Goal: Transaction & Acquisition: Book appointment/travel/reservation

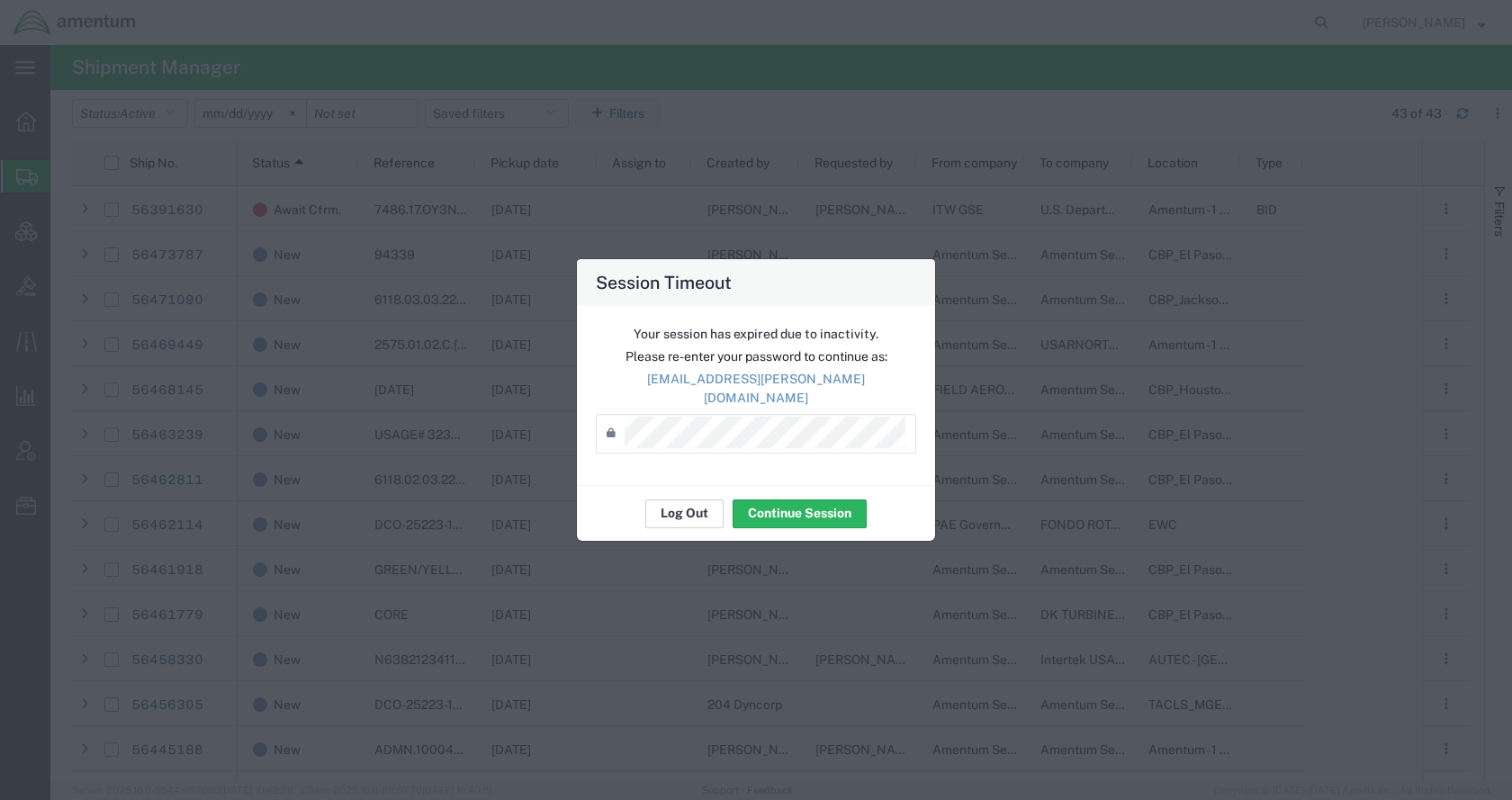
click at [681, 499] on button "Log Out" at bounding box center [684, 513] width 79 height 29
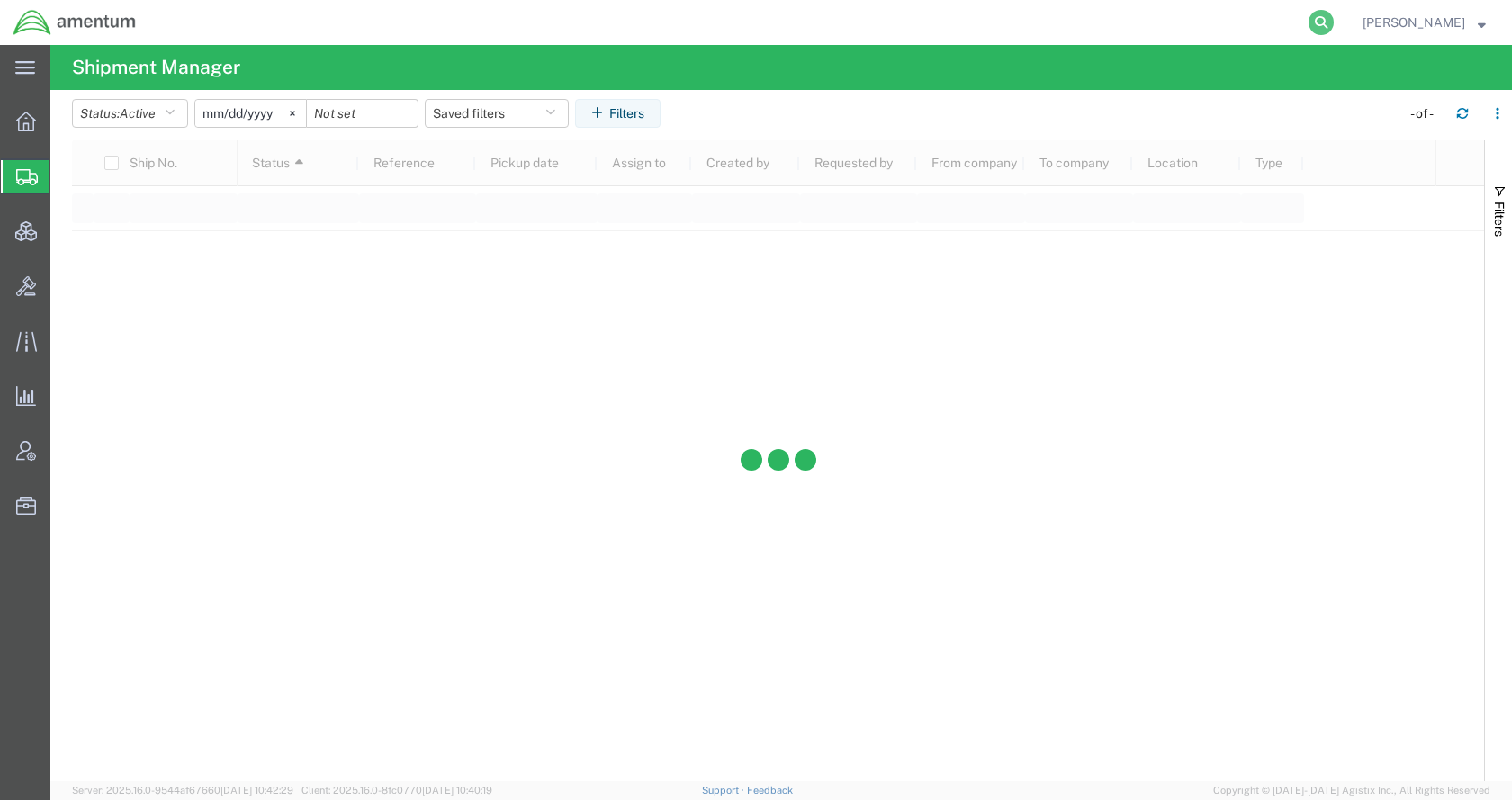
click at [1333, 17] on icon at bounding box center [1320, 22] width 25 height 25
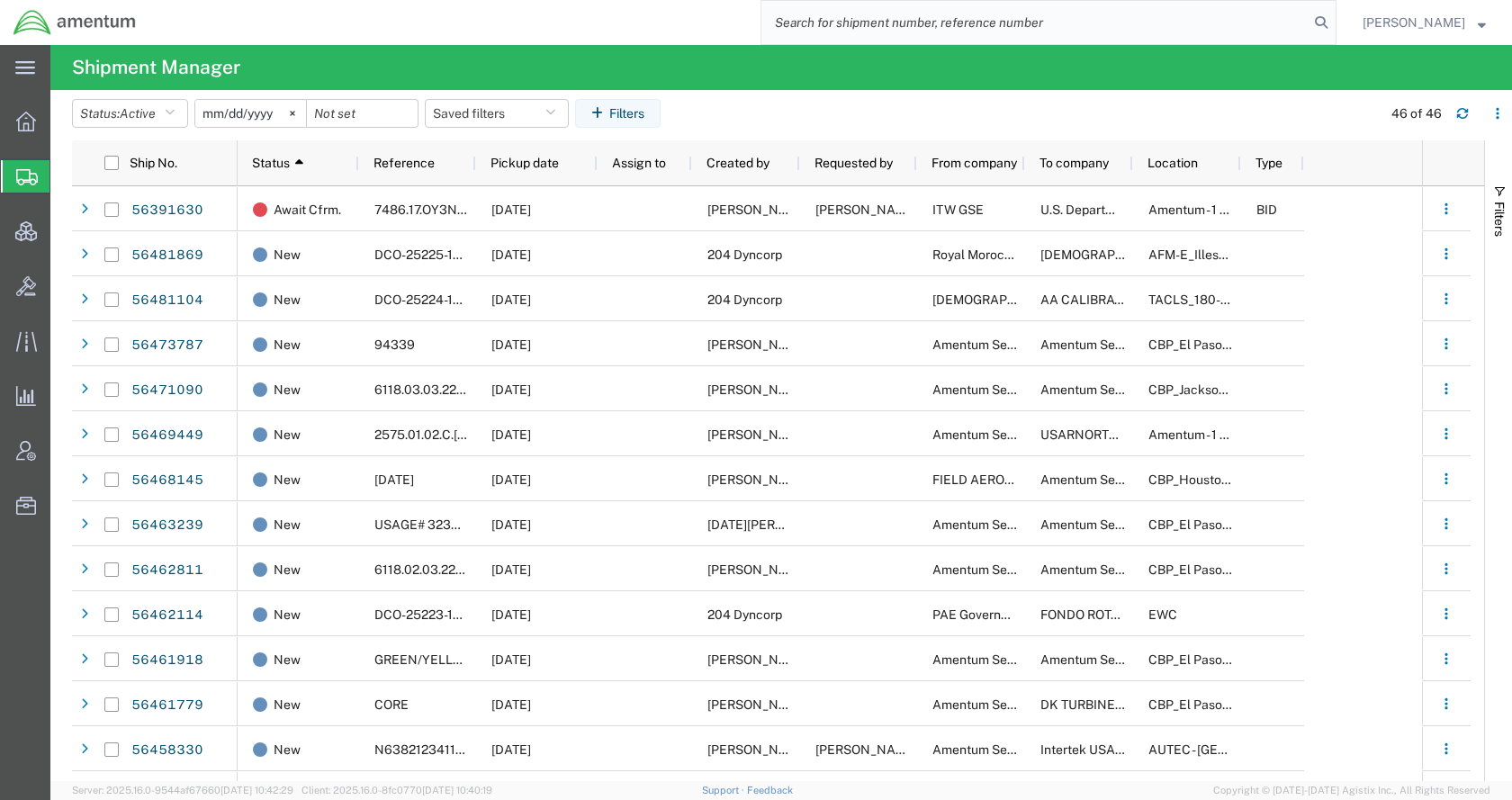
paste input "RMAF-25161-0005"
click at [1333, 21] on icon at bounding box center [1320, 22] width 25 height 25
type input "RMAF-25161-0005"
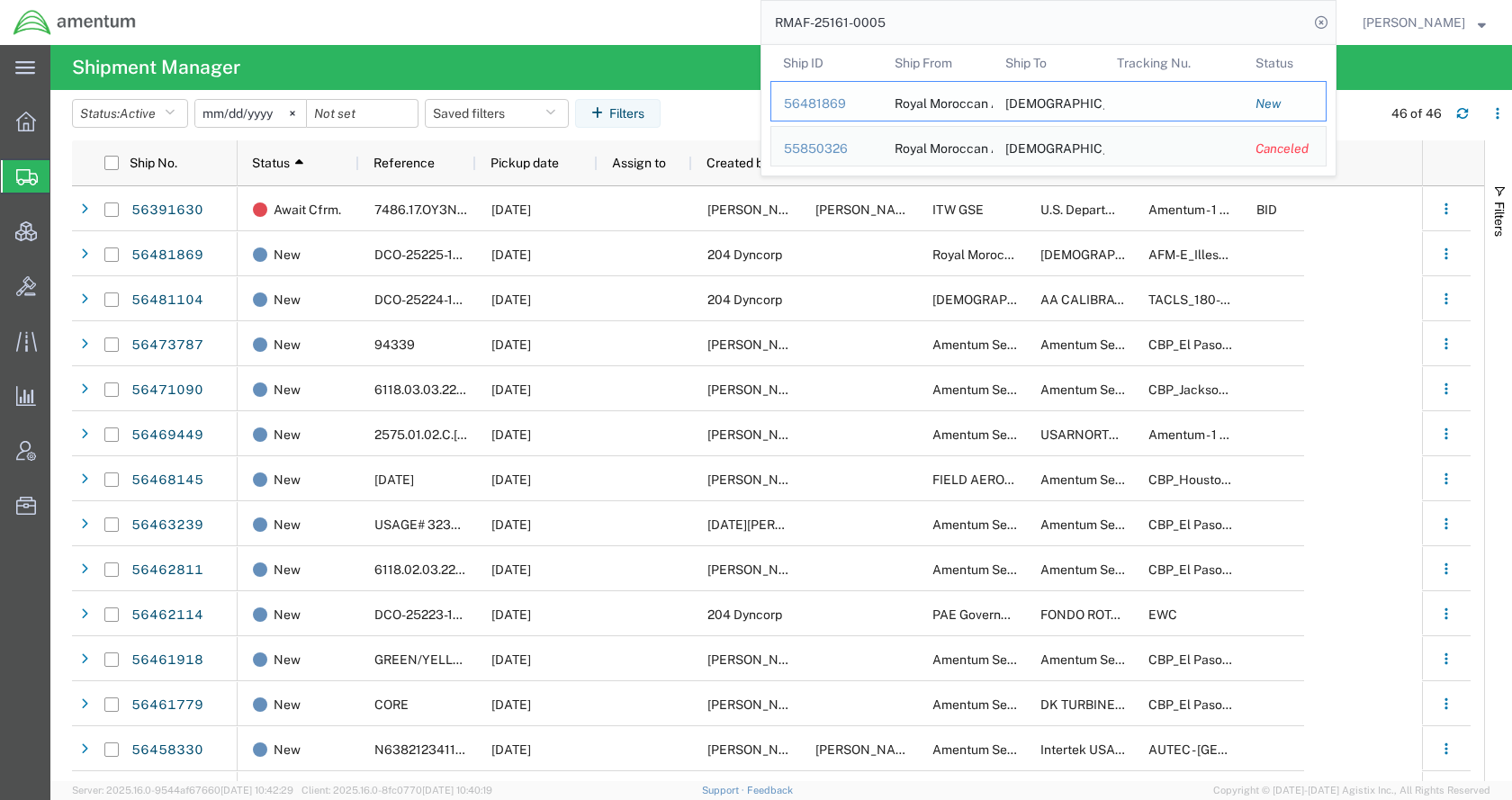
click at [861, 98] on div "56481869" at bounding box center [826, 104] width 85 height 18
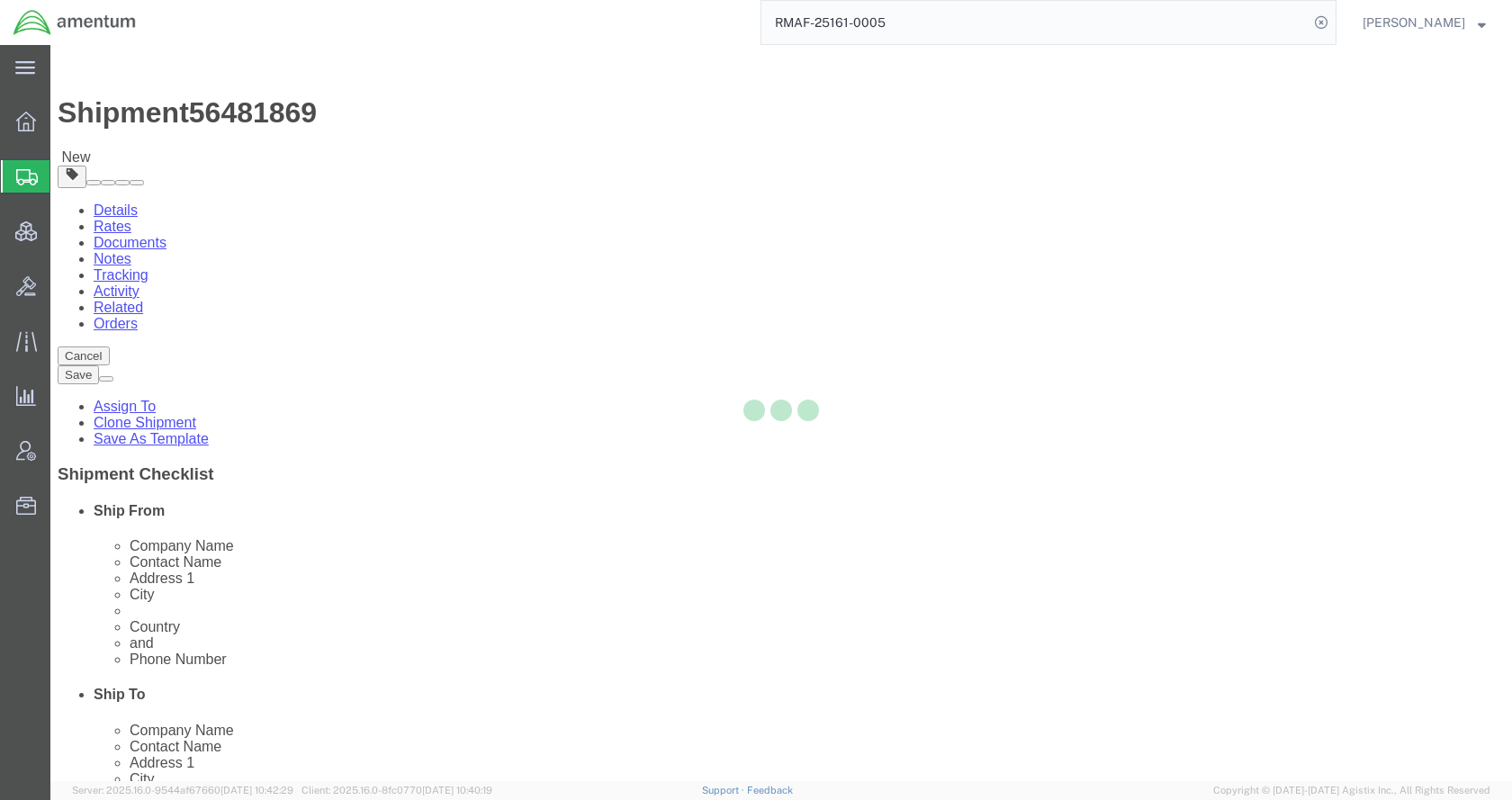
select select
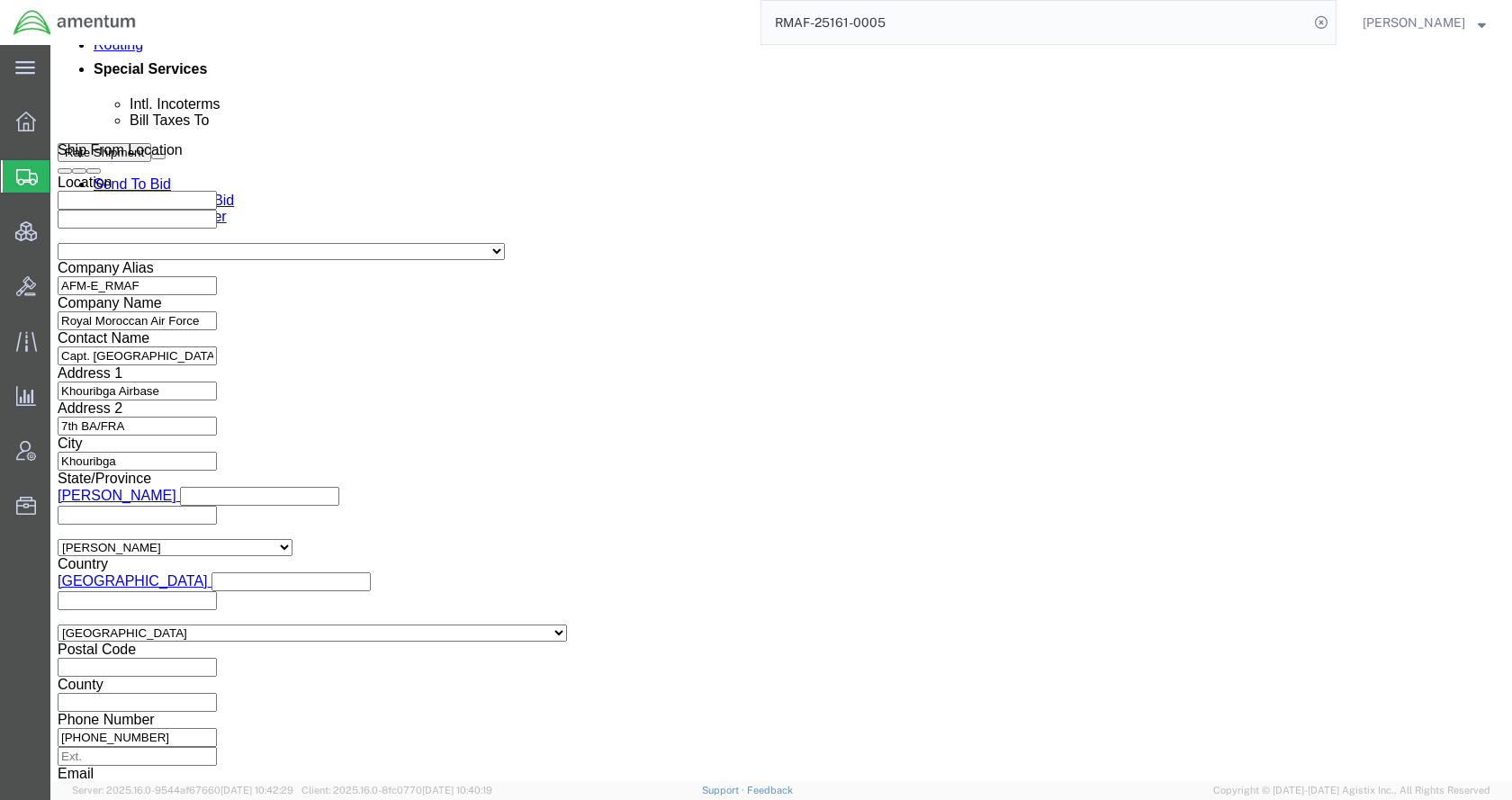
scroll to position [1215, 0]
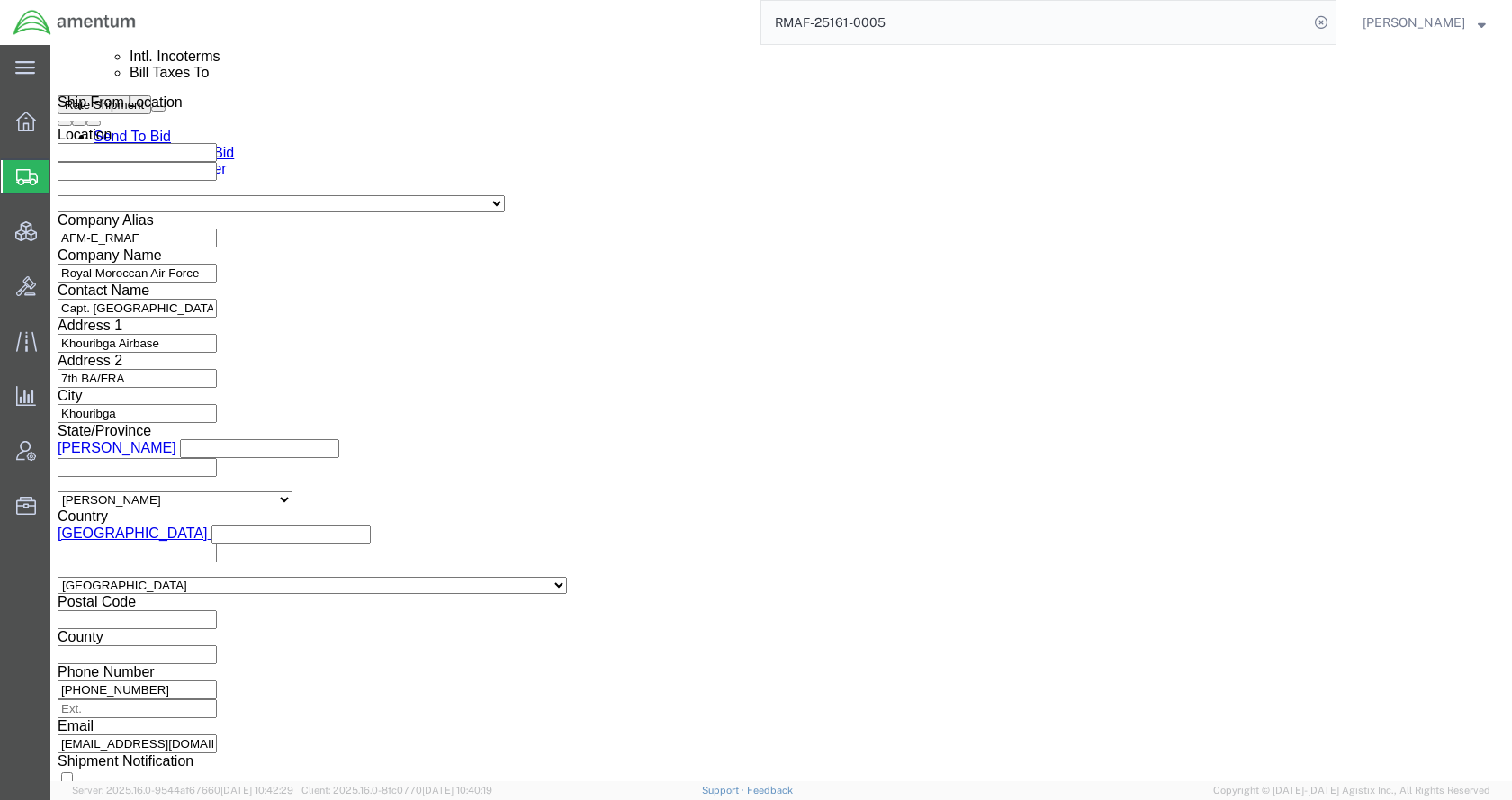
click select "Select Air Less than Truckload Multi-Leg Ocean Freight Rail Small Parcel Truckl…"
select select "TL"
click select "Select Air Less than Truckload Multi-Leg Ocean Freight Rail Small Parcel Truckl…"
click icon
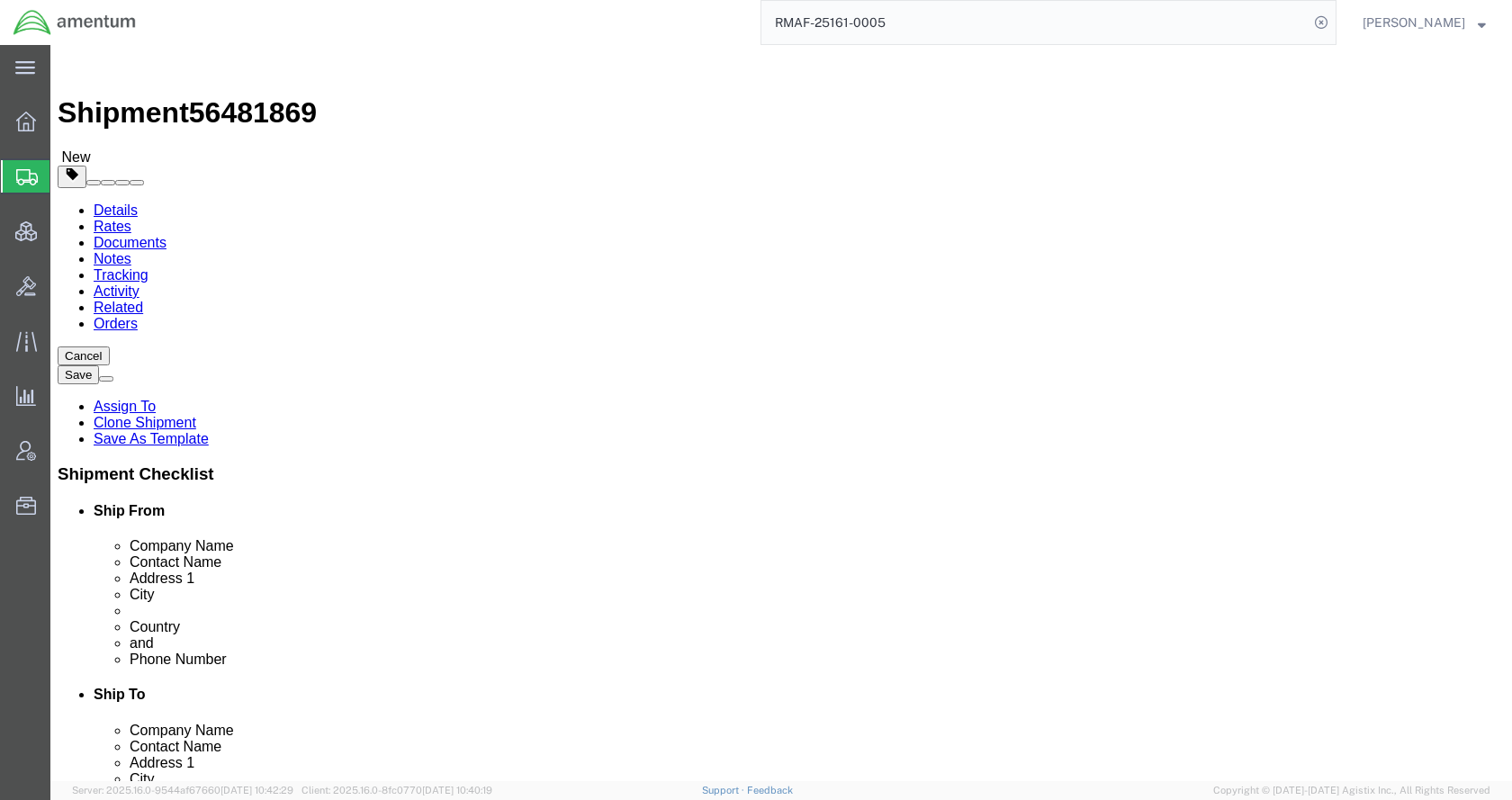
click icon
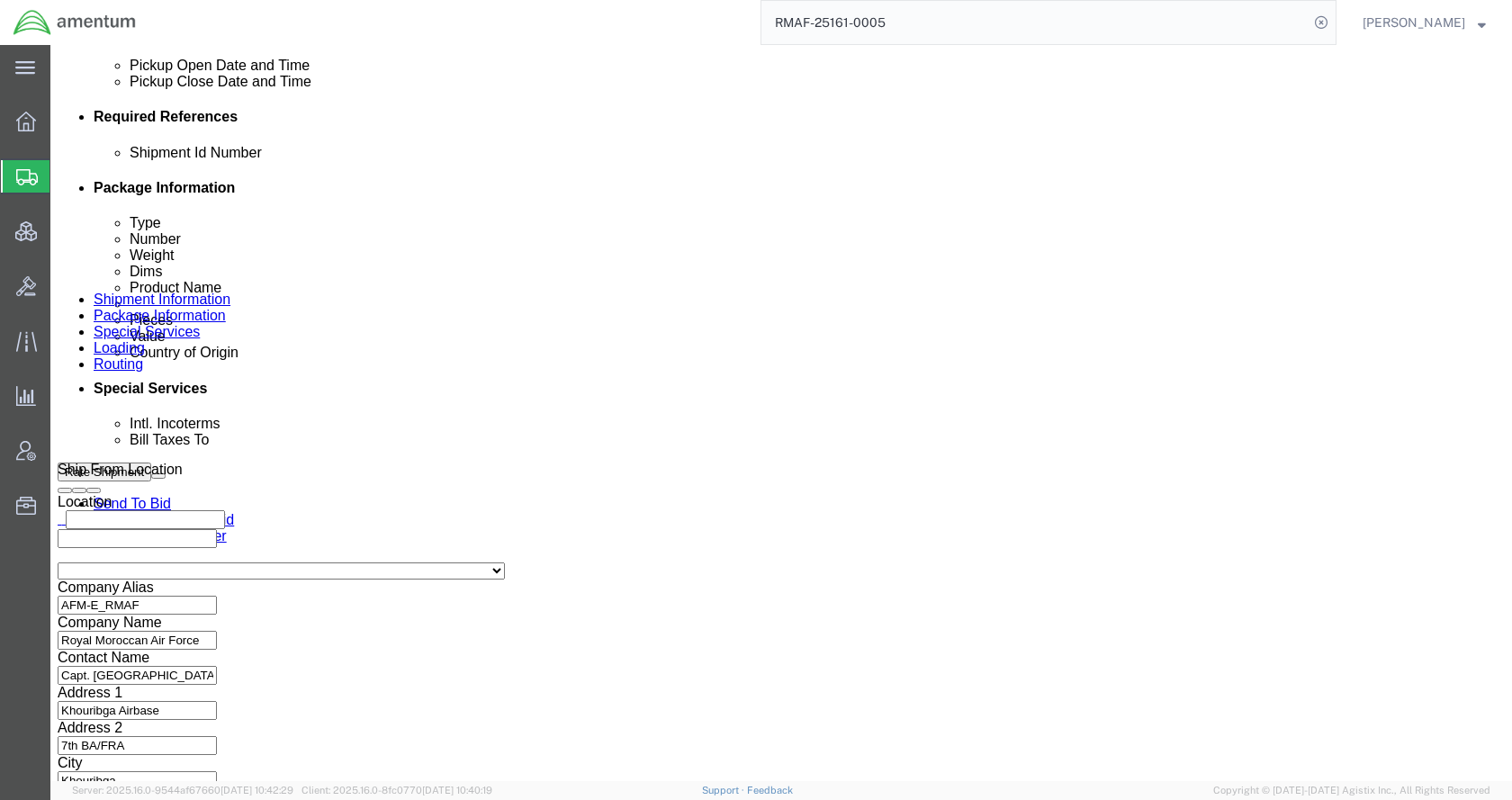
scroll to position [900, 0]
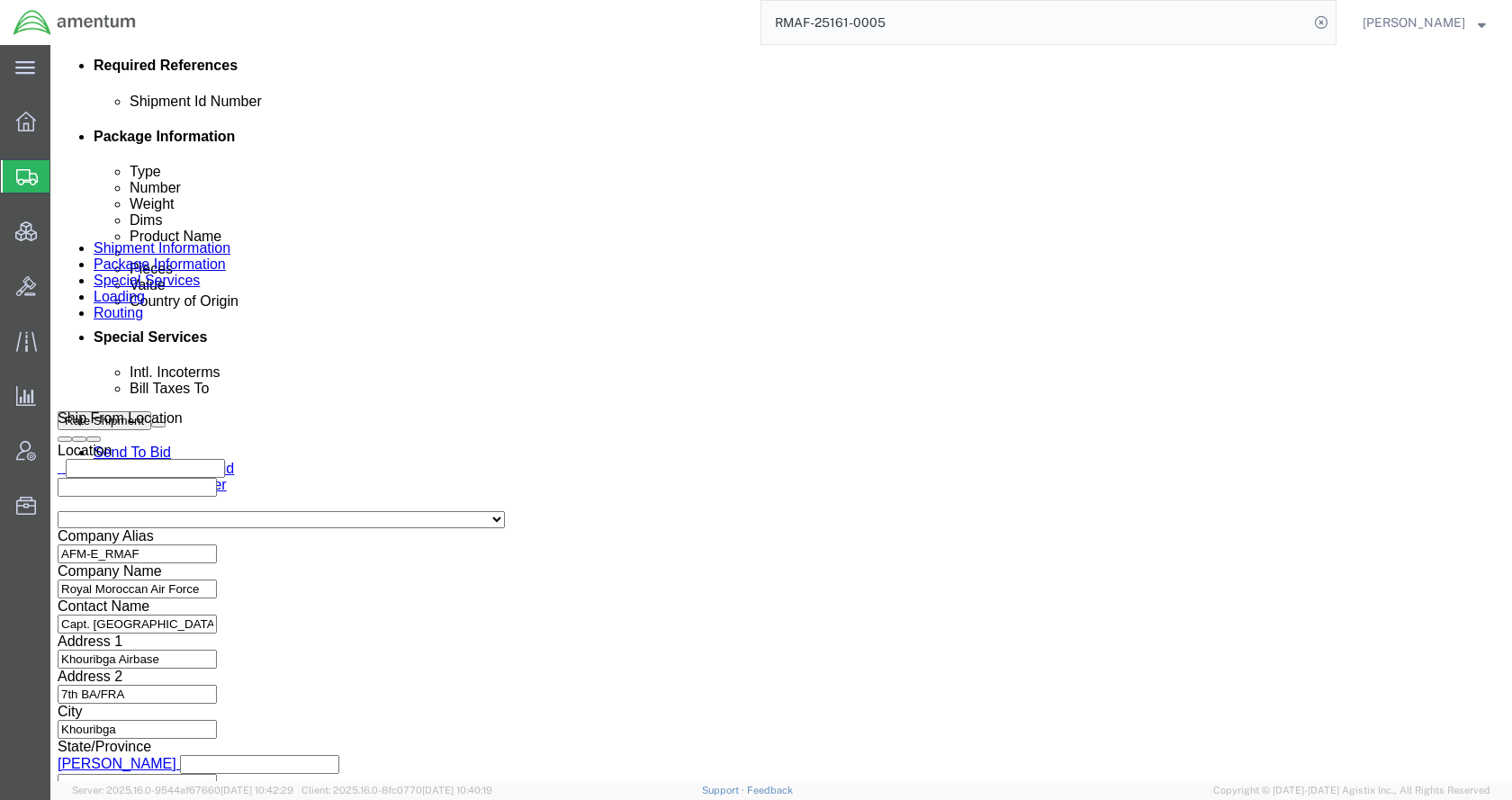
click div "Aug 13 2025 10:07 AM"
click button "Apply"
click icon
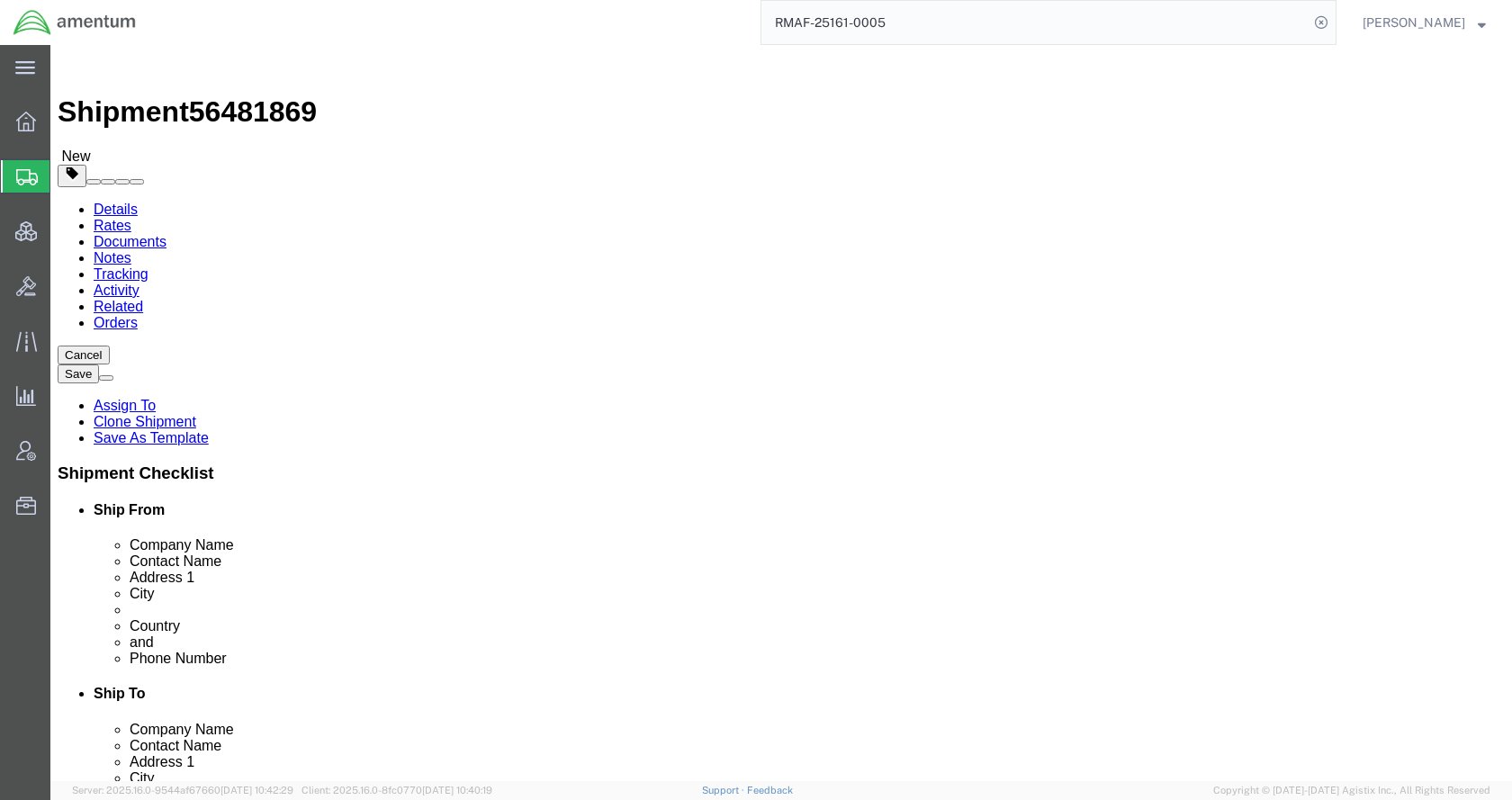
click icon
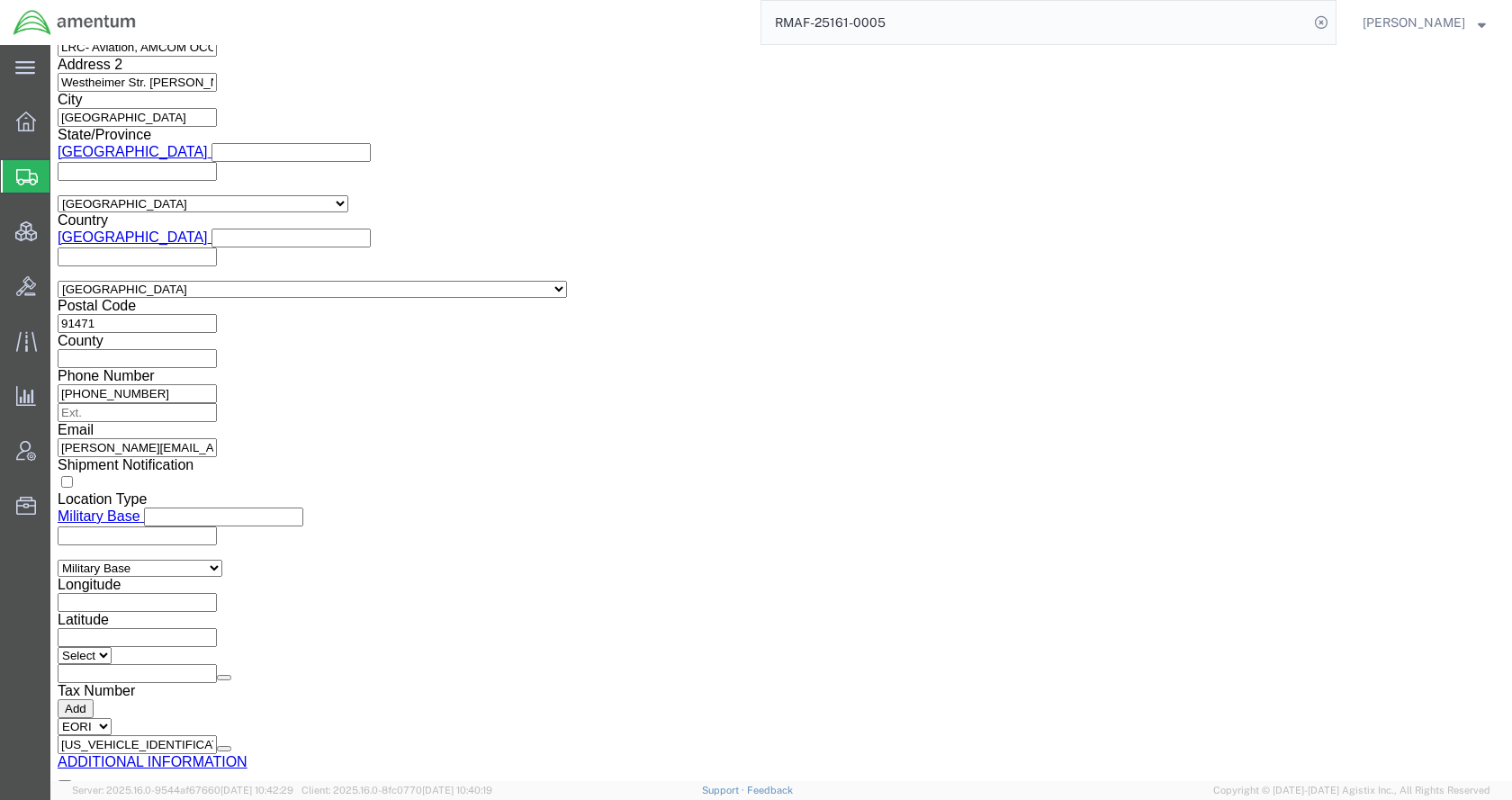
scroll to position [2519, 0]
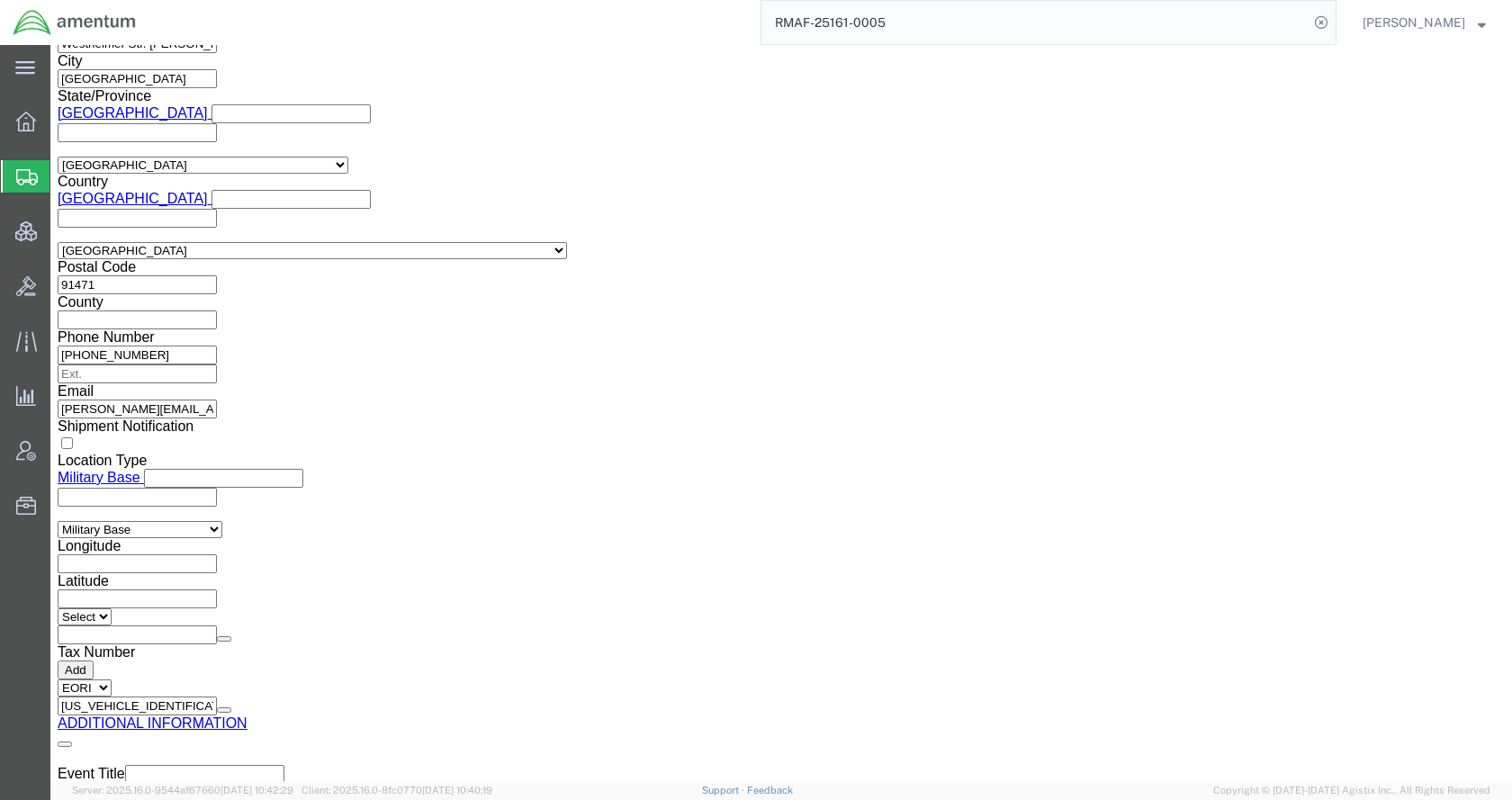
click select "links and phone number to carriers to schedule a pickup instructions for US imp…"
select select "109858247"
click select "links and phone number to carriers to schedule a pickup instructions for US imp…"
click button "Add"
click link "Send To Bid"
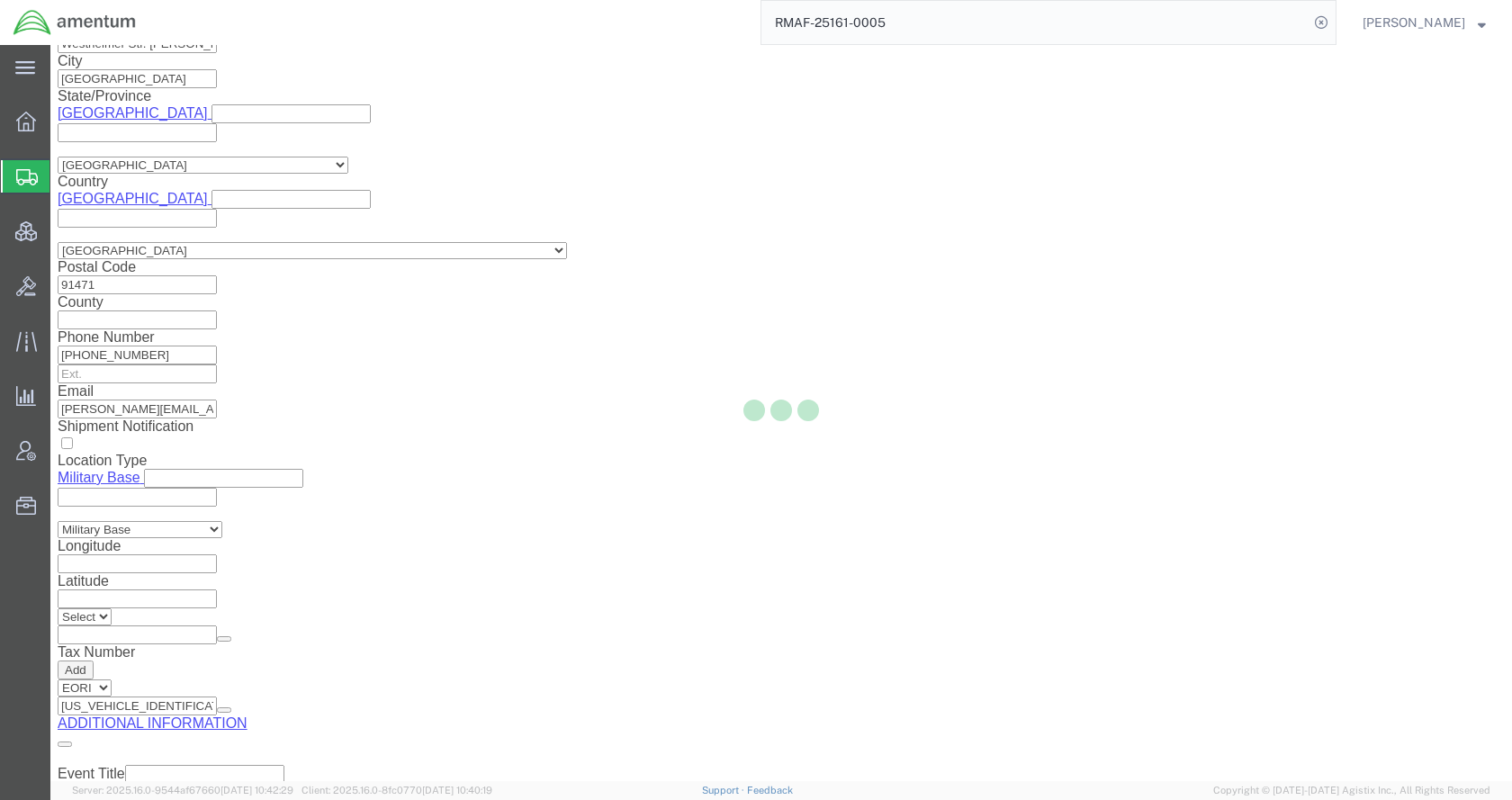
select select "TL"
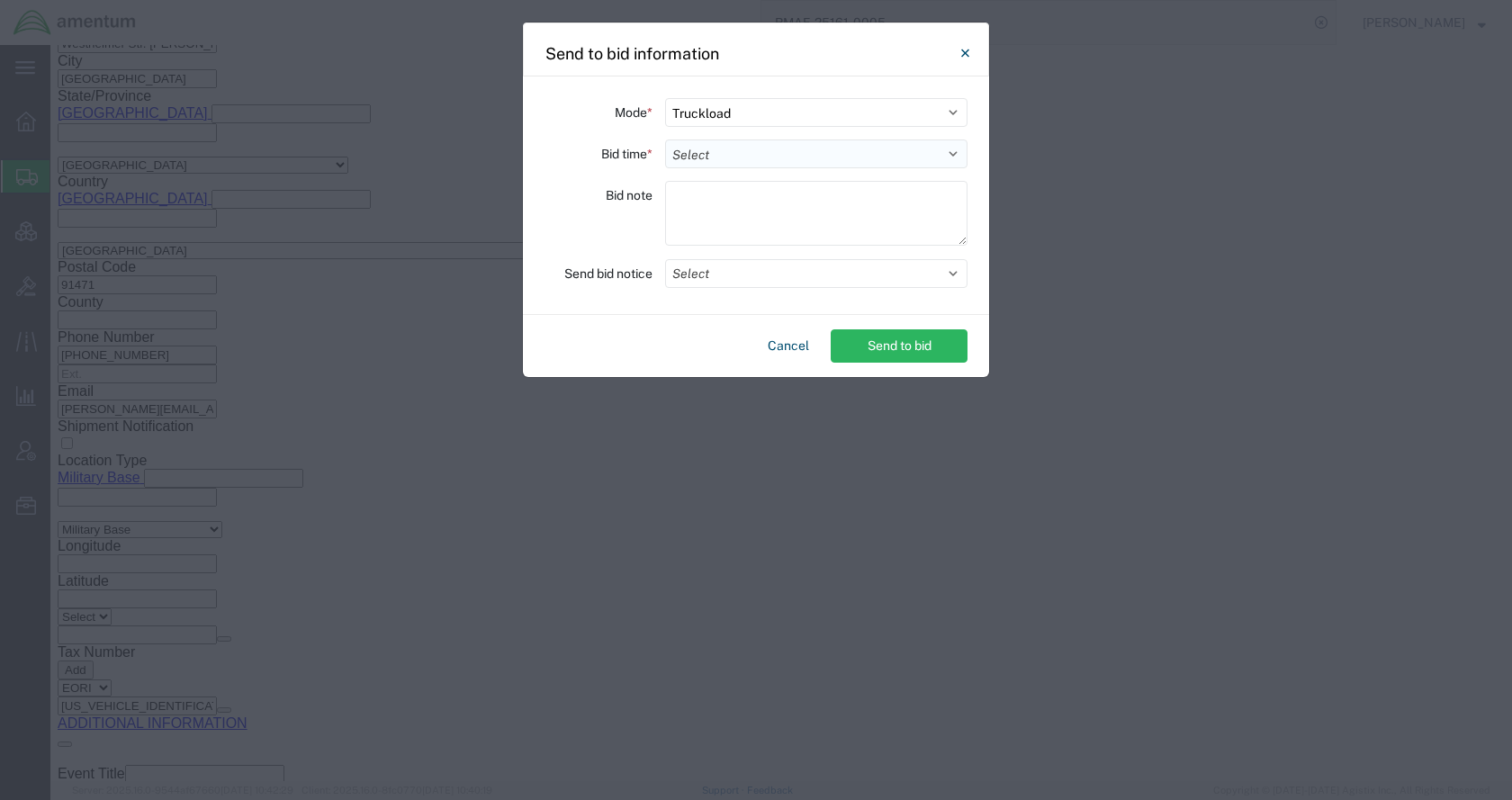
click at [705, 156] on select "Select 30 Min (Rush) 1 Hour (Rush) 2 Hours (Rush) 4 Hours (Rush) 8 Hours (Rush)…" at bounding box center [816, 154] width 303 height 29
select select "24"
click at [665, 140] on select "Select 30 Min (Rush) 1 Hour (Rush) 2 Hours (Rush) 4 Hours (Rush) 8 Hours (Rush)…" at bounding box center [816, 154] width 303 height 29
click at [753, 279] on button "Select" at bounding box center [816, 273] width 303 height 29
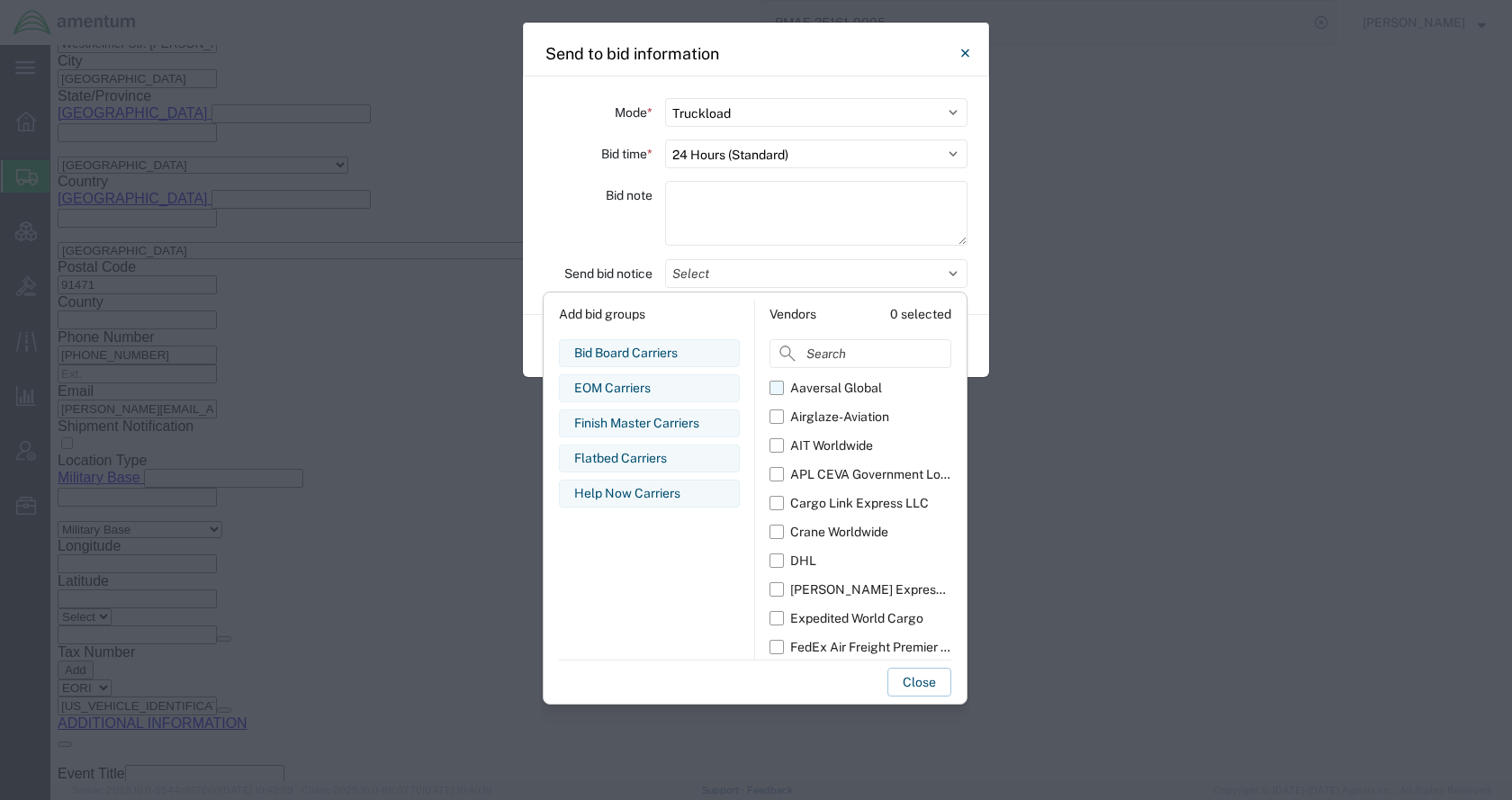
click at [817, 388] on div "Aaversal Global" at bounding box center [836, 388] width 92 height 18
click at [0, 0] on input "Aaversal Global" at bounding box center [0, 0] width 0 height 0
click at [822, 410] on div "Airglaze-Aviation" at bounding box center [839, 417] width 99 height 18
click at [0, 0] on input "Airglaze-Aviation" at bounding box center [0, 0] width 0 height 0
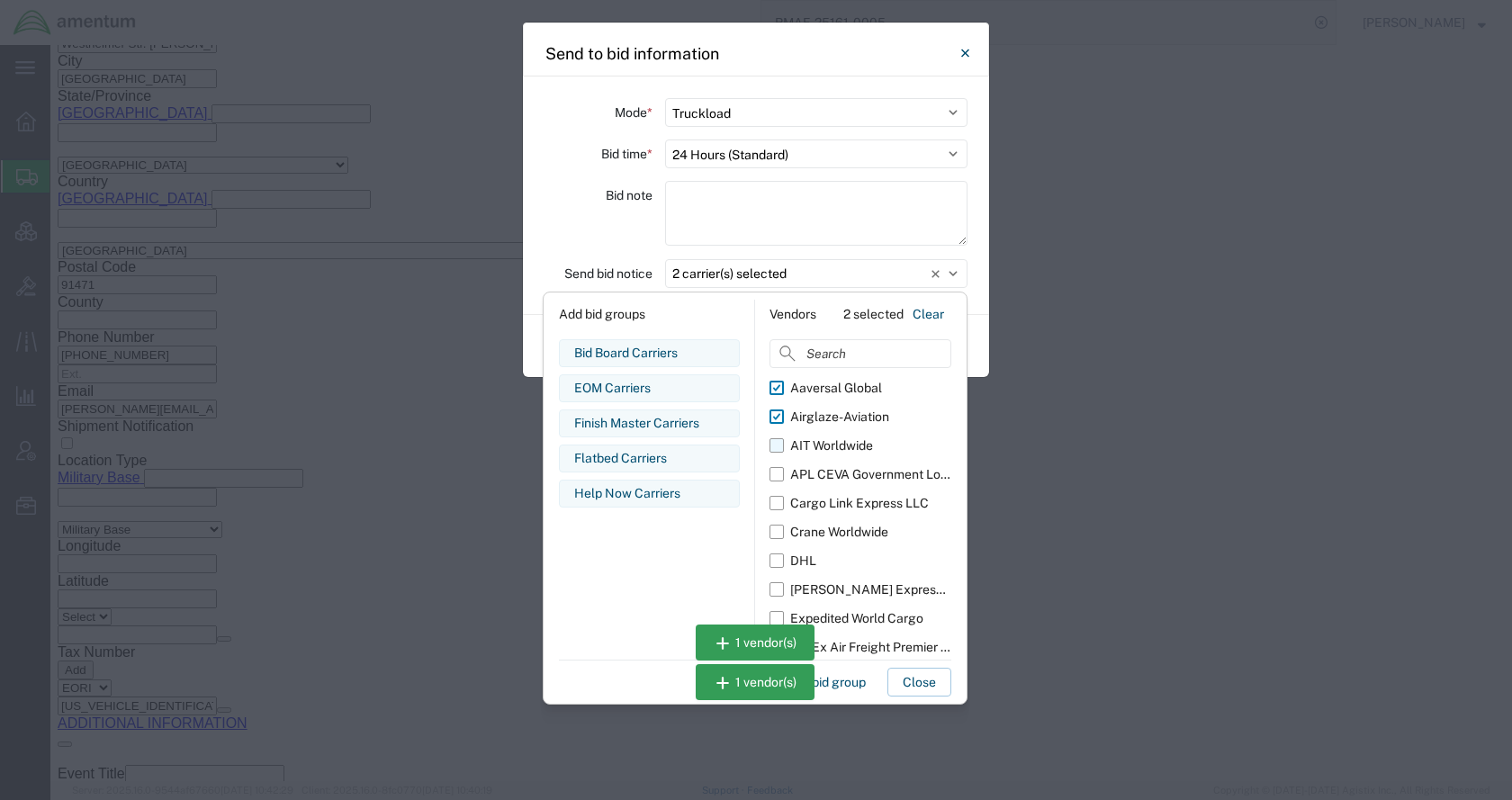
click at [823, 441] on div "AIT Worldwide" at bounding box center [831, 446] width 82 height 18
click at [0, 0] on input "AIT Worldwide" at bounding box center [0, 0] width 0 height 0
click at [824, 476] on div "APL CEVA Government Logistics" at bounding box center [871, 474] width 161 height 18
click at [0, 0] on input "APL CEVA Government Logistics" at bounding box center [0, 0] width 0 height 0
click at [832, 497] on div "Cargo Link Express LLC" at bounding box center [860, 503] width 139 height 18
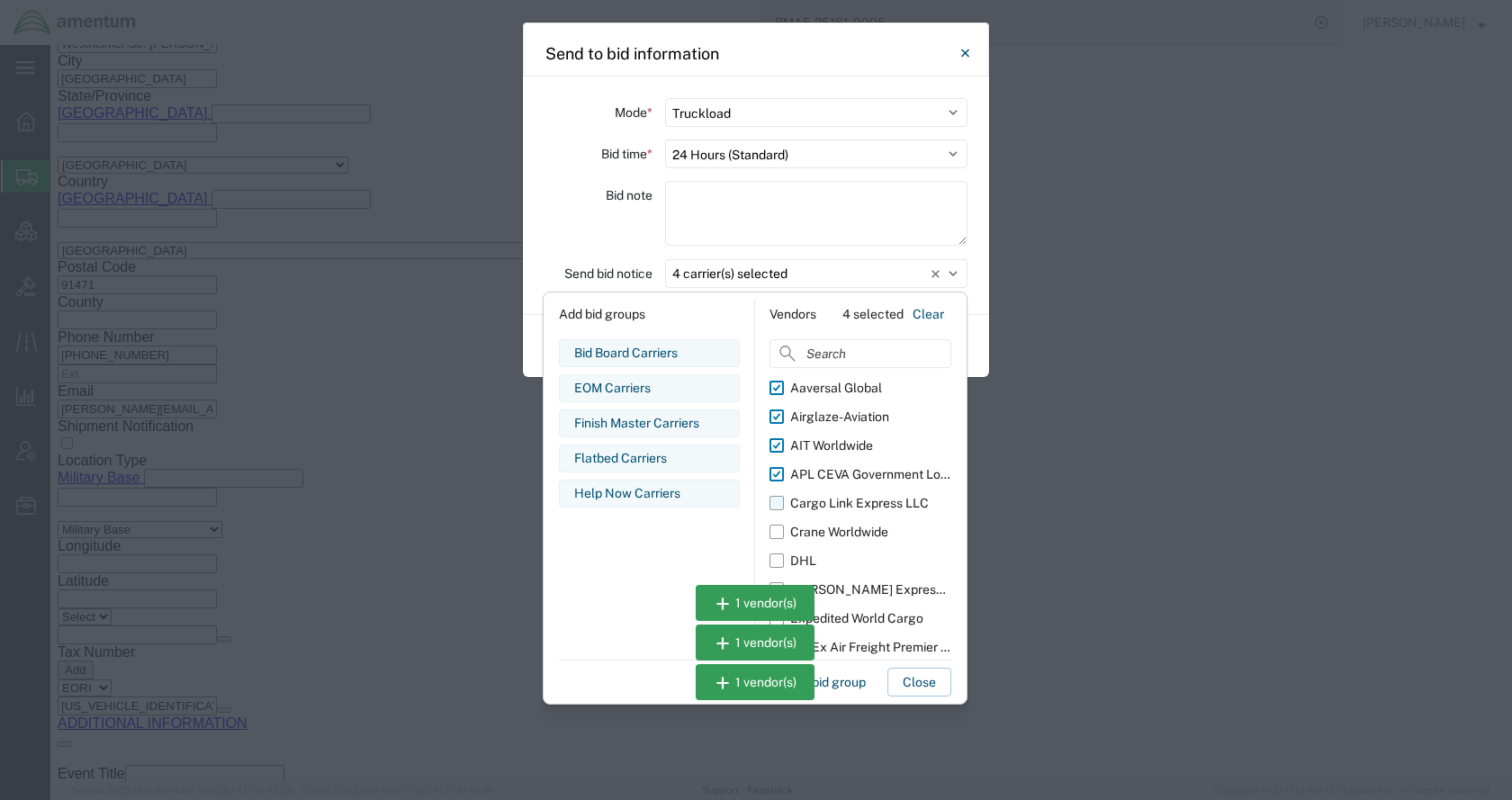
click at [0, 0] on input "Cargo Link Express LLC" at bounding box center [0, 0] width 0 height 0
click at [837, 527] on div "Crane Worldwide" at bounding box center [839, 532] width 98 height 18
click at [0, 0] on input "Crane Worldwide" at bounding box center [0, 0] width 0 height 0
click at [894, 609] on div "Expedited World Cargo" at bounding box center [857, 618] width 133 height 18
click at [0, 0] on input "Expedited World Cargo" at bounding box center [0, 0] width 0 height 0
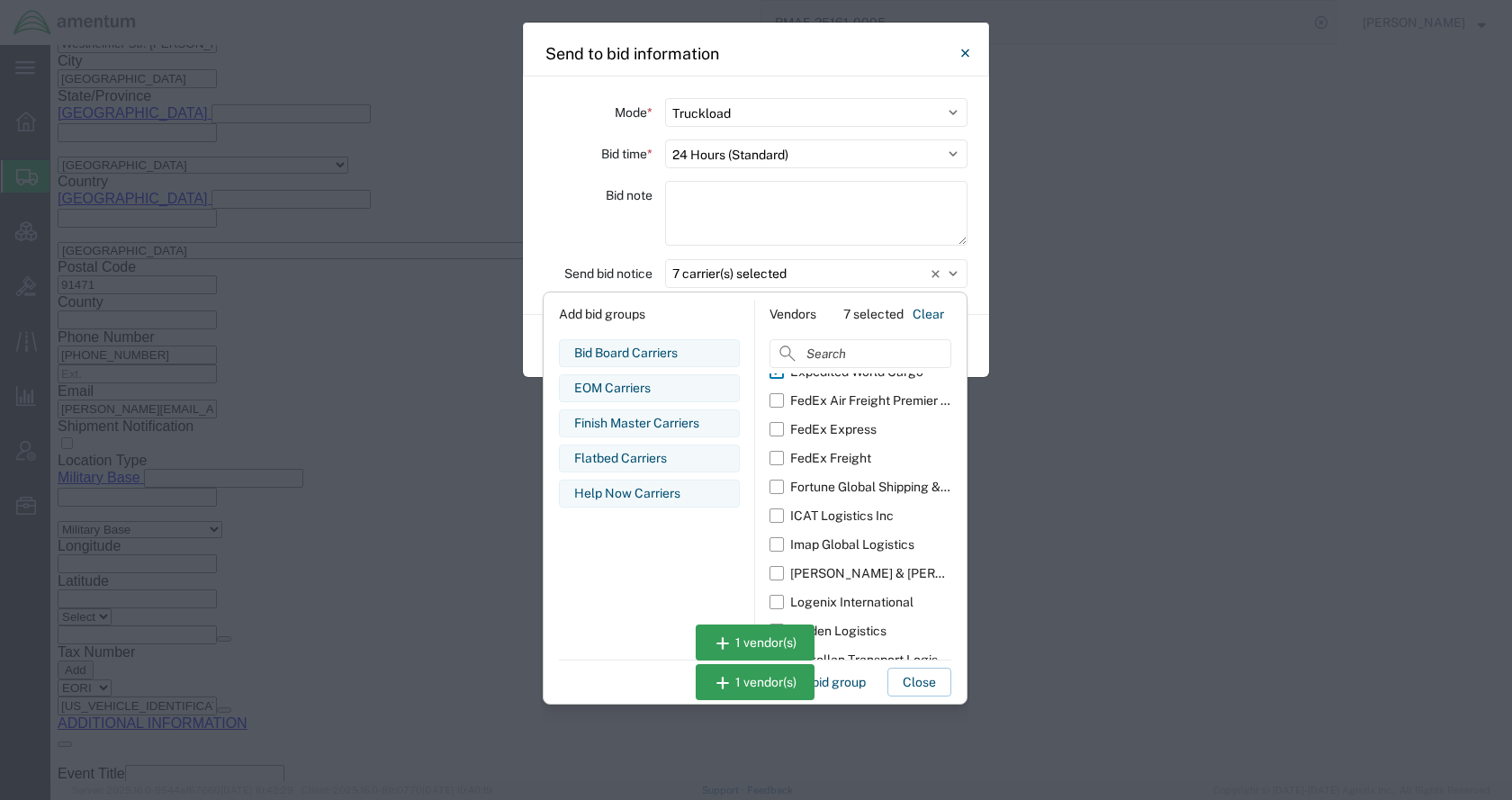
scroll to position [270, 0]
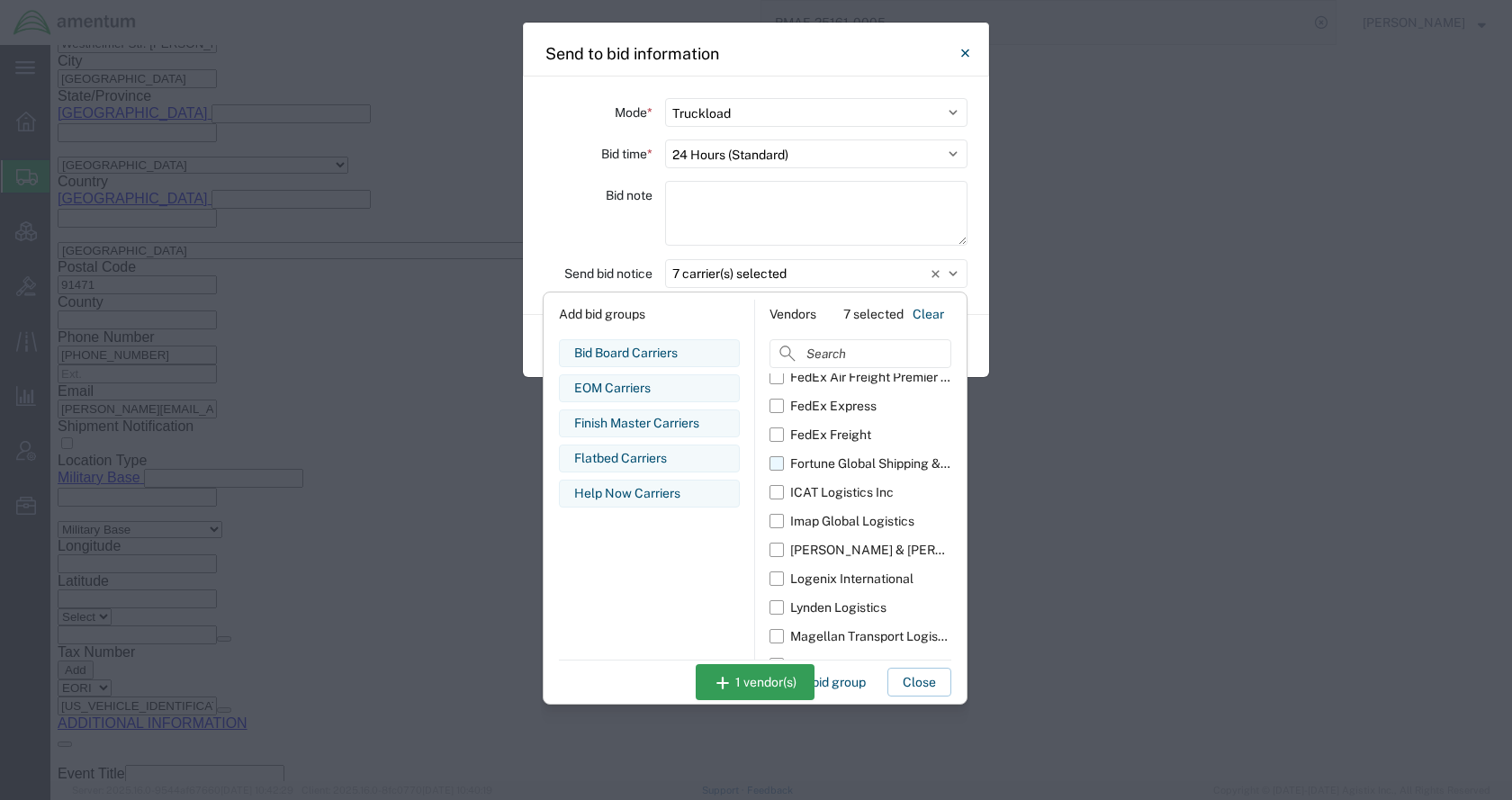
click at [858, 462] on div "Fortune Global Shipping & Logistics Limited" at bounding box center [871, 463] width 161 height 18
click at [0, 0] on input "Fortune Global Shipping & Logistics Limited" at bounding box center [0, 0] width 0 height 0
click at [847, 492] on div "ICAT Logistics Inc" at bounding box center [842, 492] width 104 height 18
click at [0, 0] on input "ICAT Logistics Inc" at bounding box center [0, 0] width 0 height 0
click at [847, 513] on div "Imap Global Logistics" at bounding box center [852, 521] width 124 height 18
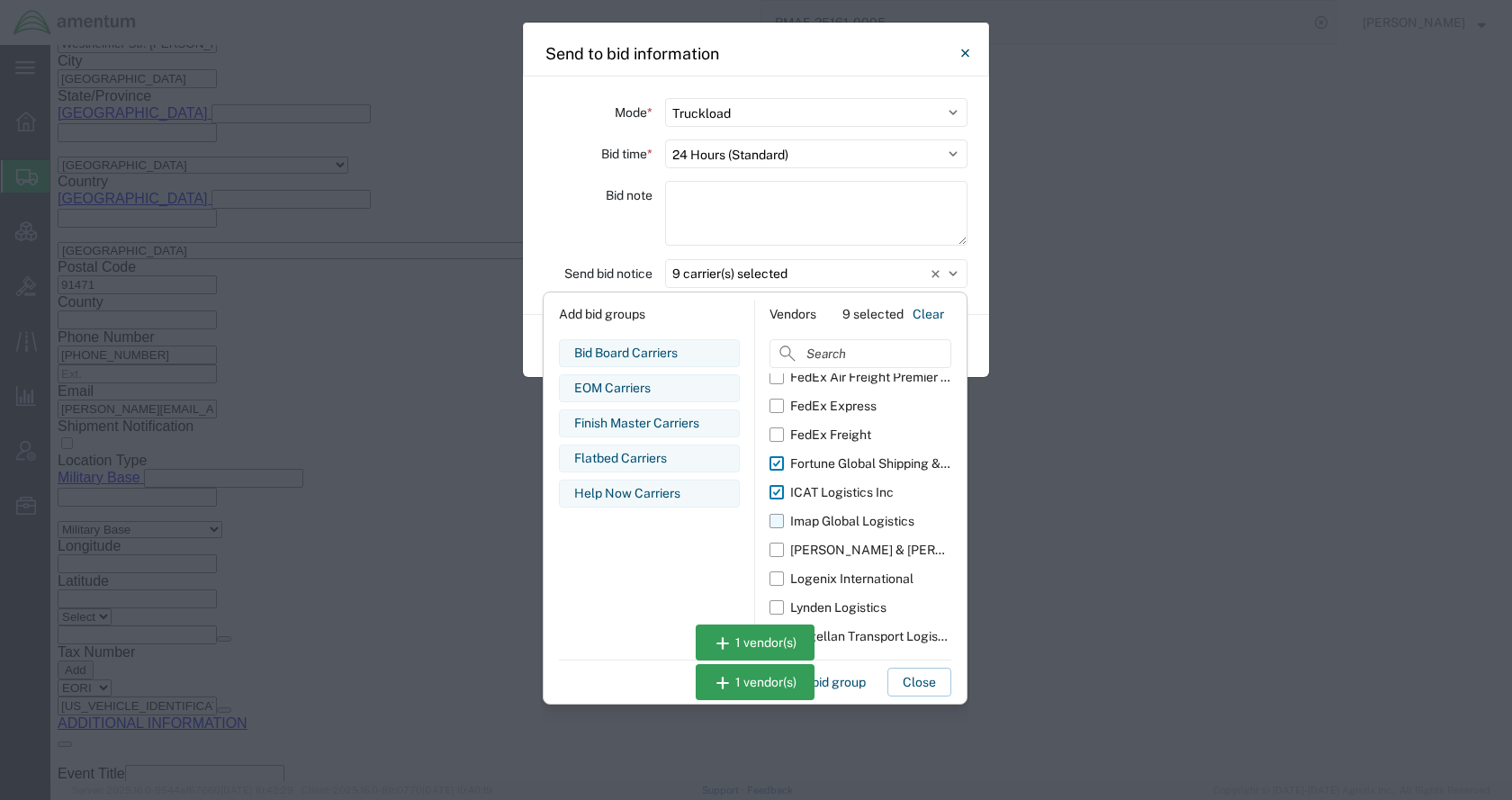
click at [0, 0] on input "Imap Global Logistics" at bounding box center [0, 0] width 0 height 0
click at [848, 544] on div "Kuehne & Nagel" at bounding box center [871, 550] width 161 height 18
click at [0, 0] on input "Kuehne & Nagel" at bounding box center [0, 0] width 0 height 0
click at [848, 572] on div "Logenix International" at bounding box center [851, 579] width 123 height 18
click at [0, 0] on input "Logenix International" at bounding box center [0, 0] width 0 height 0
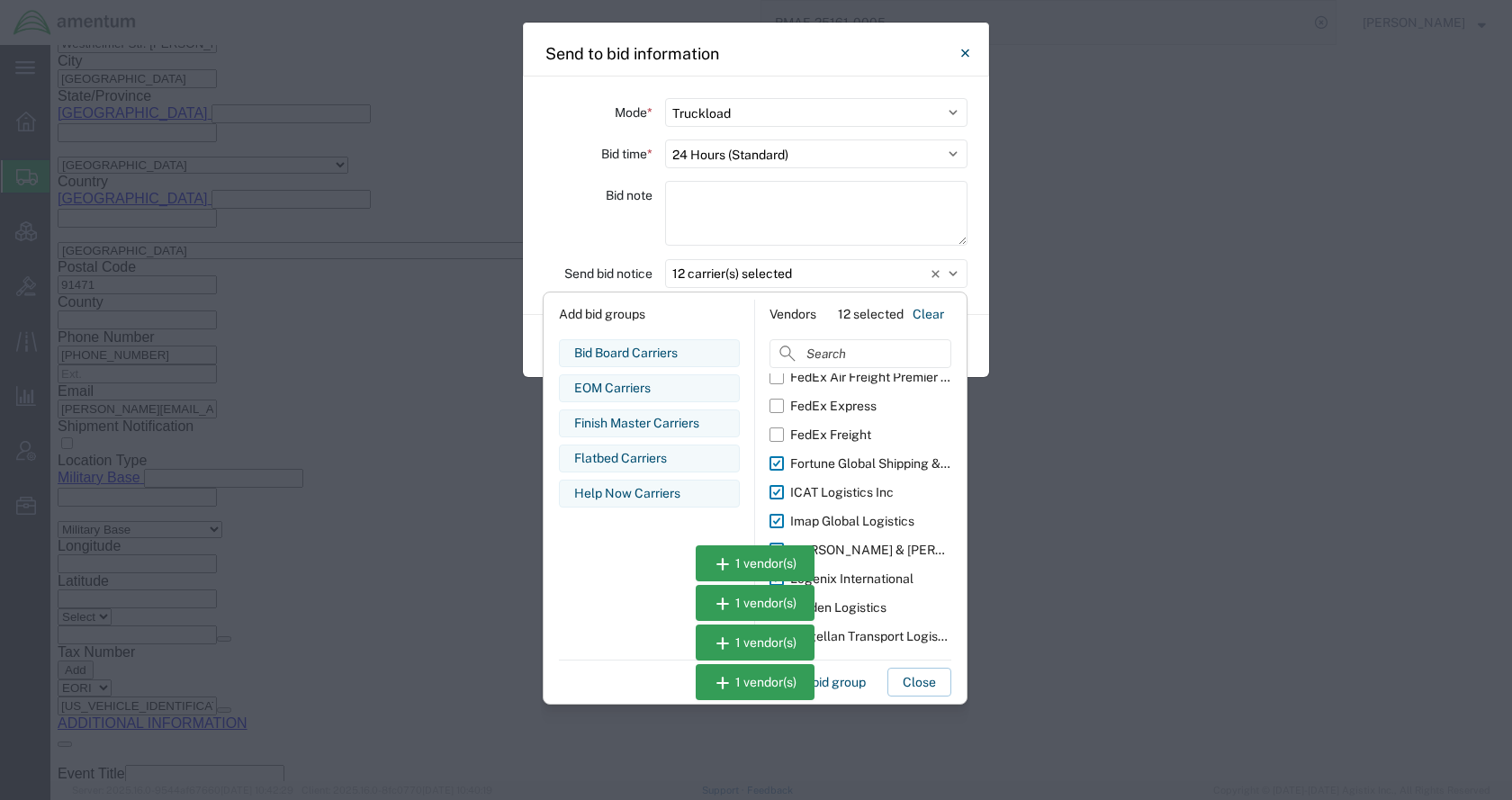
click at [849, 600] on div "Lynden Logistics" at bounding box center [838, 608] width 96 height 18
click at [0, 0] on input "Lynden Logistics" at bounding box center [0, 0] width 0 height 0
click at [860, 632] on div "Magellan Transport Logistics" at bounding box center [871, 636] width 161 height 18
click at [0, 0] on input "Magellan Transport Logistics" at bounding box center [0, 0] width 0 height 0
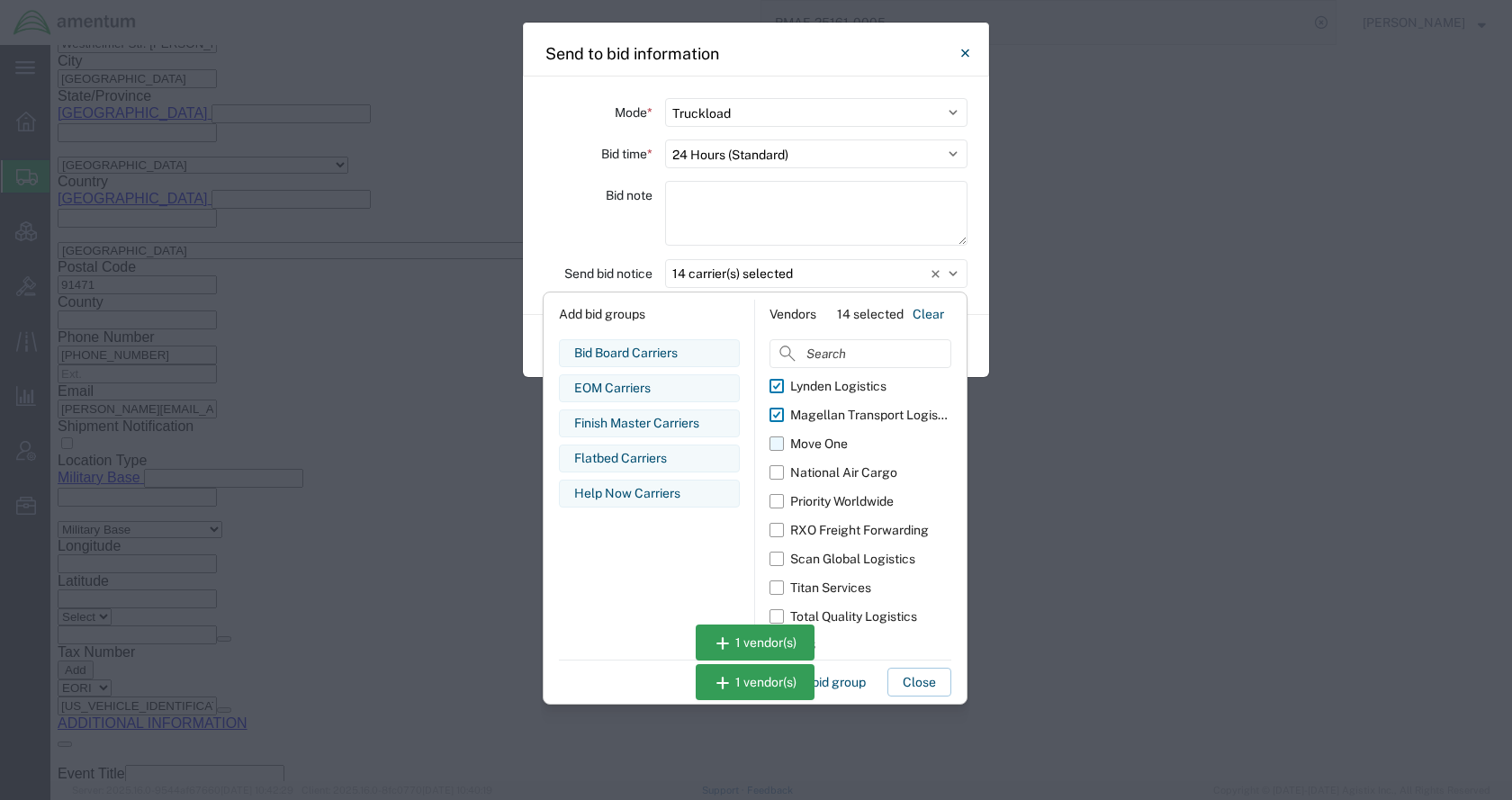
click at [828, 441] on div "Move One" at bounding box center [819, 444] width 57 height 18
click at [0, 0] on input "Move One" at bounding box center [0, 0] width 0 height 0
click at [836, 505] on div "Priority Worldwide" at bounding box center [842, 501] width 104 height 18
click at [0, 0] on input "Priority Worldwide" at bounding box center [0, 0] width 0 height 0
click at [835, 530] on div "RXO Freight Forwarding" at bounding box center [860, 530] width 139 height 18
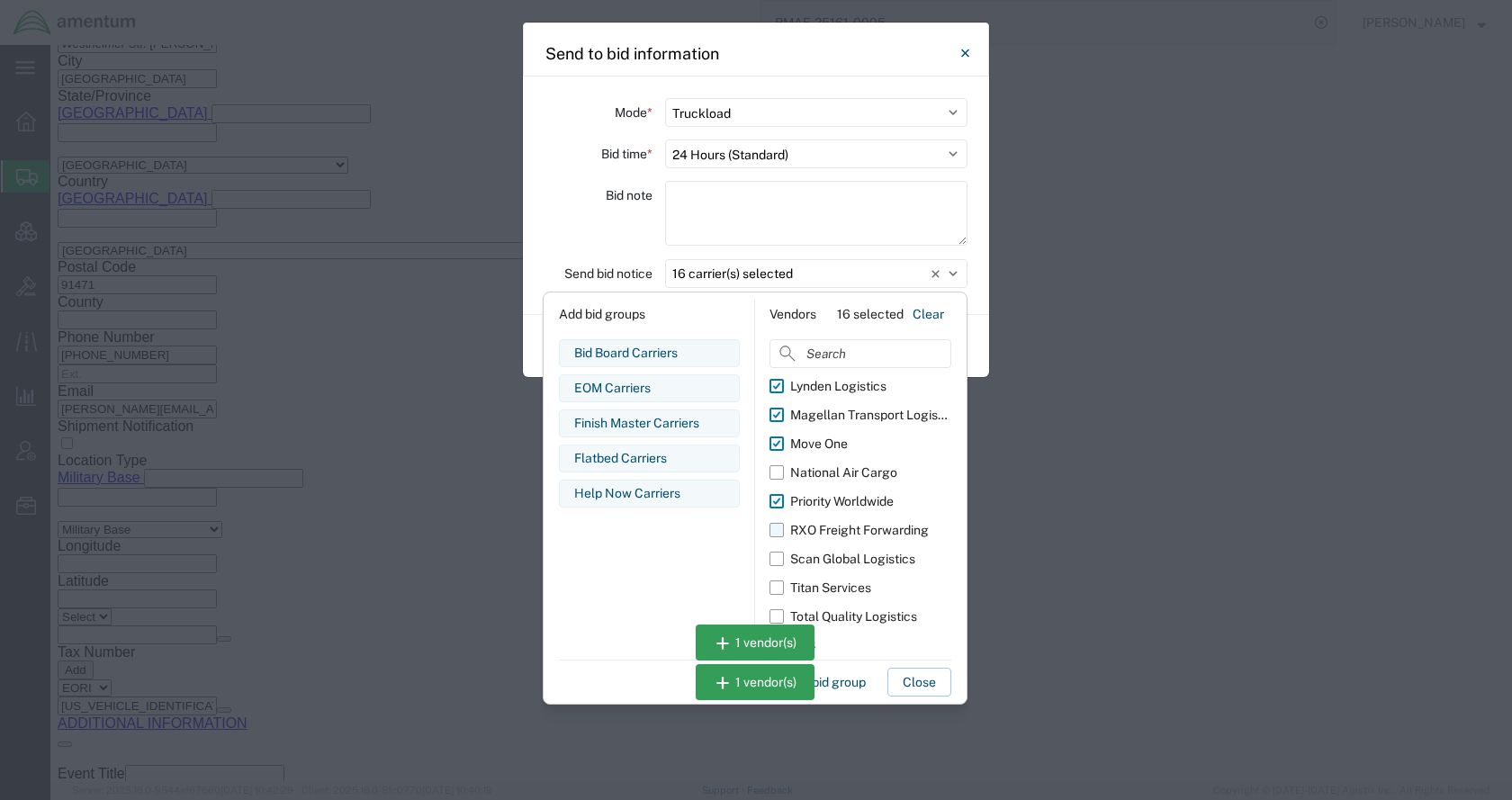
click at [0, 0] on input "RXO Freight Forwarding" at bounding box center [0, 0] width 0 height 0
click at [831, 551] on div "Scan Global Logistics" at bounding box center [852, 559] width 125 height 18
click at [0, 0] on input "Scan Global Logistics" at bounding box center [0, 0] width 0 height 0
click at [834, 580] on div "Titan Services" at bounding box center [831, 587] width 81 height 18
click at [0, 0] on input "Titan Services" at bounding box center [0, 0] width 0 height 0
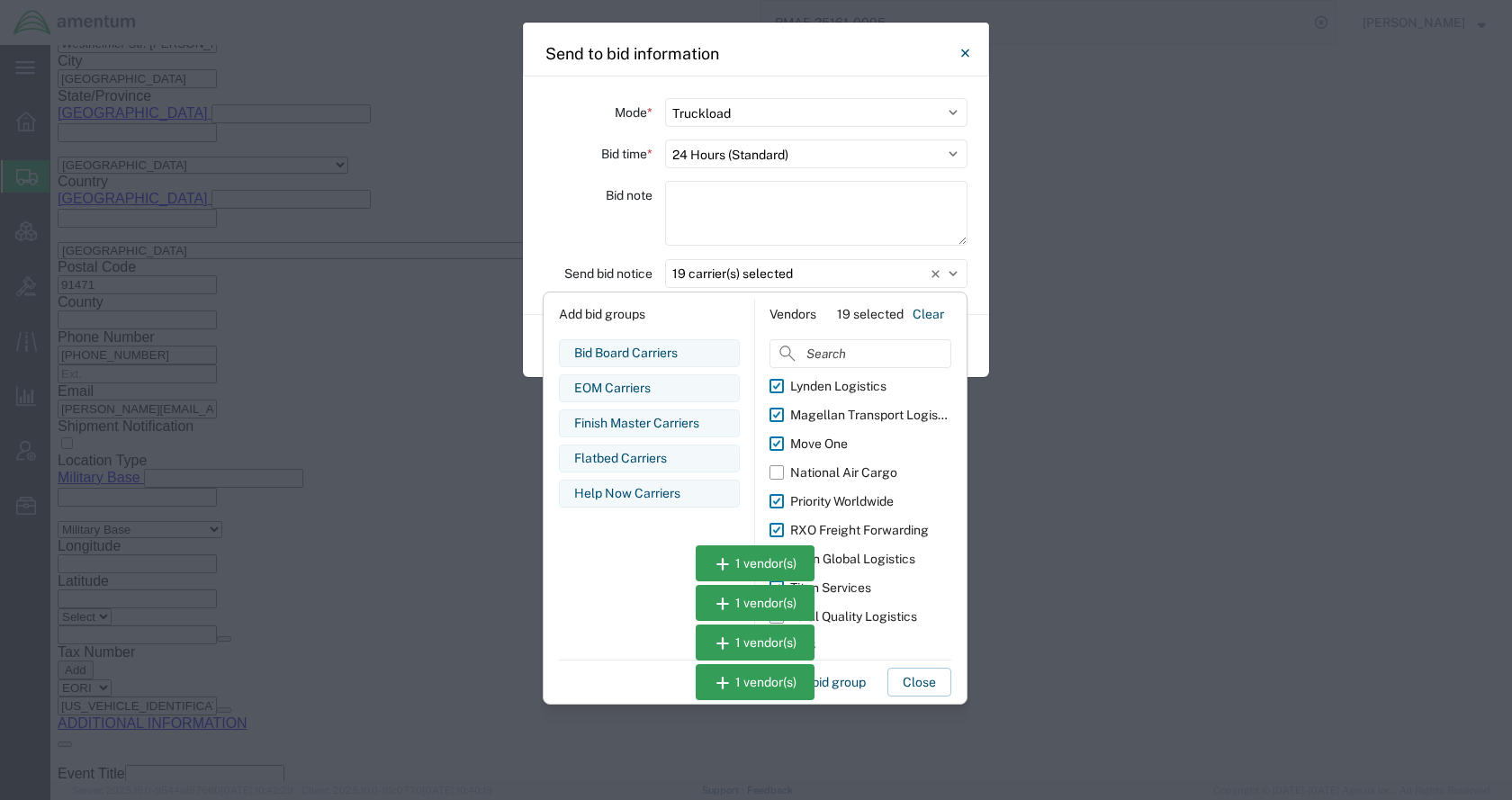
click at [843, 611] on div "Total Quality Logistics" at bounding box center [853, 616] width 127 height 18
click at [0, 0] on input "Total Quality Logistics" at bounding box center [0, 0] width 0 height 0
click at [913, 682] on button "Close" at bounding box center [919, 682] width 64 height 29
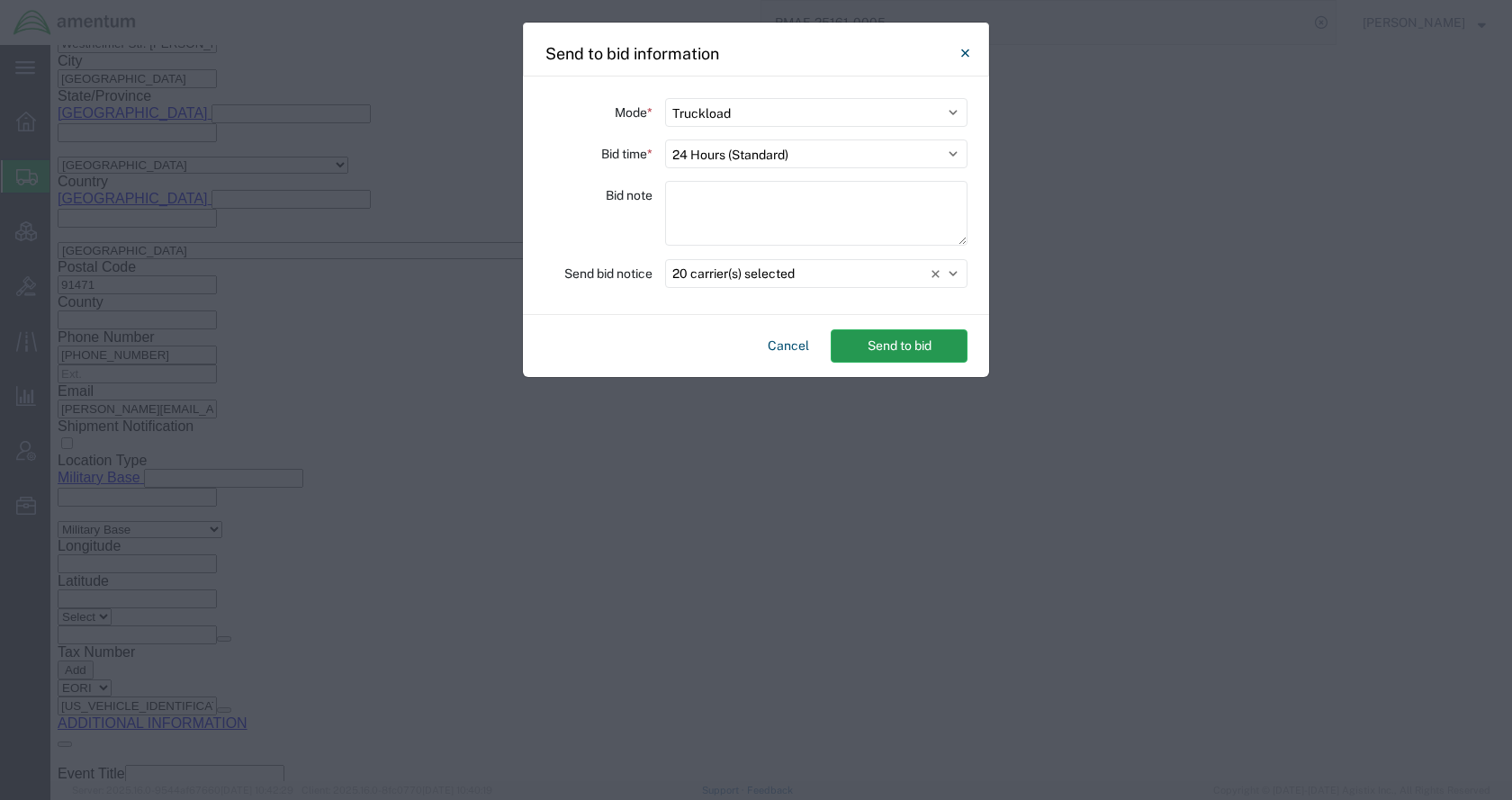
click at [899, 357] on button "Send to bid" at bounding box center [899, 346] width 137 height 33
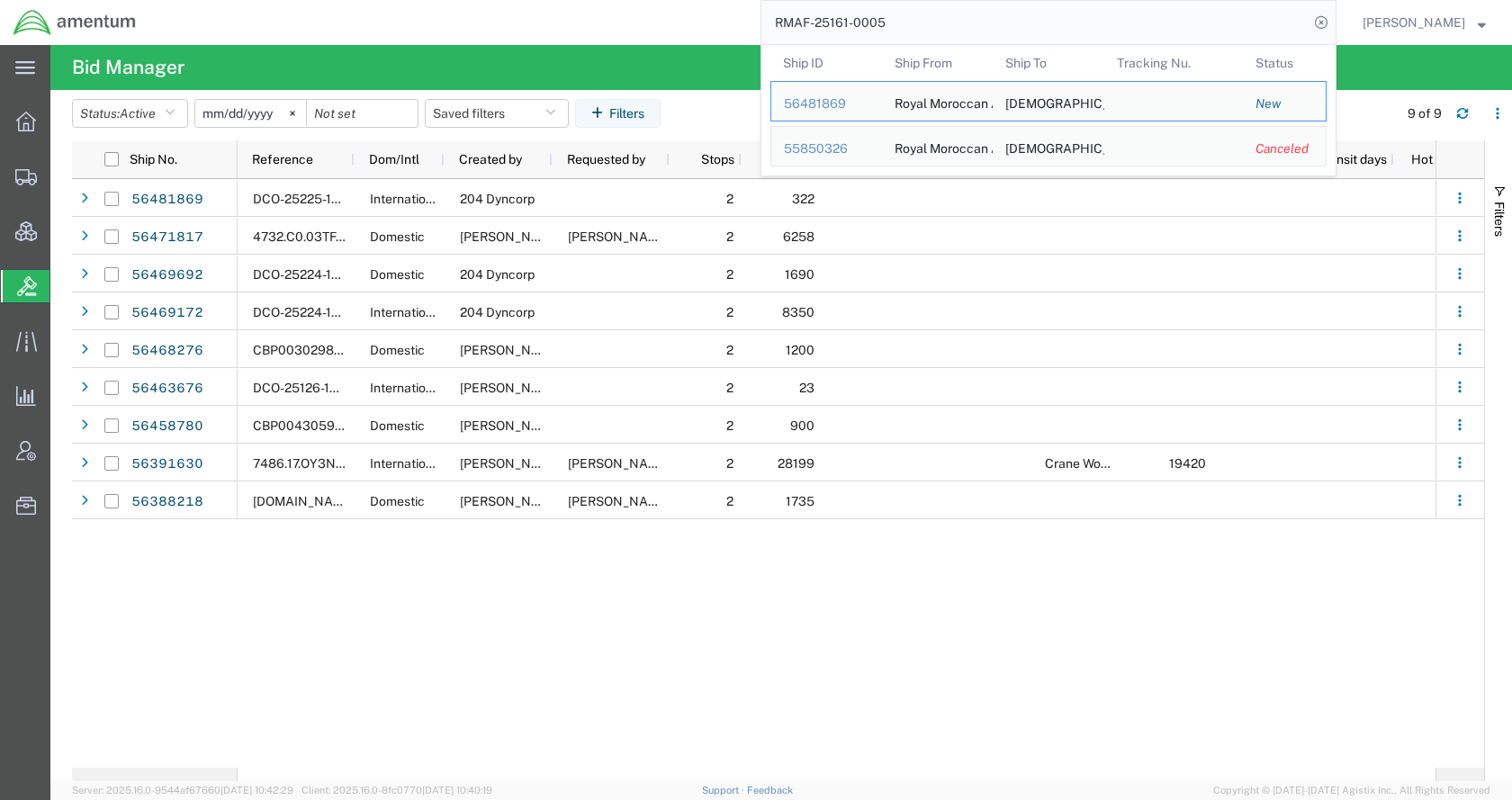
drag, startPoint x: 972, startPoint y: 20, endPoint x: 790, endPoint y: 29, distance: 182.2
click at [790, 29] on div "RMAF-25161-0005 Ship ID Ship From Ship To Tracking Nu. Status Ship ID 56481869 …" at bounding box center [742, 22] width 1187 height 45
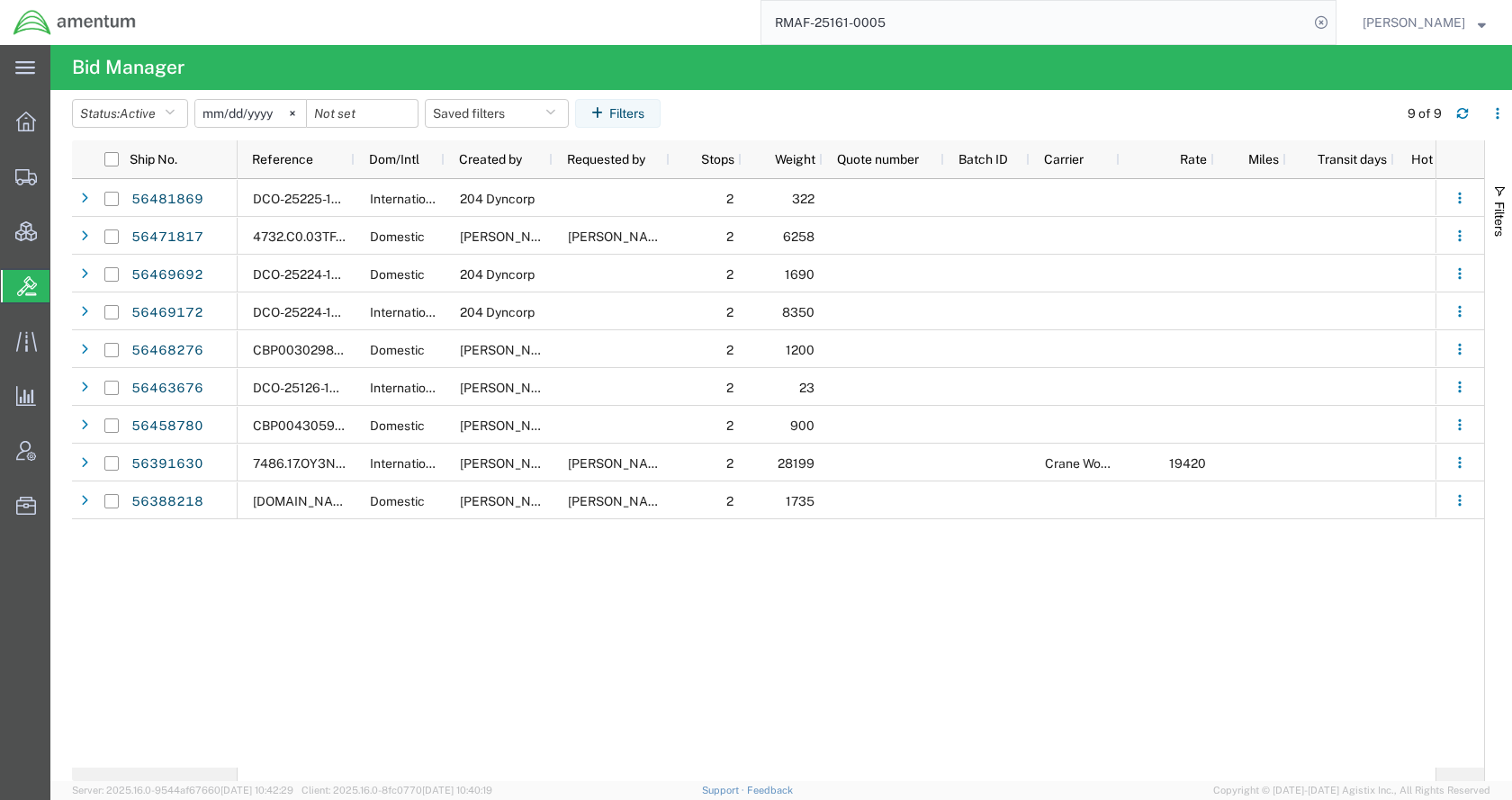
paste input "56458780"
click at [1333, 18] on icon at bounding box center [1320, 22] width 25 height 25
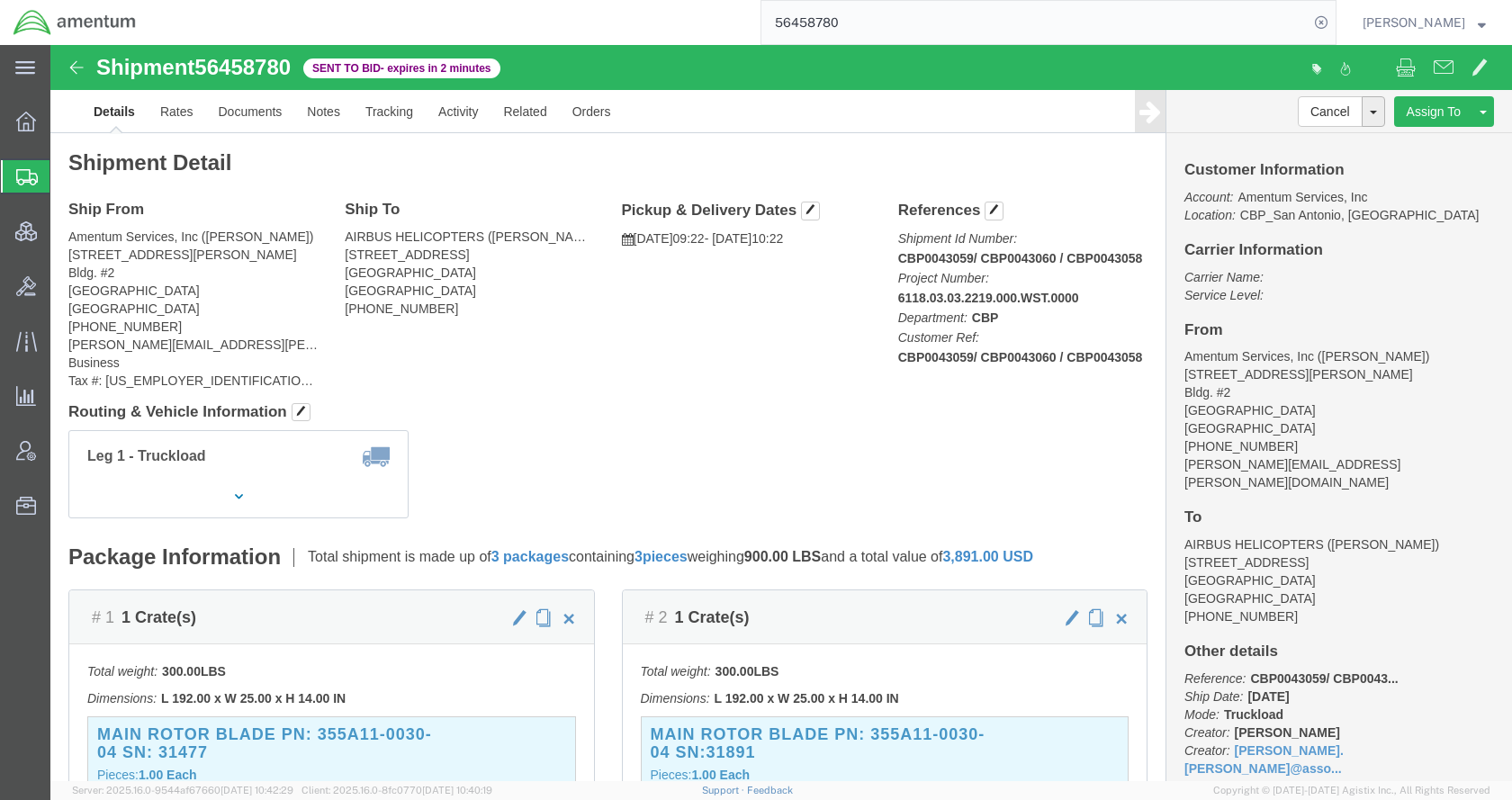
click div "Leg 1 - Truckload Vehicle 1: Flat Bed Number of trucks: 1"
click link "Rates"
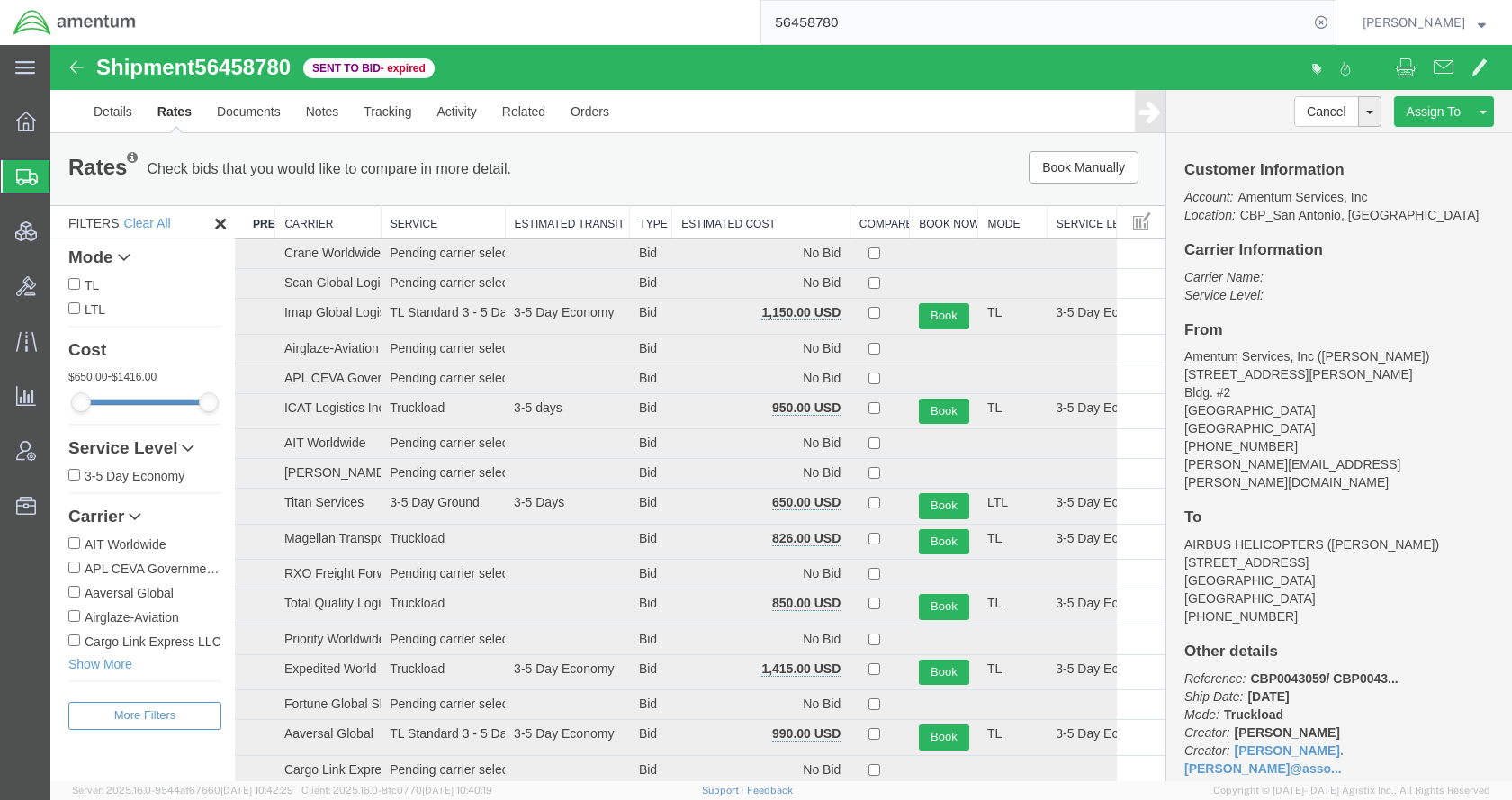
click at [753, 221] on th "Estimated Cost" at bounding box center [761, 223] width 179 height 33
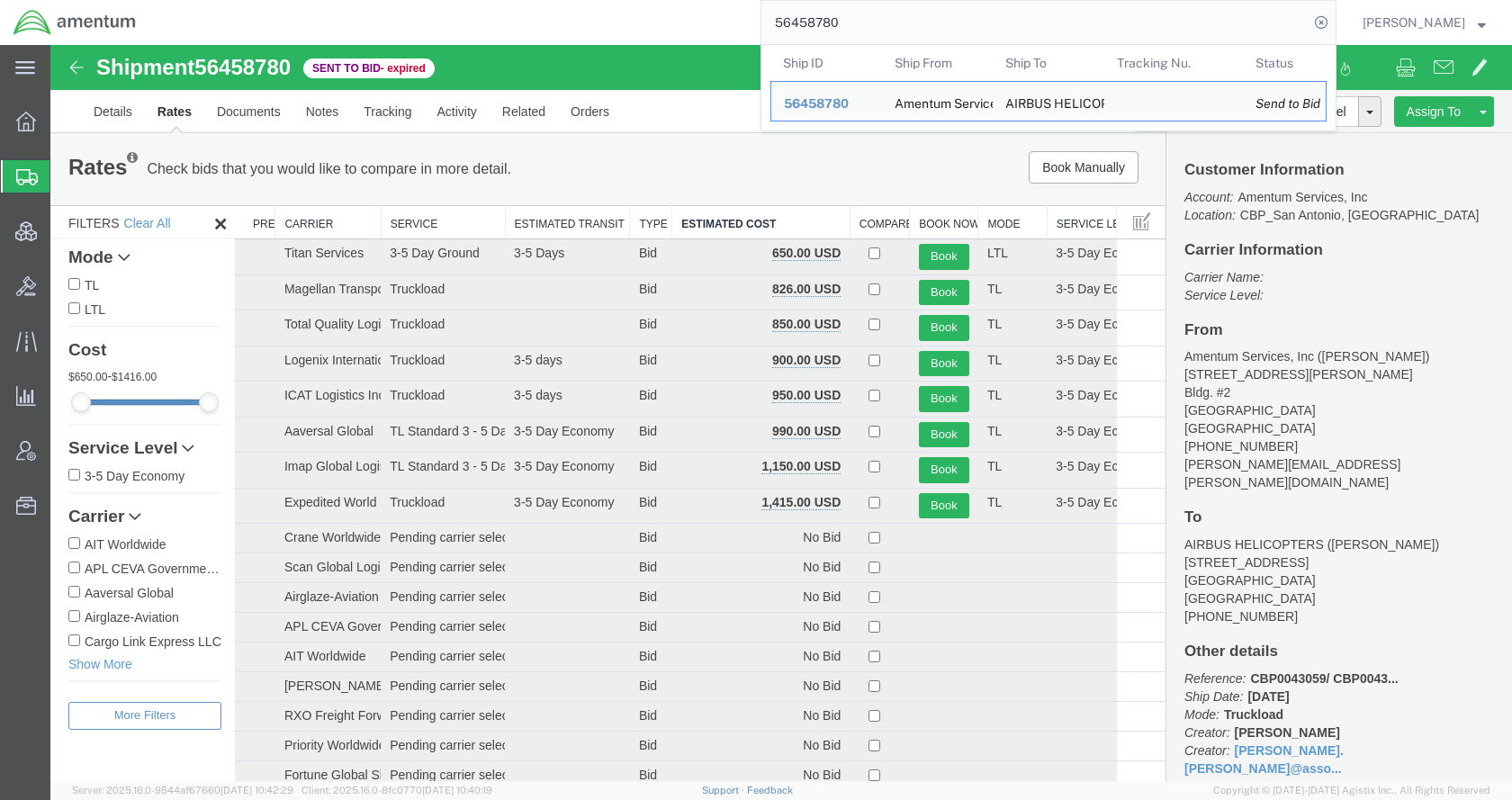
drag, startPoint x: 897, startPoint y: 31, endPoint x: 787, endPoint y: 31, distance: 110.0
click at [787, 31] on div "56458780 Ship ID Ship From Ship To Tracking Nu. Status Ship ID 56458780 Ship Fr…" at bounding box center [742, 22] width 1187 height 45
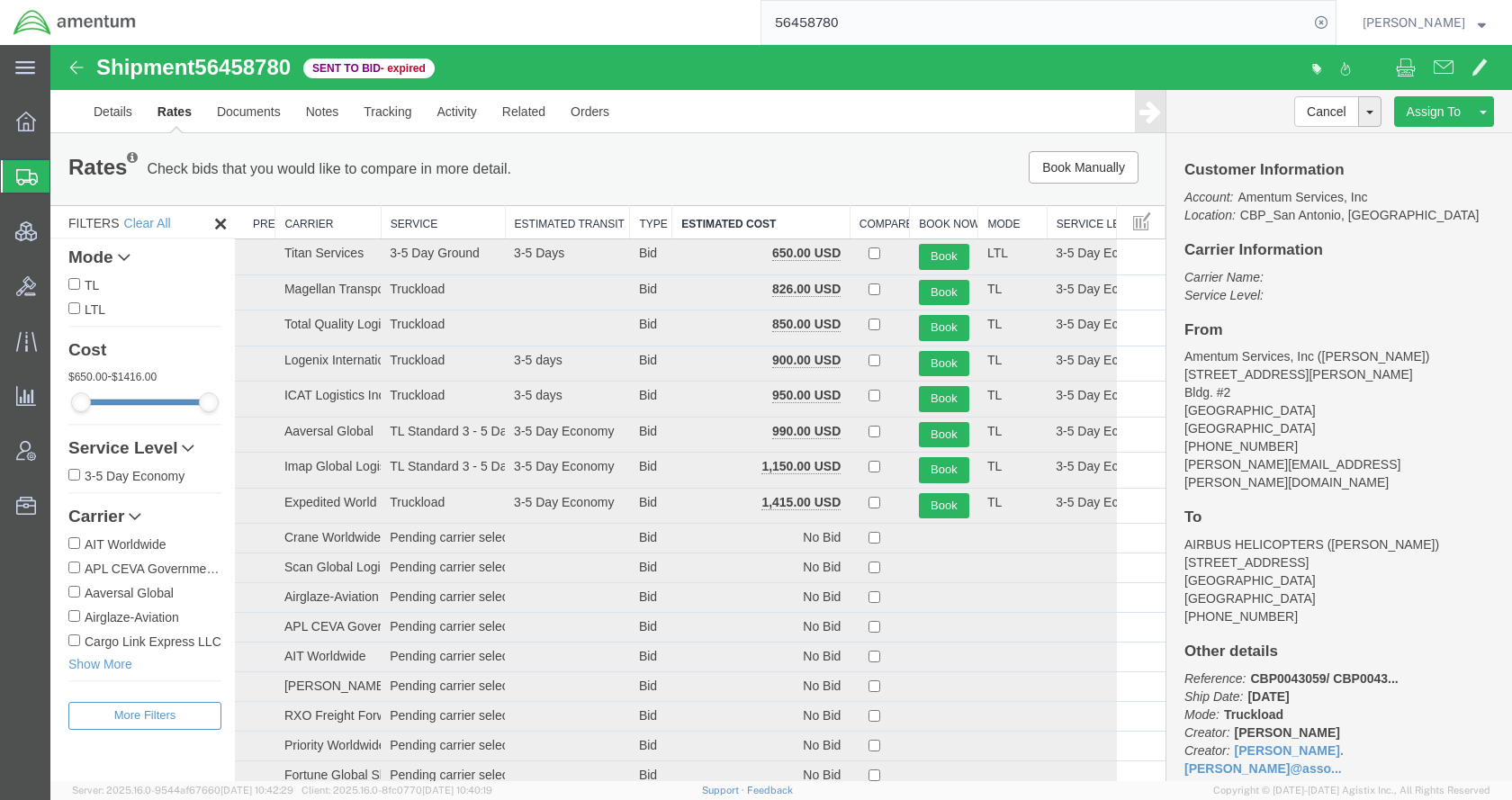
paste input "63676"
type input "56463676"
click at [1333, 20] on icon at bounding box center [1320, 22] width 25 height 25
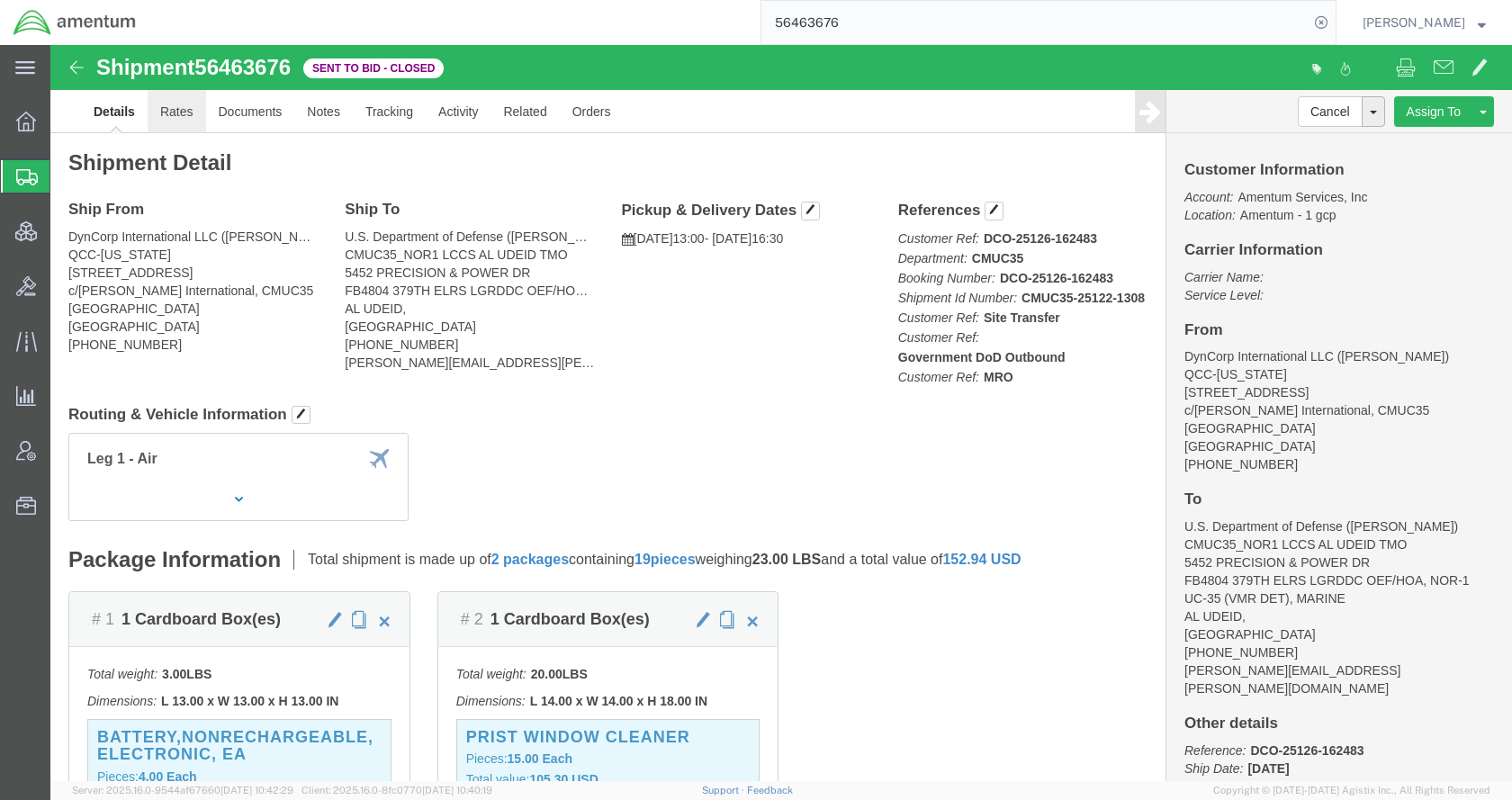
click link "Rates"
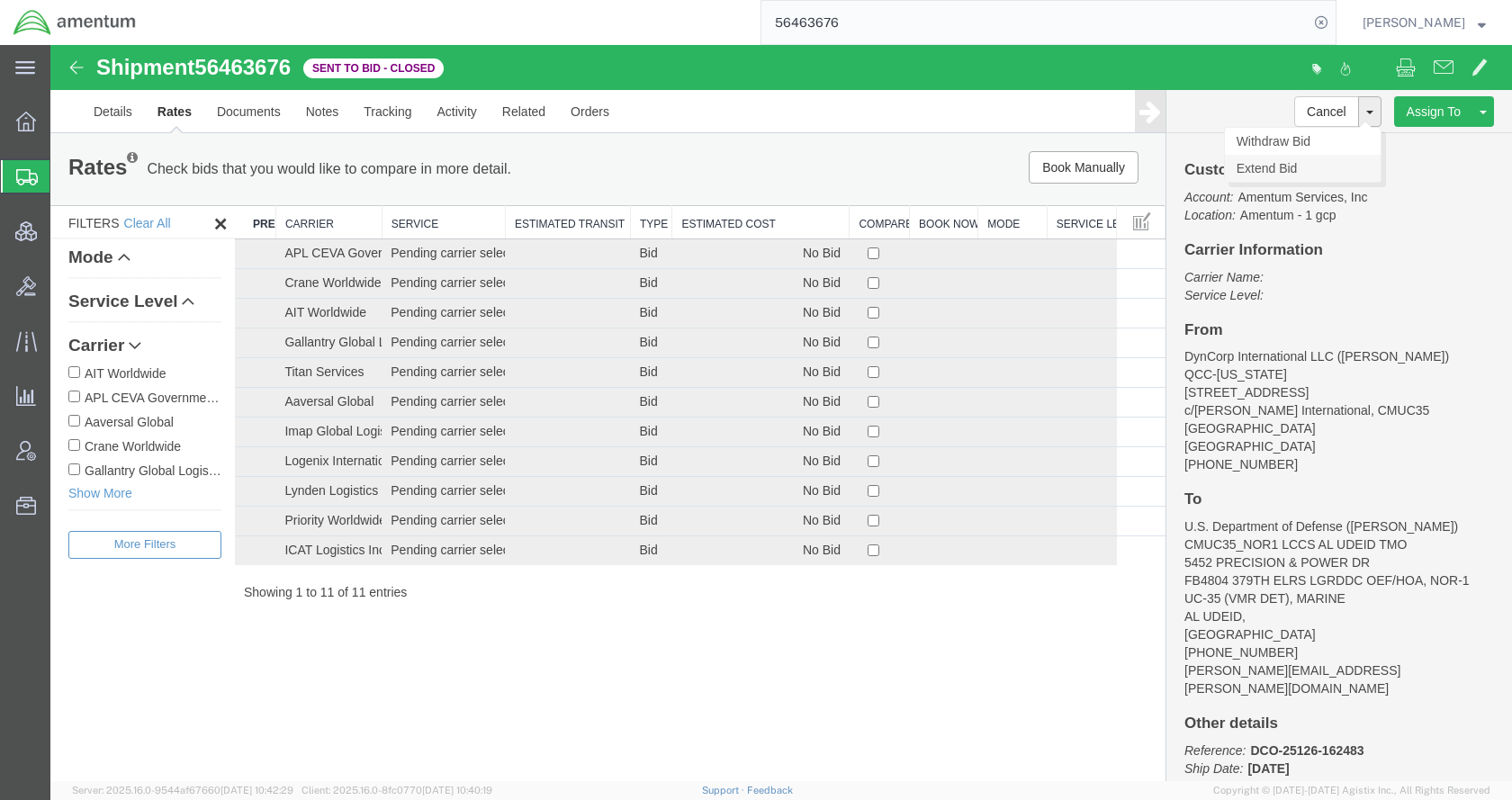
click at [1308, 162] on link "Extend Bid" at bounding box center [1303, 167] width 155 height 27
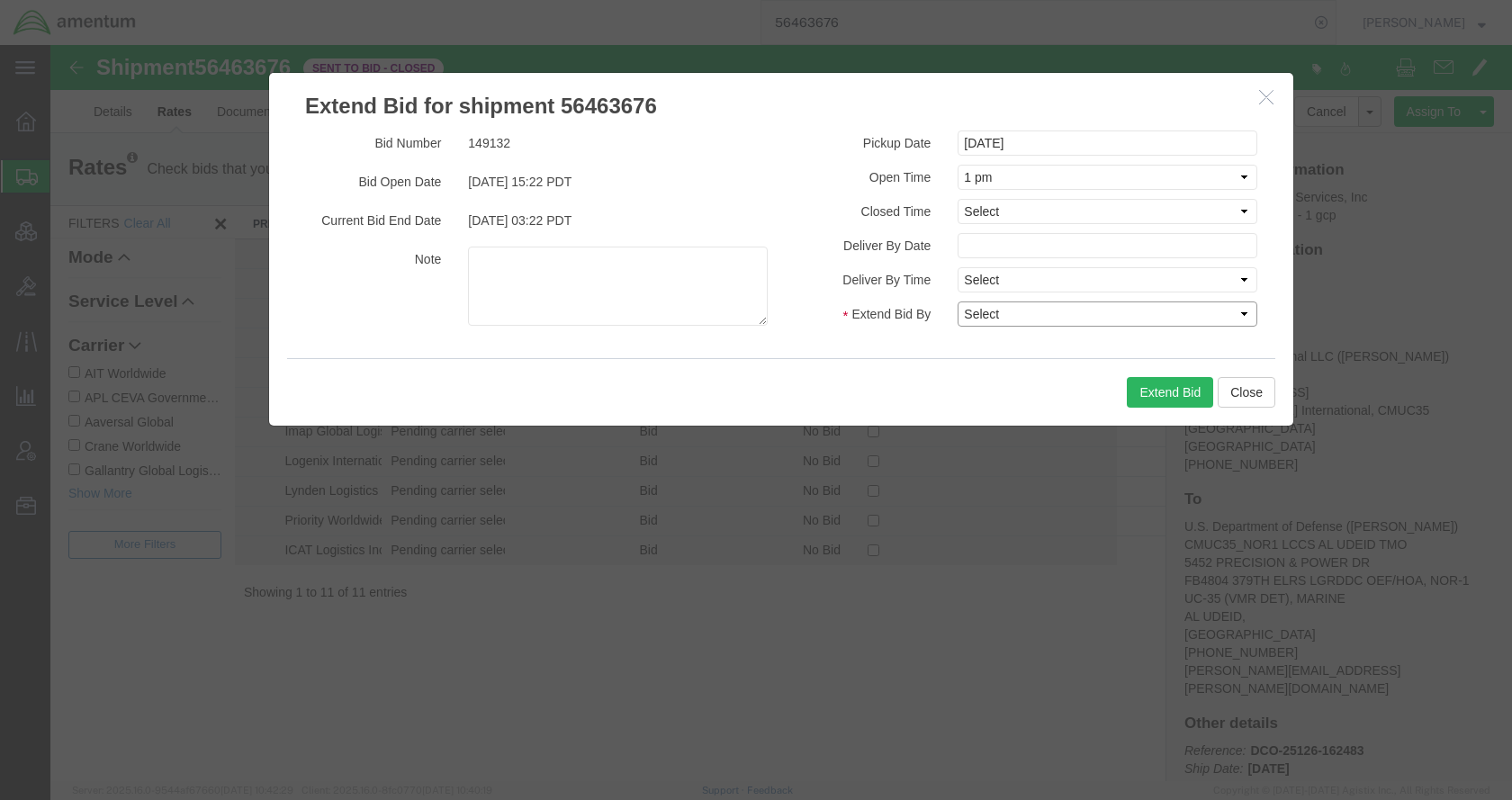
click at [1039, 316] on select "Select 30 Min (Rush) 1 Hour (Rush) 2 Hours (Rush) 4 Hours (Rush) 8 Hours (Rush)…" at bounding box center [1108, 314] width 300 height 25
select select "24"
click at [958, 302] on select "Select 30 Min (Rush) 1 Hour (Rush) 2 Hours (Rush) 4 Hours (Rush) 8 Hours (Rush)…" at bounding box center [1108, 314] width 300 height 25
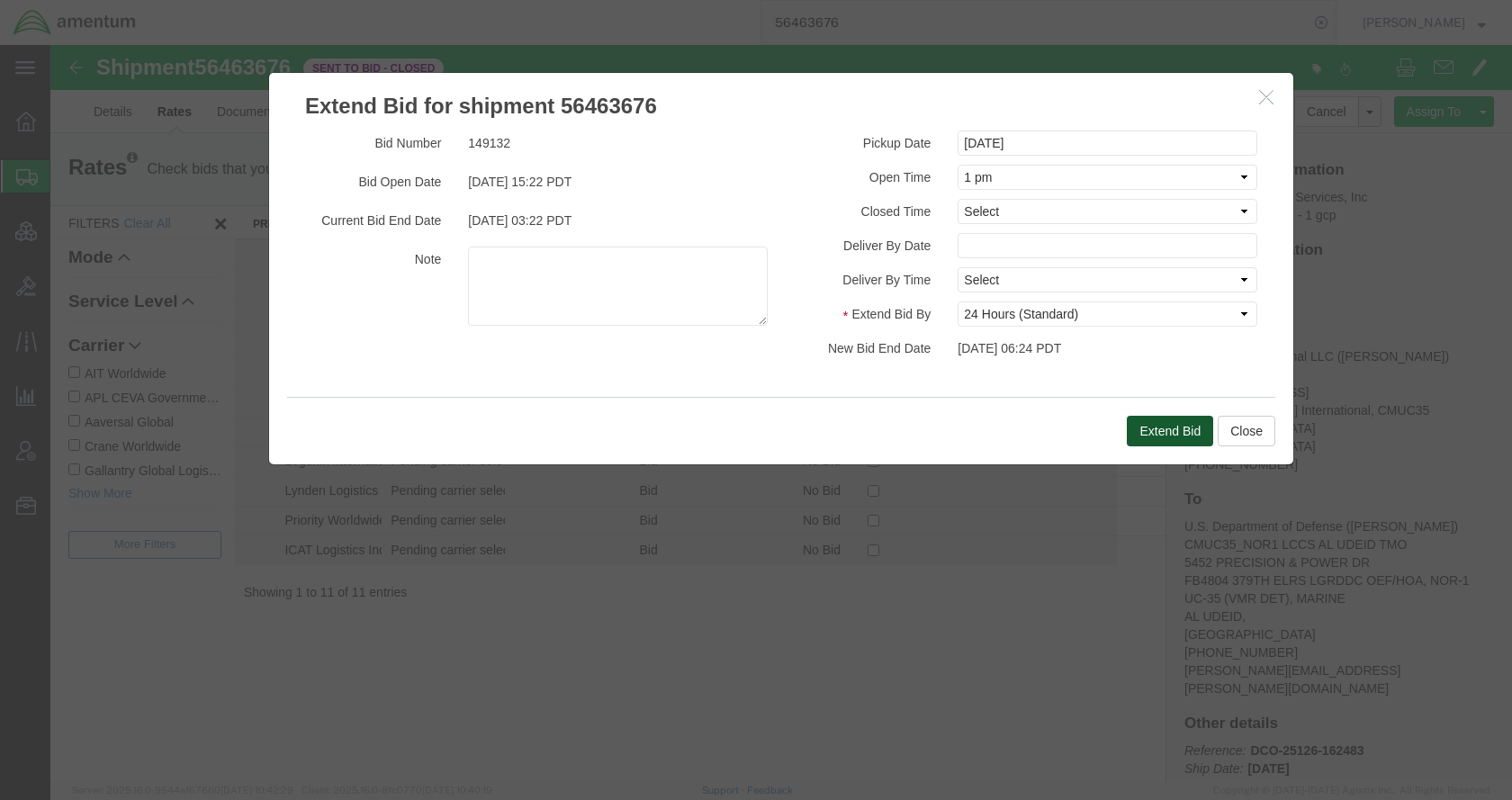
click at [1159, 426] on button "Extend Bid" at bounding box center [1170, 430] width 86 height 31
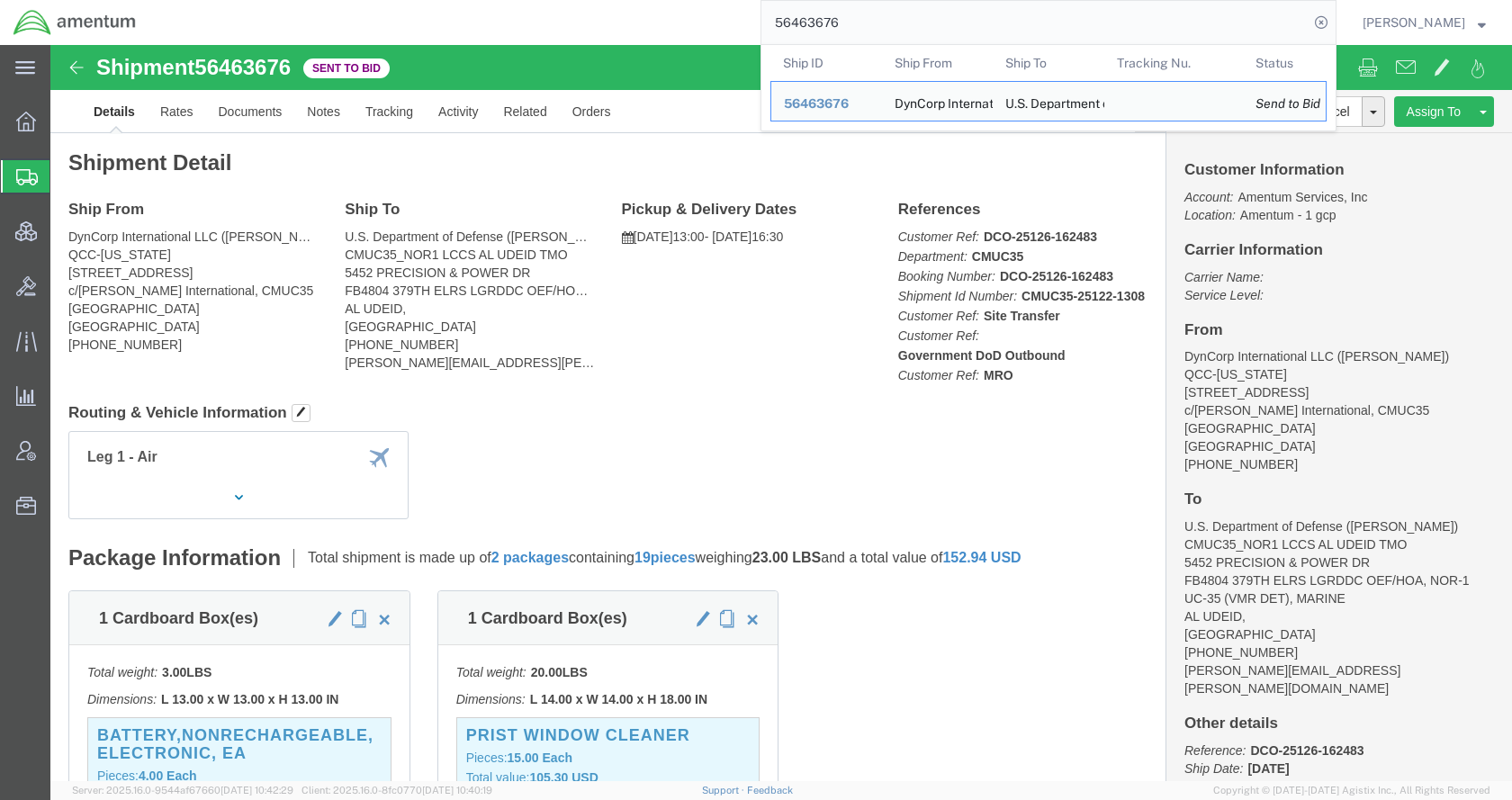
drag, startPoint x: 867, startPoint y: 28, endPoint x: 761, endPoint y: 34, distance: 106.2
click at [761, 34] on div "56463676 Ship ID Ship From Ship To Tracking Nu. Status Ship ID 56463676 Ship Fr…" at bounding box center [742, 22] width 1187 height 45
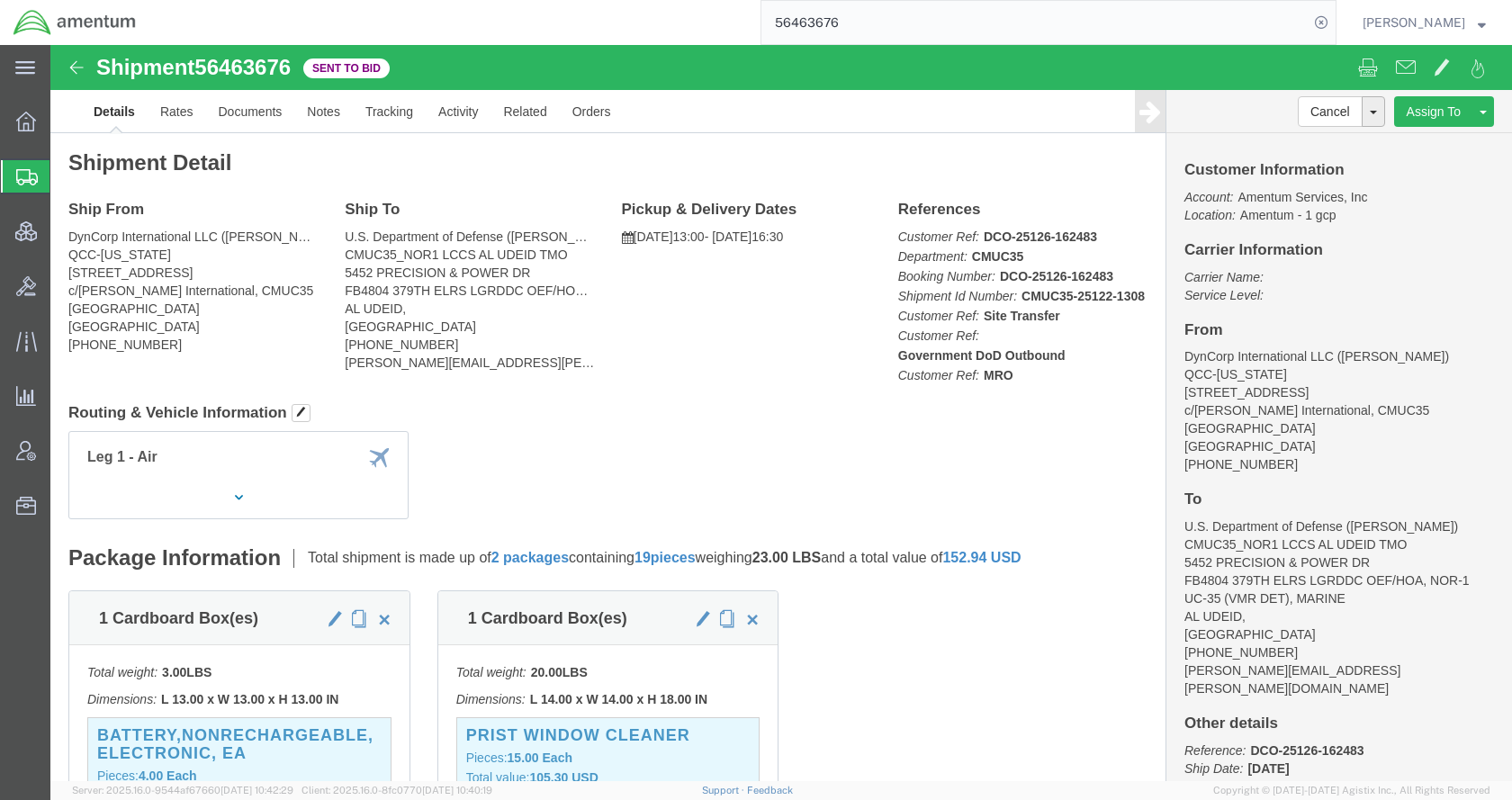
paste input "82"
click at [1333, 19] on icon at bounding box center [1320, 22] width 25 height 25
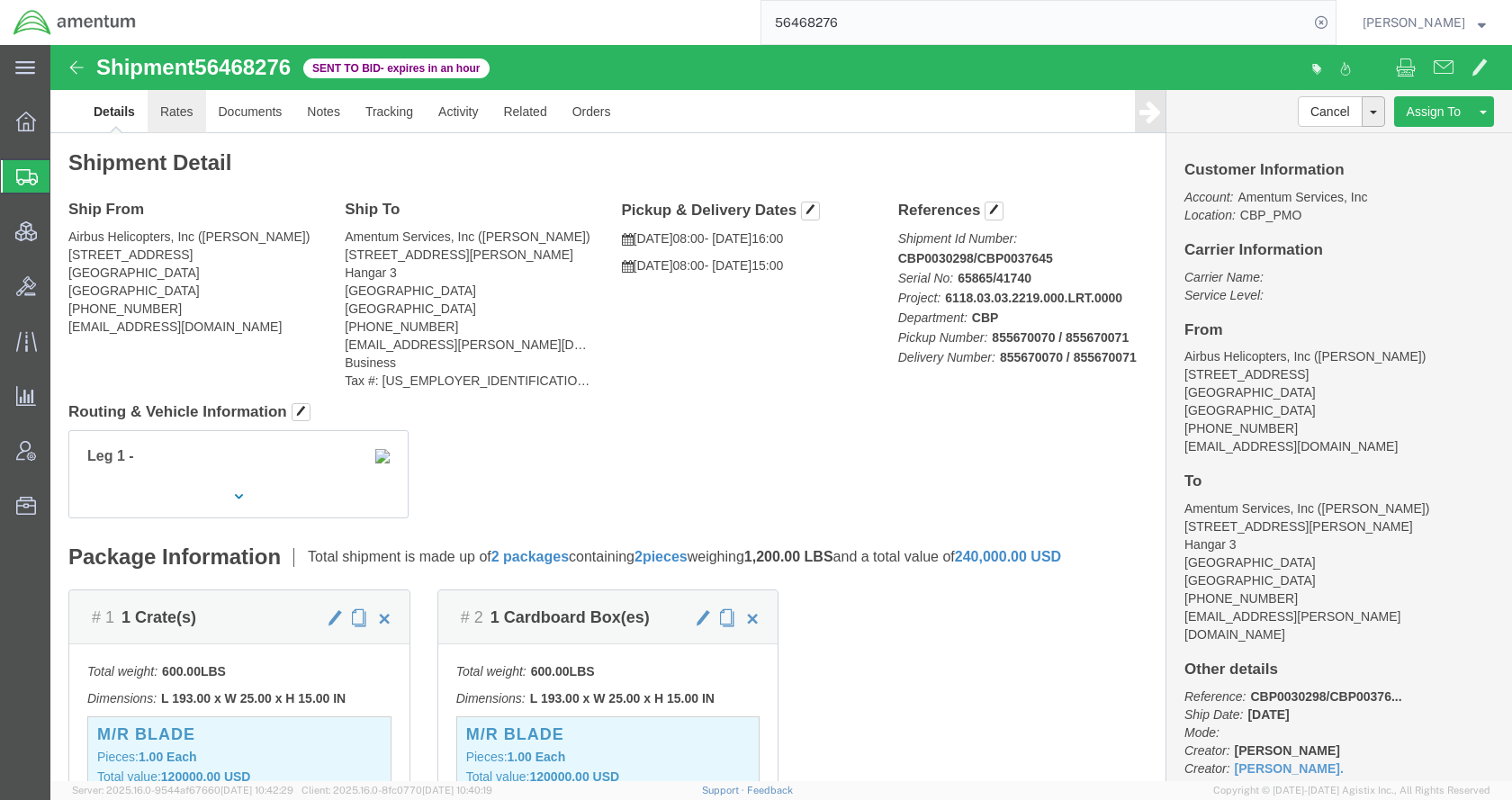
click link "Rates"
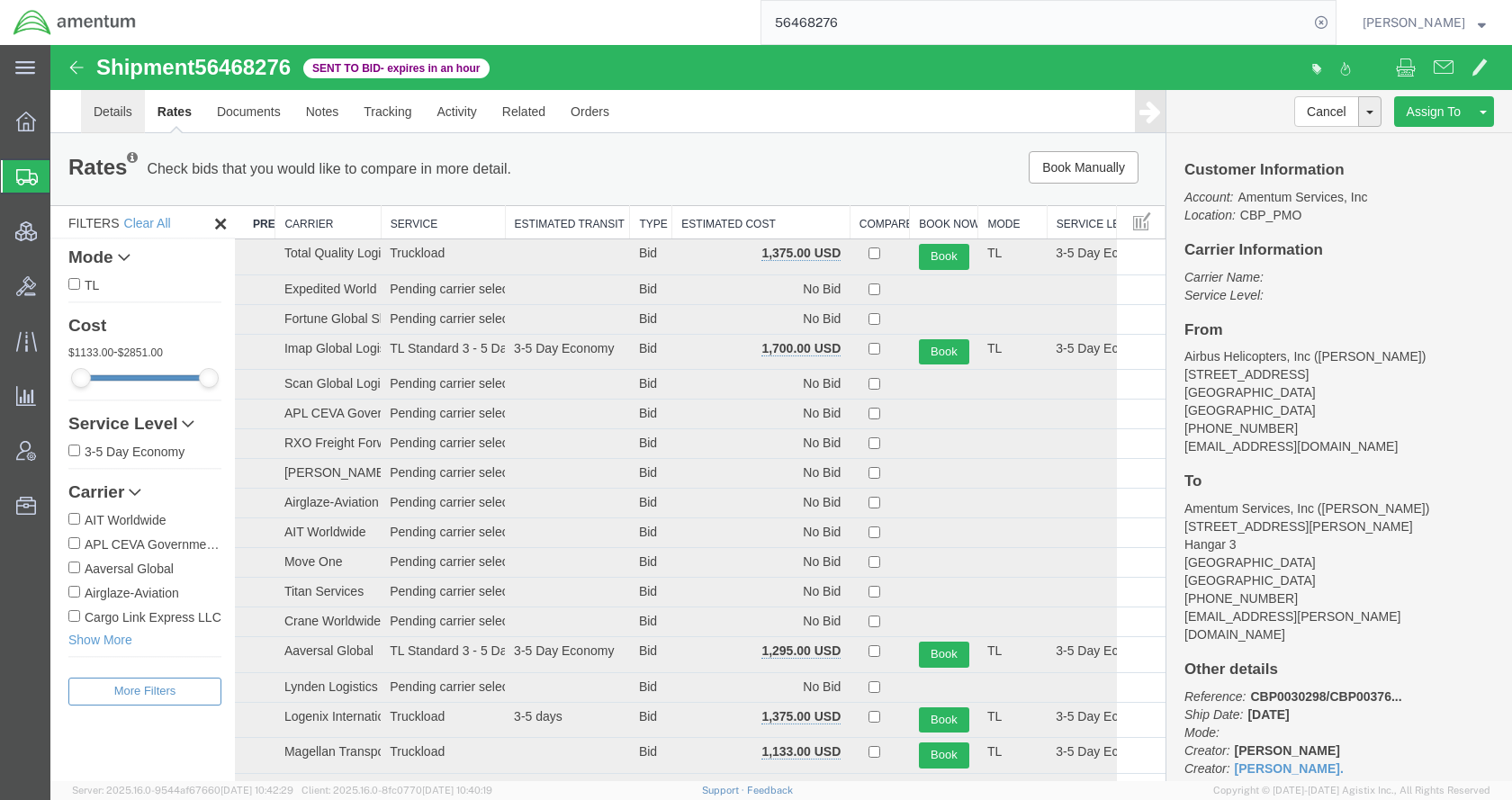
click at [115, 99] on link "Details" at bounding box center [113, 111] width 64 height 43
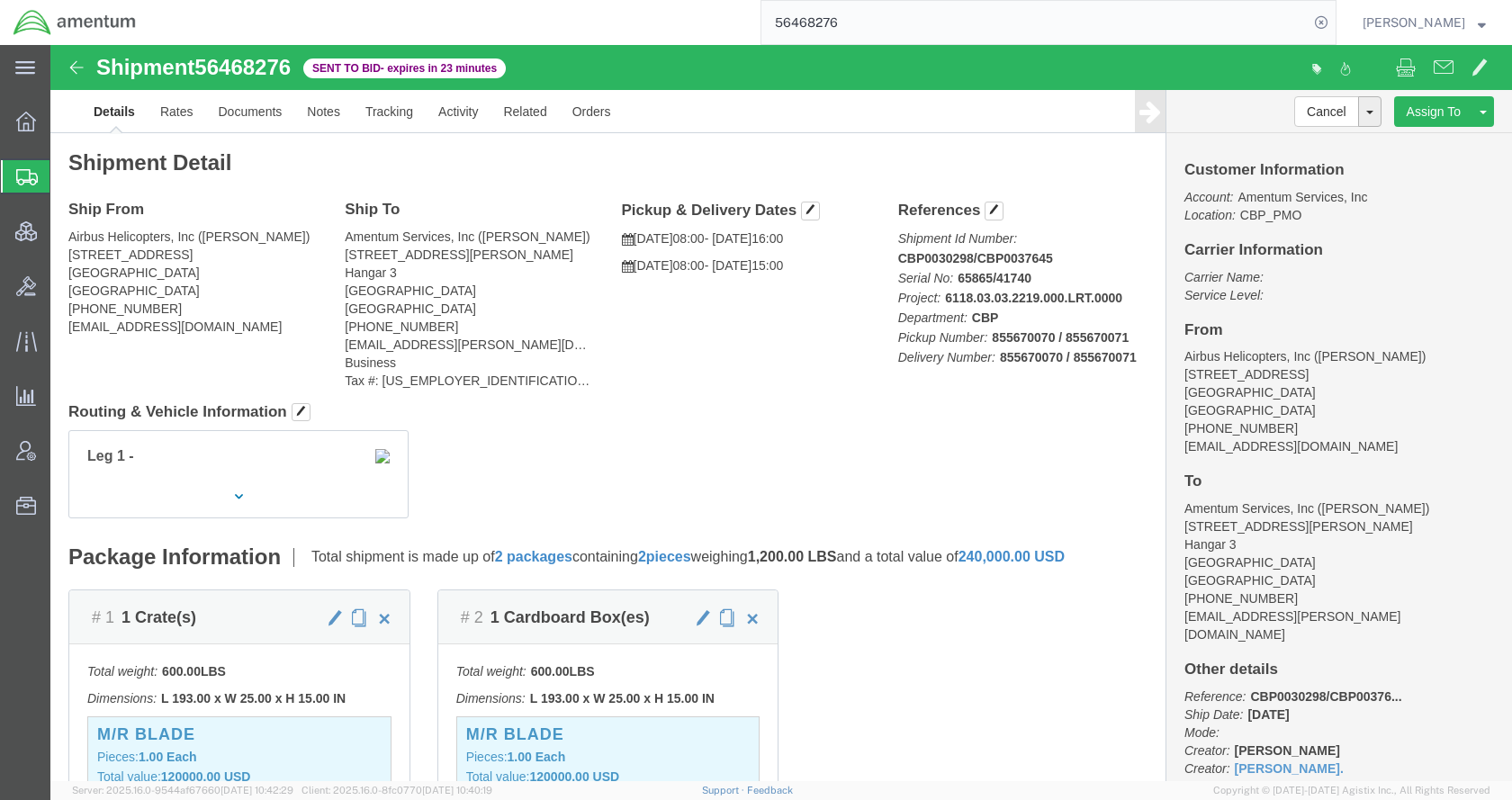
drag, startPoint x: 608, startPoint y: 388, endPoint x: 695, endPoint y: 384, distance: 87.1
click div "Leg 1 -"
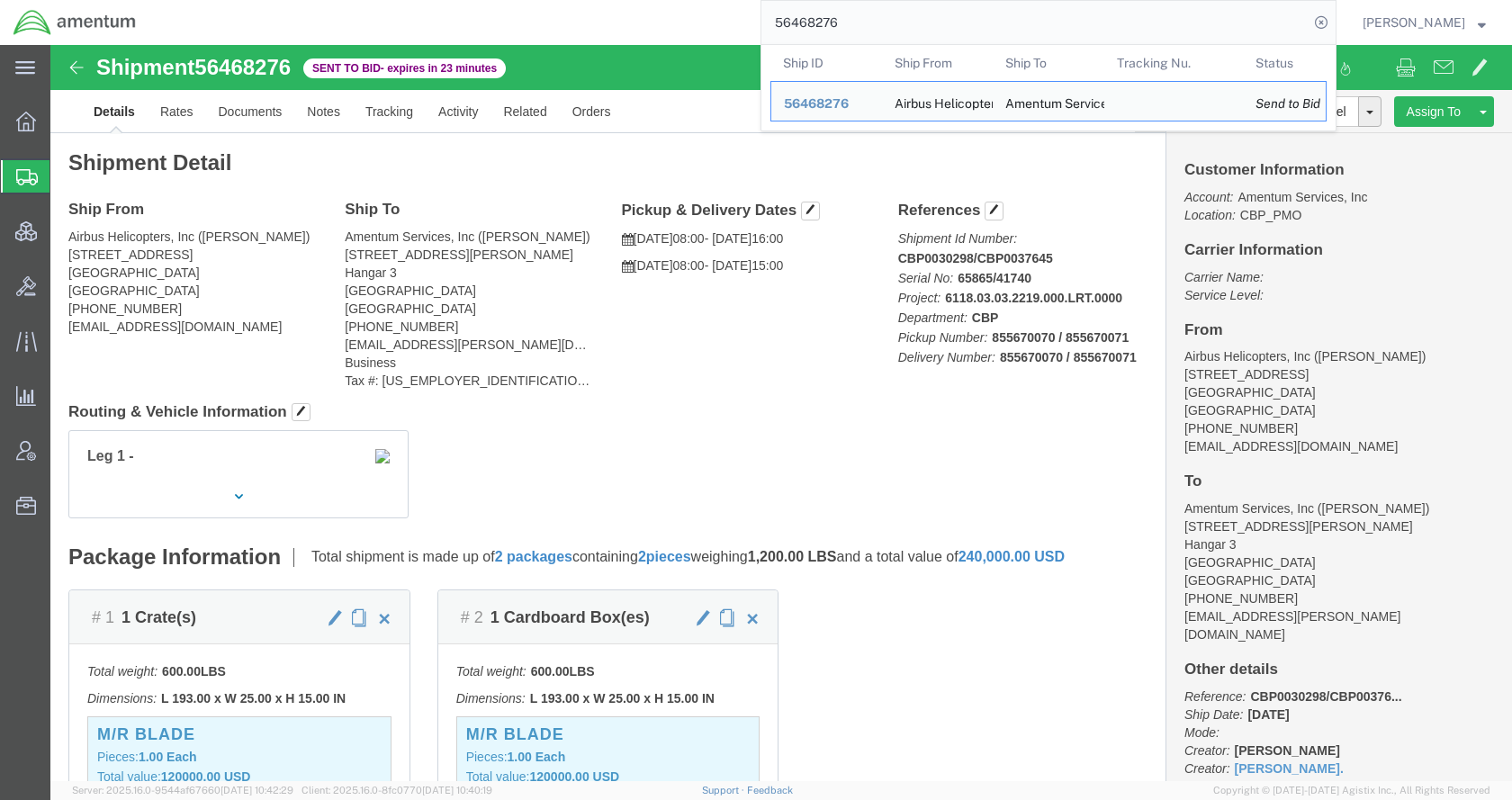
drag, startPoint x: 881, startPoint y: 24, endPoint x: 800, endPoint y: 20, distance: 81.1
click at [800, 20] on input "56468276" at bounding box center [1035, 22] width 547 height 43
click link "Rates"
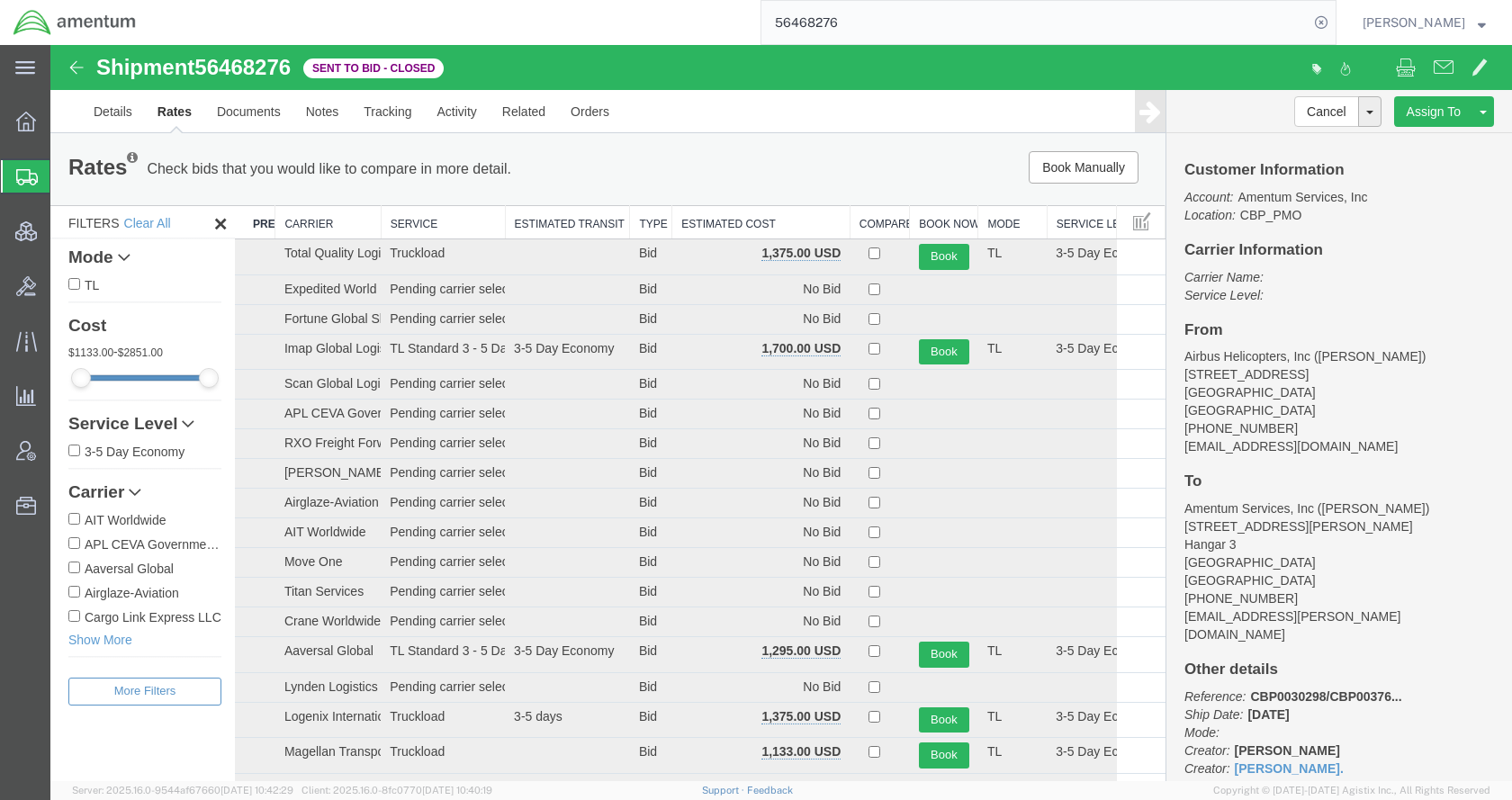
click at [722, 228] on th "Estimated Cost" at bounding box center [761, 223] width 179 height 33
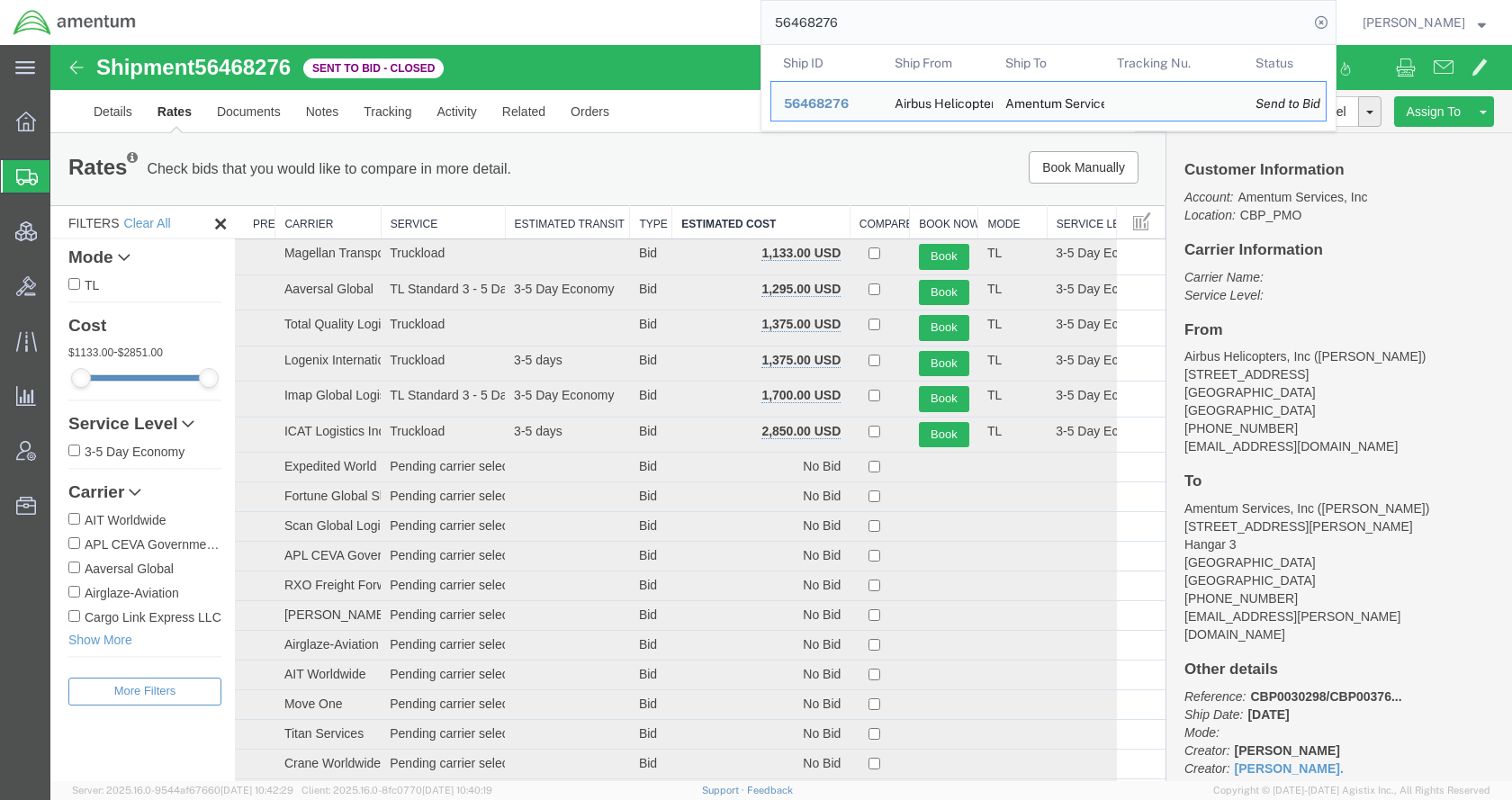
drag, startPoint x: 895, startPoint y: 25, endPoint x: 790, endPoint y: 25, distance: 105.0
click at [790, 25] on div "56468276 Ship ID Ship From Ship To Tracking Nu. Status Ship ID 56468276 Ship Fr…" at bounding box center [742, 22] width 1187 height 45
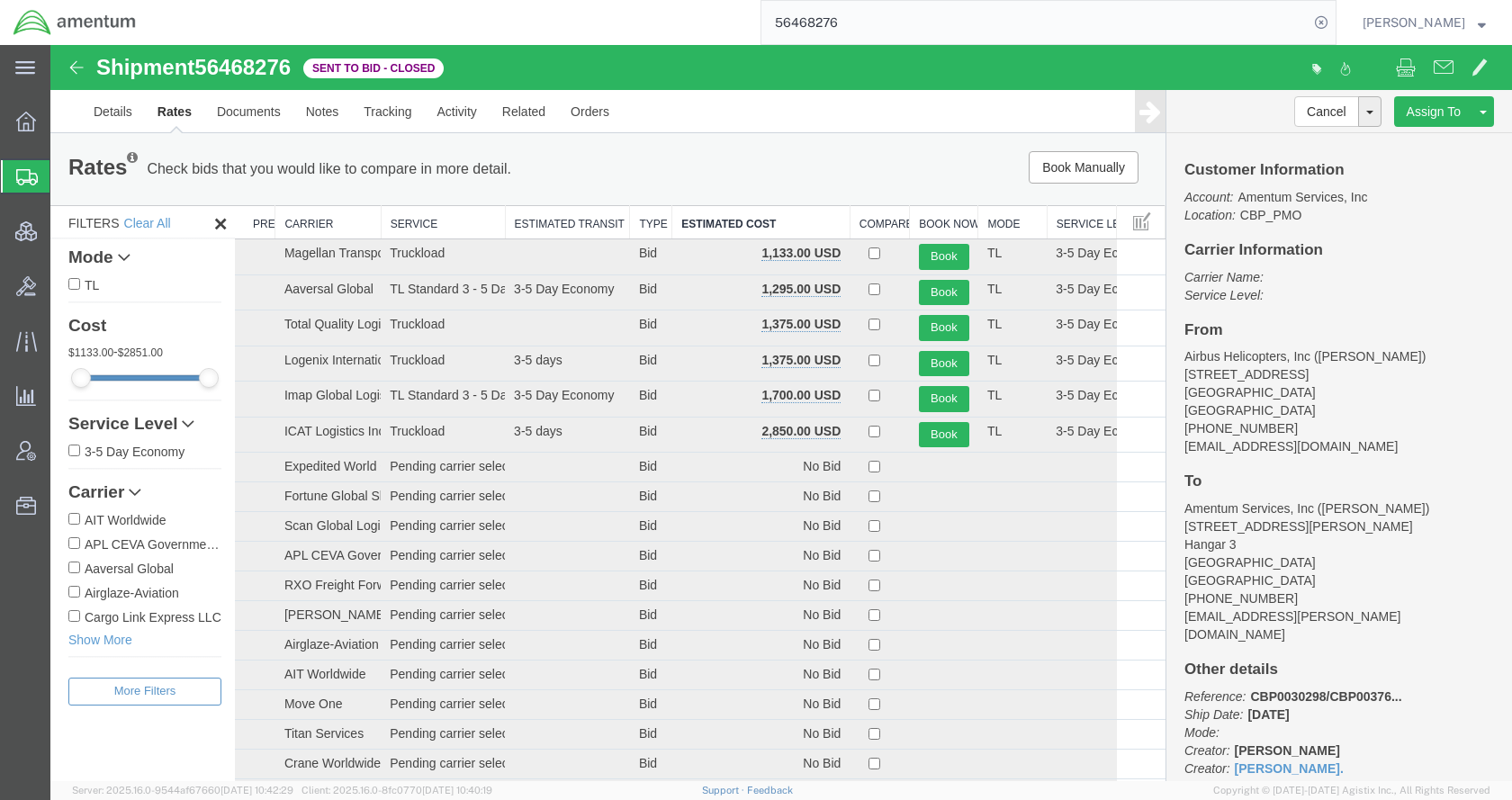
paste input "TACHZ-25210-18925"
click at [1333, 19] on icon at bounding box center [1320, 22] width 25 height 25
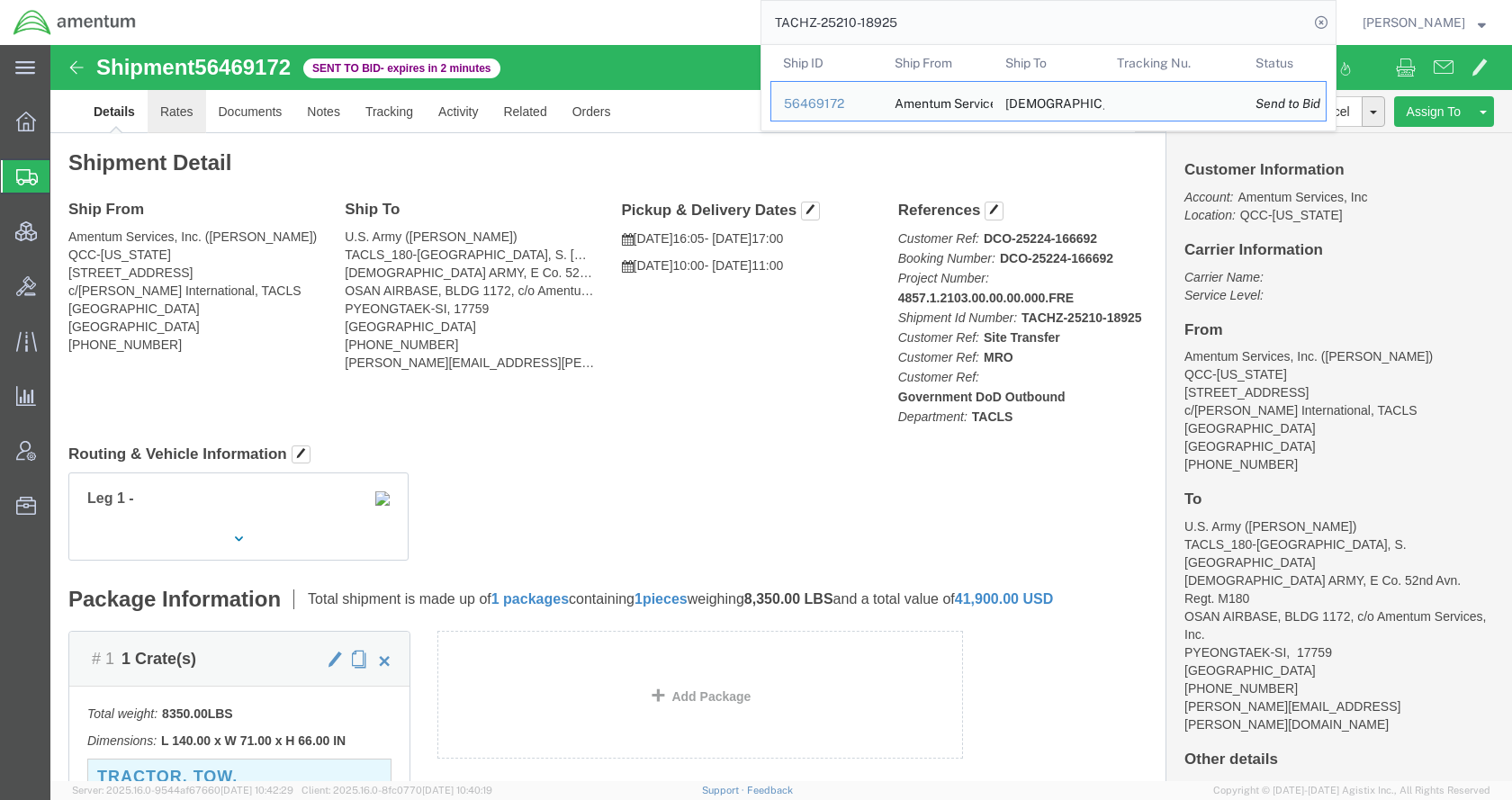
click link "Rates"
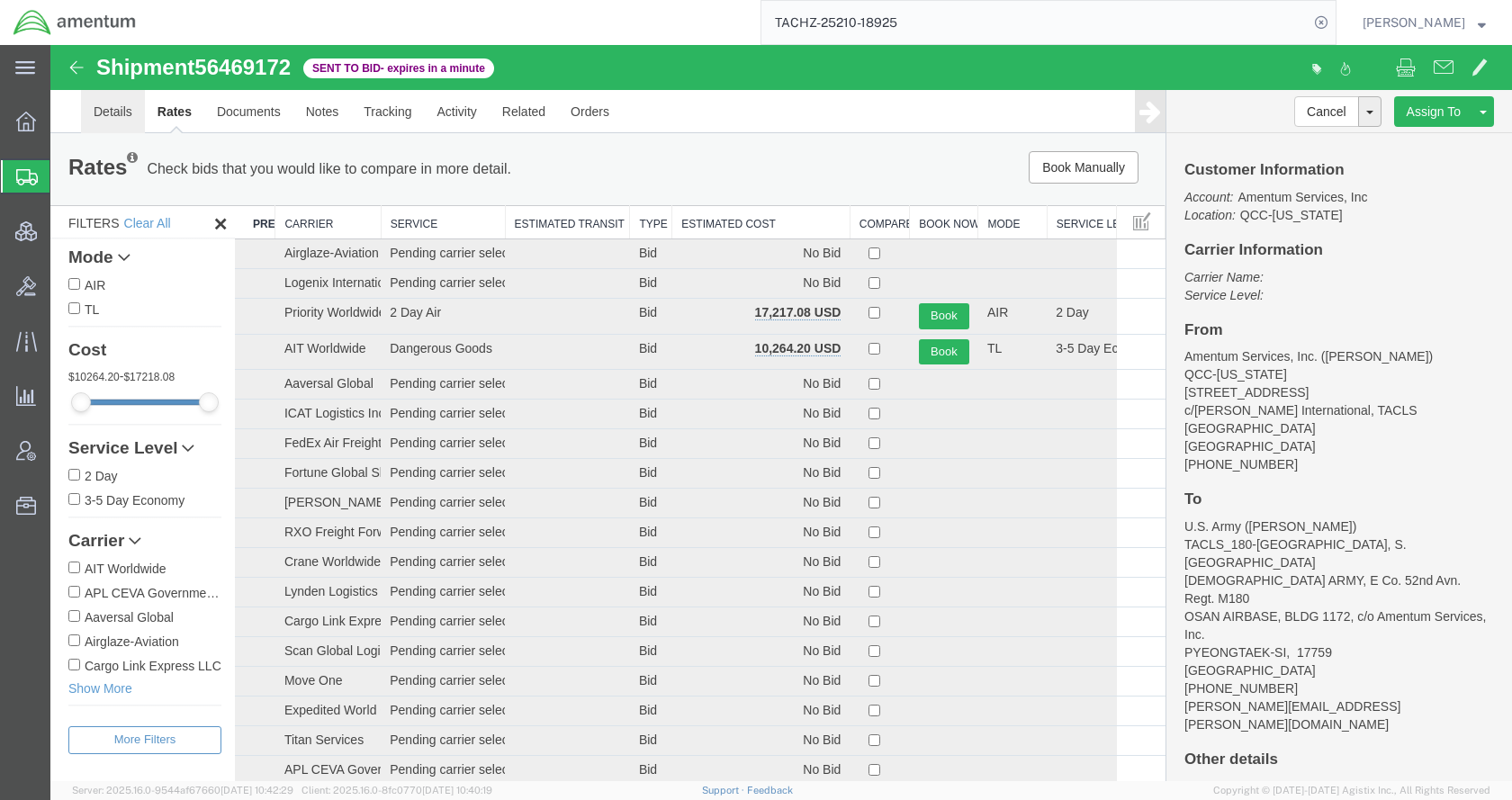
click at [125, 119] on link "Details" at bounding box center [113, 111] width 64 height 43
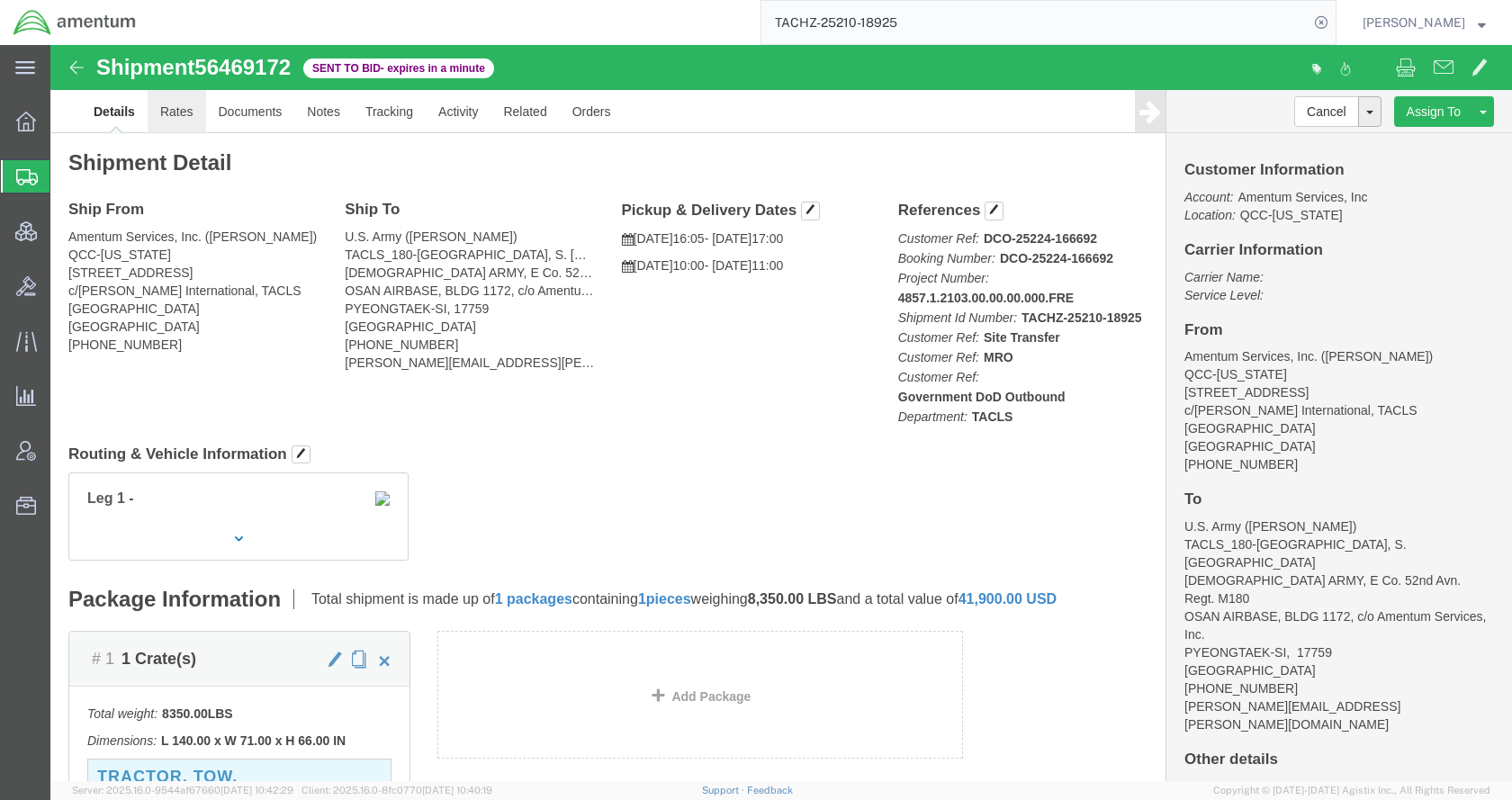
click link "Rates"
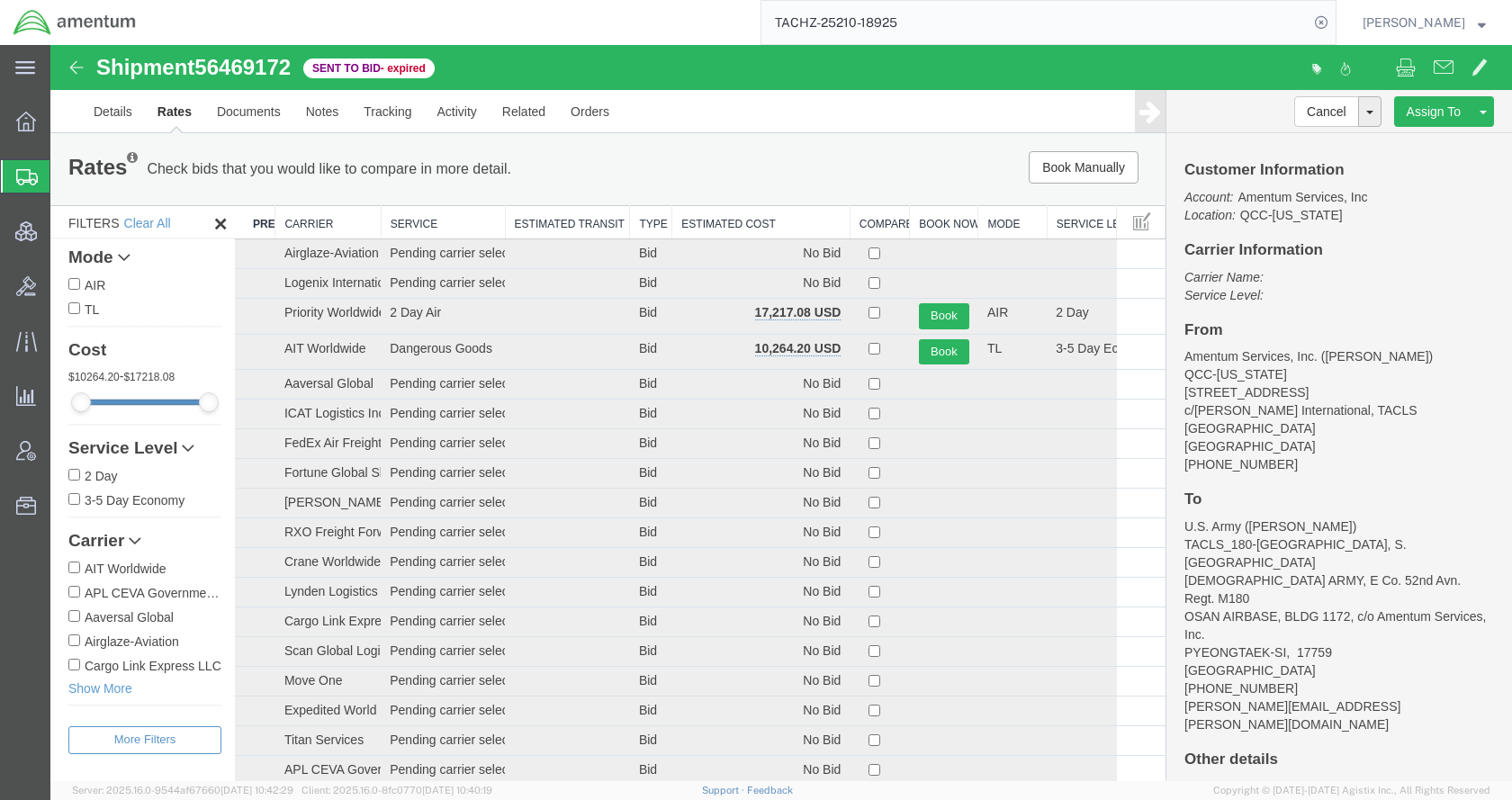
click at [687, 230] on th "Estimated Cost" at bounding box center [761, 223] width 179 height 33
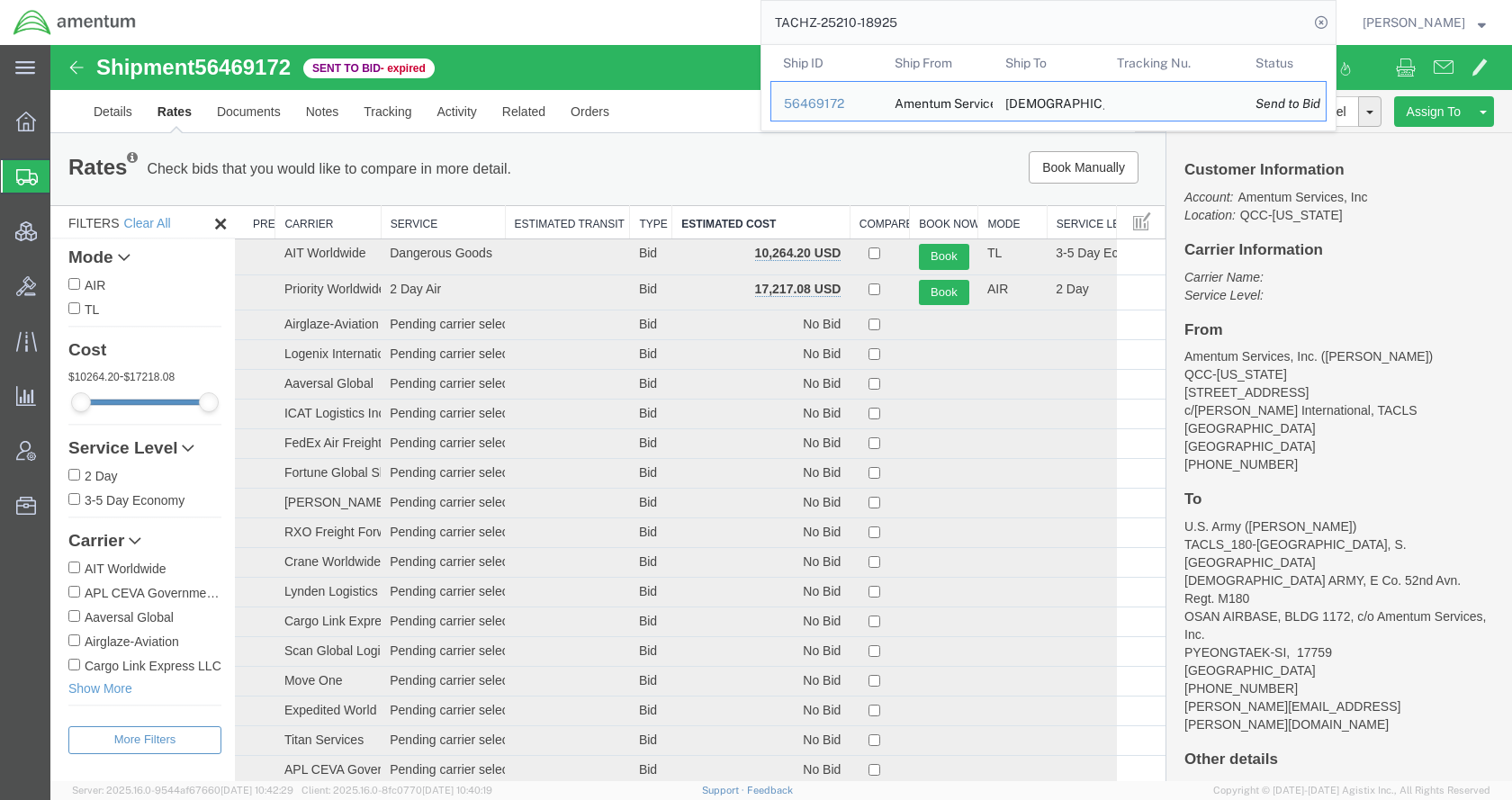
drag, startPoint x: 987, startPoint y: 13, endPoint x: 752, endPoint y: 17, distance: 235.0
click at [752, 17] on div "TACHZ-25210-18925 Ship ID Ship From Ship To Tracking Nu. Status Ship ID 5646917…" at bounding box center [742, 22] width 1187 height 45
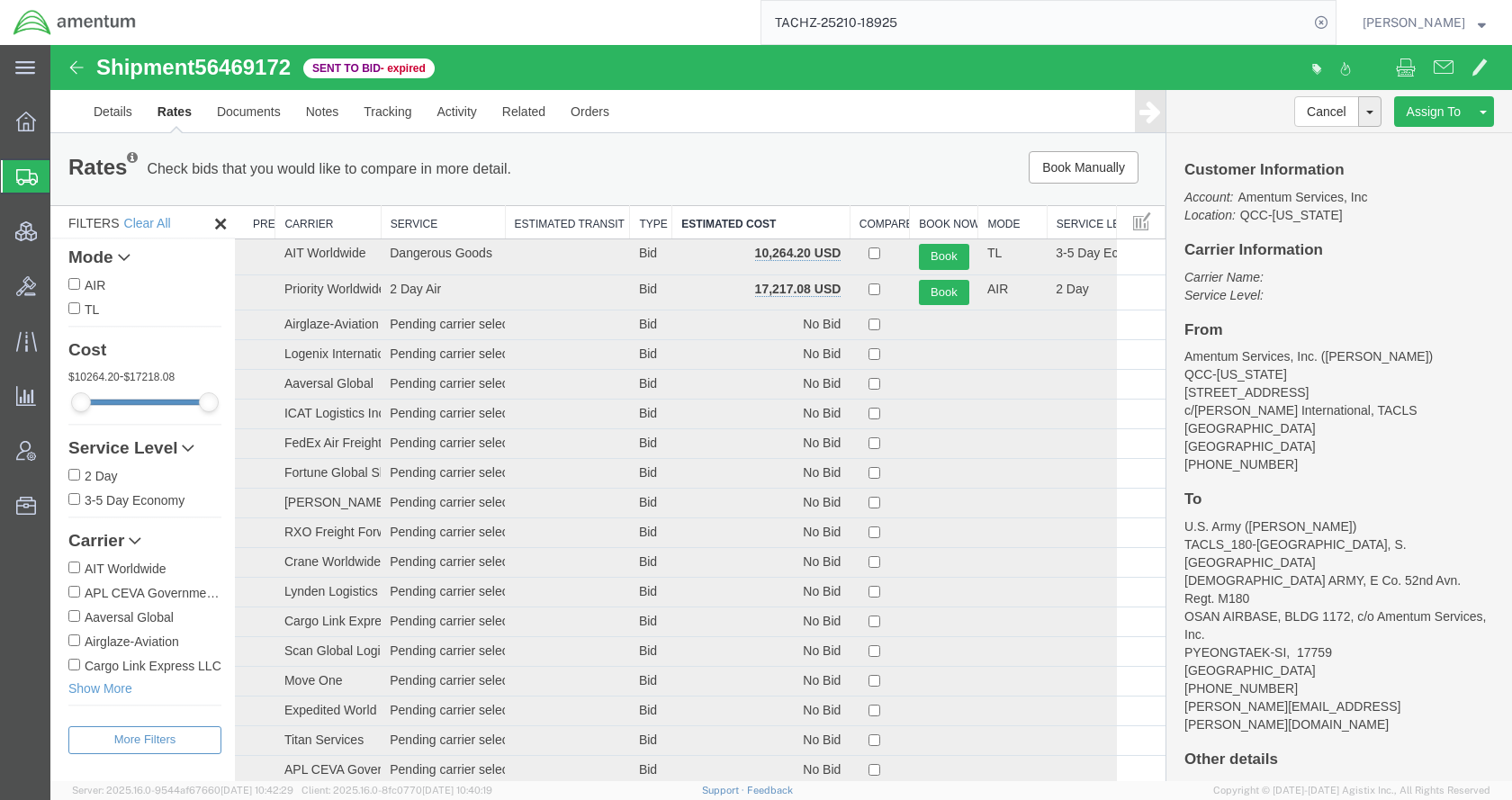
paste input "56458780"
click at [1333, 20] on icon at bounding box center [1320, 22] width 25 height 25
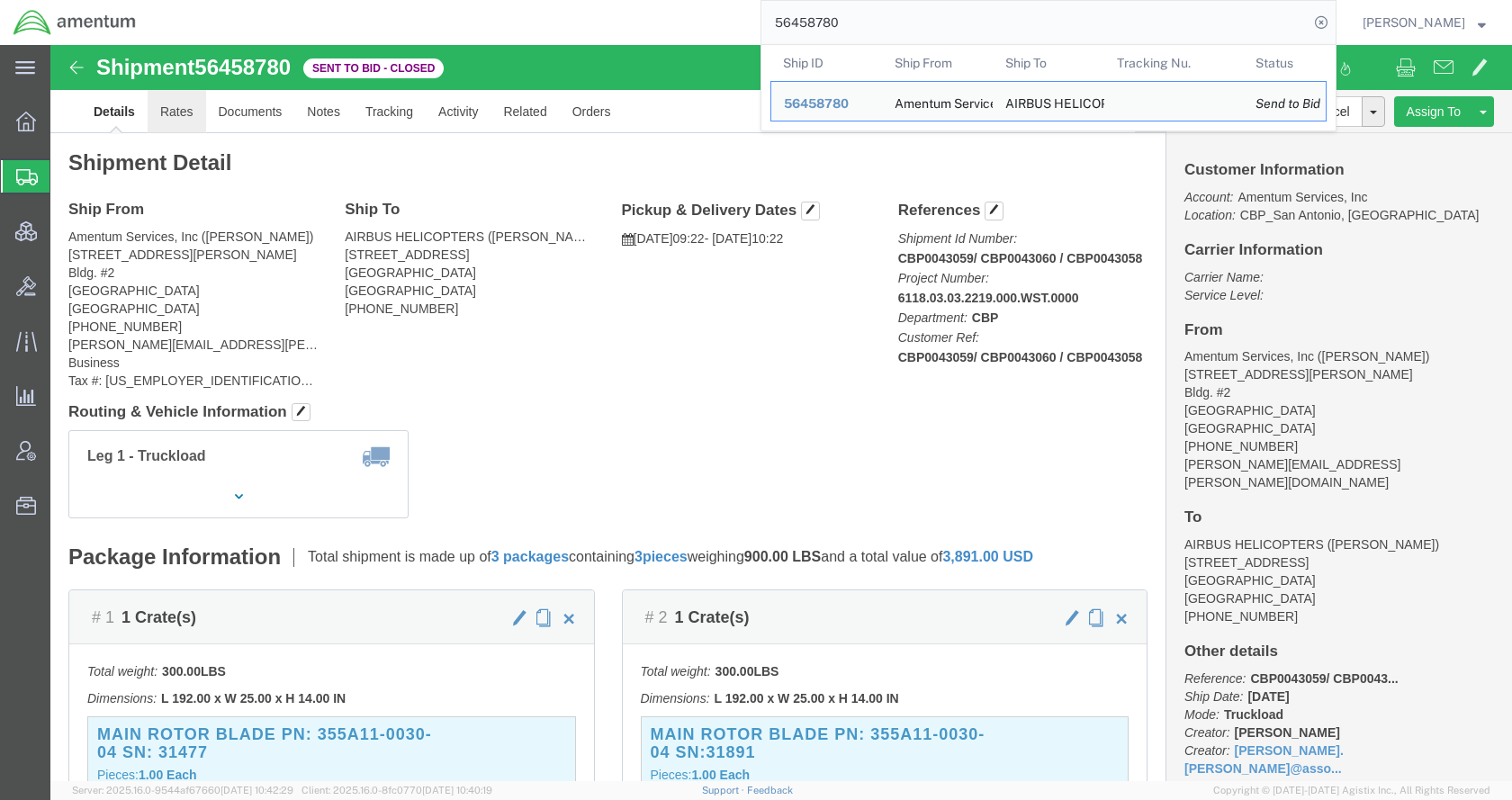
click link "Rates"
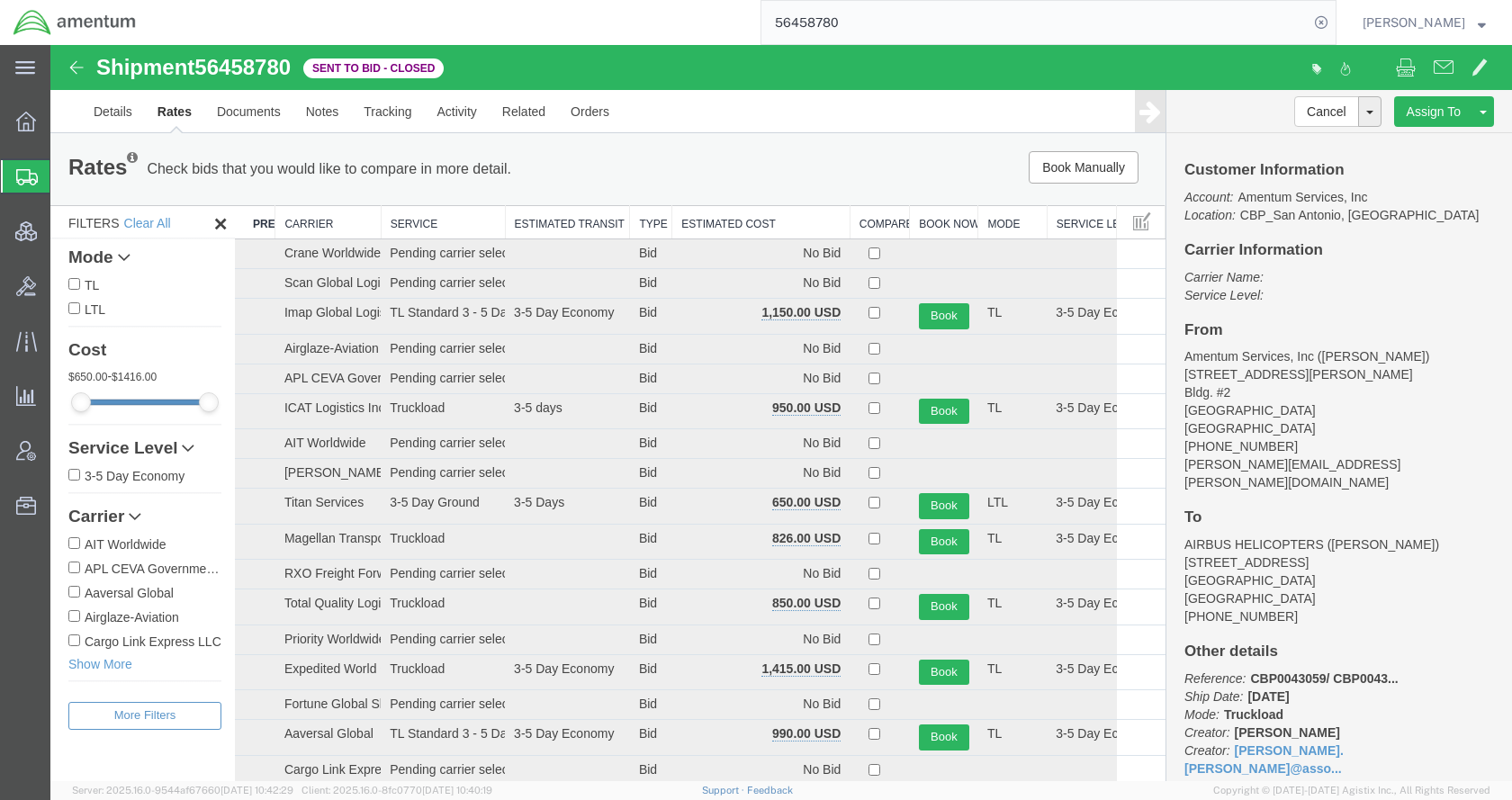
click at [736, 220] on th "Estimated Cost" at bounding box center [761, 223] width 179 height 33
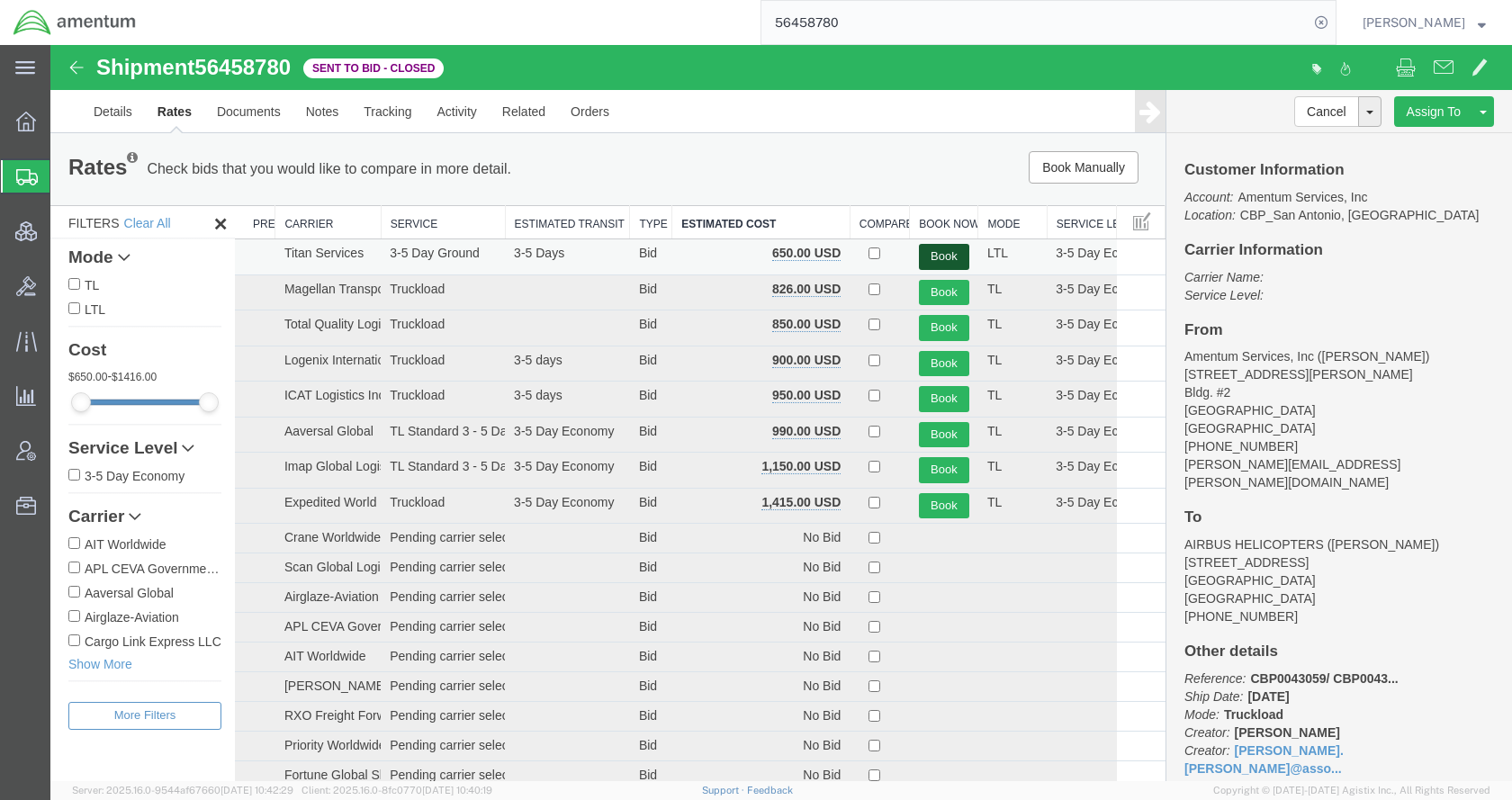
click at [926, 259] on button "Book" at bounding box center [944, 257] width 50 height 26
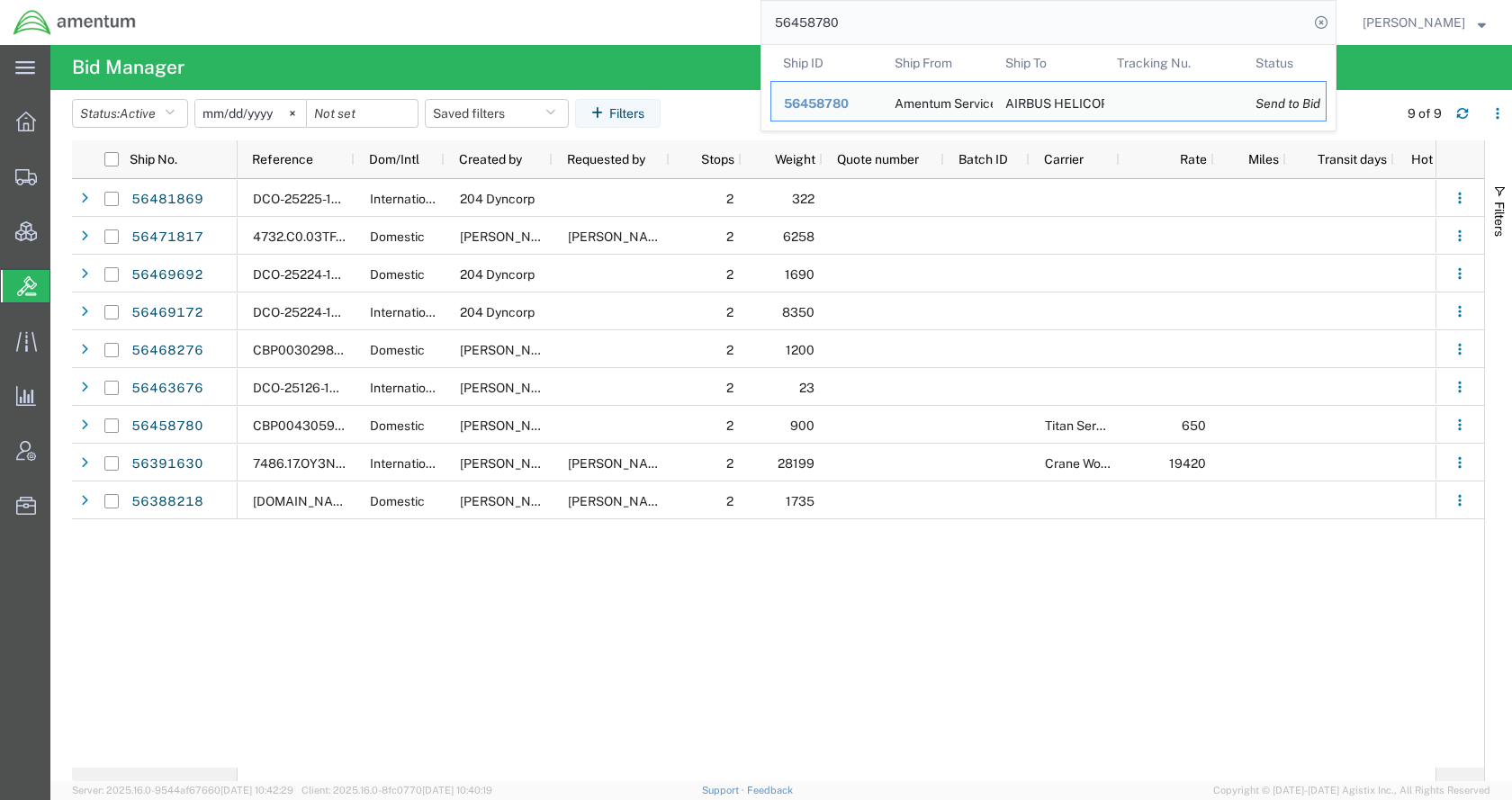
drag, startPoint x: 903, startPoint y: 20, endPoint x: 782, endPoint y: 26, distance: 121.1
click at [782, 26] on div "56458780 Ship ID Ship From Ship To Tracking Nu. Status Ship ID 56458780 Ship Fr…" at bounding box center [742, 22] width 1187 height 45
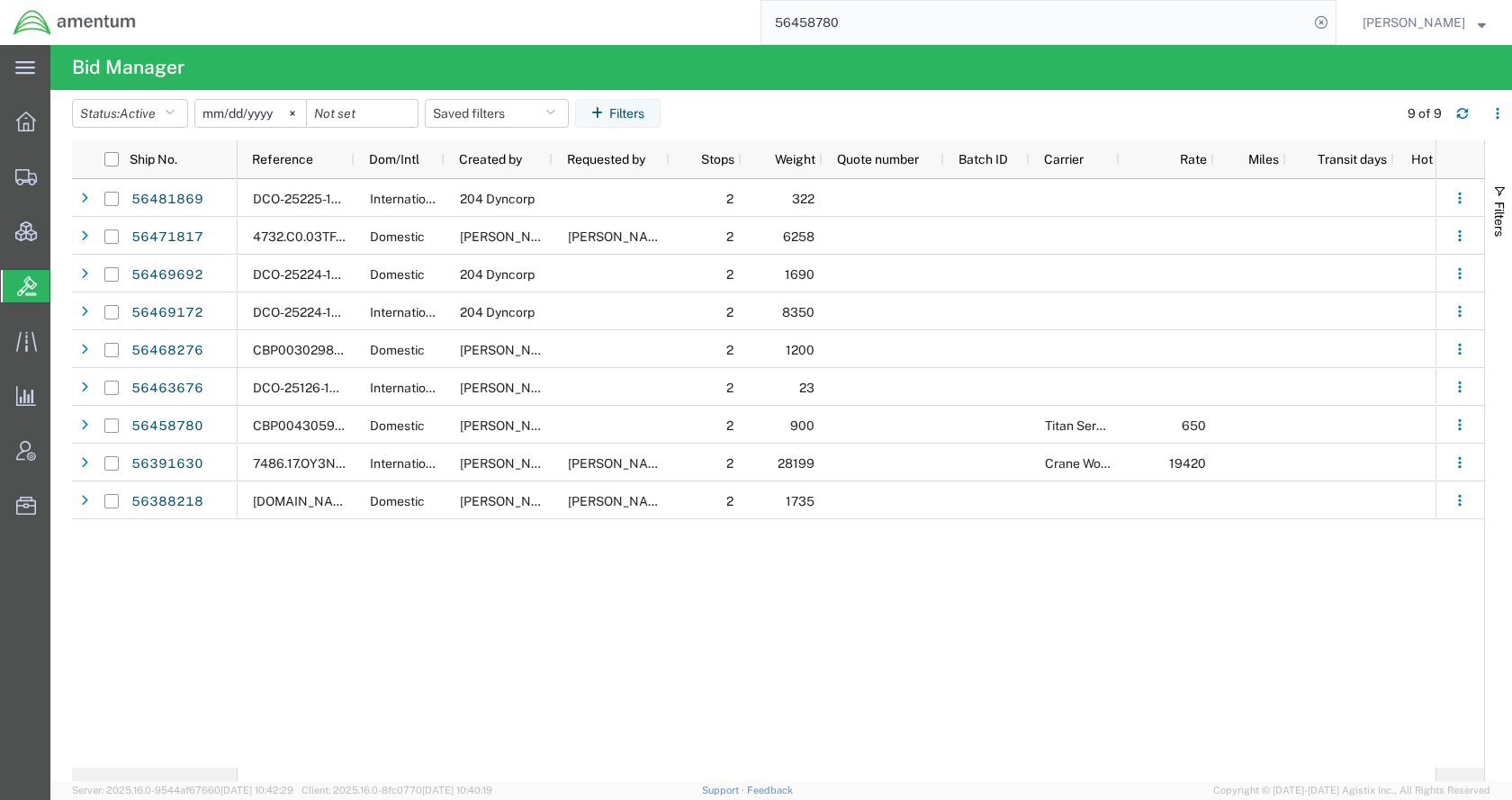
paste input "TACHZ-25210-18925"
type input "TACHZ-25210-18925"
click at [1333, 25] on icon at bounding box center [1320, 22] width 25 height 25
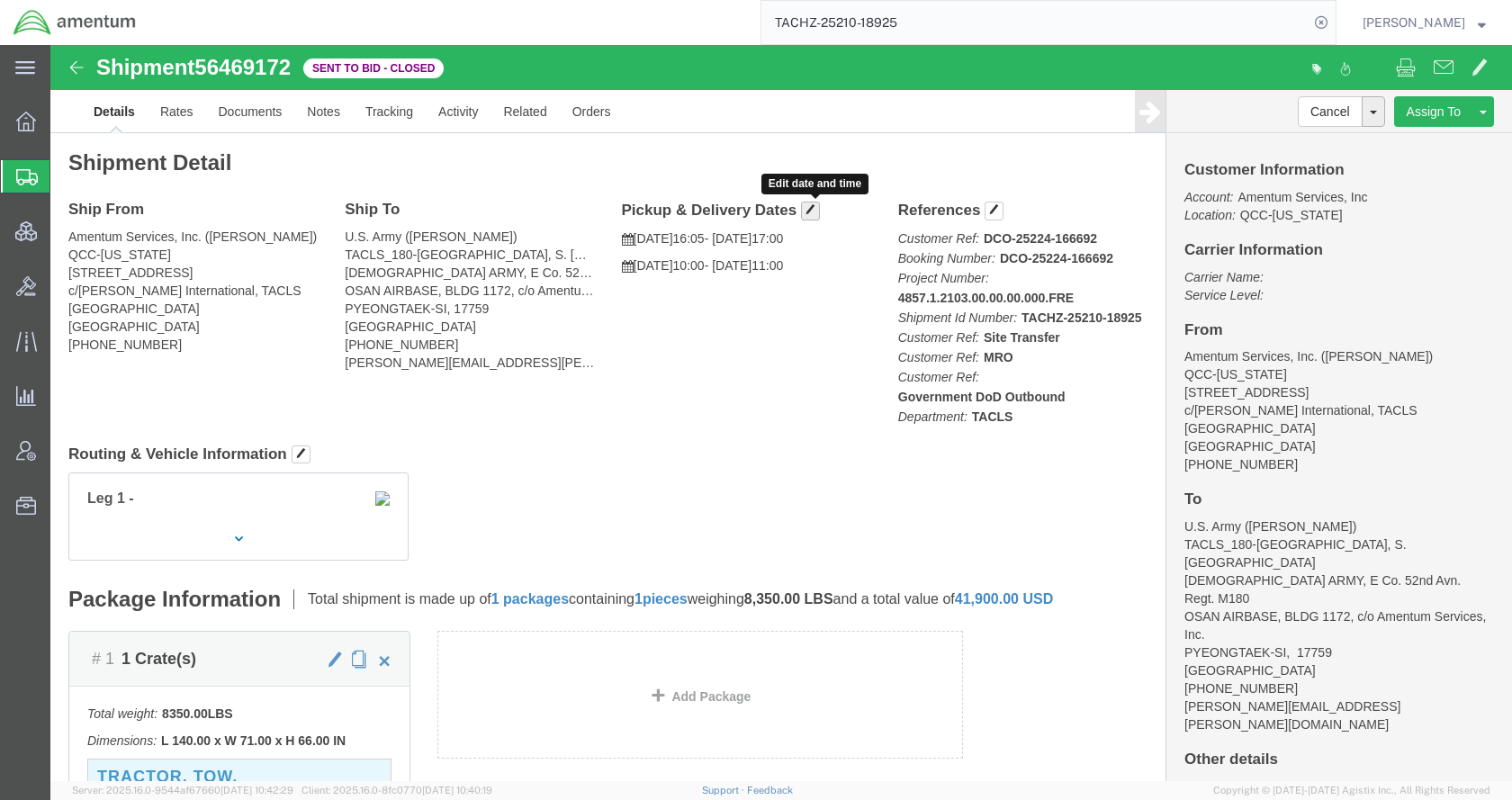
click button "button"
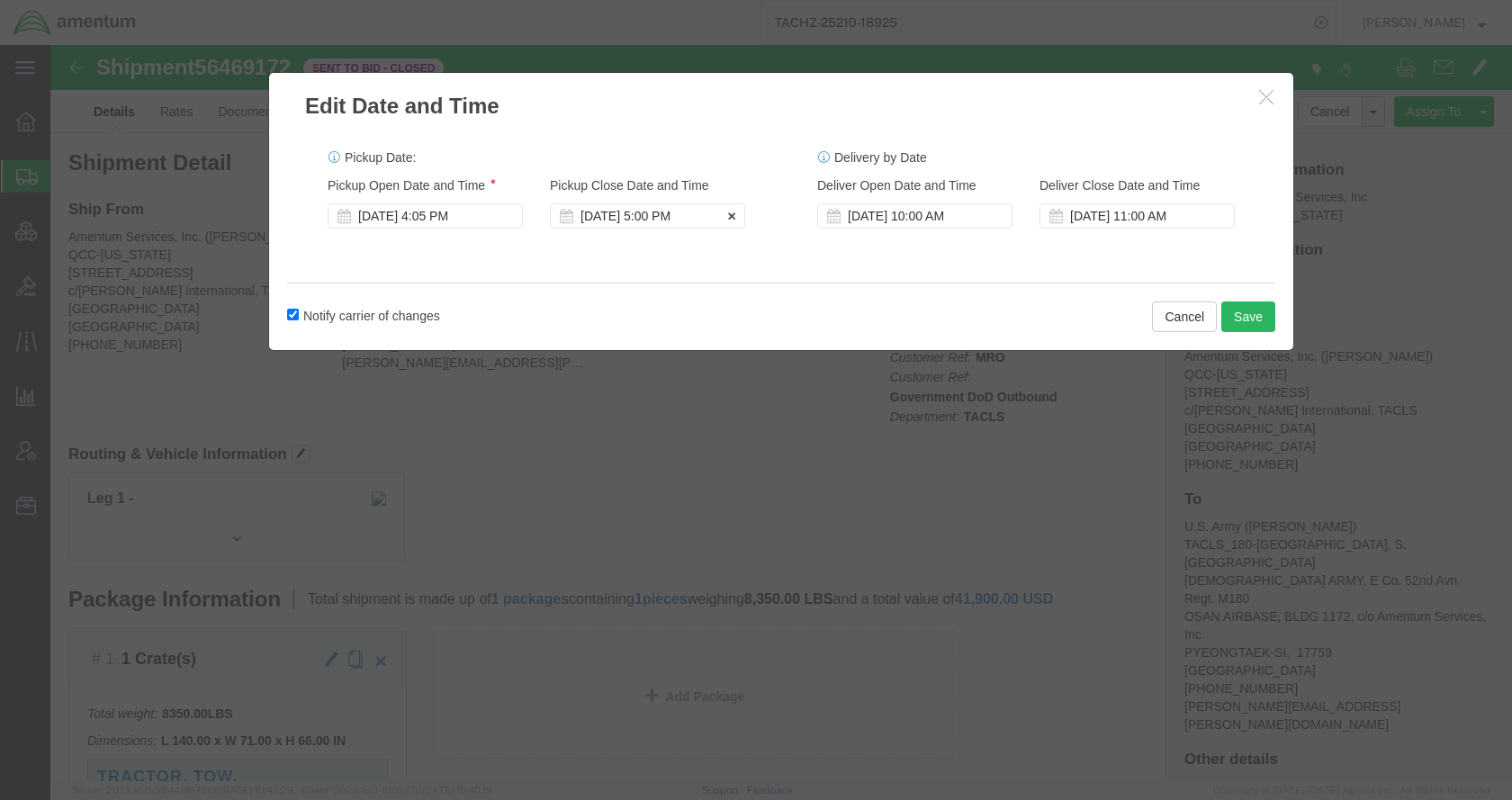
click div "Aug 14 2025 5:00 PM"
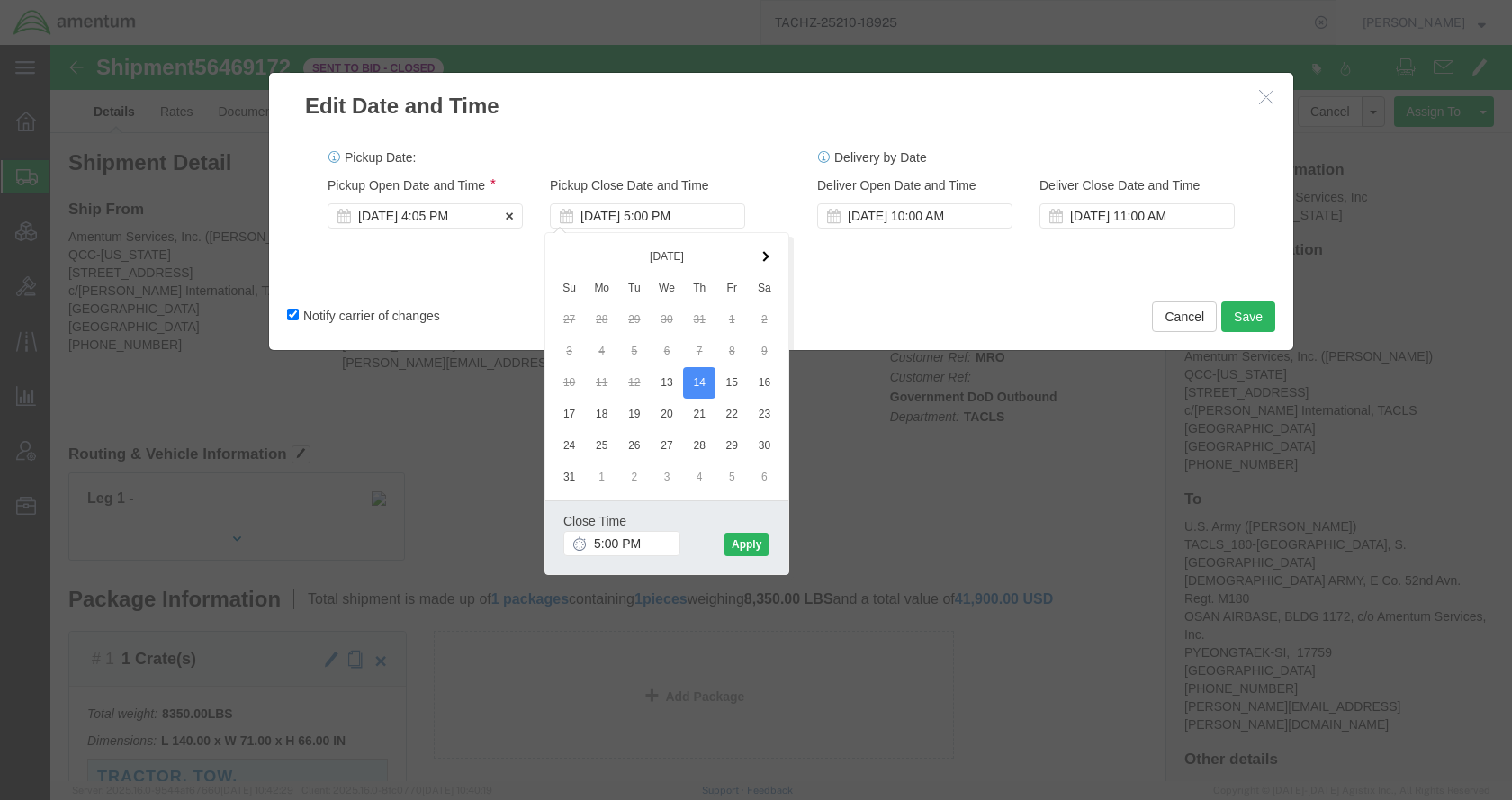
click div "Aug 13 2025 4:05 PM"
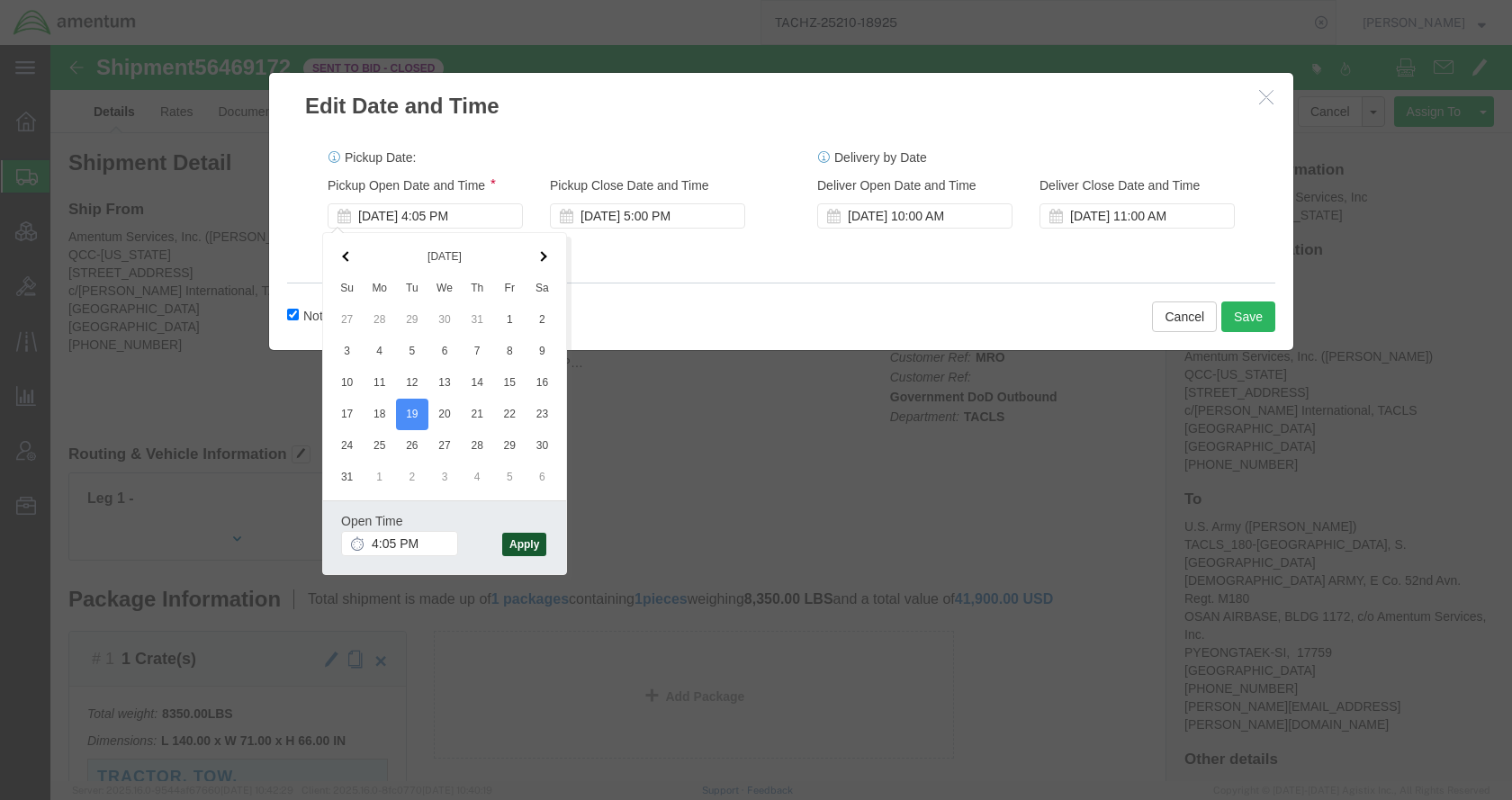
click button "Apply"
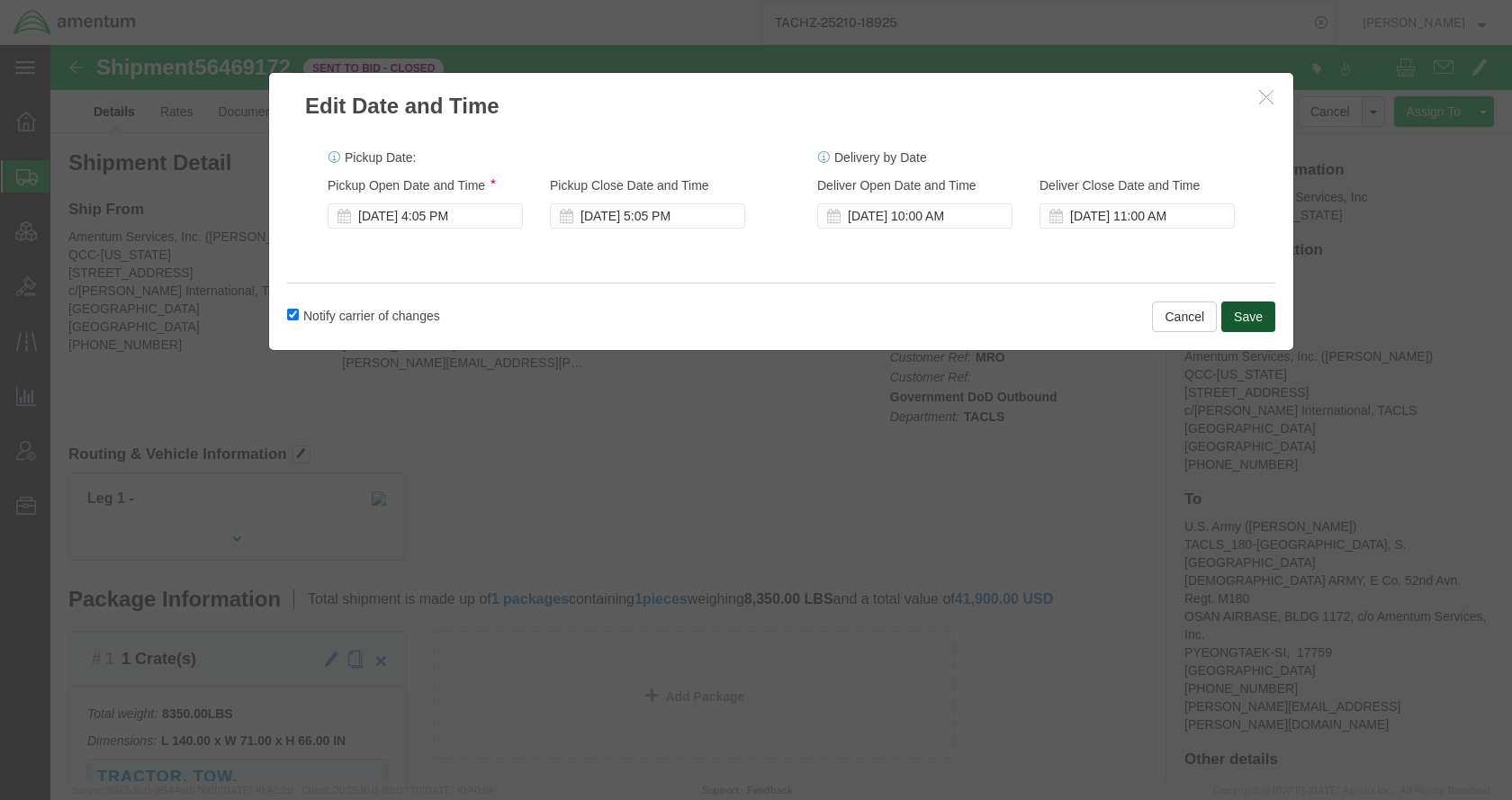
click button "Save"
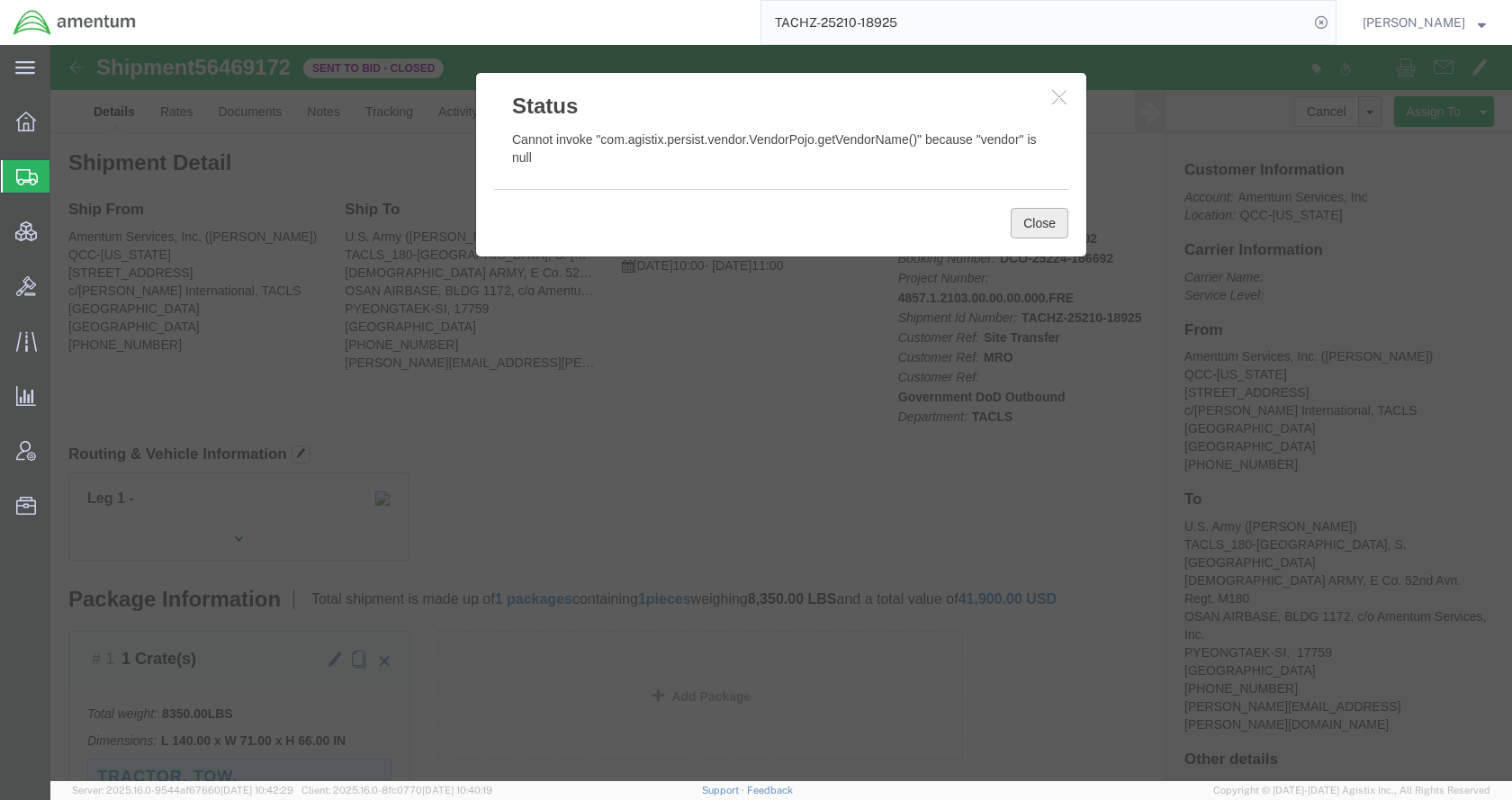
click button "Close"
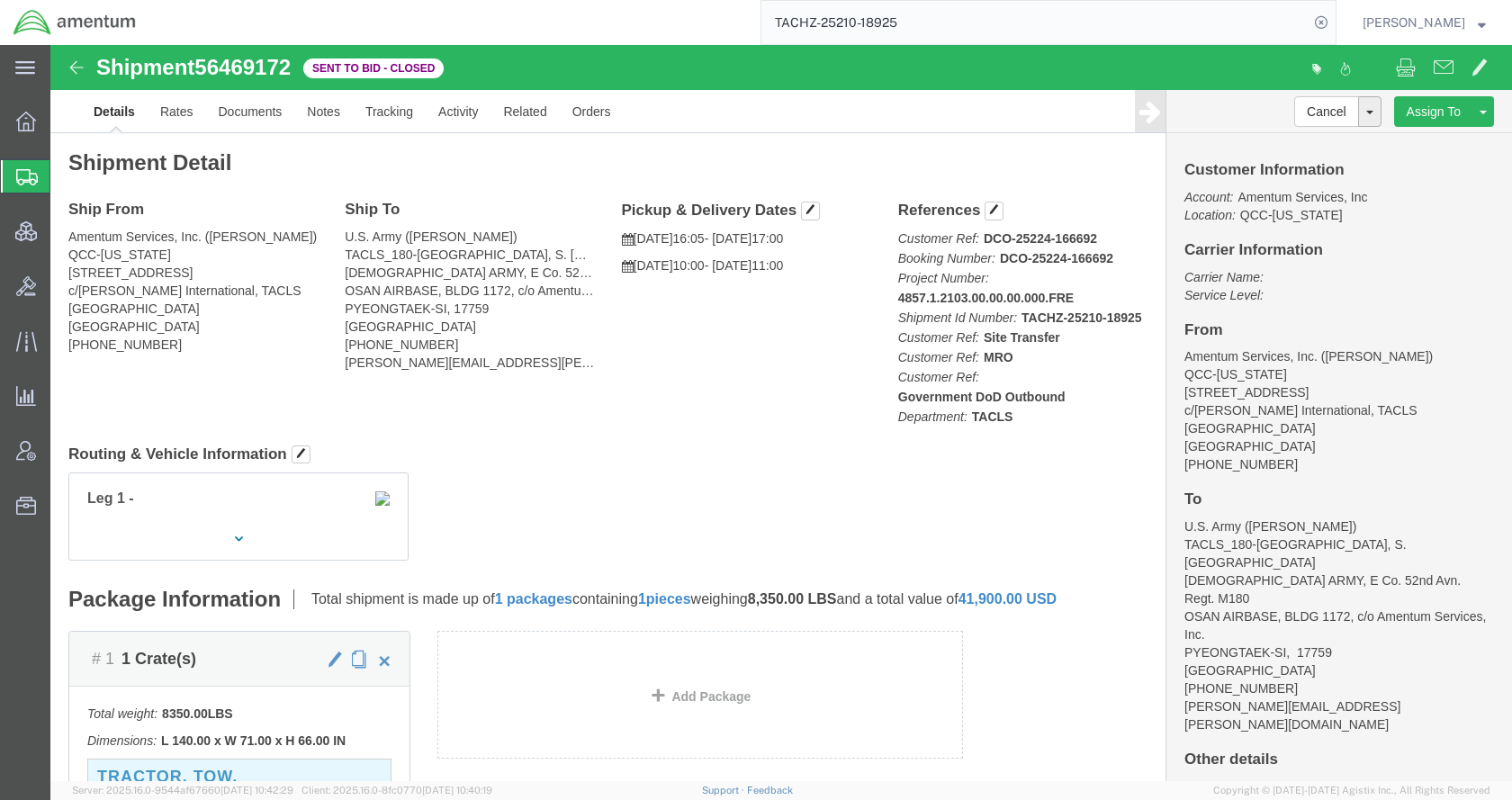
click link "Extend Bid"
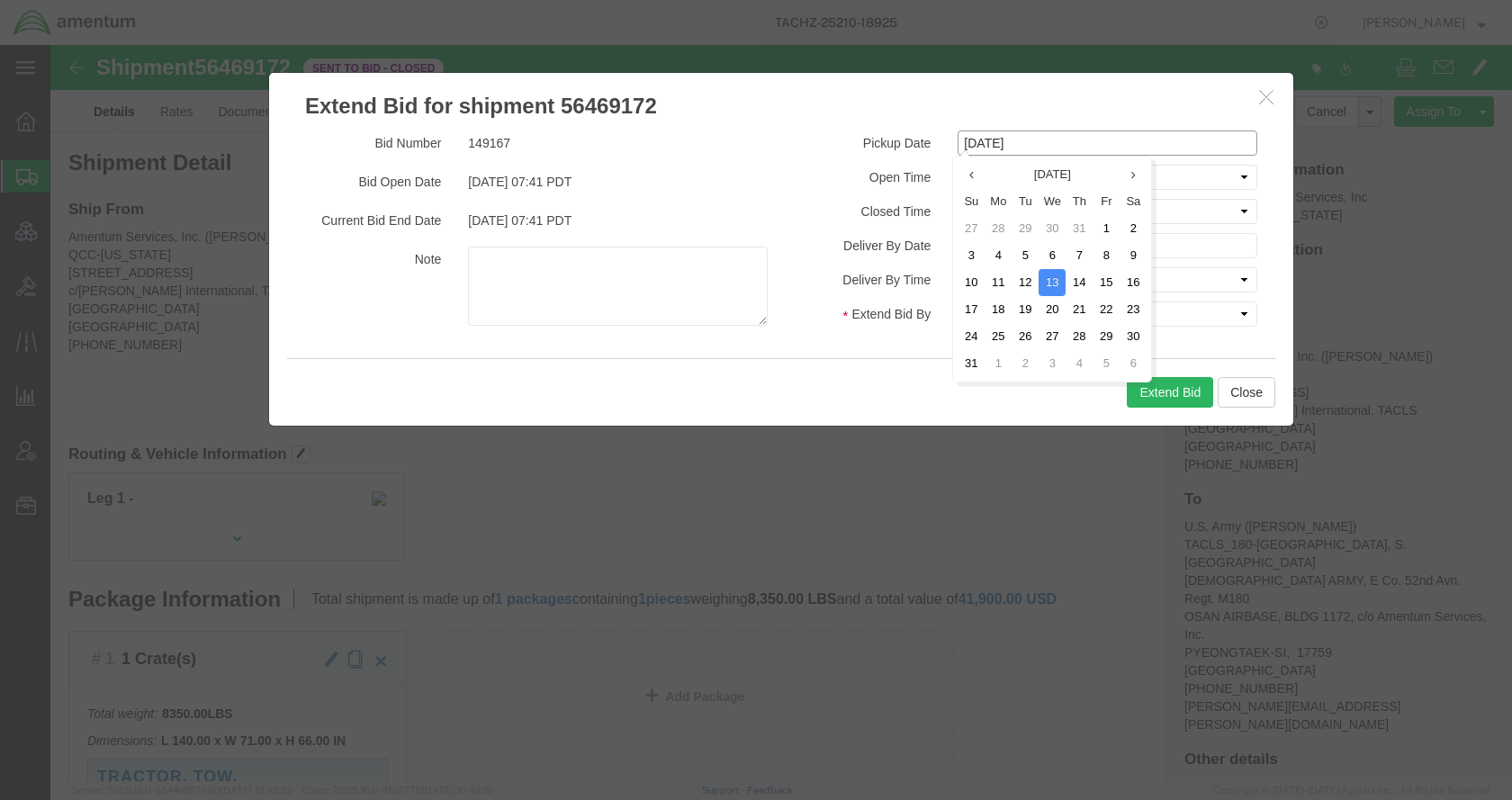
click input "[DATE]"
click td "19"
type input "08/19/2025"
click select "Select 30 Min (Rush) 1 Hour (Rush) 2 Hours (Rush) 4 Hours (Rush) 8 Hours (Rush)…"
select select "120"
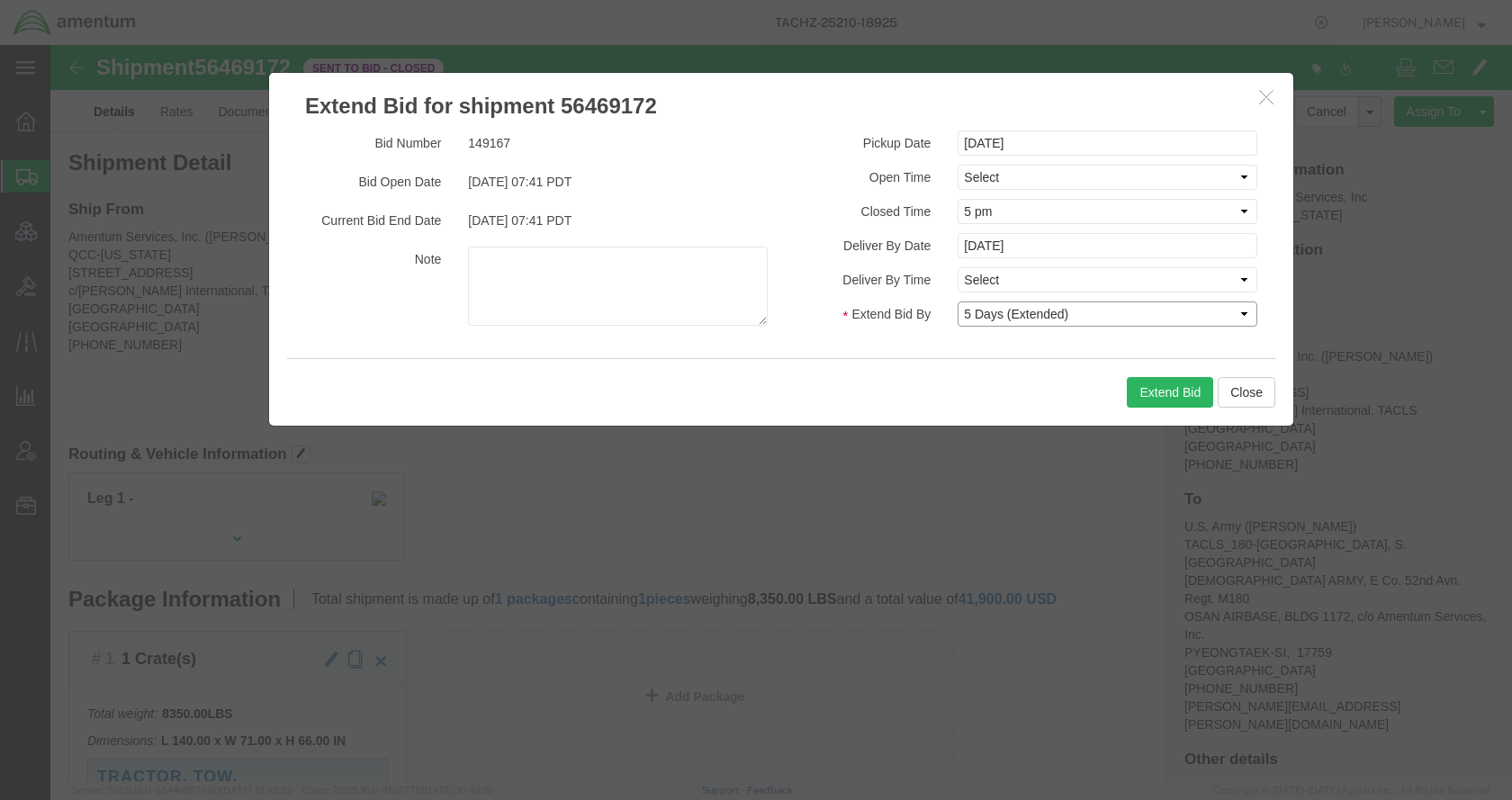
click select "Select 30 Min (Rush) 1 Hour (Rush) 2 Hours (Rush) 4 Hours (Rush) 8 Hours (Rush)…"
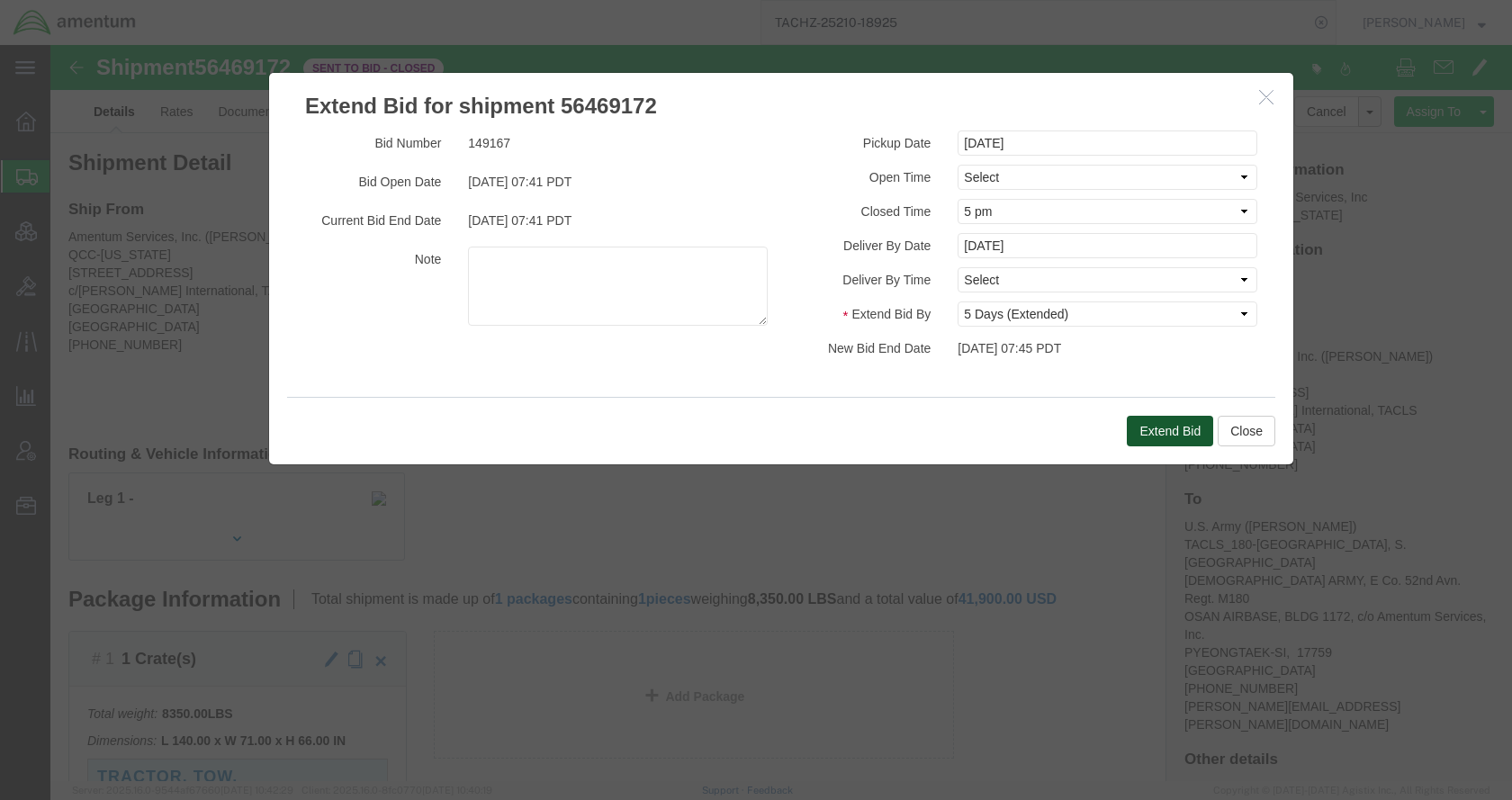
click button "Extend Bid"
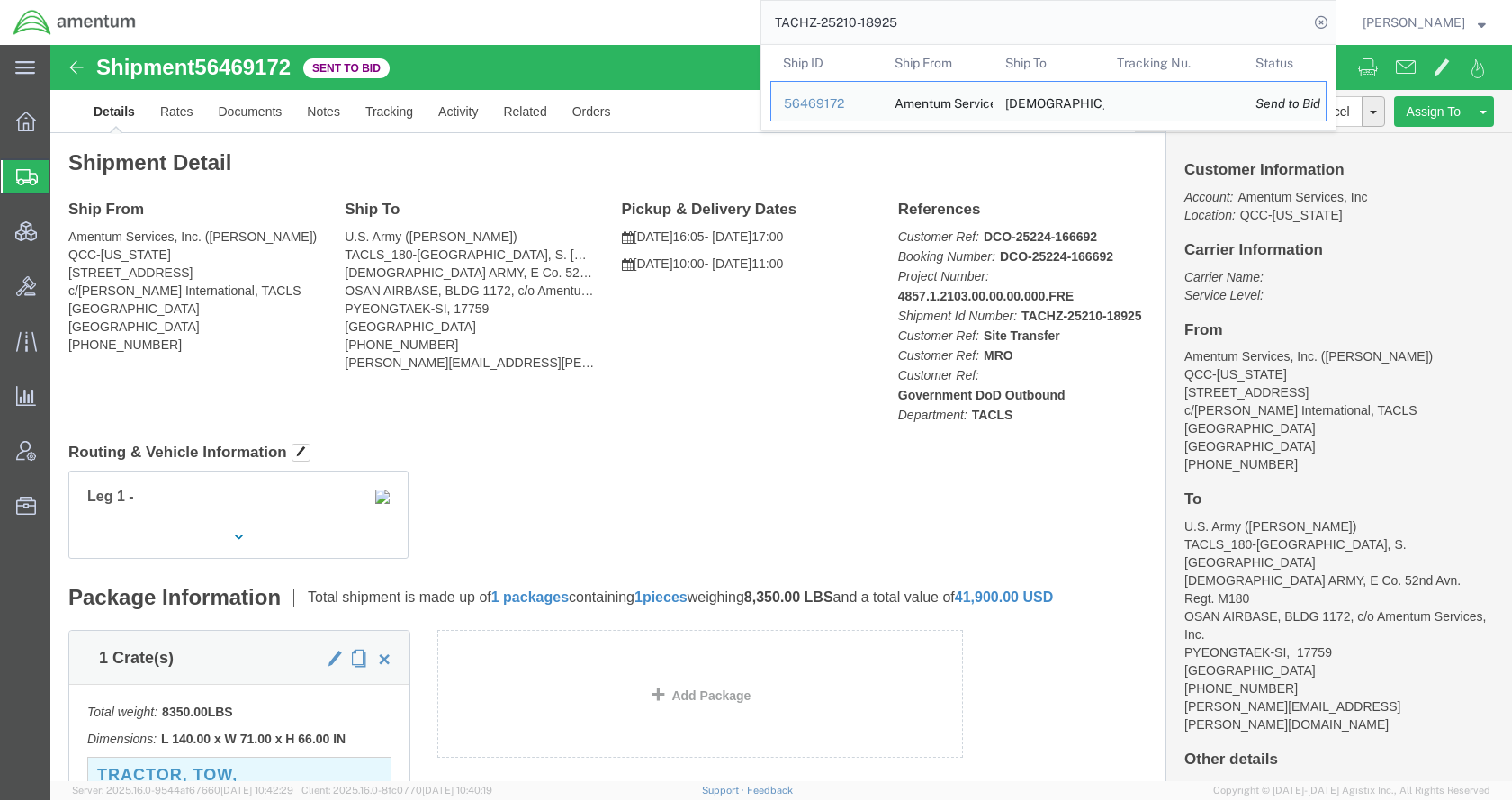
drag, startPoint x: 1002, startPoint y: 31, endPoint x: 776, endPoint y: 34, distance: 226.0
click at [772, 34] on div "TACHZ-25210-18925 Ship ID Ship From Ship To Tracking Nu. Status Ship ID 5646917…" at bounding box center [742, 22] width 1187 height 45
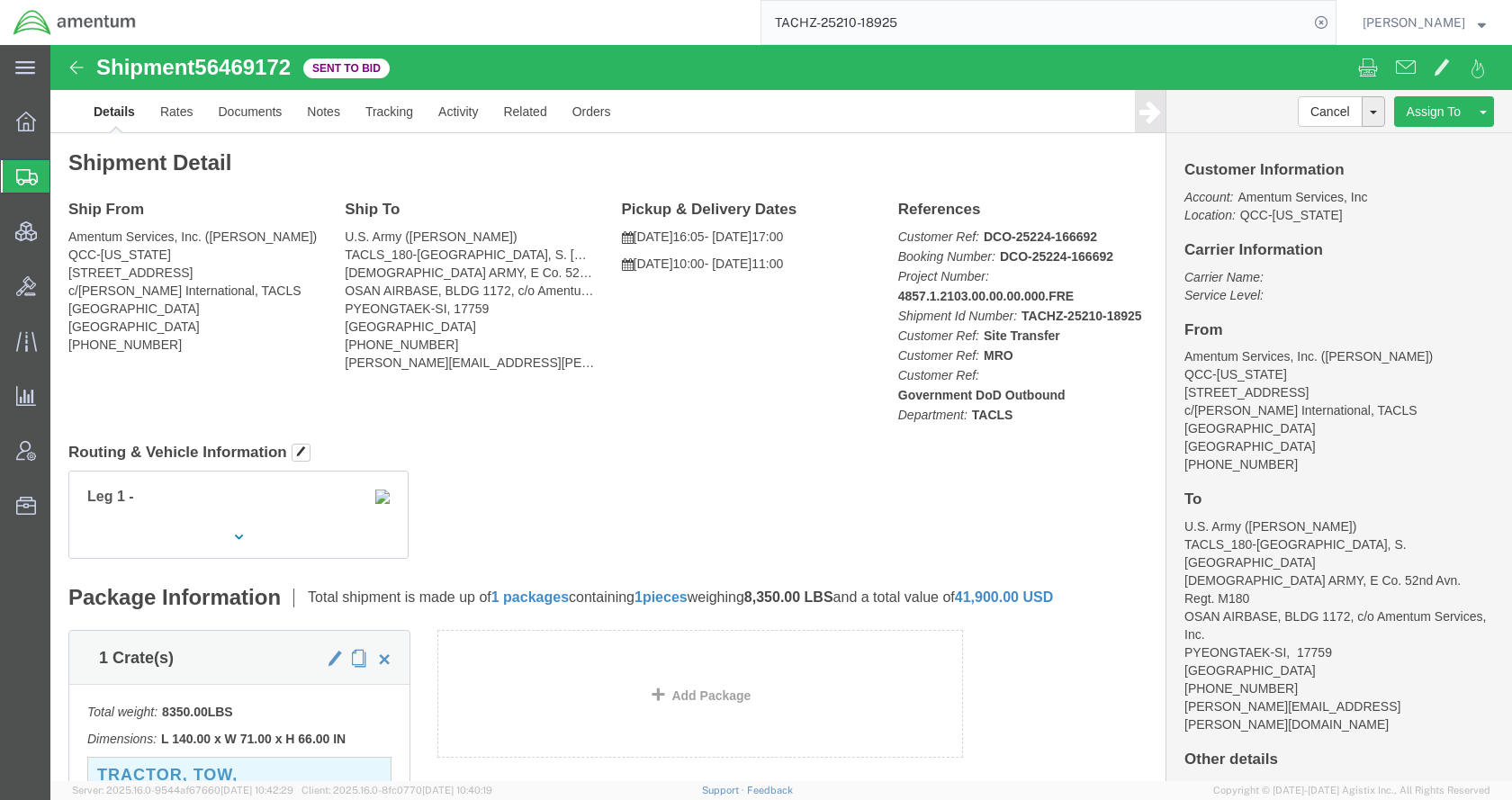
paste input "5648328"
type input "56483285"
click at [1333, 20] on icon at bounding box center [1320, 22] width 25 height 25
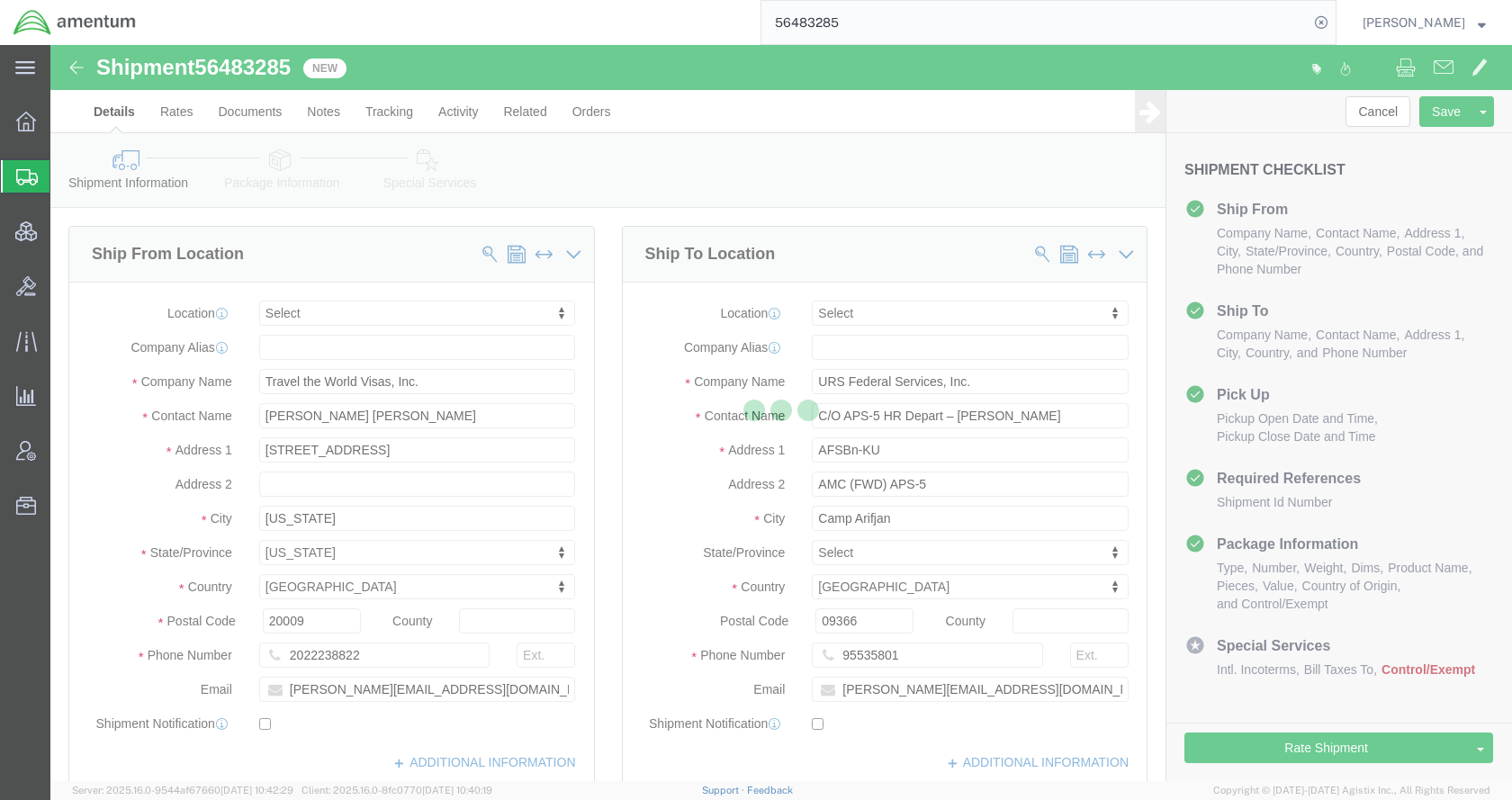
select select
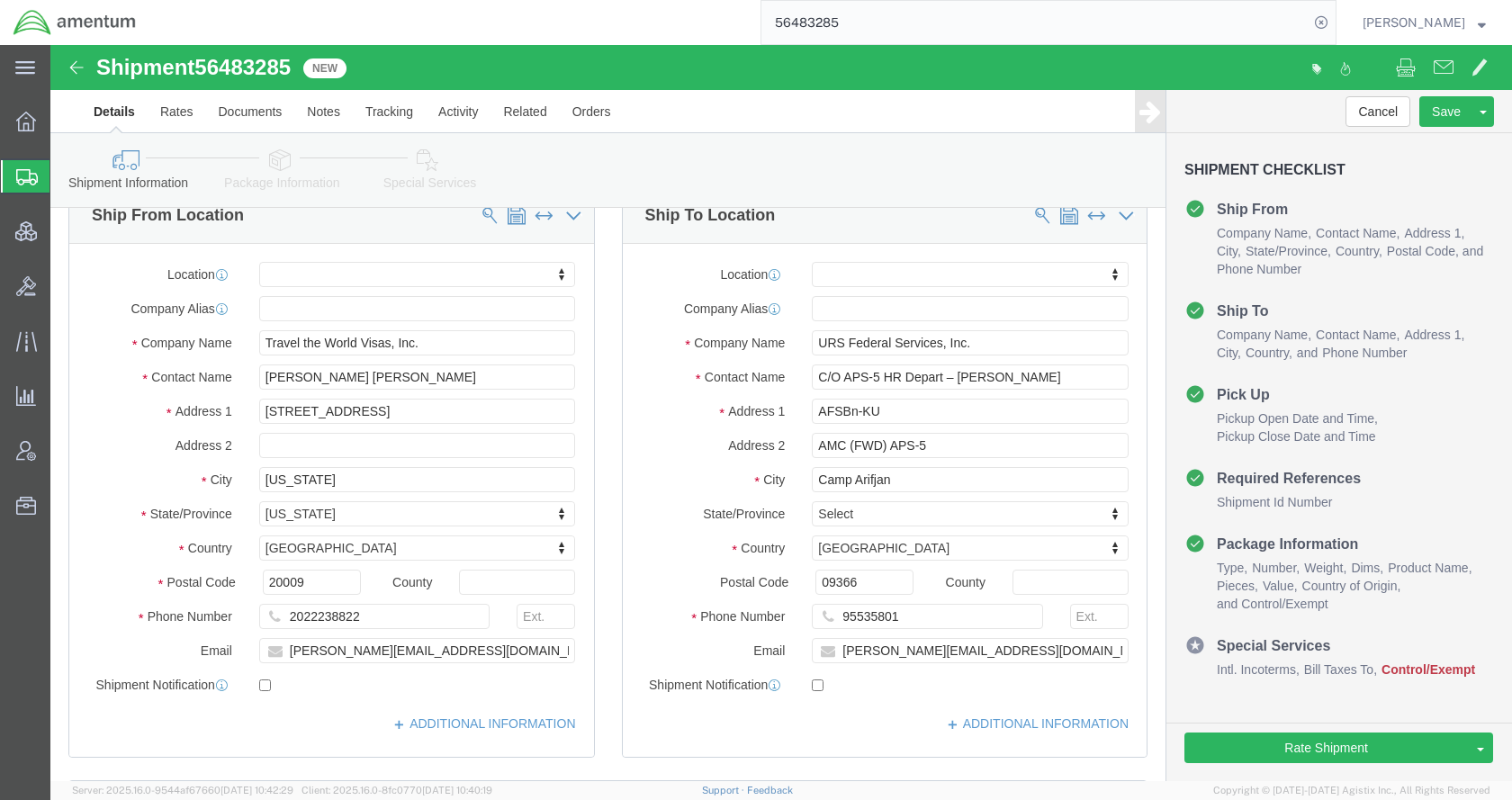
scroll to position [720, 0]
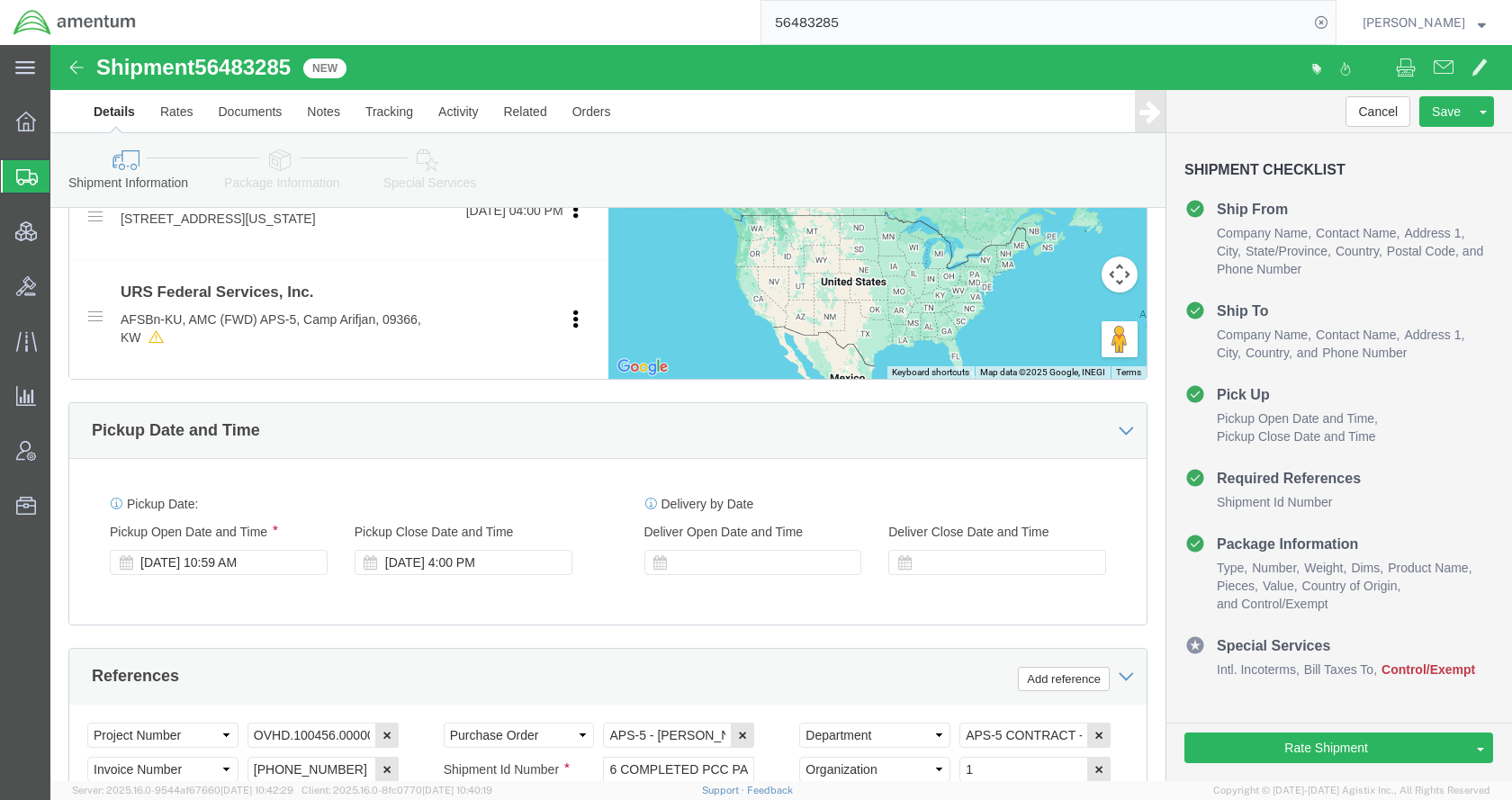
click link "Package Information"
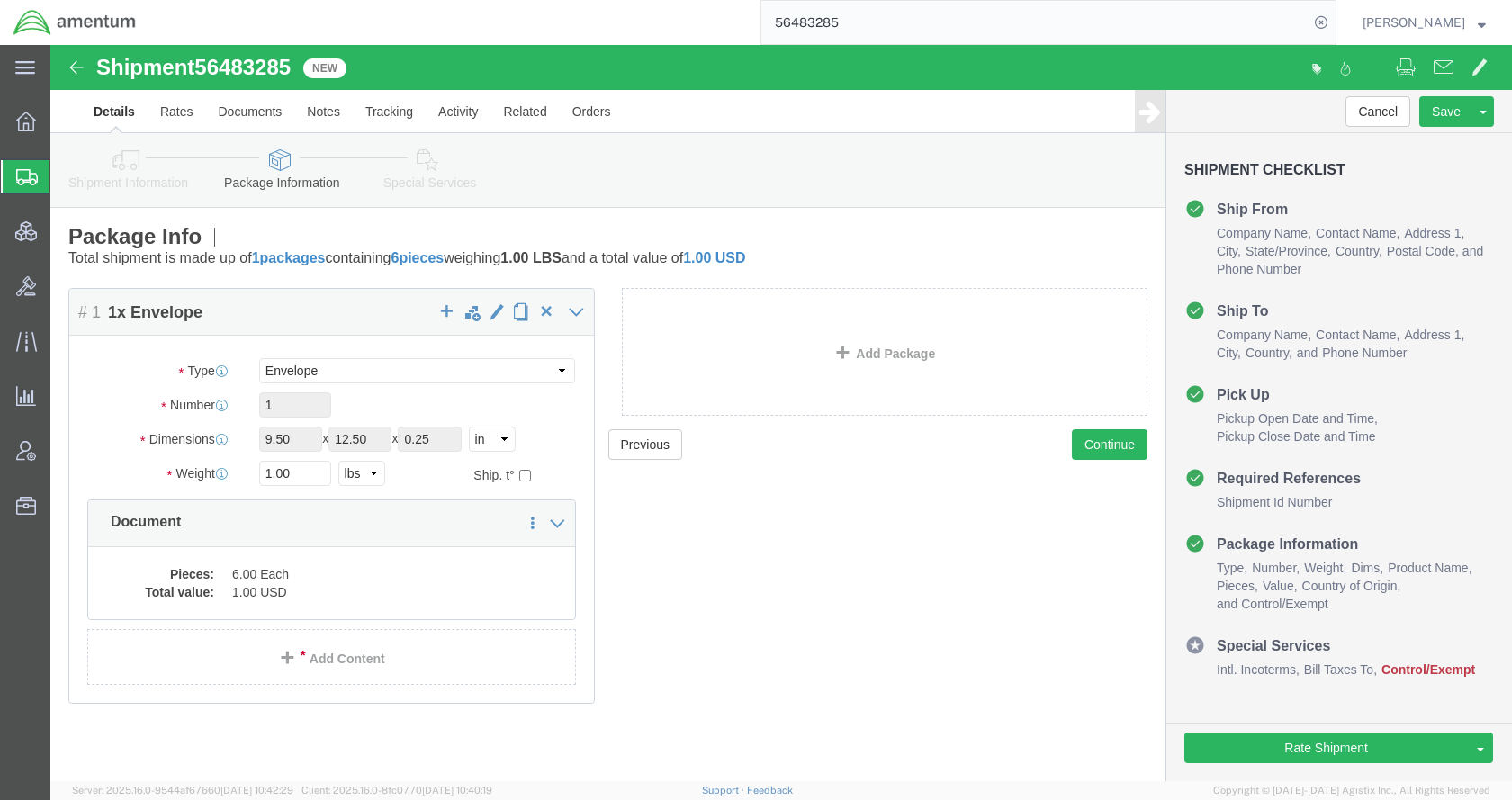
scroll to position [1, 0]
click icon
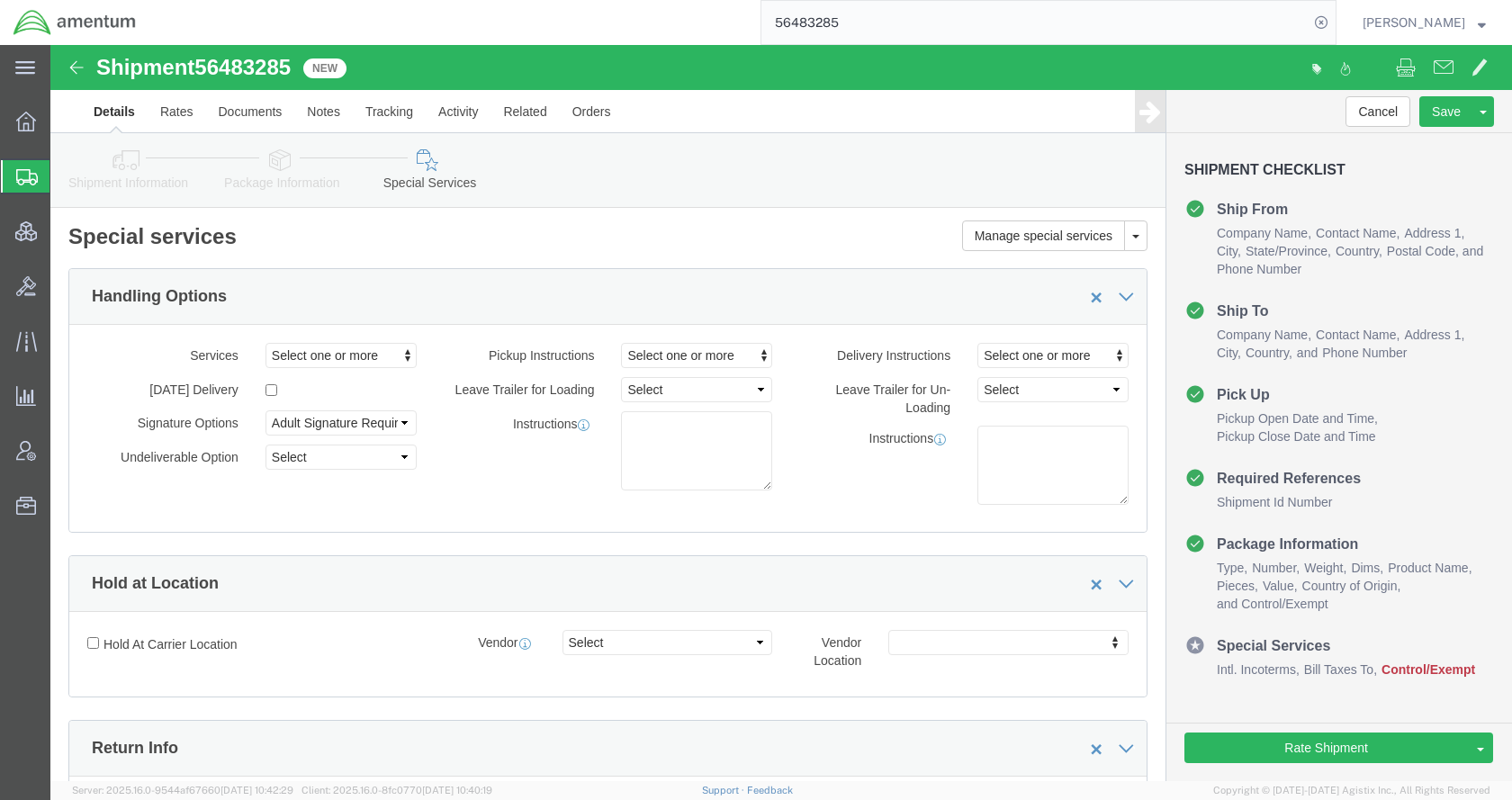
click link "Package Information"
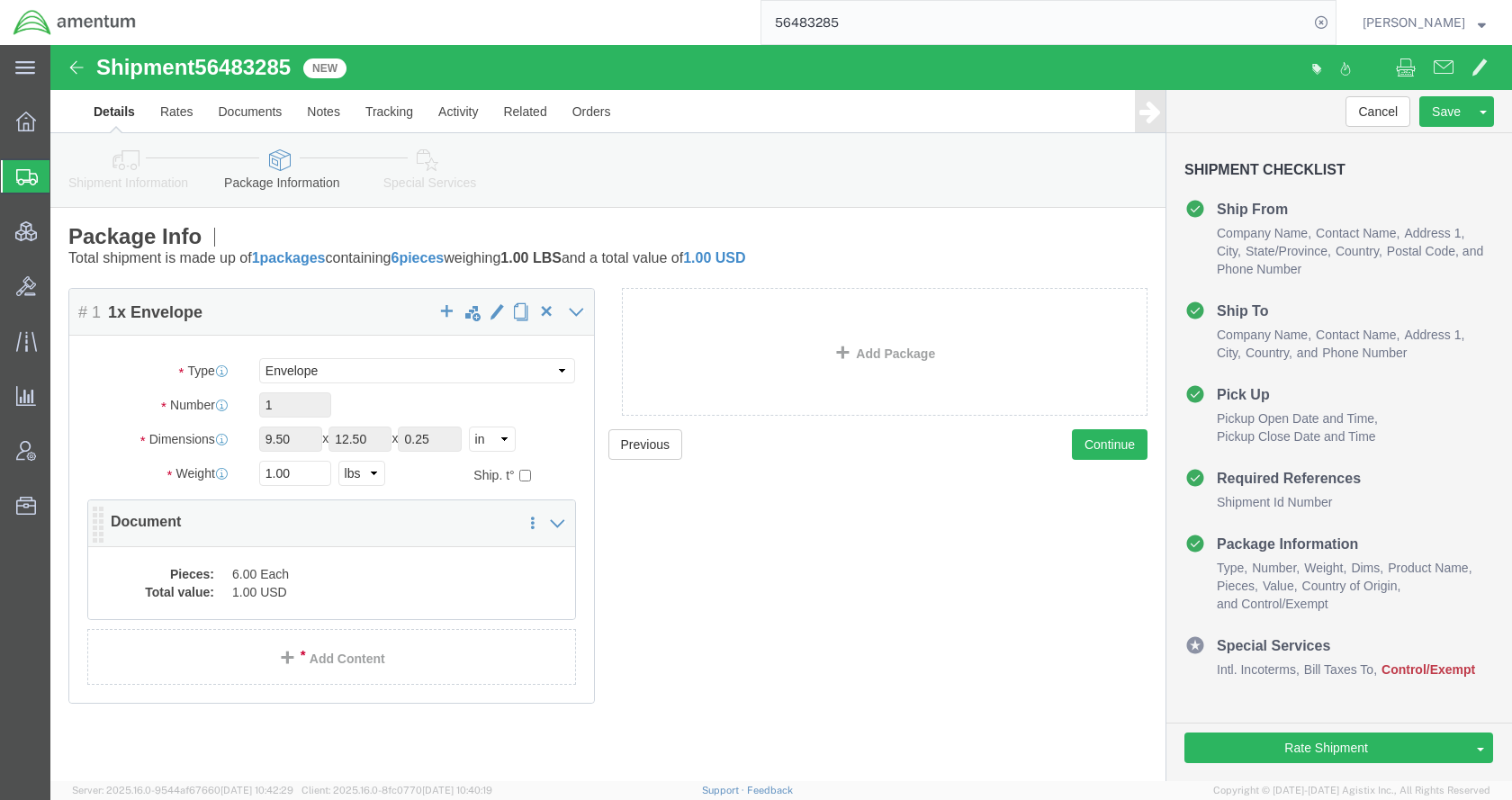
click dd "6.00 Each"
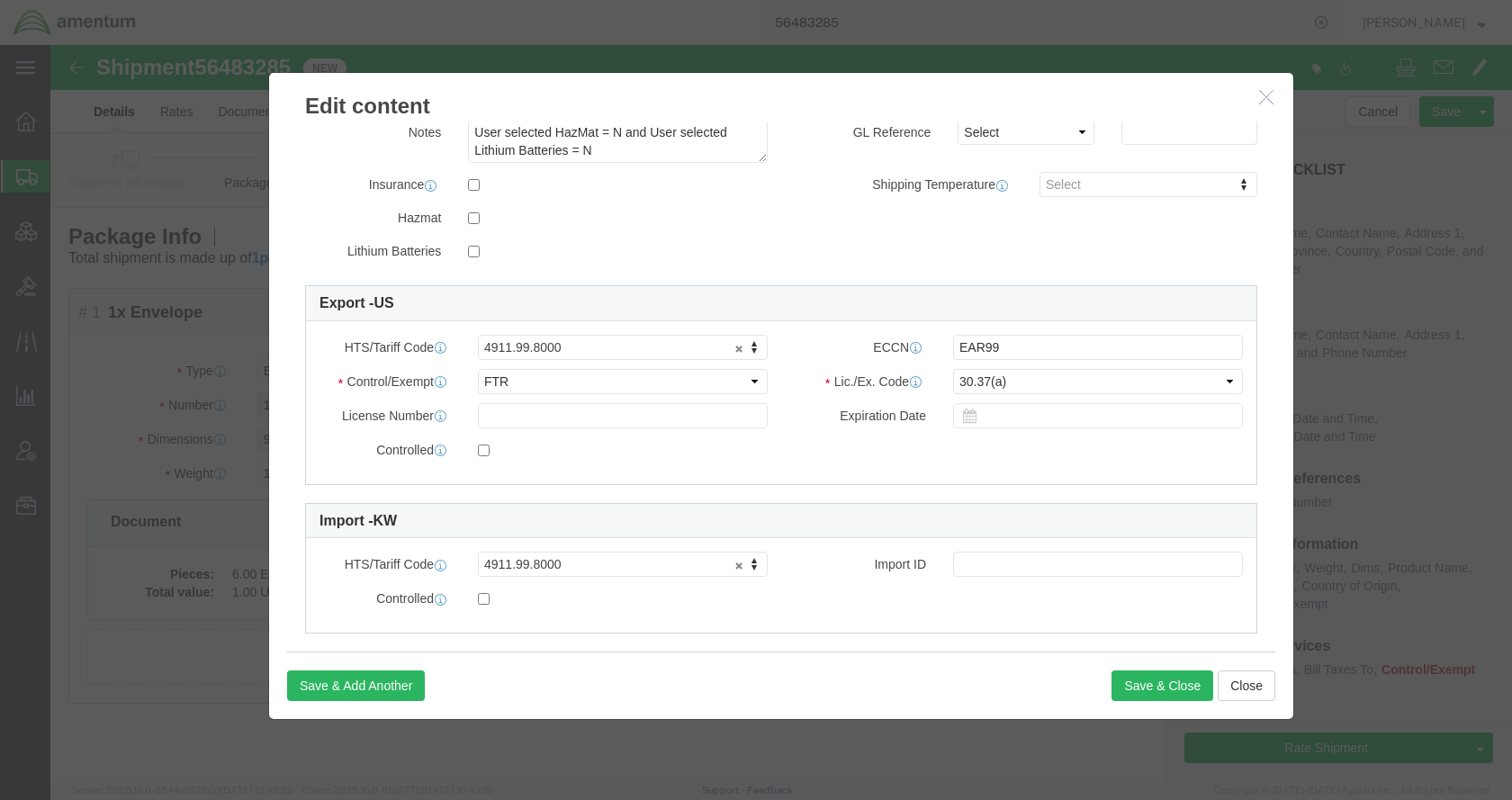
scroll to position [364, 0]
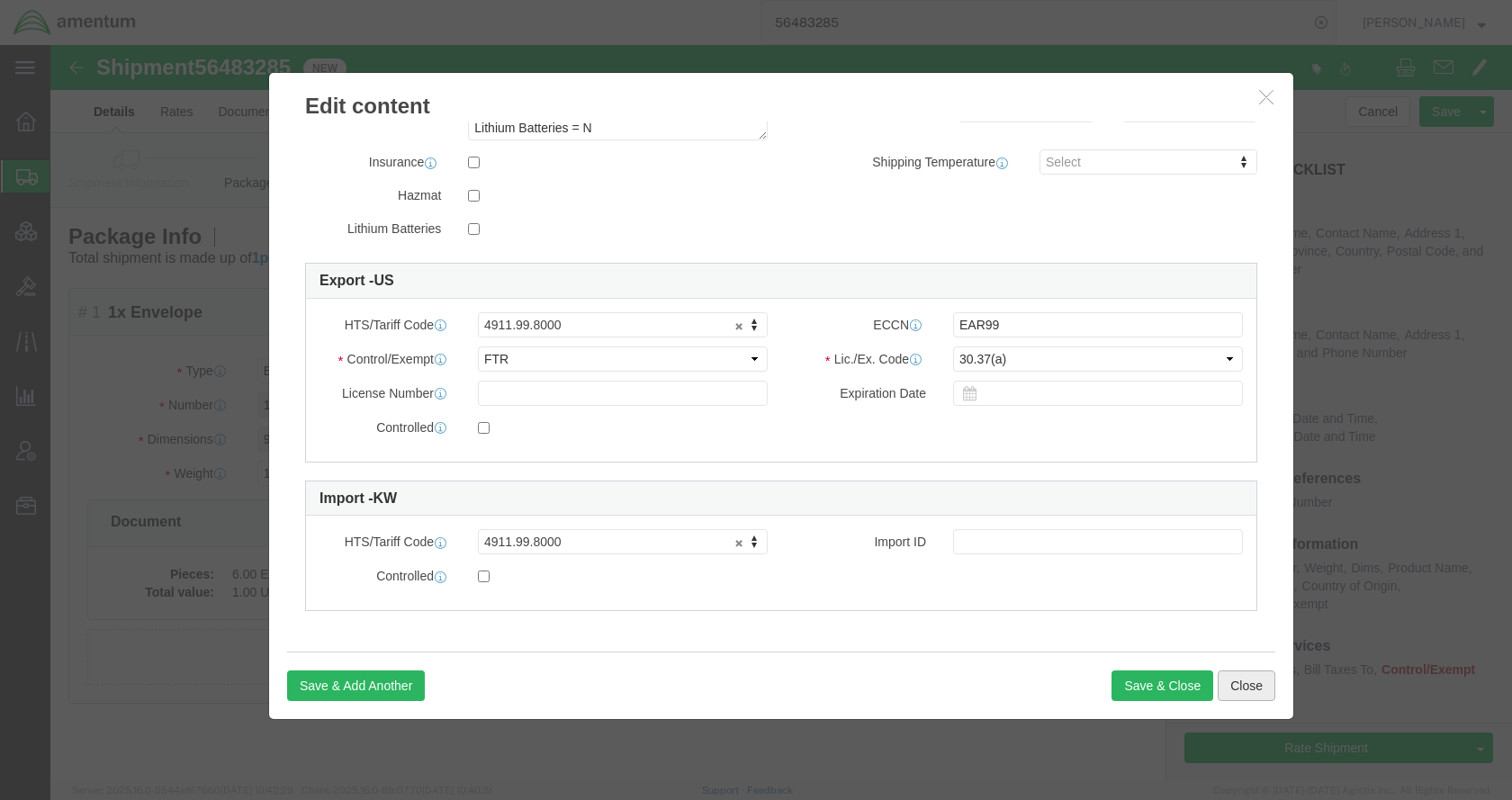
click button "Close"
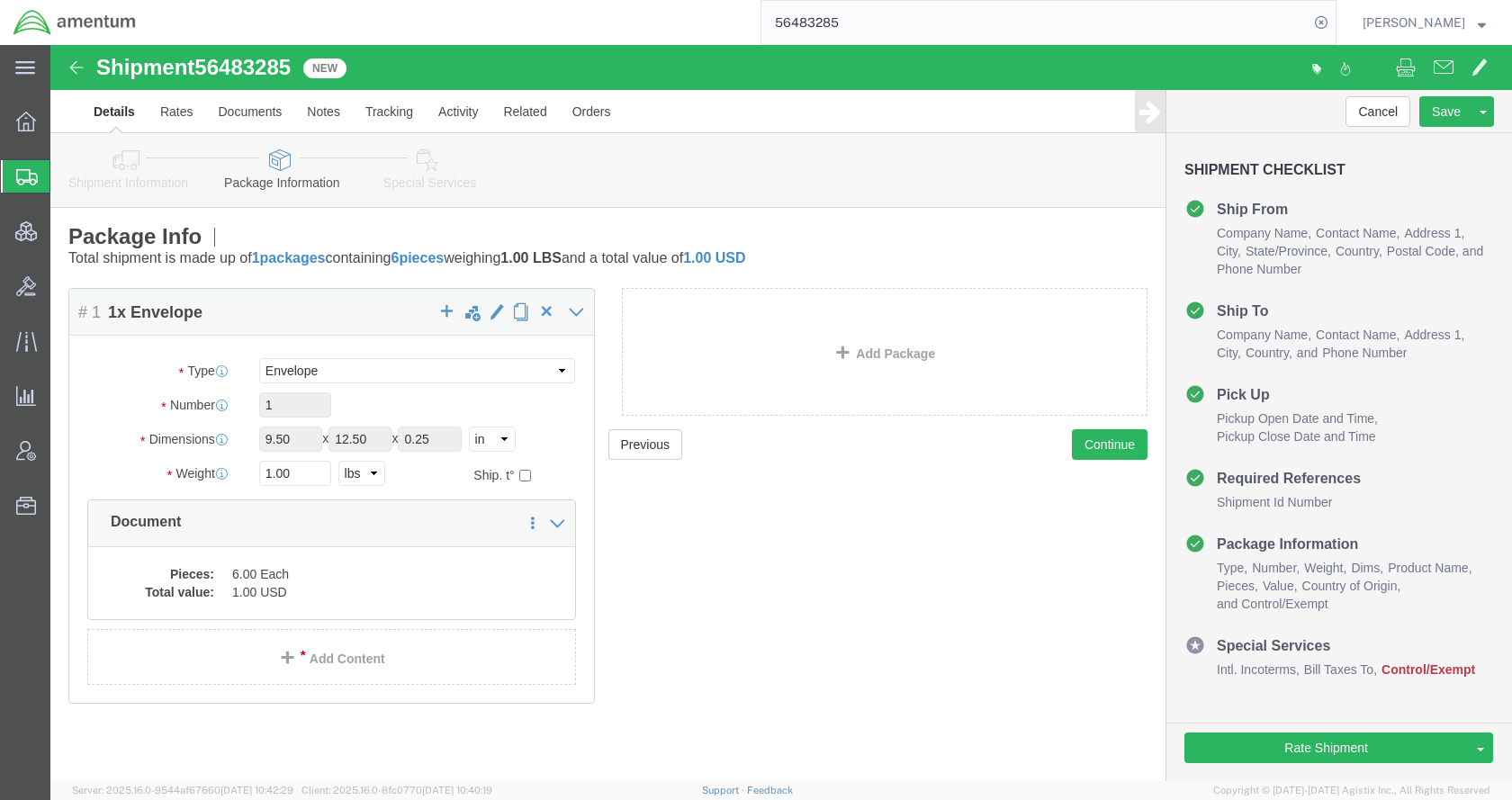
click icon
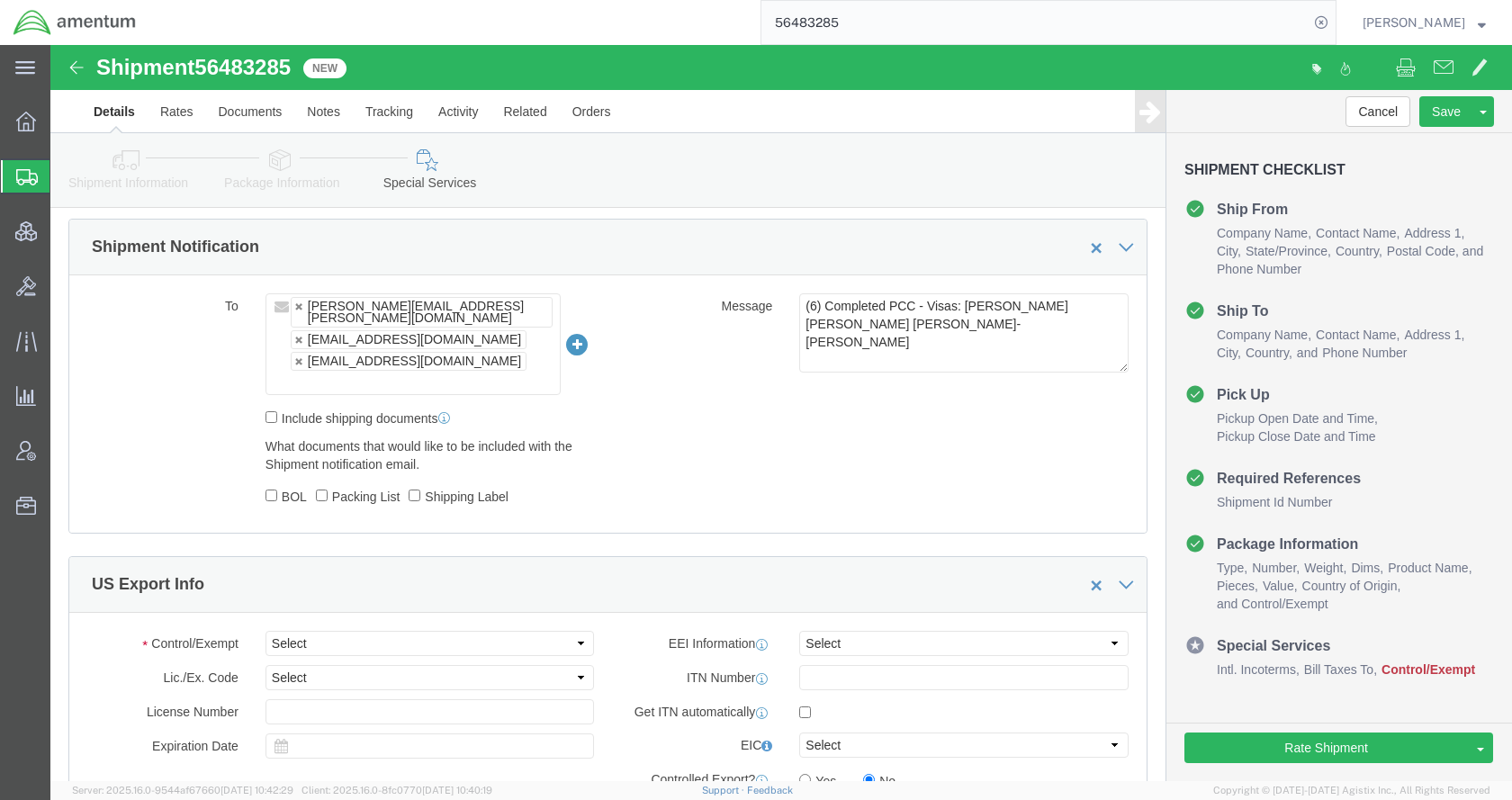
scroll to position [1350, 0]
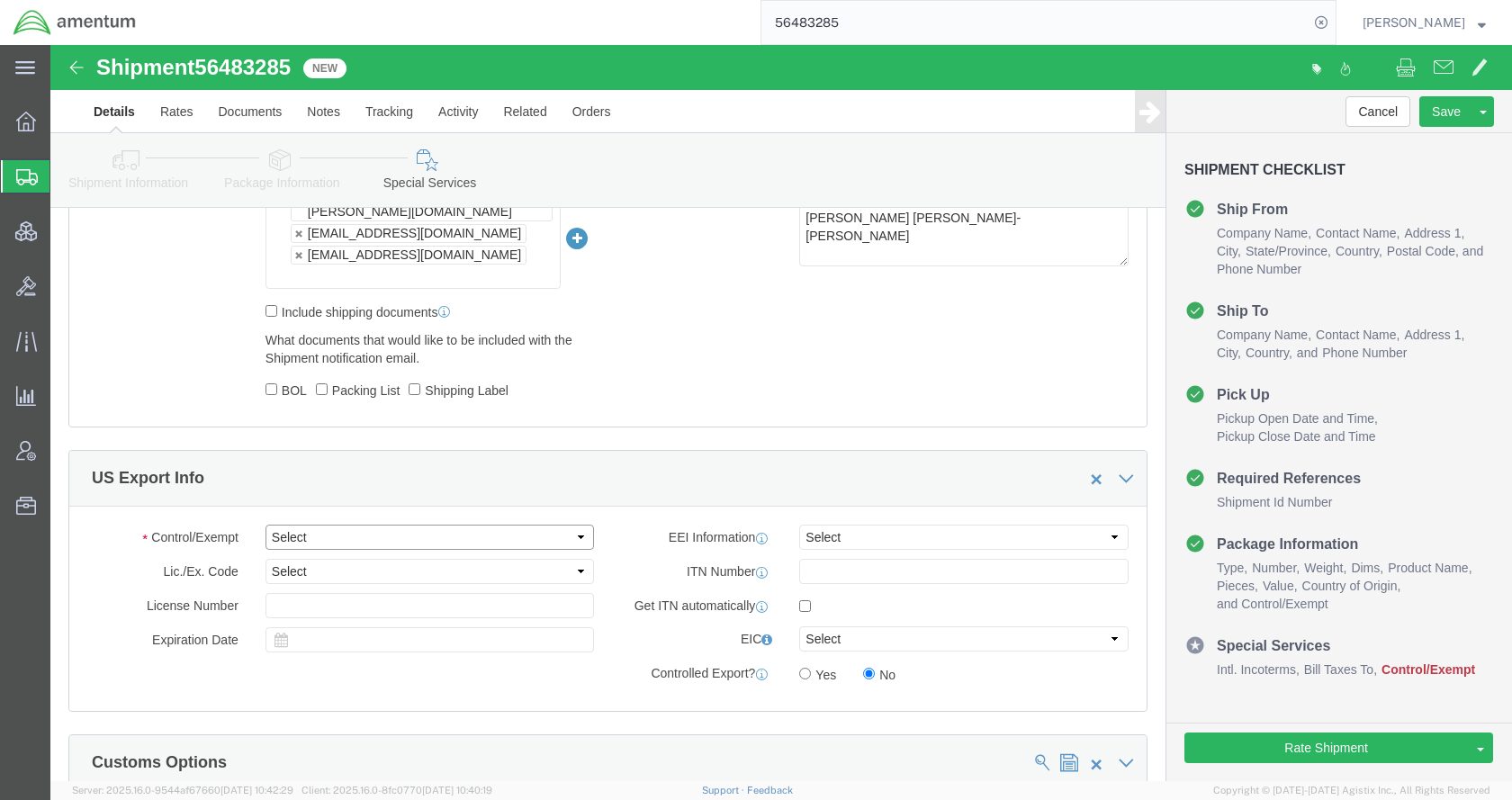
click select "Select ATF BIS DEA EPA FDA FTR ITAR OFAC Other (OPA)"
select select "FTR"
click select "Select ATF BIS DEA EPA FDA FTR ITAR OFAC Other (OPA)"
click select "Select 30.2(d)(2) 30.36 30.37(a) 30.37(f) 30.37(g) 30.37(h) 30.37(i) 30.37(j) 3…"
select select "30.37(a)"
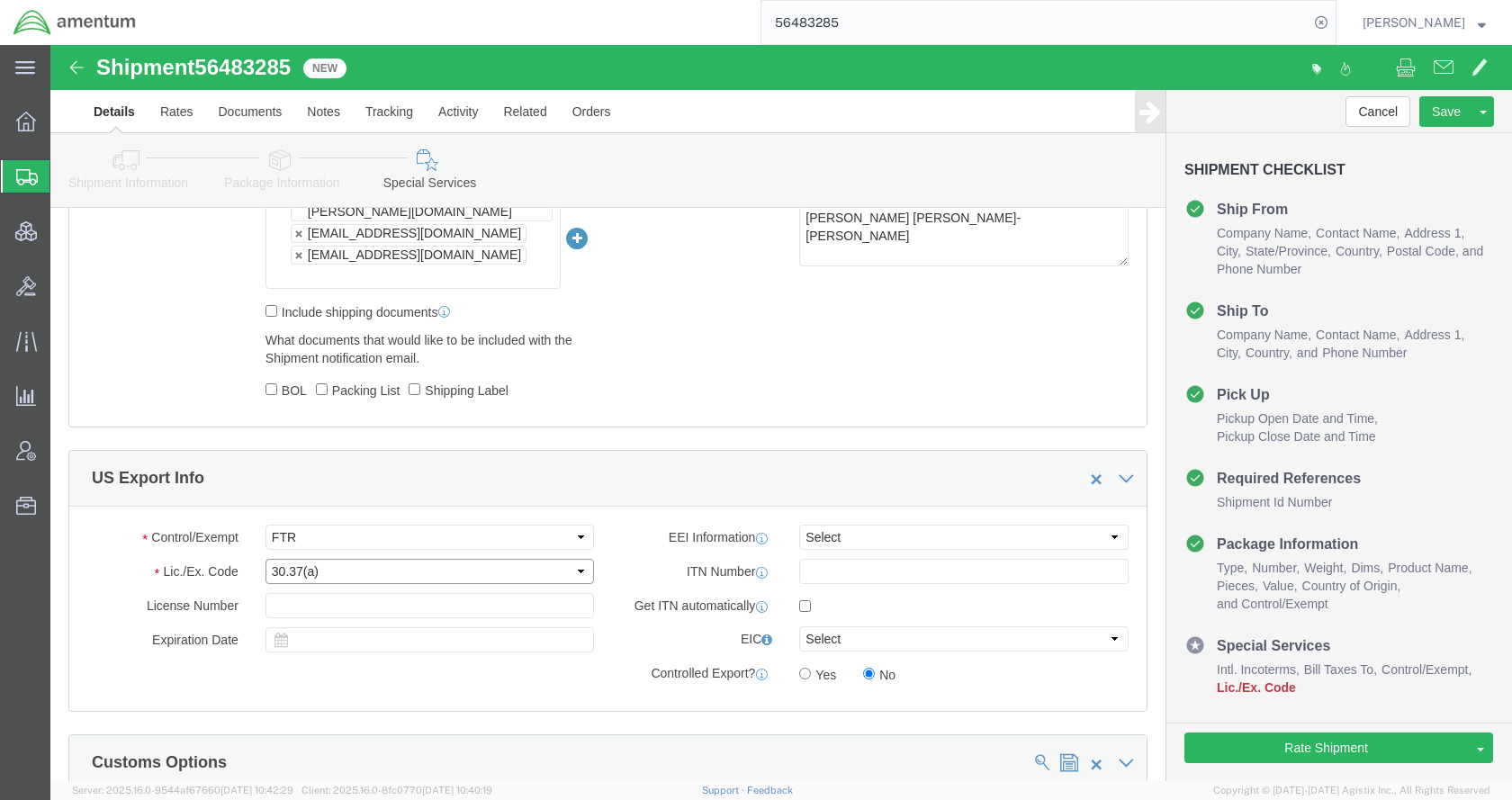
click select "Select 30.2(d)(2) 30.36 30.37(a) 30.37(f) 30.37(g) 30.37(h) 30.37(i) 30.37(j) 3…"
click select "Select AES-Direct EEI Carrier File EEI EEI Exempt"
select select "EXEM"
click select "Select AES-Direct EEI Carrier File EEI EEI Exempt"
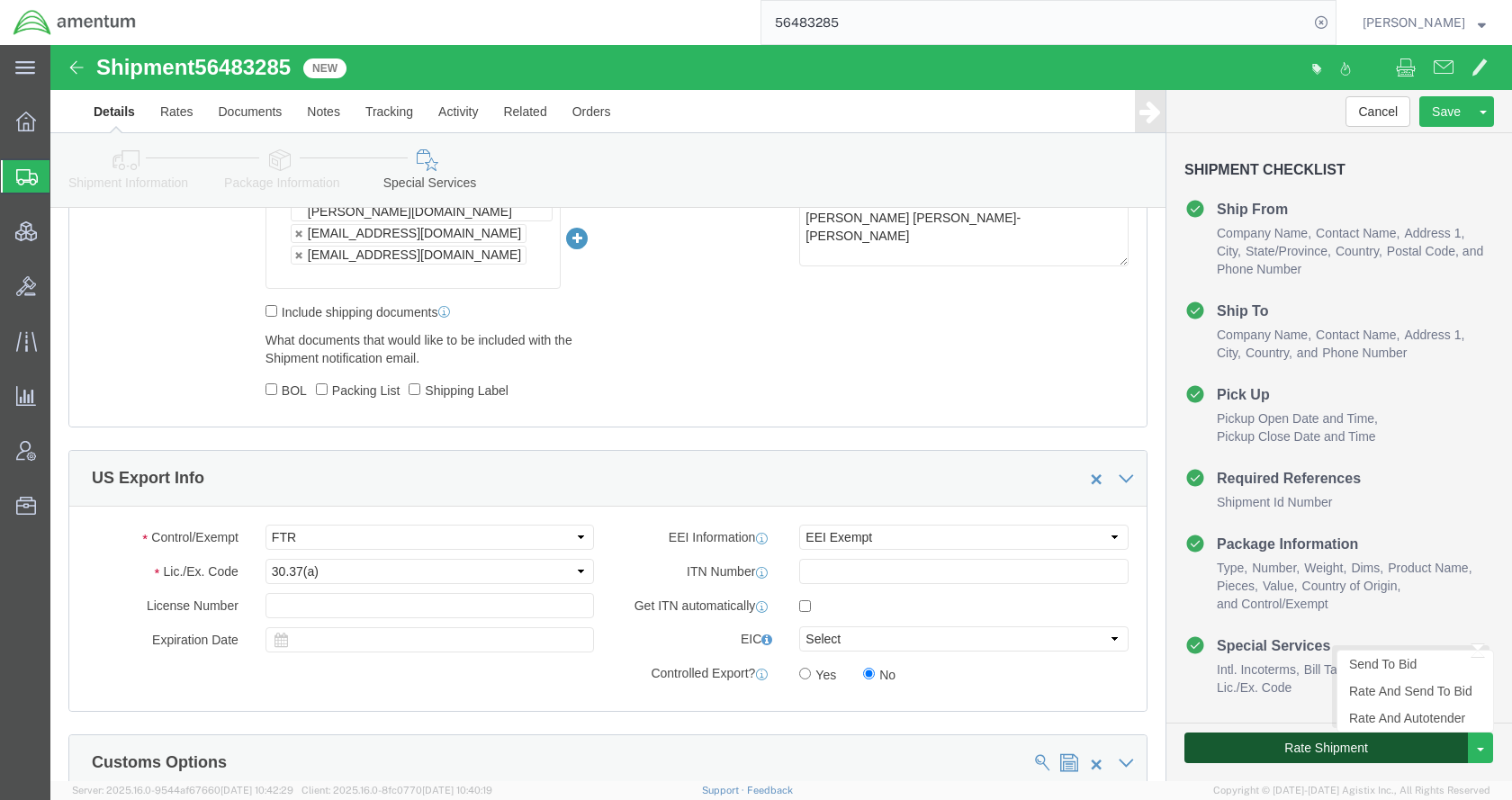
click button "Rate Shipment"
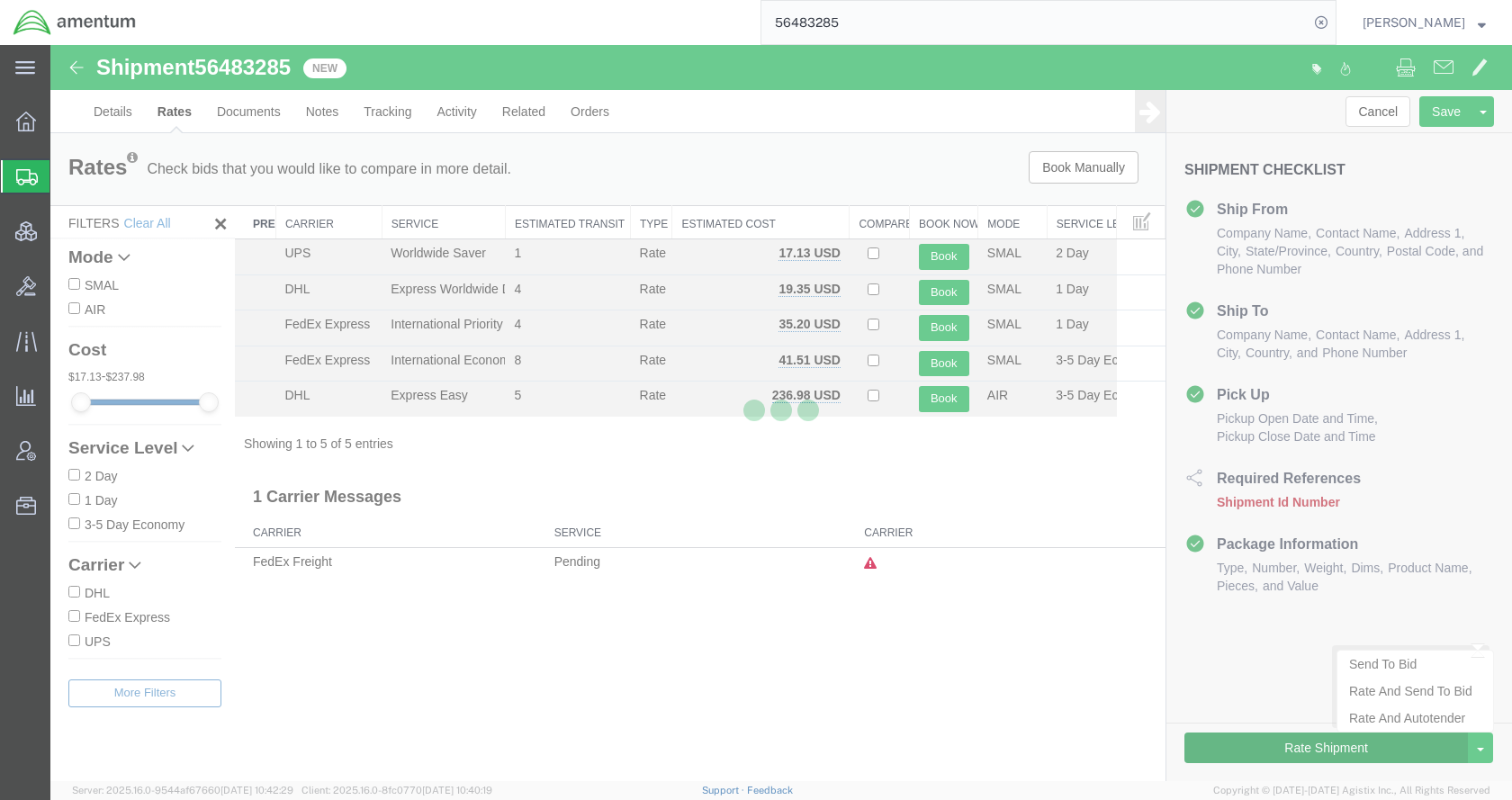
scroll to position [0, 0]
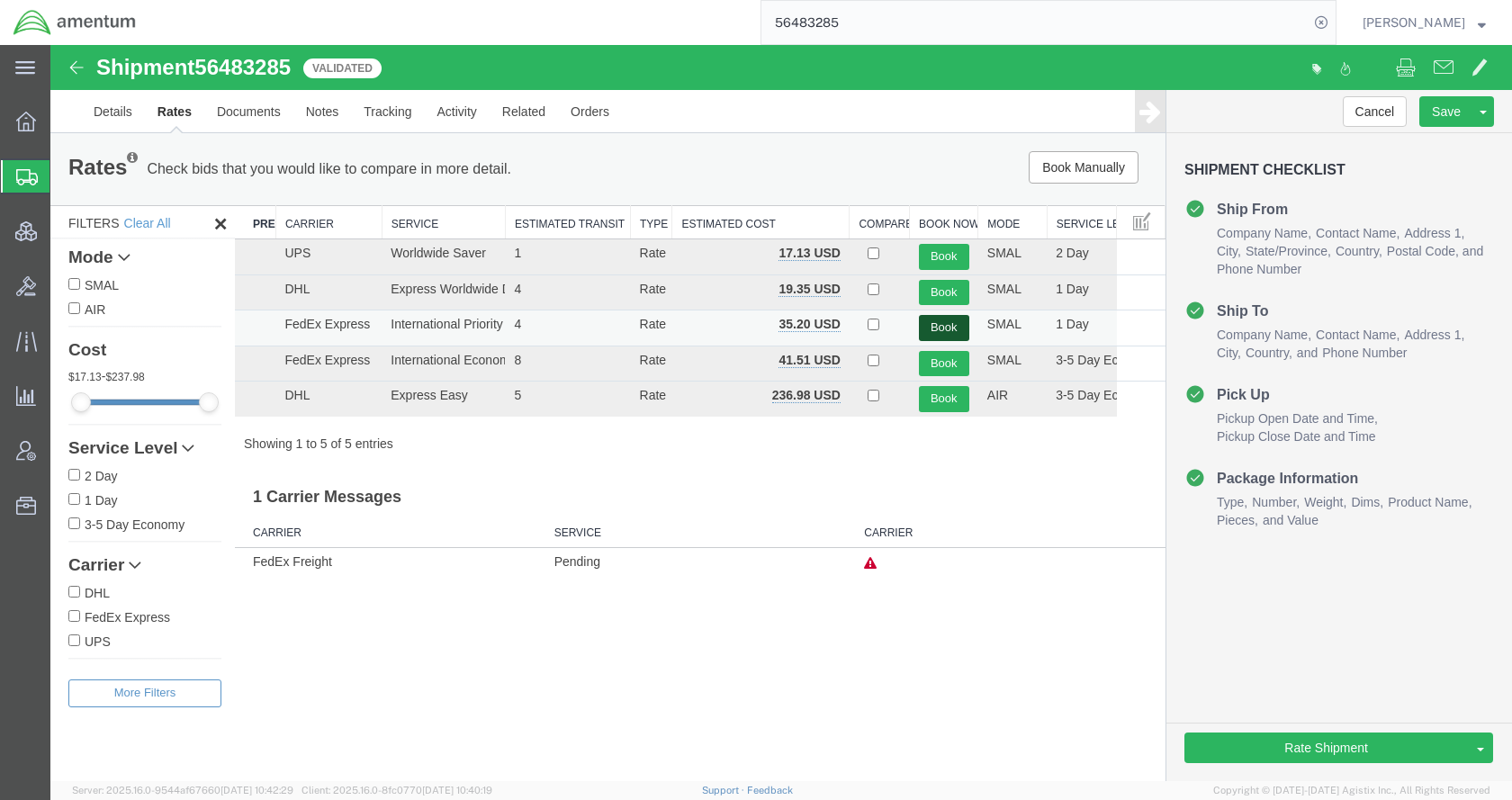
click at [960, 322] on button "Book" at bounding box center [944, 327] width 50 height 26
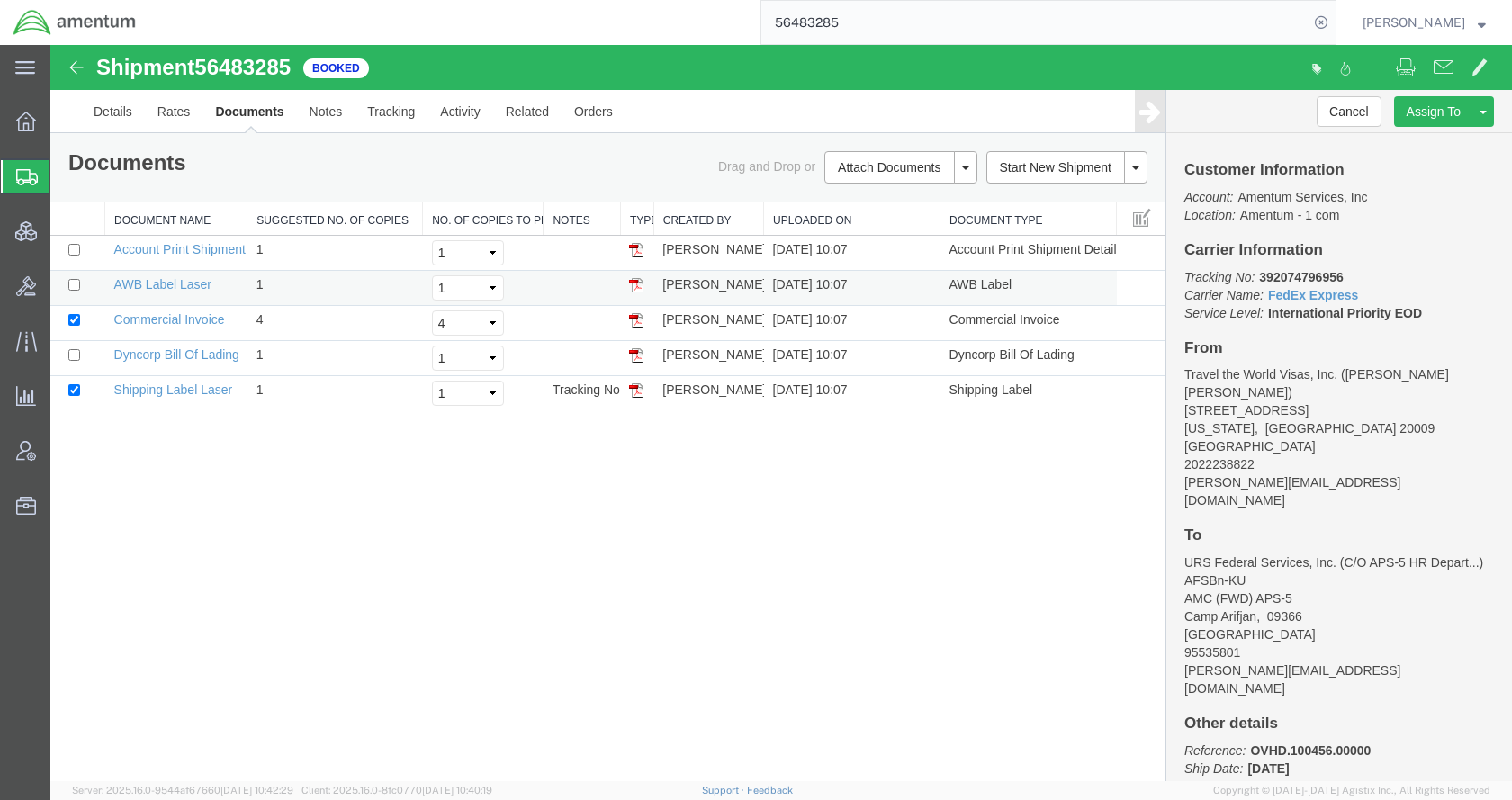
click at [67, 281] on td at bounding box center [77, 289] width 55 height 35
click at [77, 281] on input "checkbox" at bounding box center [74, 284] width 12 height 12
checkbox input "true"
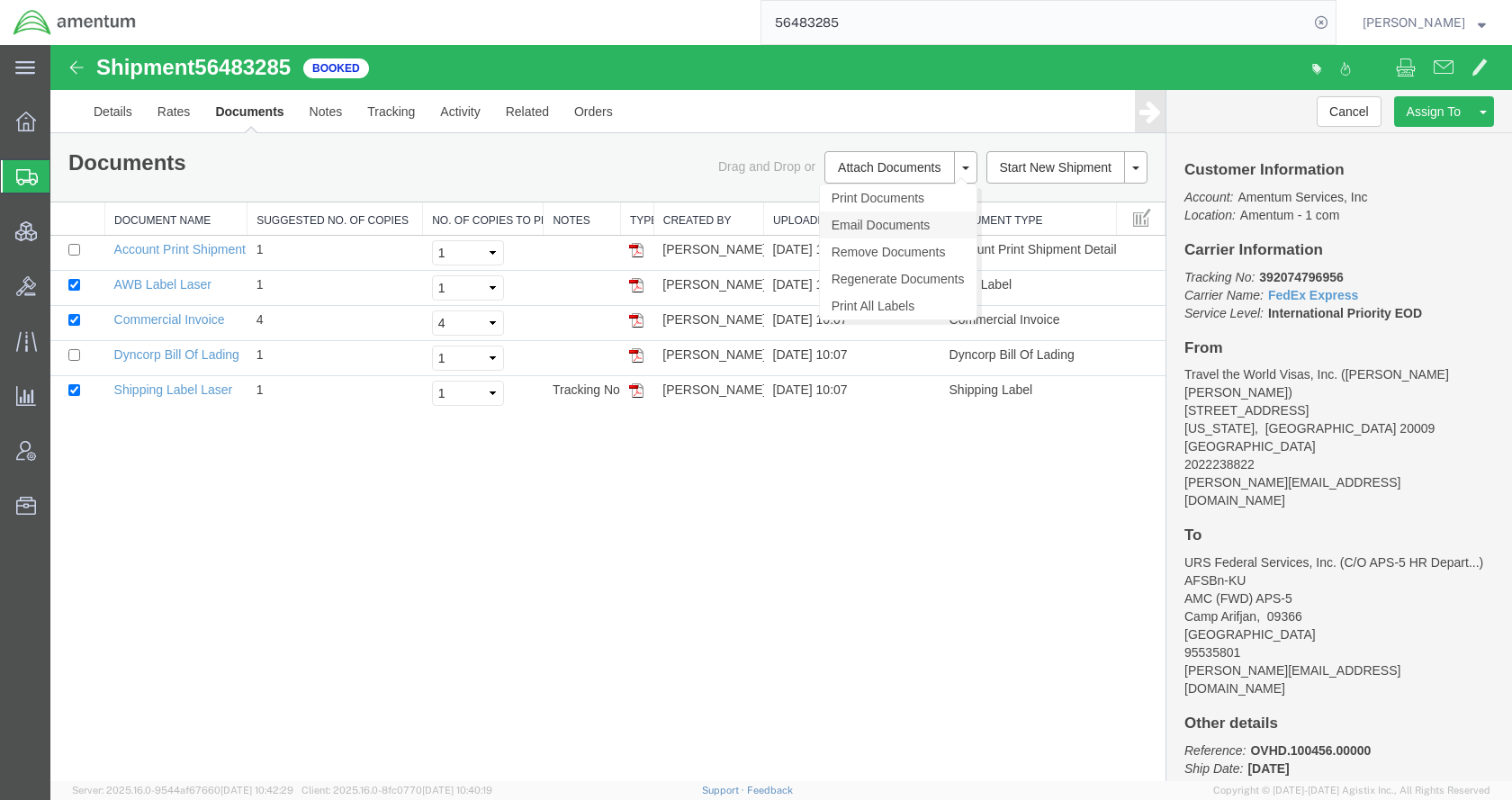
click at [867, 226] on link "Email Documents" at bounding box center [898, 225] width 156 height 27
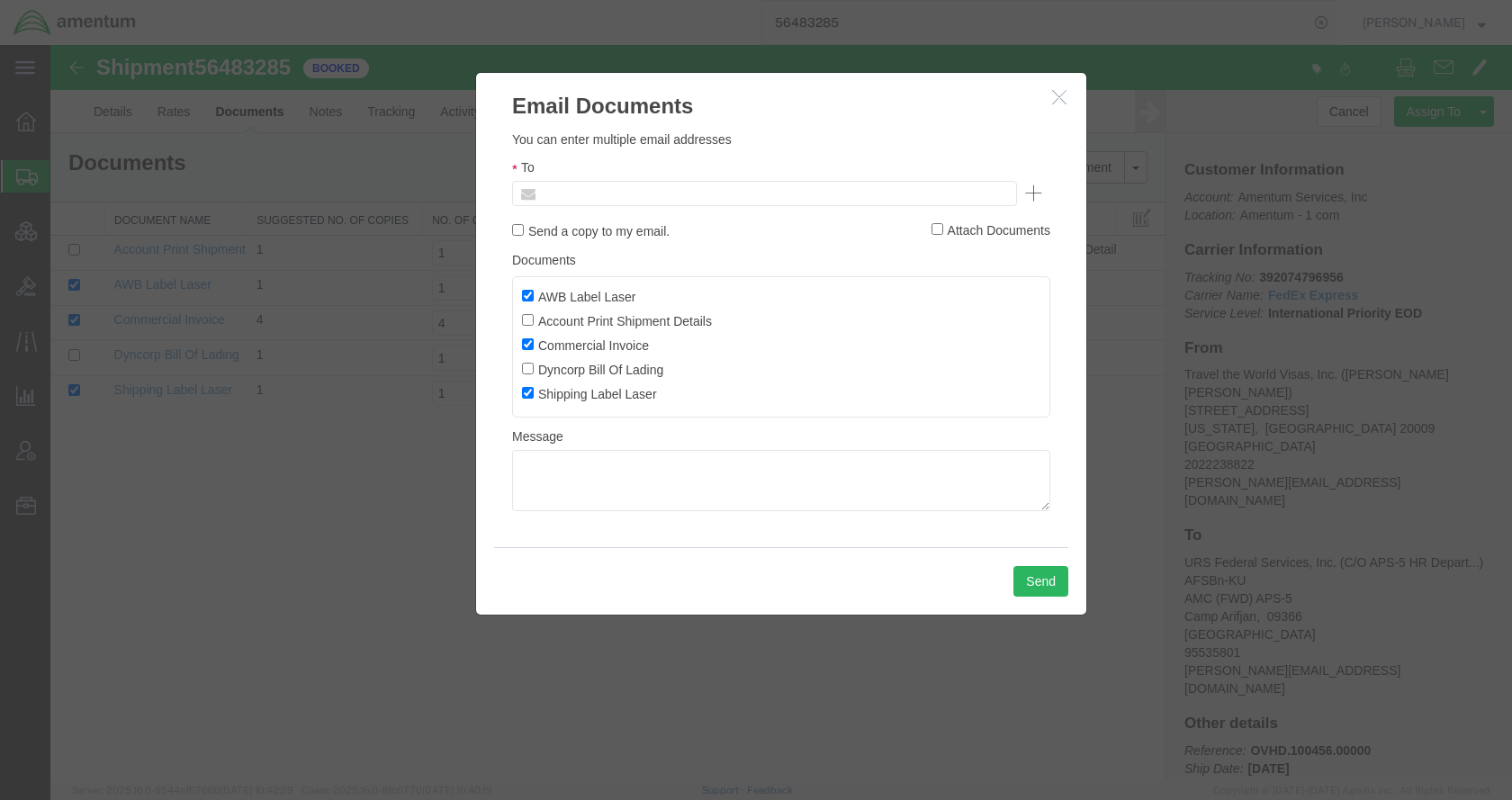
click at [704, 194] on input "text" at bounding box center [643, 192] width 211 height 23
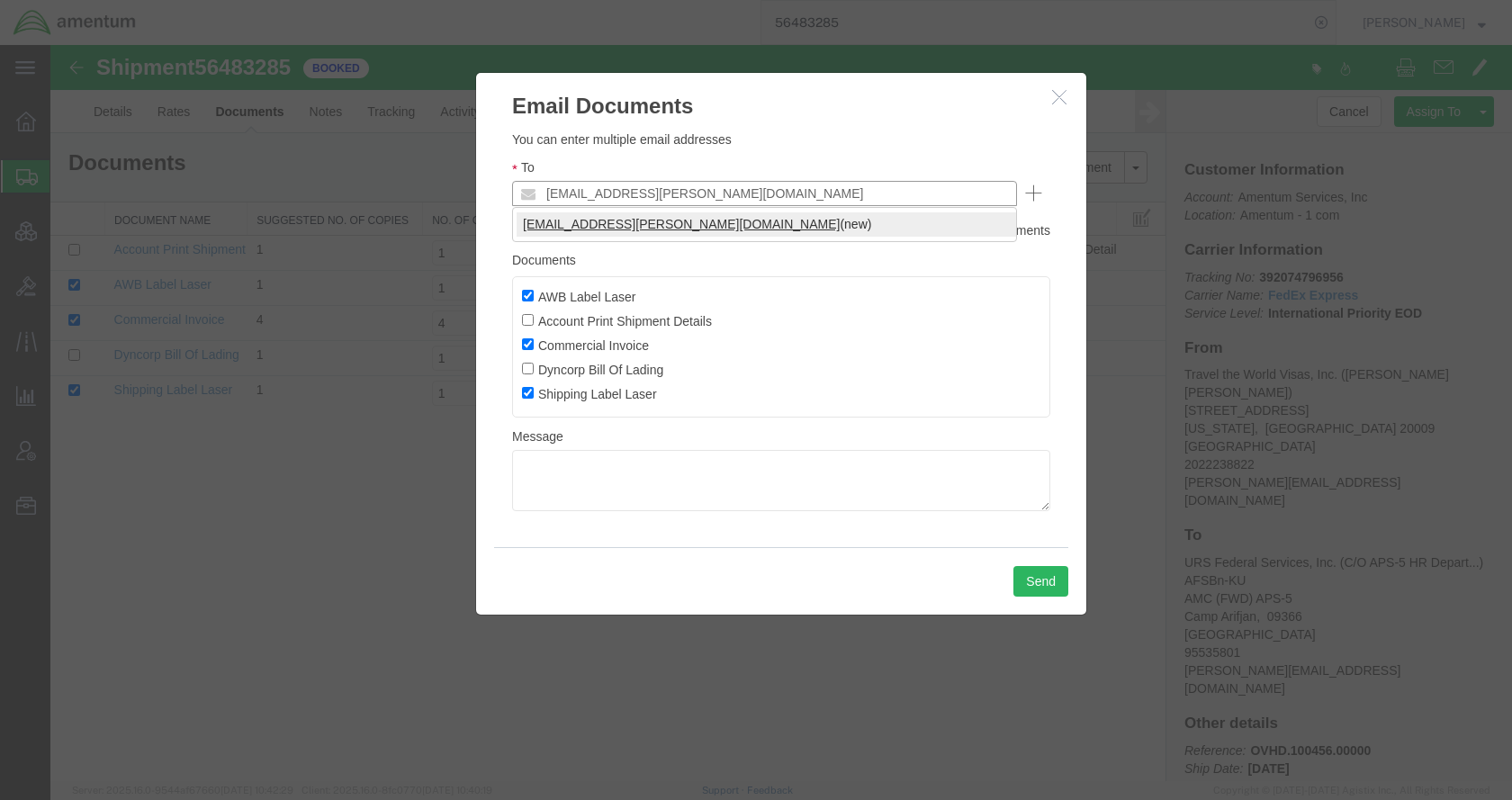
type input "[EMAIL_ADDRESS][PERSON_NAME][DOMAIN_NAME]"
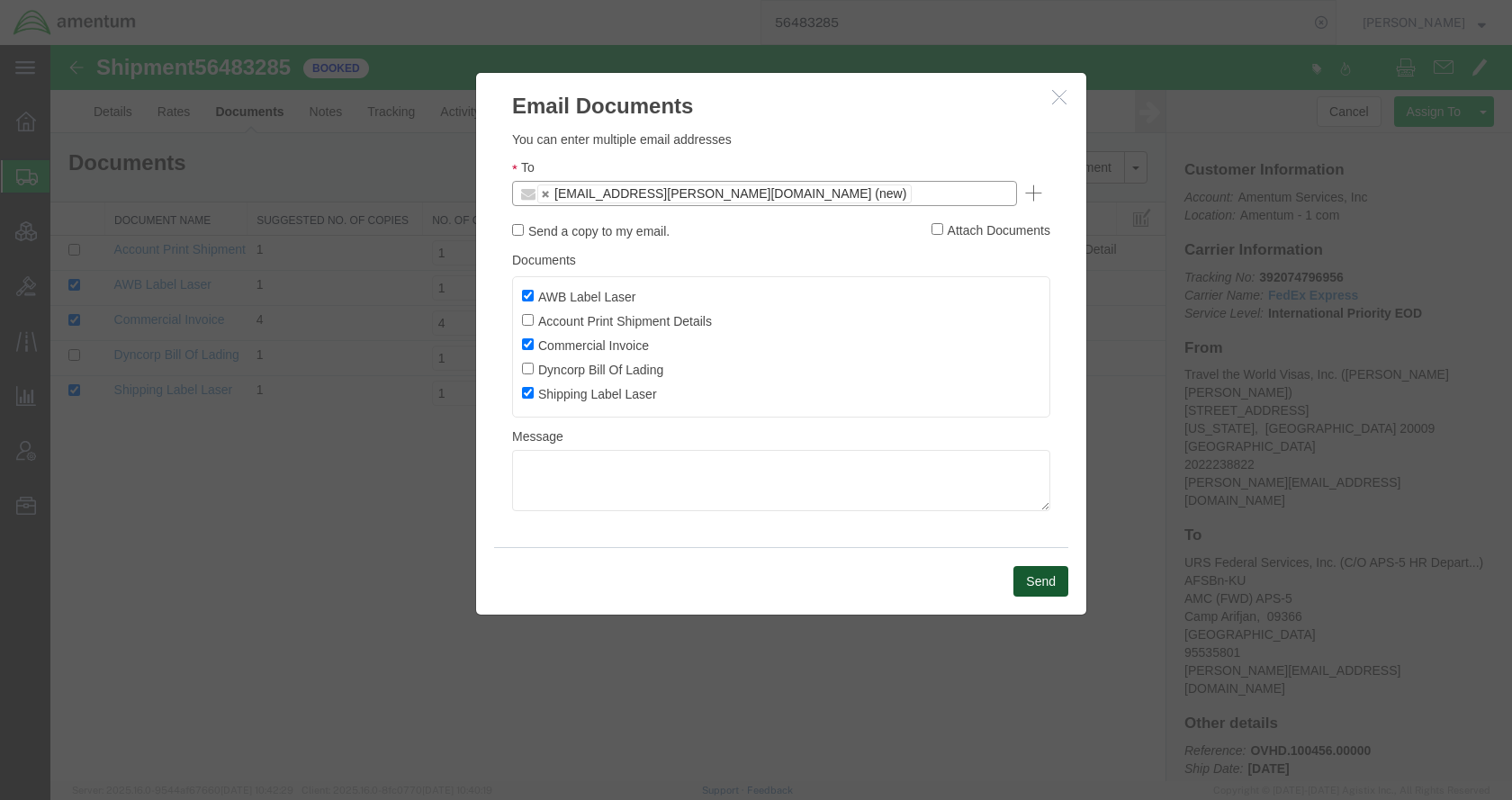
click at [1025, 585] on button "Send" at bounding box center [1040, 581] width 55 height 31
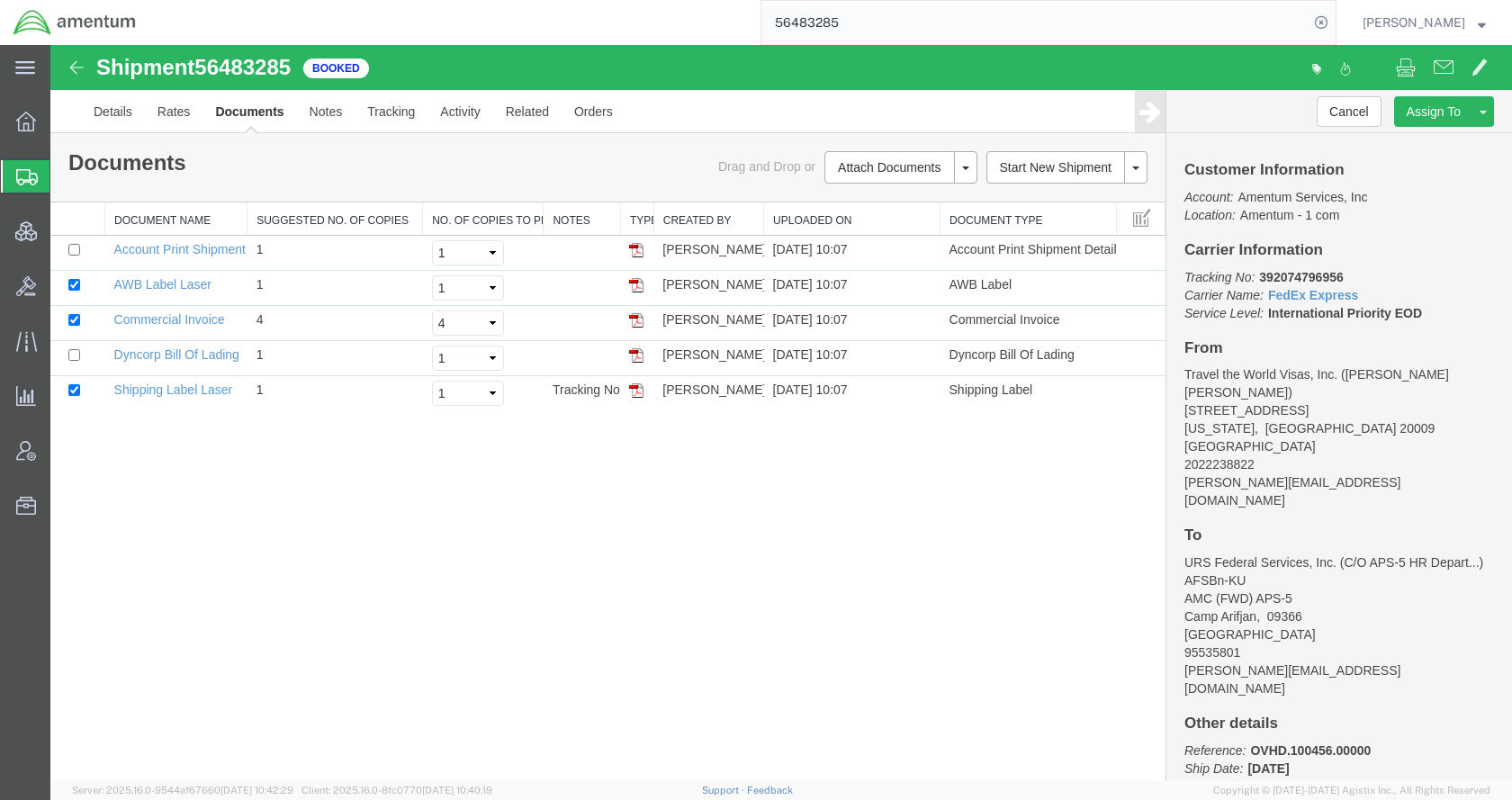
click at [64, 176] on span "Shipments" at bounding box center [56, 176] width 15 height 36
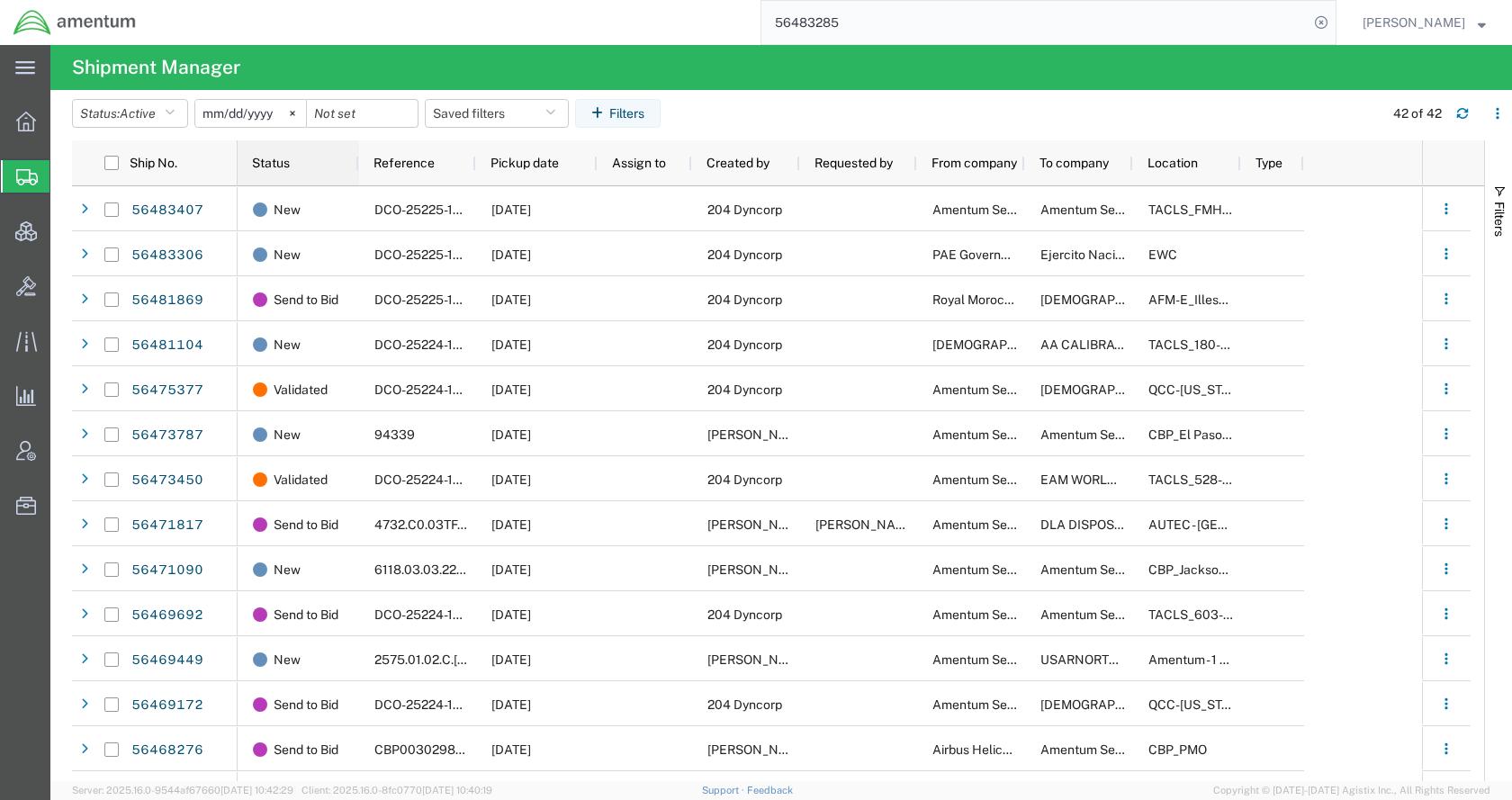
click at [269, 166] on span "Status" at bounding box center [270, 163] width 38 height 15
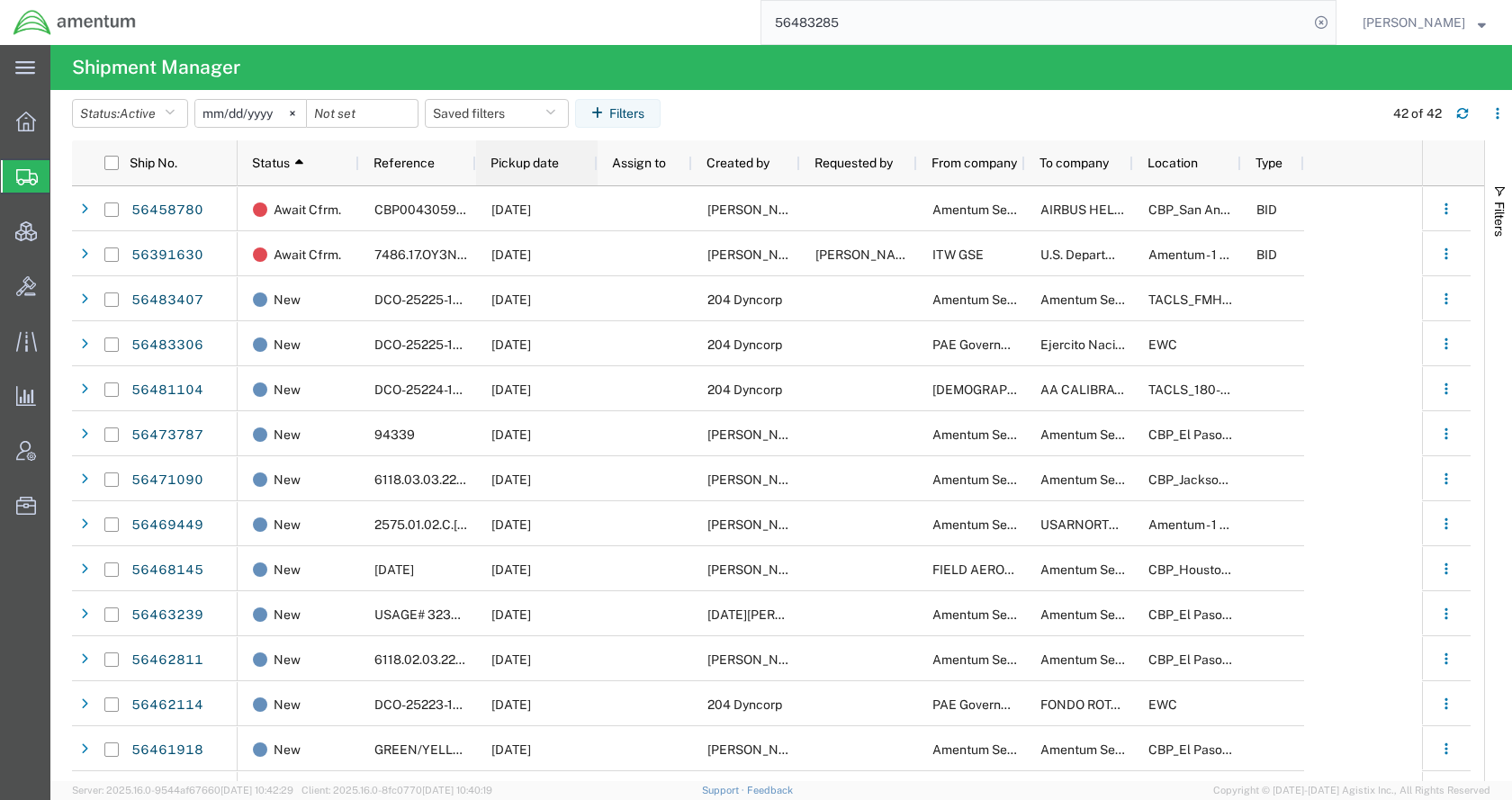
click at [514, 168] on span "Pickup date" at bounding box center [525, 163] width 68 height 15
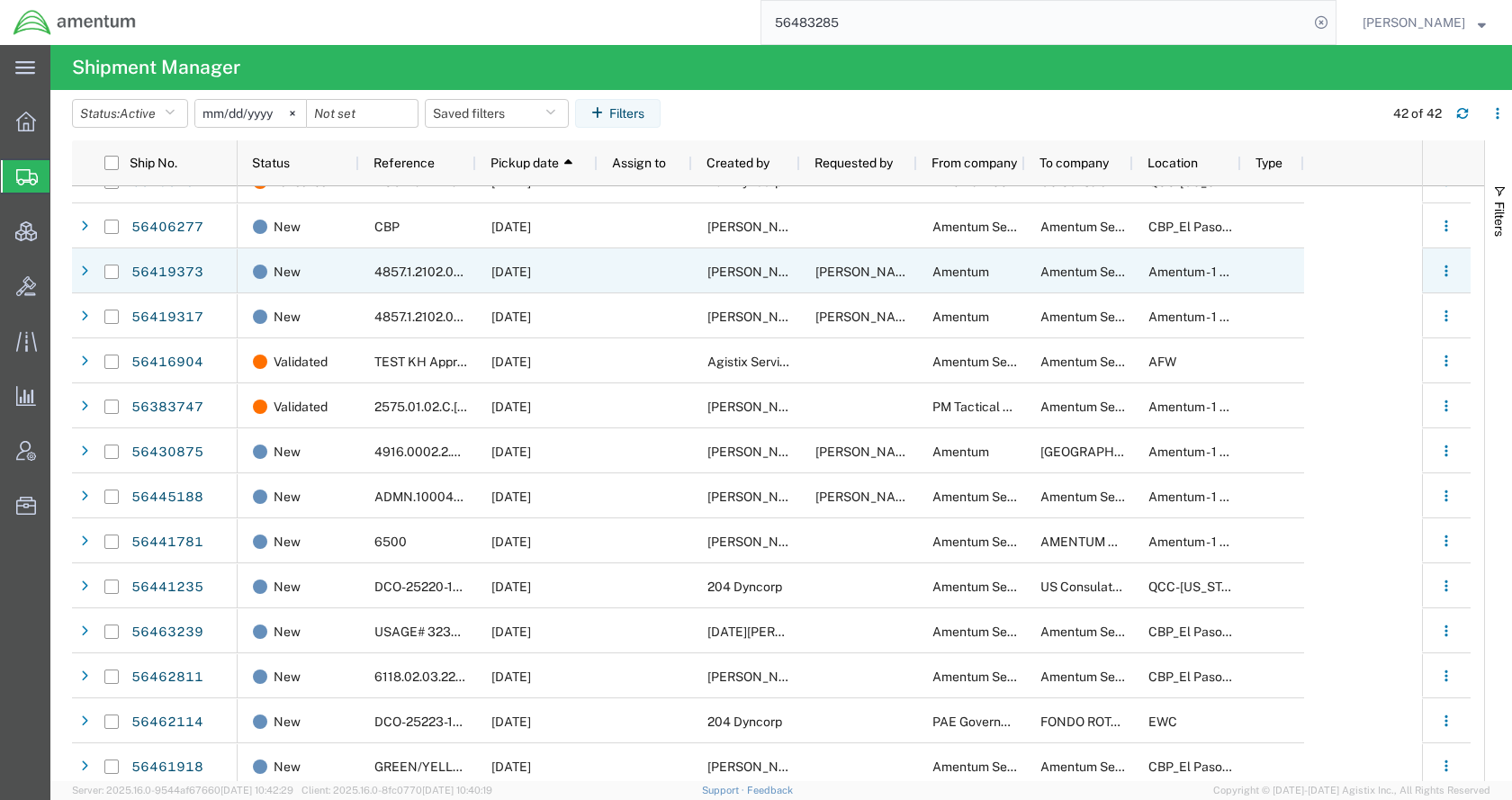
scroll to position [180, 0]
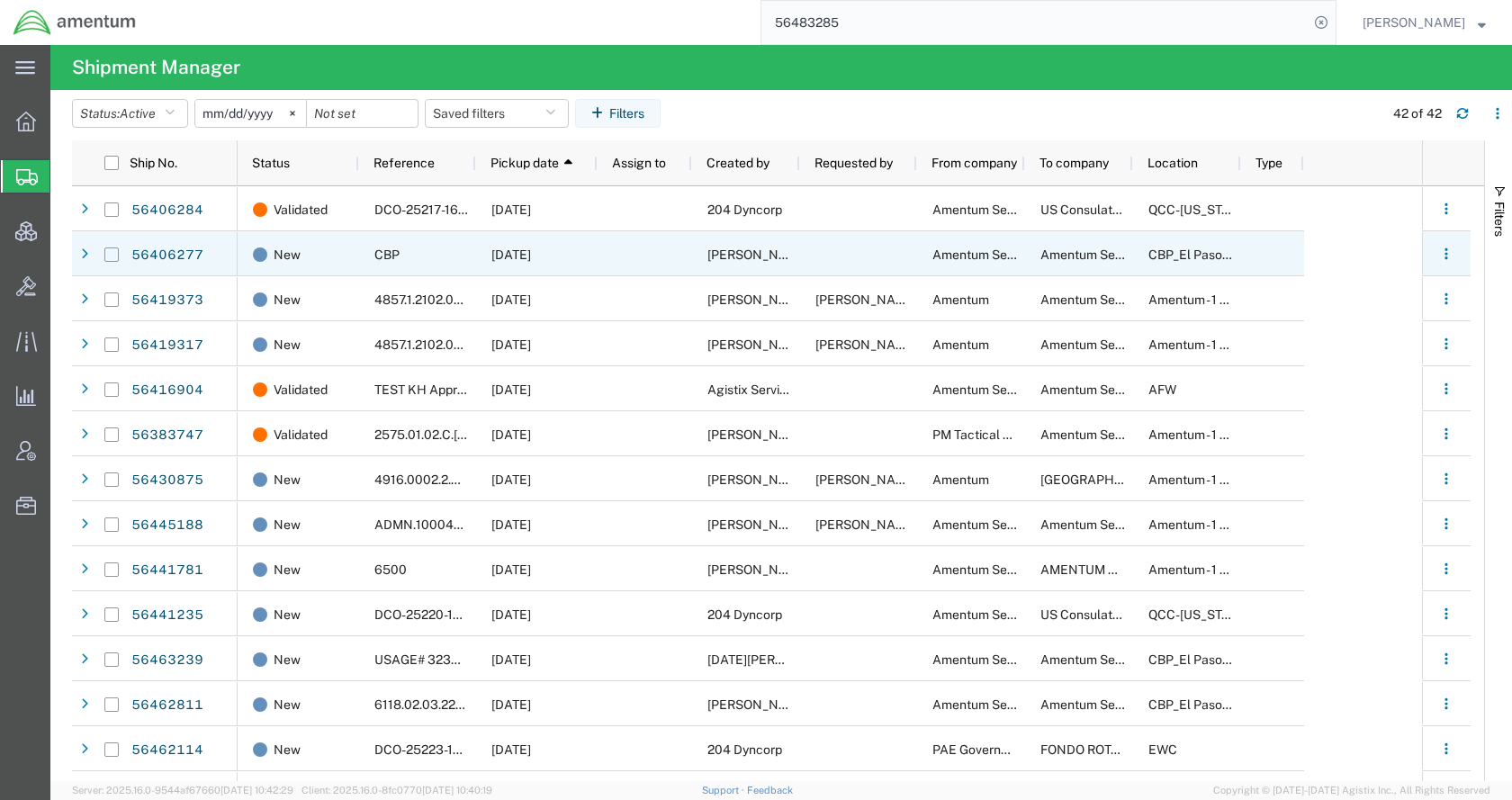
click at [115, 253] on input "Press Space to toggle row selection (unchecked)" at bounding box center [112, 254] width 15 height 15
checkbox input "true"
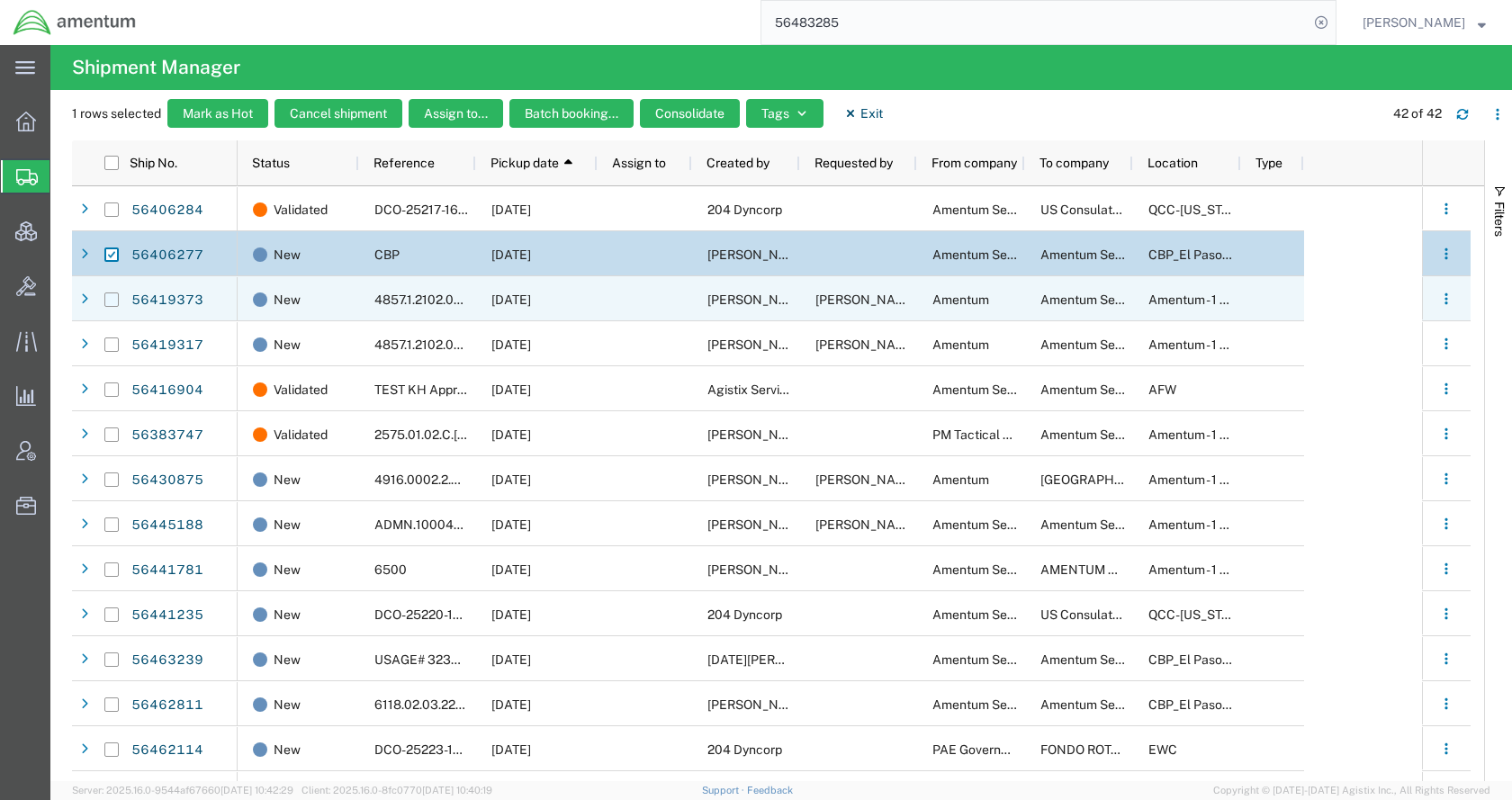
click at [115, 296] on input "Press Space to toggle row selection (unchecked)" at bounding box center [112, 300] width 15 height 15
checkbox input "true"
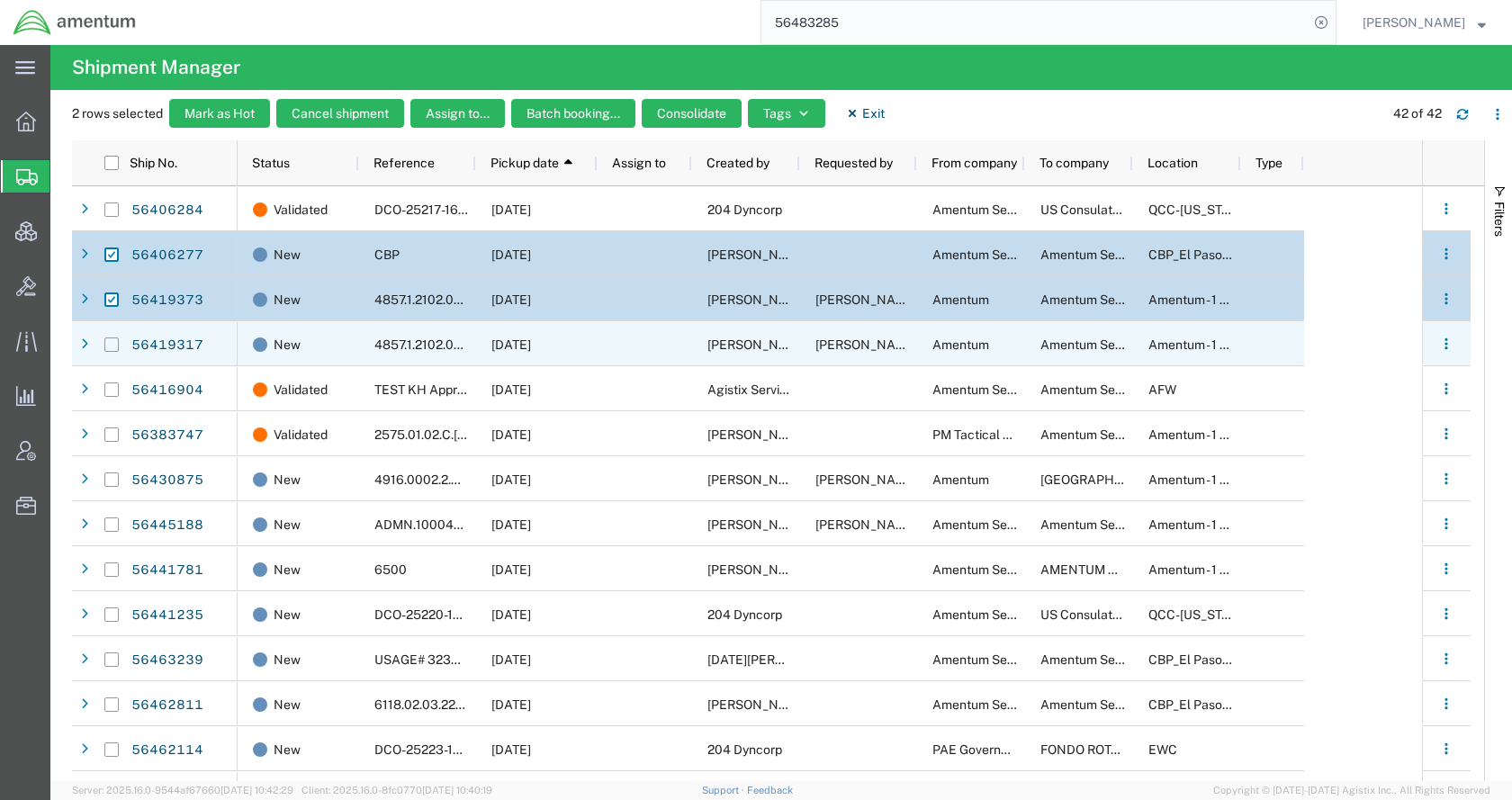
click at [115, 341] on input "Press Space to toggle row selection (unchecked)" at bounding box center [112, 345] width 15 height 15
checkbox input "true"
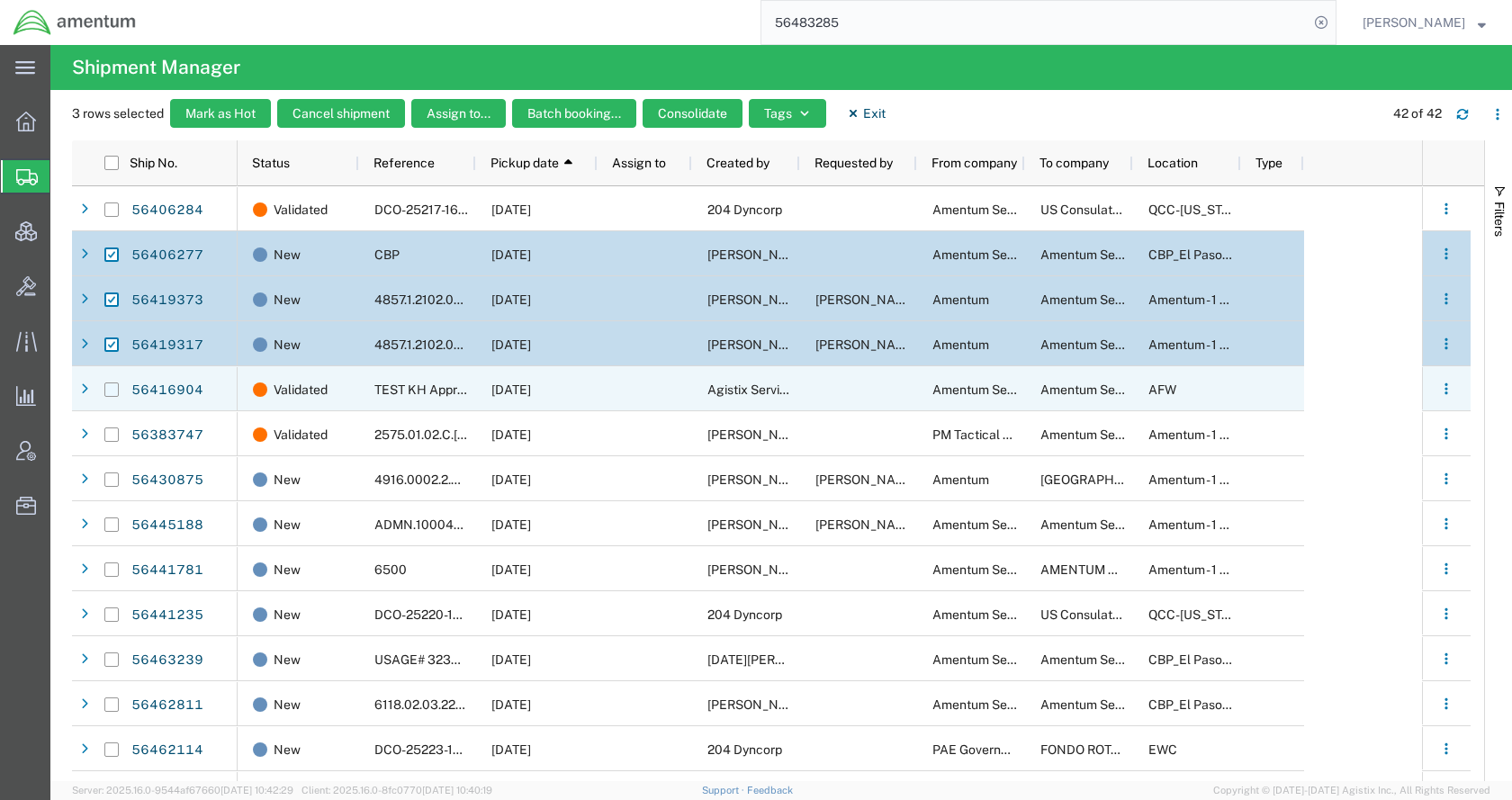
click at [116, 391] on input "Press Space to toggle row selection (unchecked)" at bounding box center [112, 389] width 15 height 15
checkbox input "true"
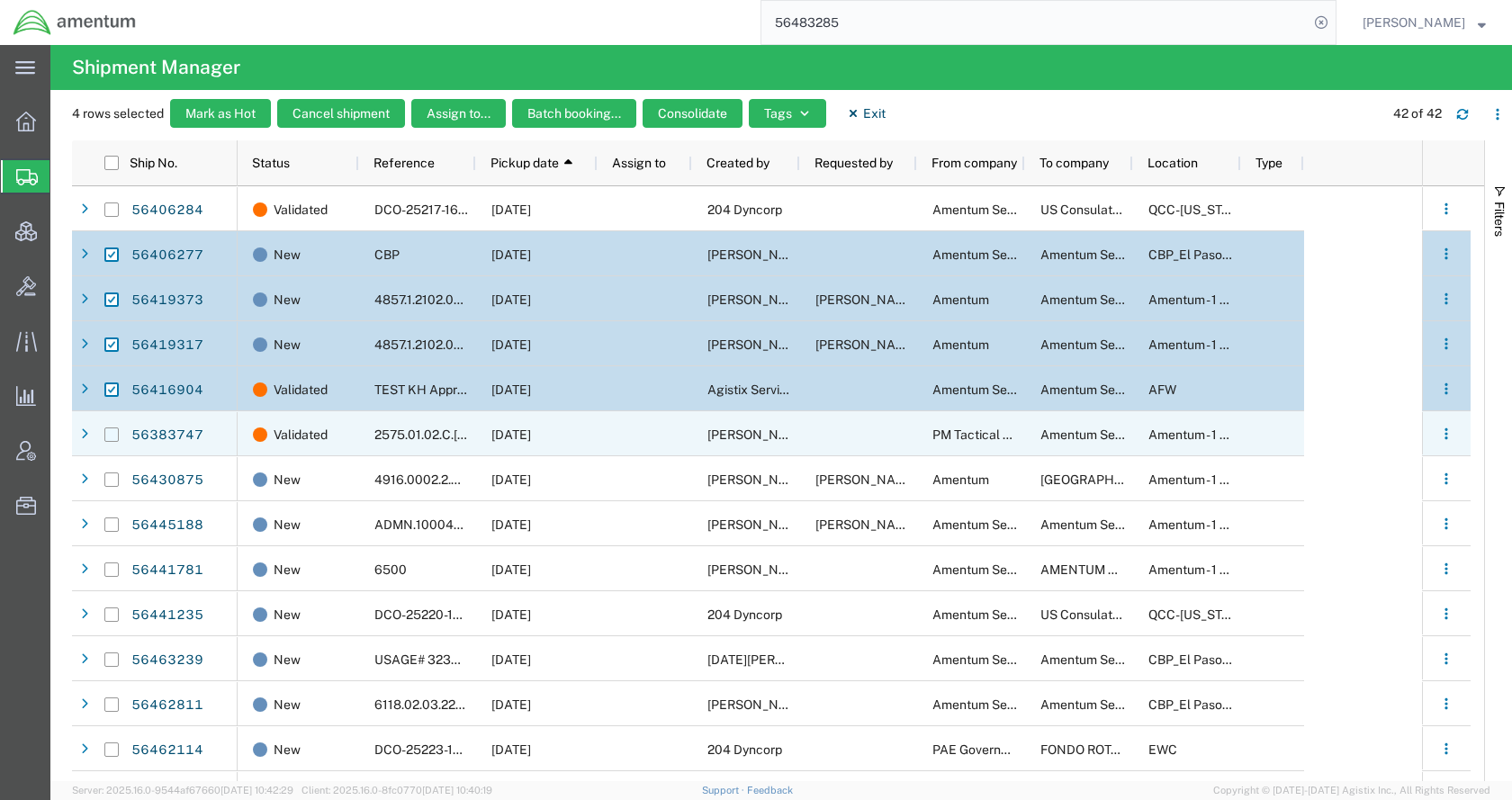
click at [116, 436] on input "Press Space to toggle row selection (unchecked)" at bounding box center [112, 435] width 15 height 15
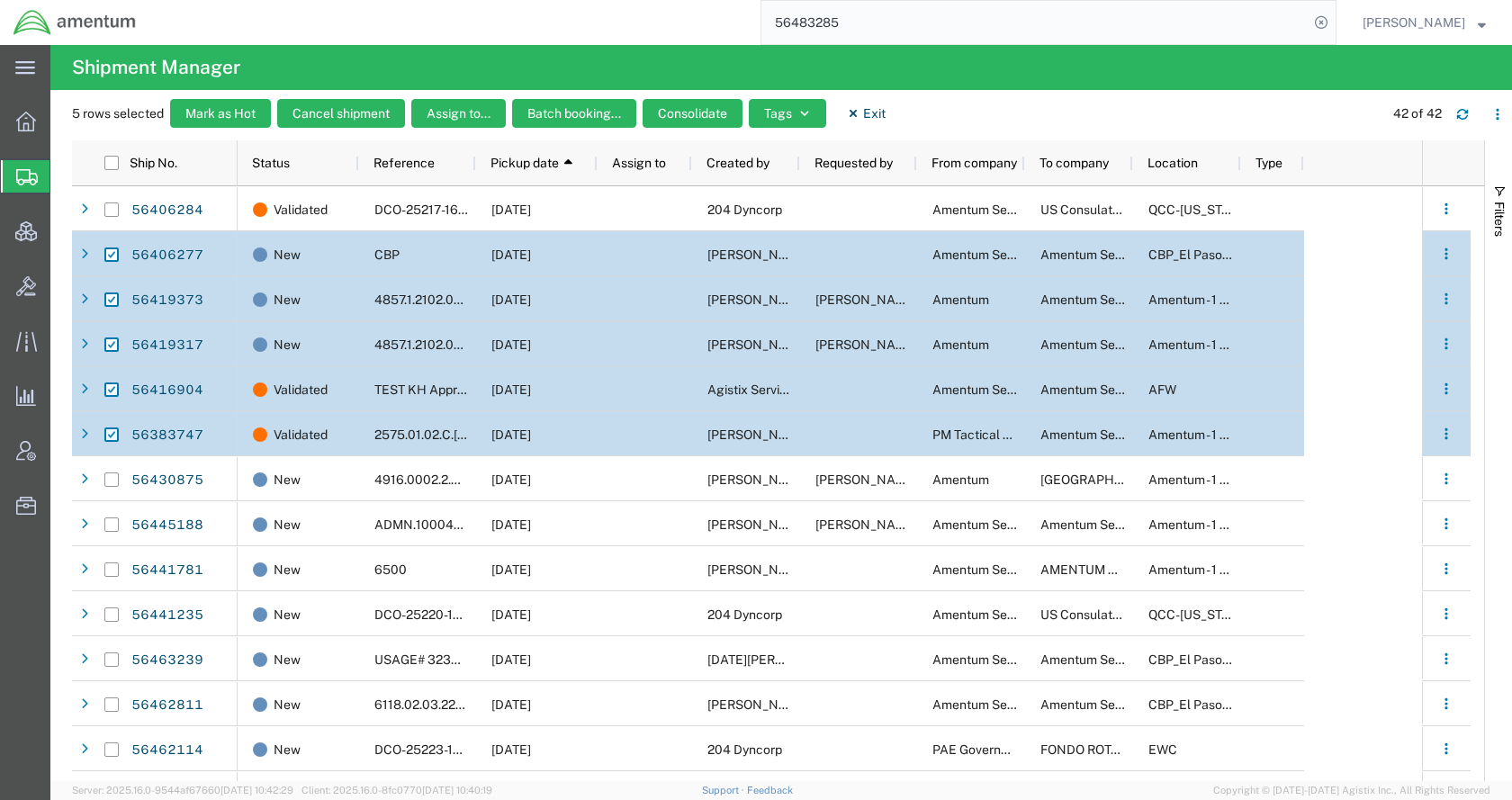
click at [114, 430] on input "Press Space to toggle row selection (checked)" at bounding box center [112, 435] width 15 height 15
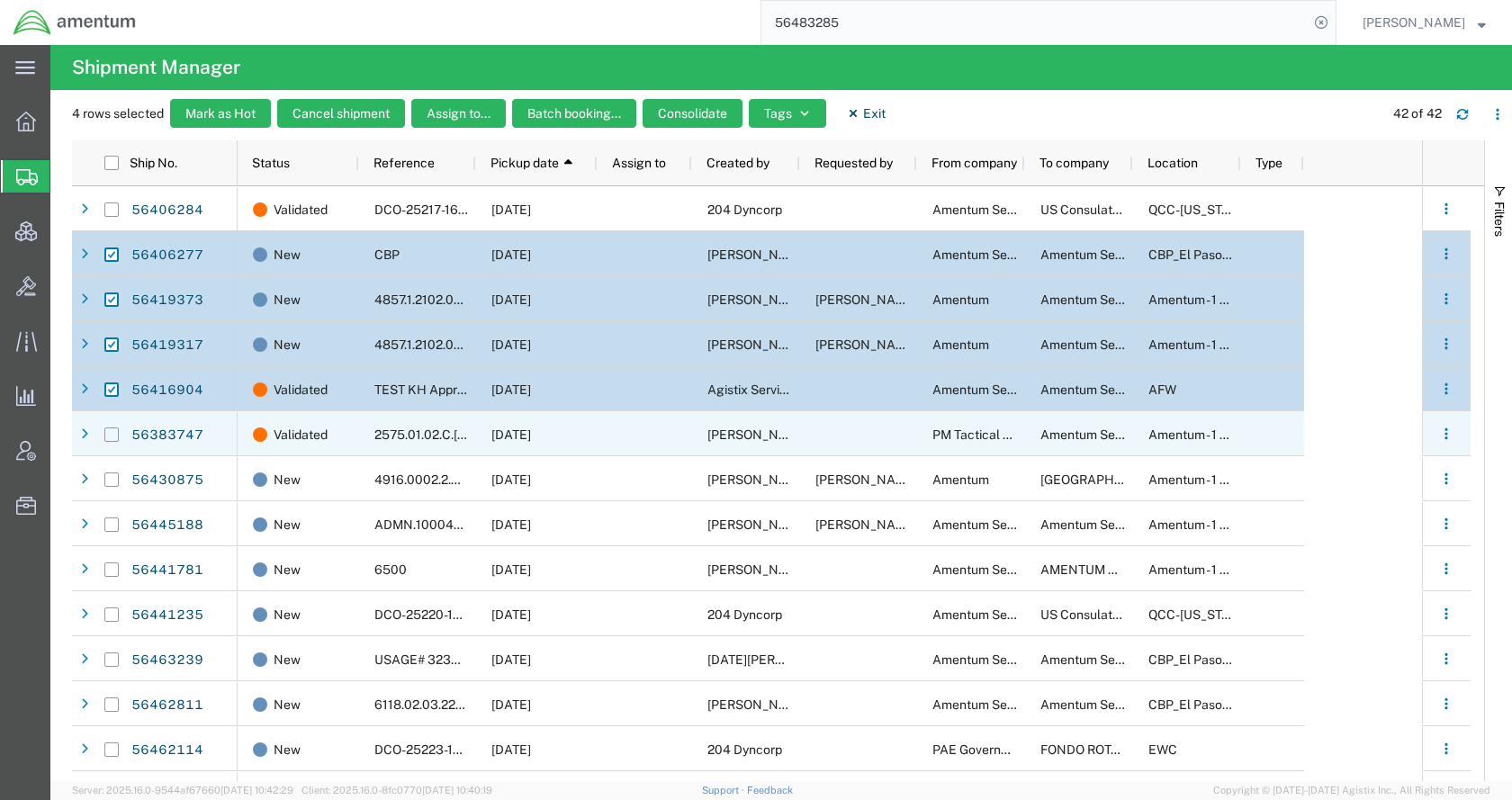
click at [114, 430] on input "Press Space to toggle row selection (unchecked)" at bounding box center [112, 435] width 15 height 15
checkbox input "true"
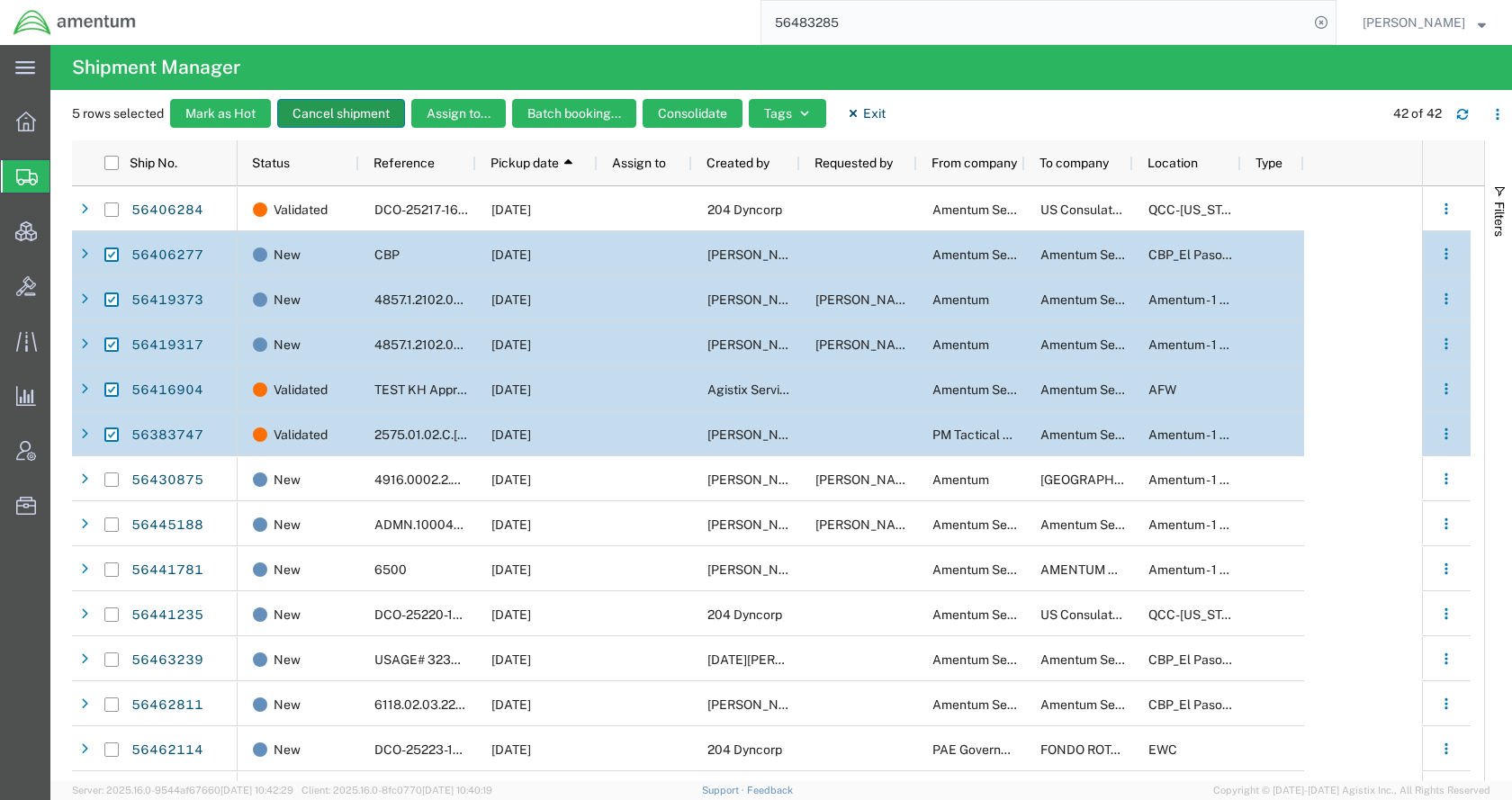
click at [329, 109] on button "Cancel shipment" at bounding box center [341, 113] width 128 height 29
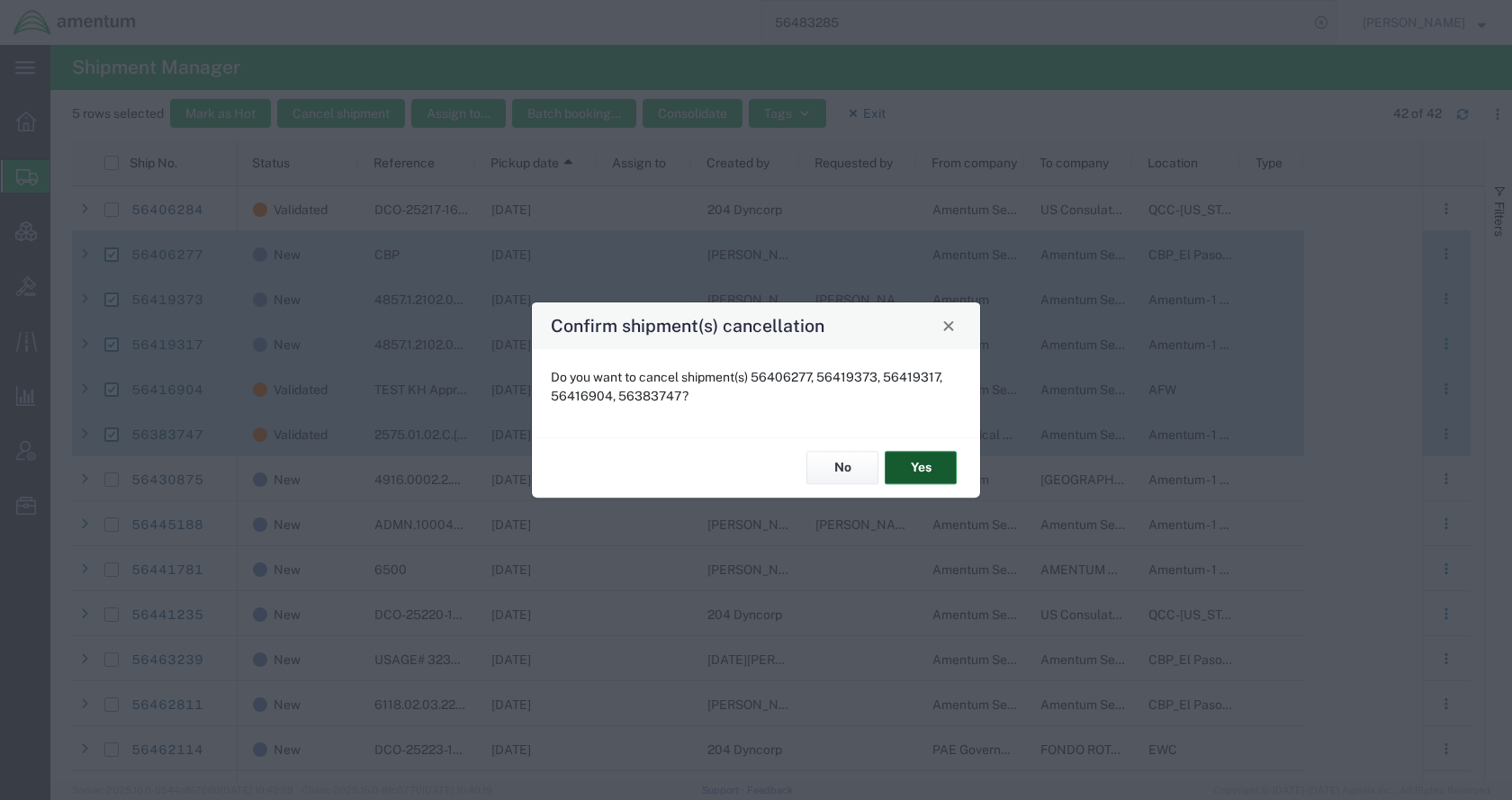
click at [918, 461] on button "Yes" at bounding box center [921, 468] width 72 height 33
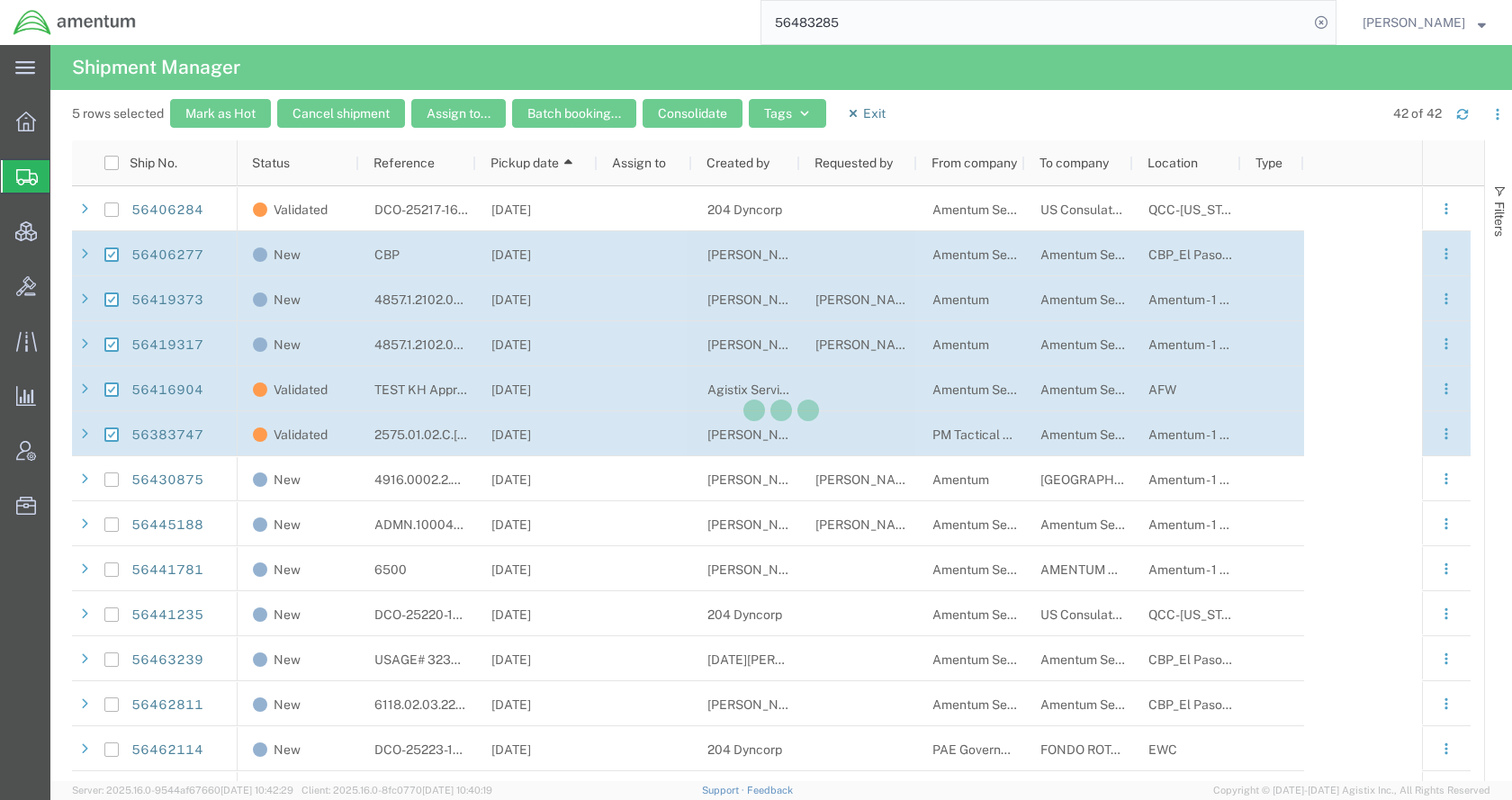
checkbox input "false"
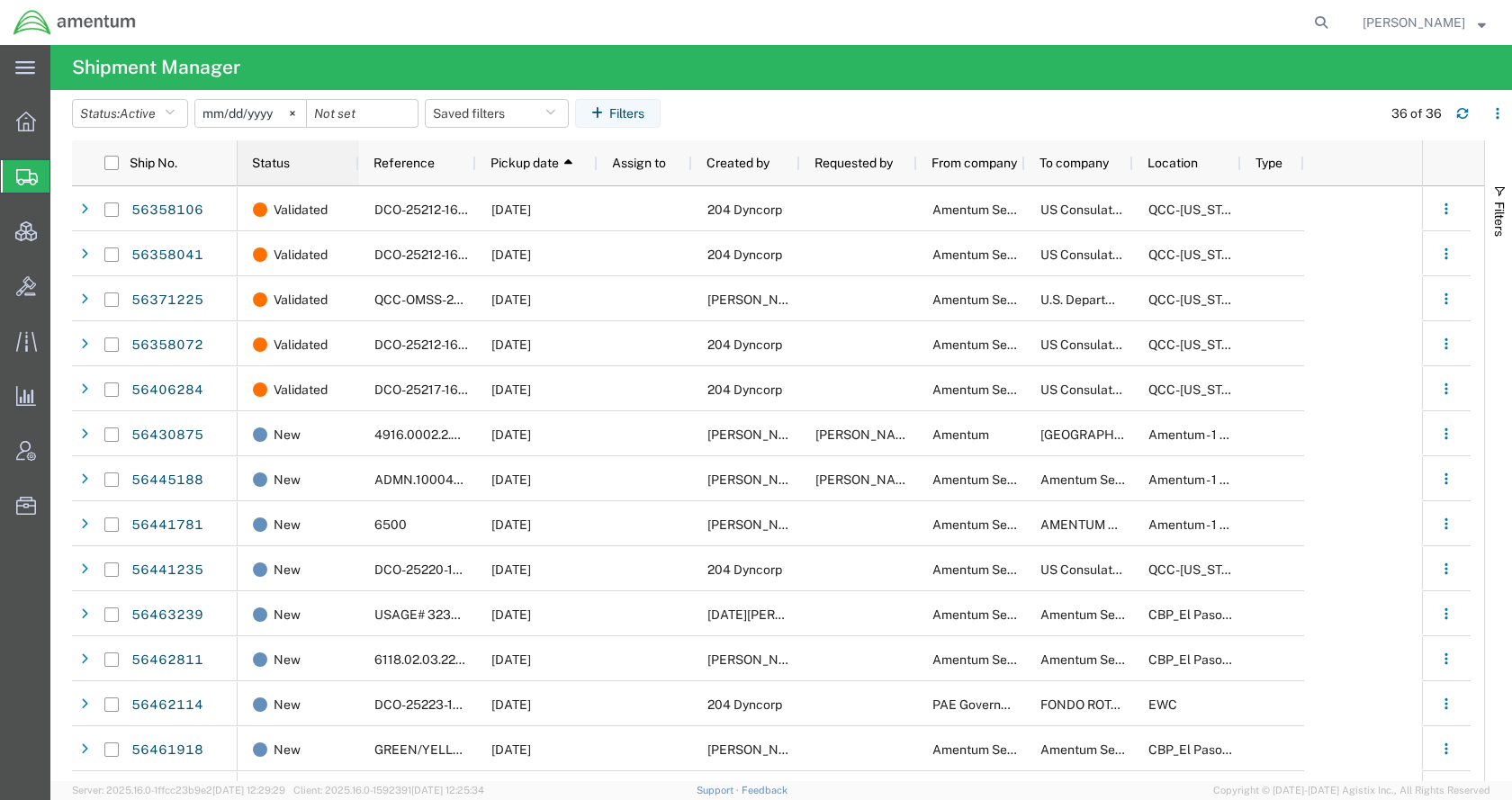
click at [274, 170] on div "Status" at bounding box center [302, 163] width 100 height 36
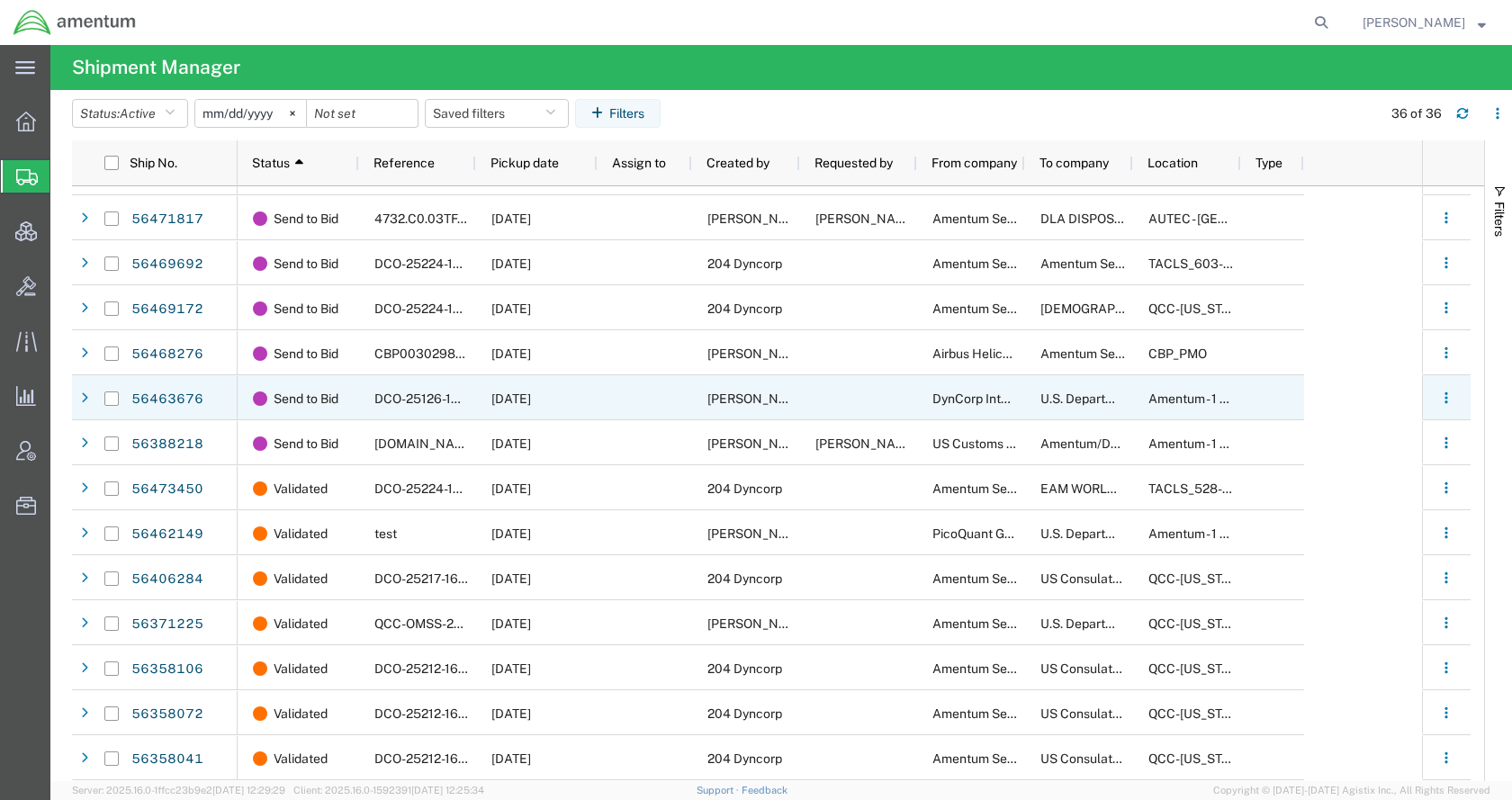
scroll to position [845, 0]
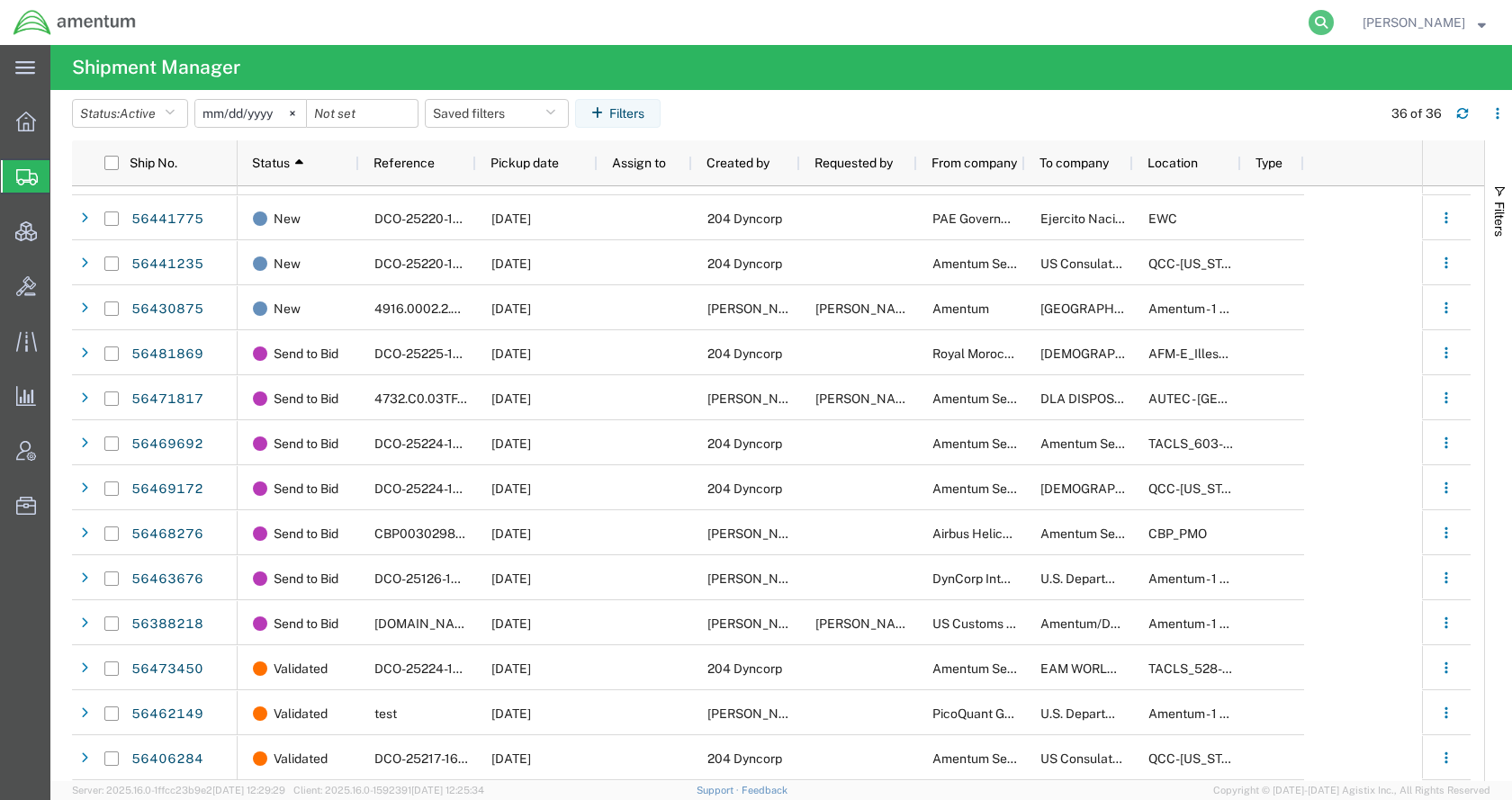
click at [1333, 17] on icon at bounding box center [1320, 22] width 25 height 25
paste input "56483285"
click at [1333, 17] on icon at bounding box center [1320, 22] width 25 height 25
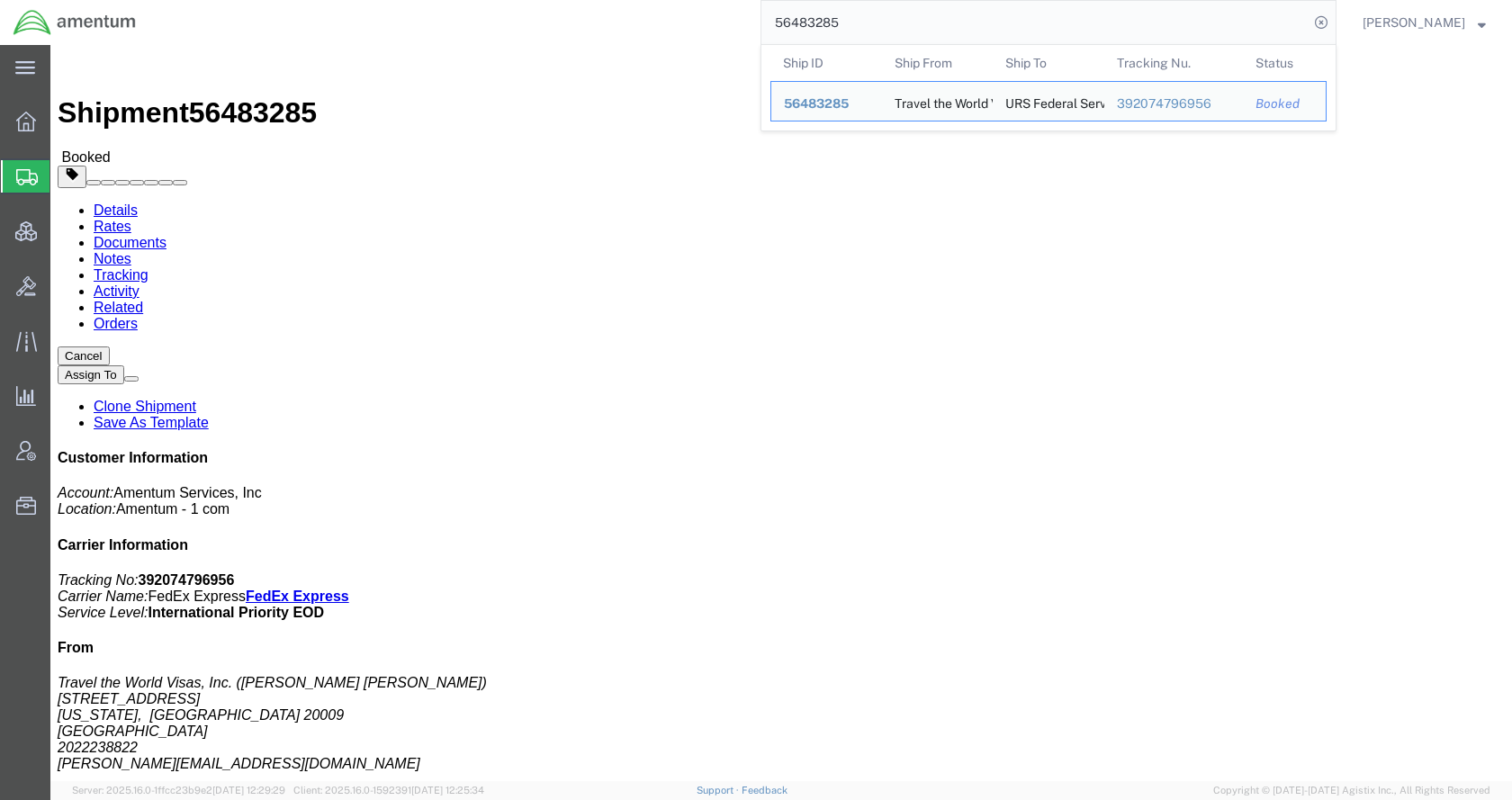
drag, startPoint x: 896, startPoint y: 38, endPoint x: 764, endPoint y: 41, distance: 132.0
click at [764, 41] on div "56483285 Ship ID Ship From Ship To Tracking Nu. Status Ship ID 56483285 Ship Fr…" at bounding box center [742, 22] width 1187 height 45
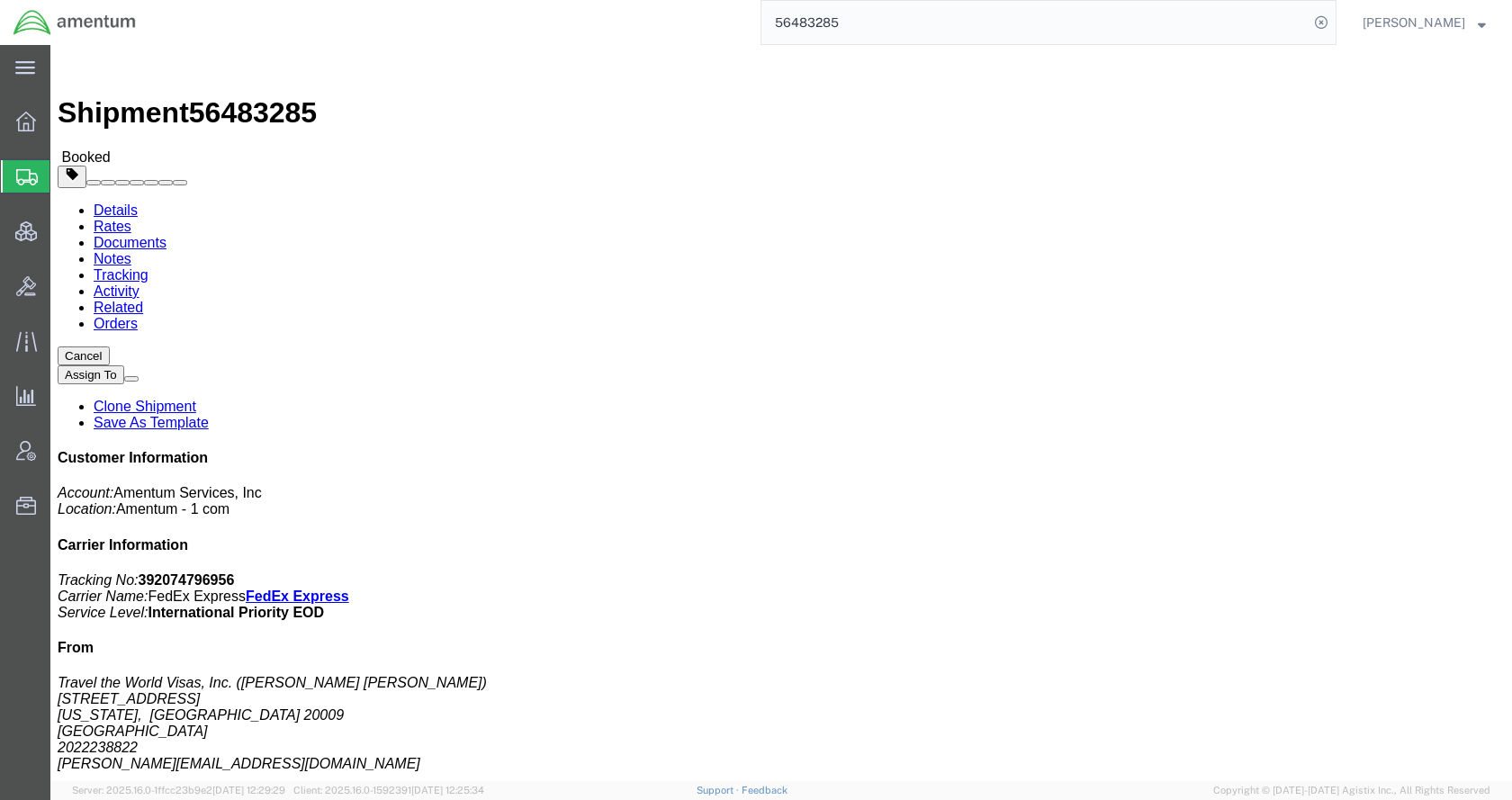
paste input "S603-25224-0409"
click at [1333, 21] on icon at bounding box center [1320, 22] width 25 height 25
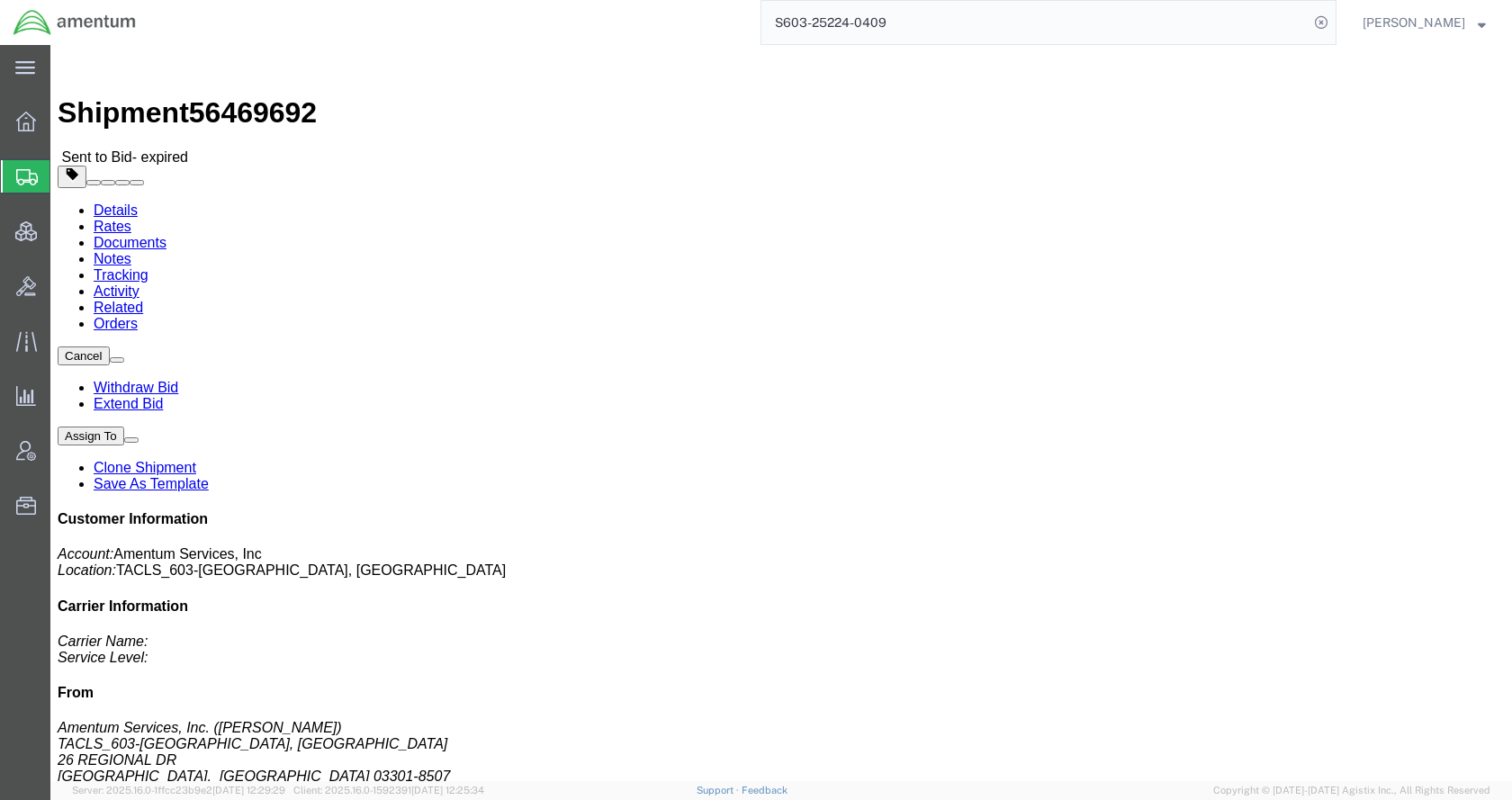
click link "Rates"
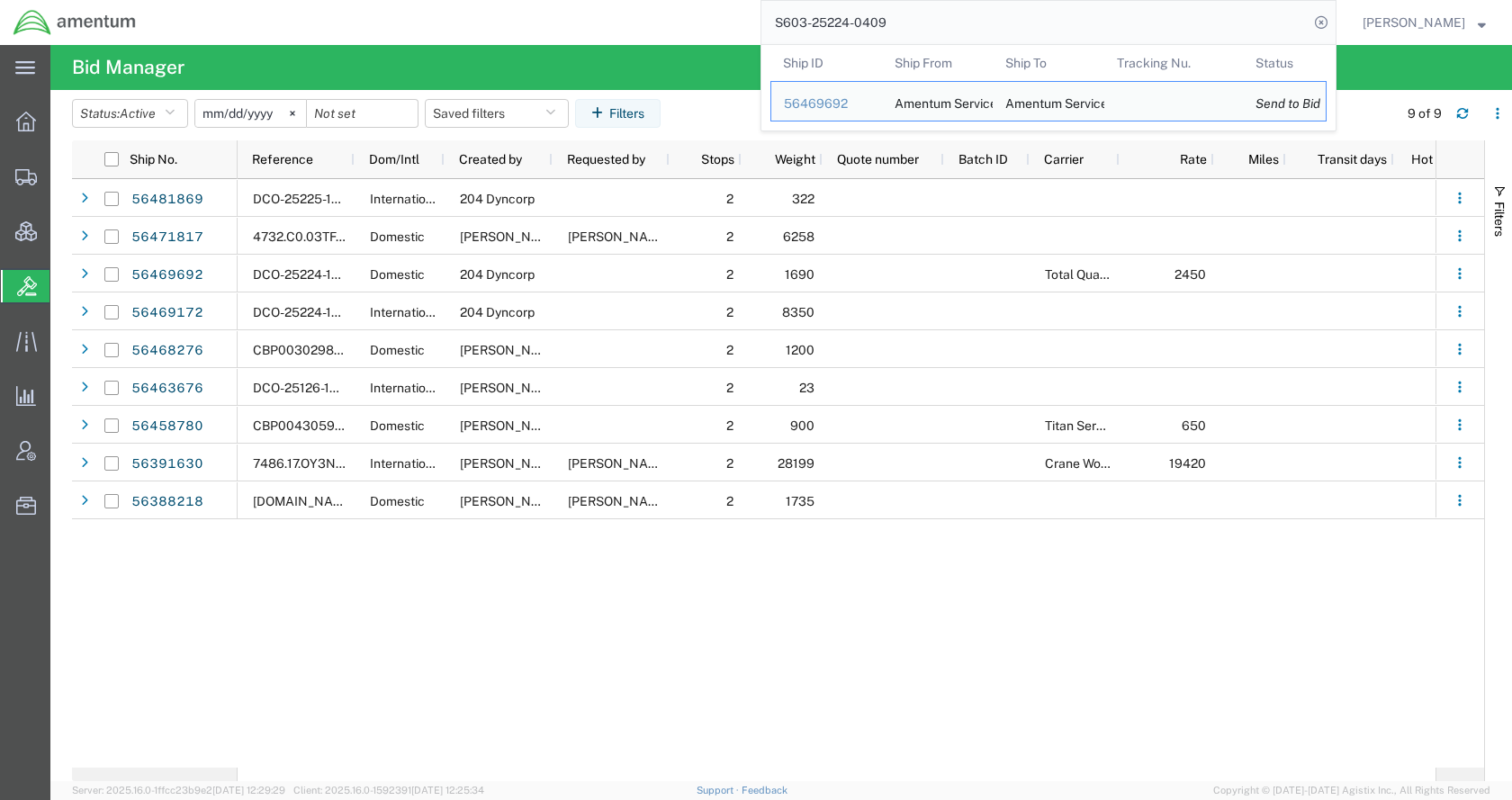
drag, startPoint x: 977, startPoint y: 19, endPoint x: 799, endPoint y: 18, distance: 178.0
click at [799, 18] on input "S603-25224-0409" at bounding box center [1035, 22] width 547 height 43
paste input "56468276"
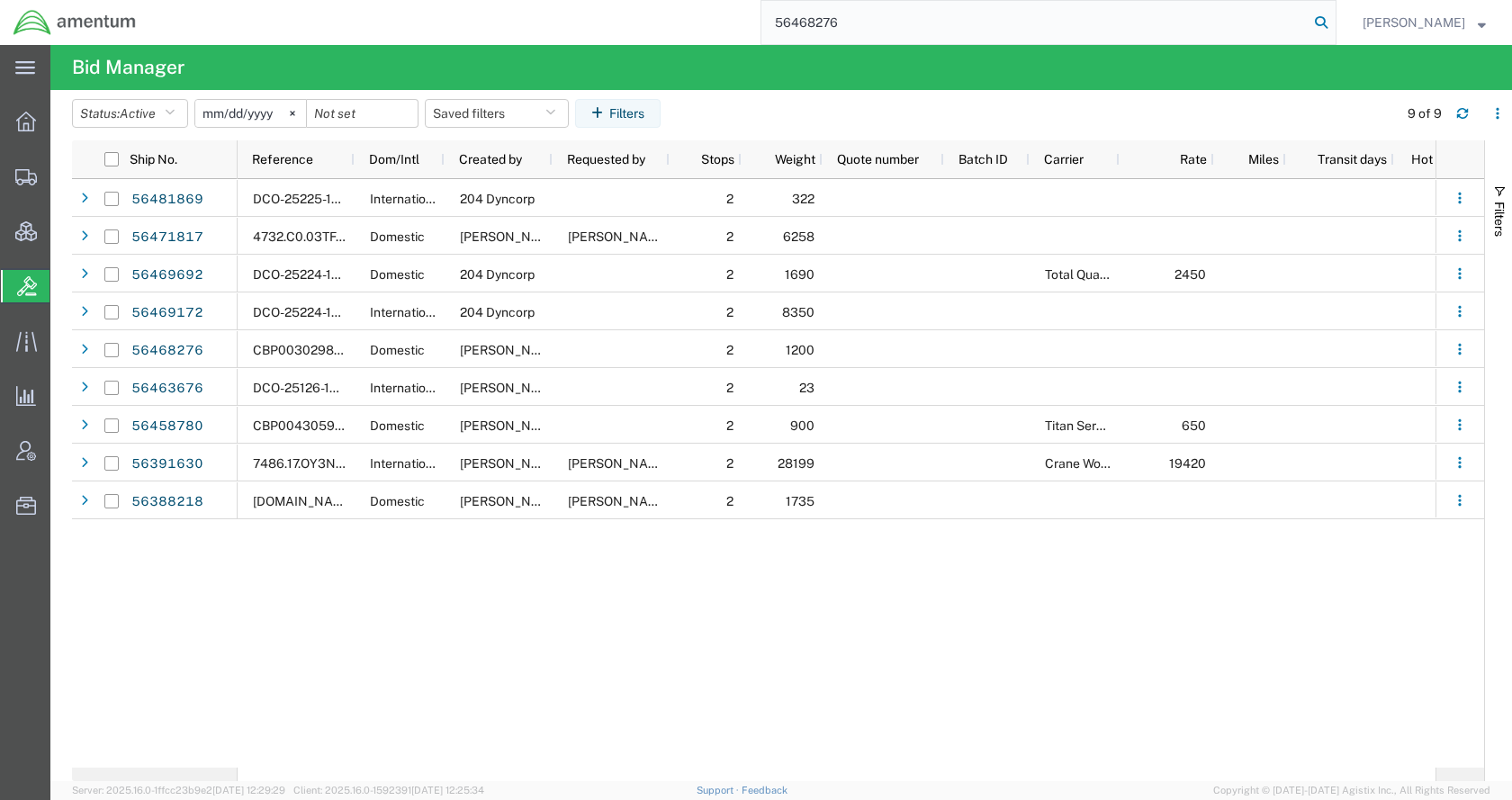
drag, startPoint x: 1359, startPoint y: 17, endPoint x: 1290, endPoint y: 82, distance: 94.8
click at [1333, 18] on icon at bounding box center [1320, 22] width 25 height 25
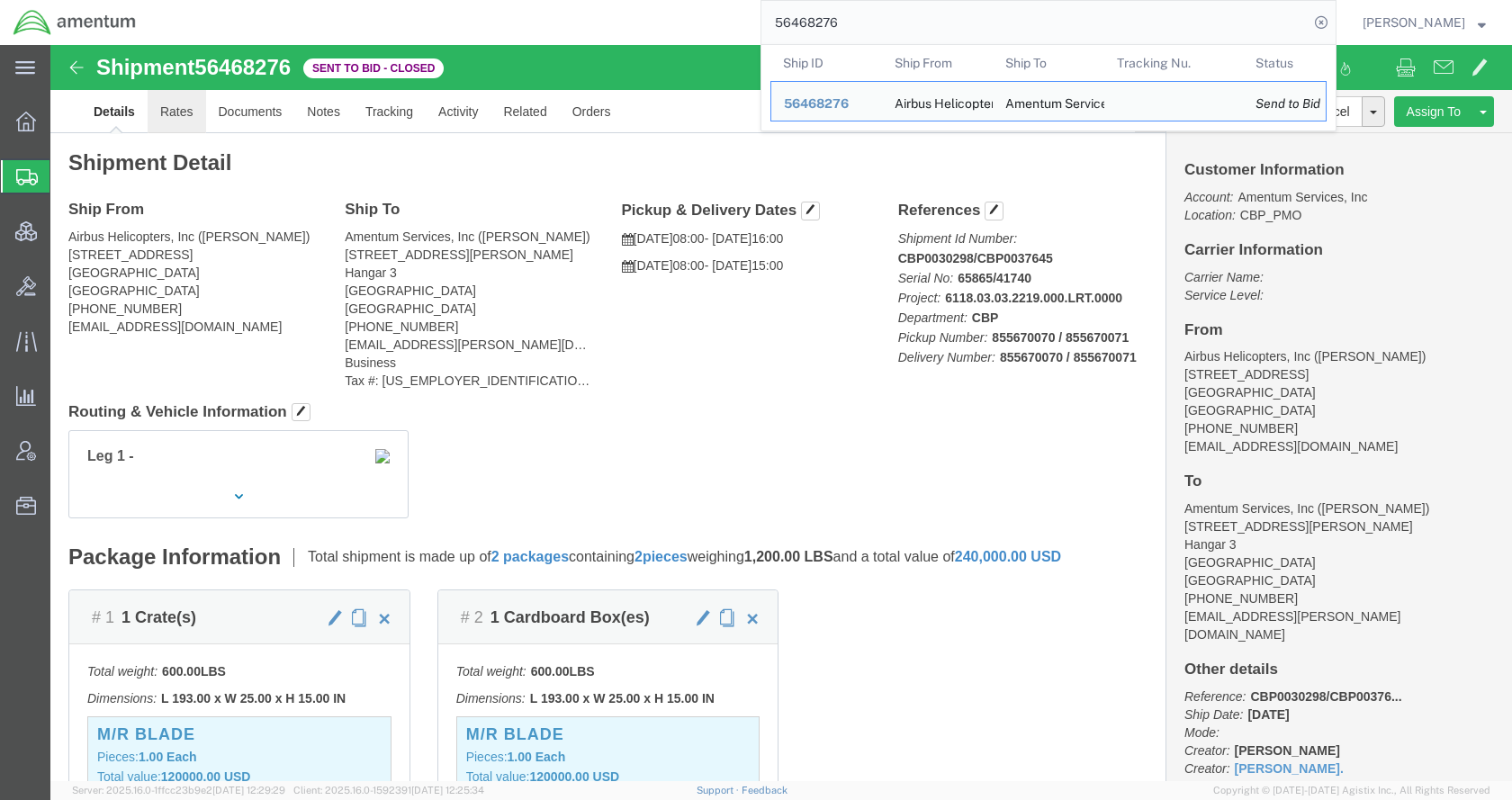
click link "Rates"
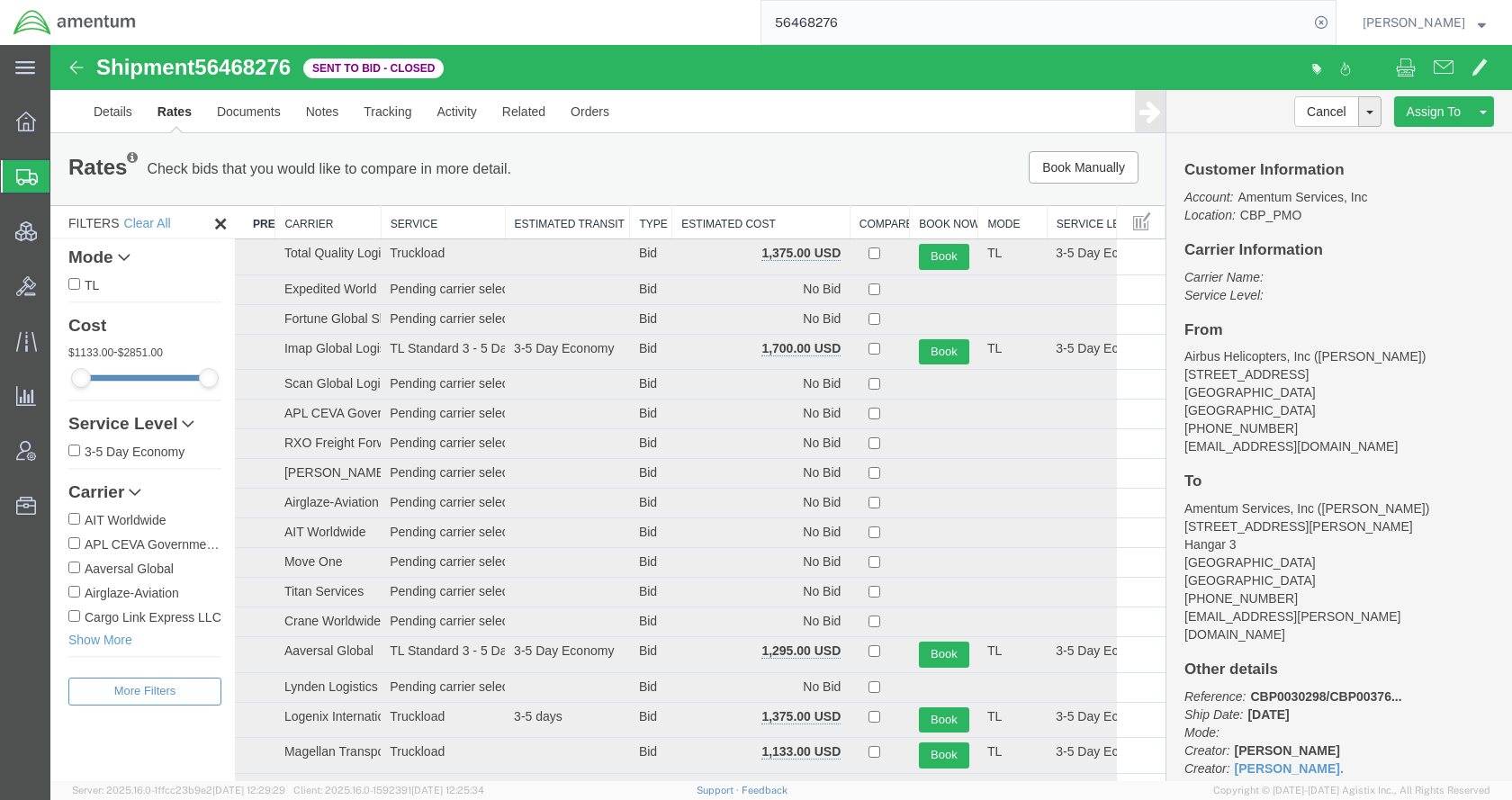
click at [702, 229] on th "Estimated Cost" at bounding box center [761, 223] width 179 height 33
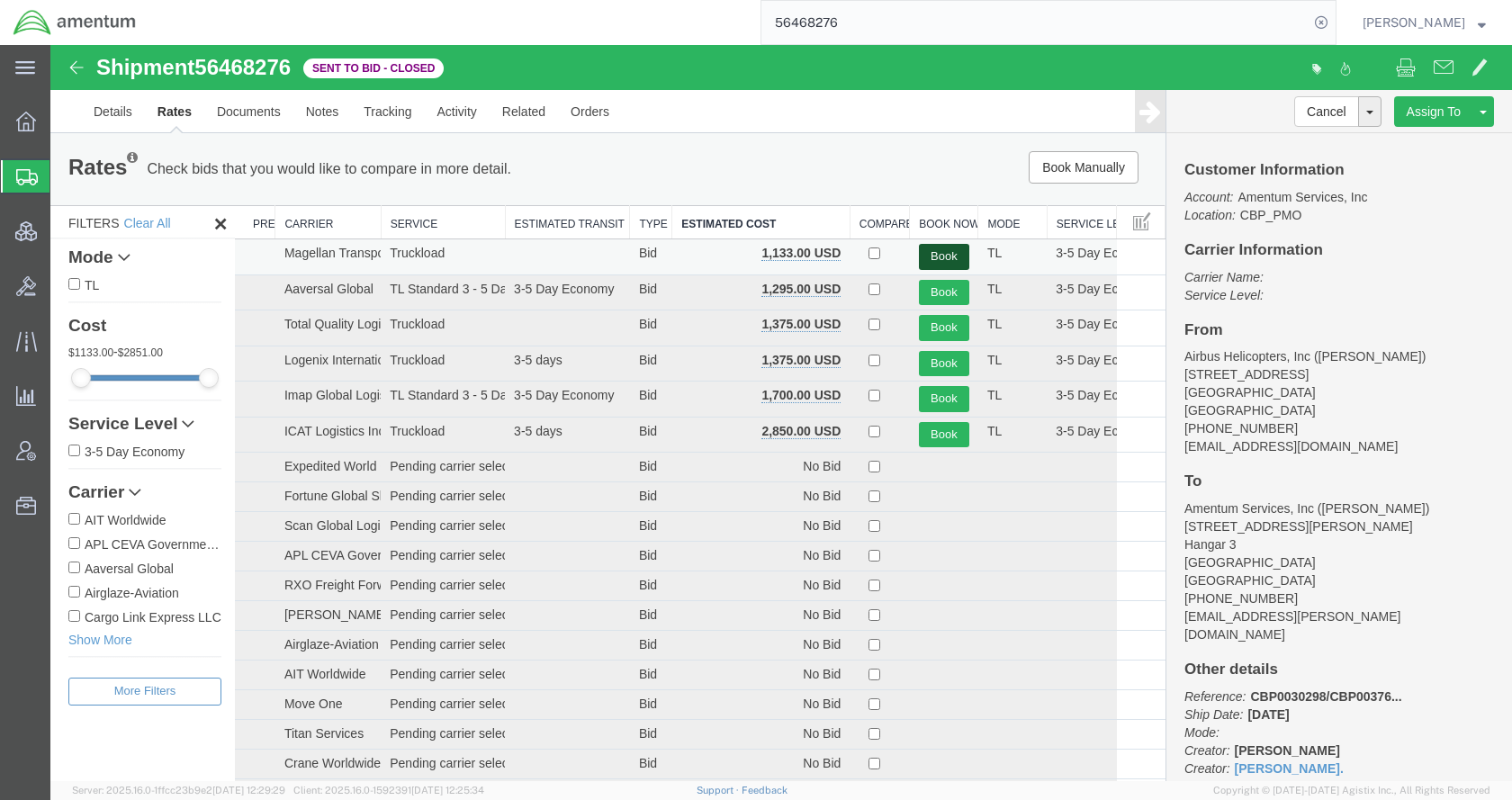
click at [921, 248] on button "Book" at bounding box center [944, 257] width 50 height 26
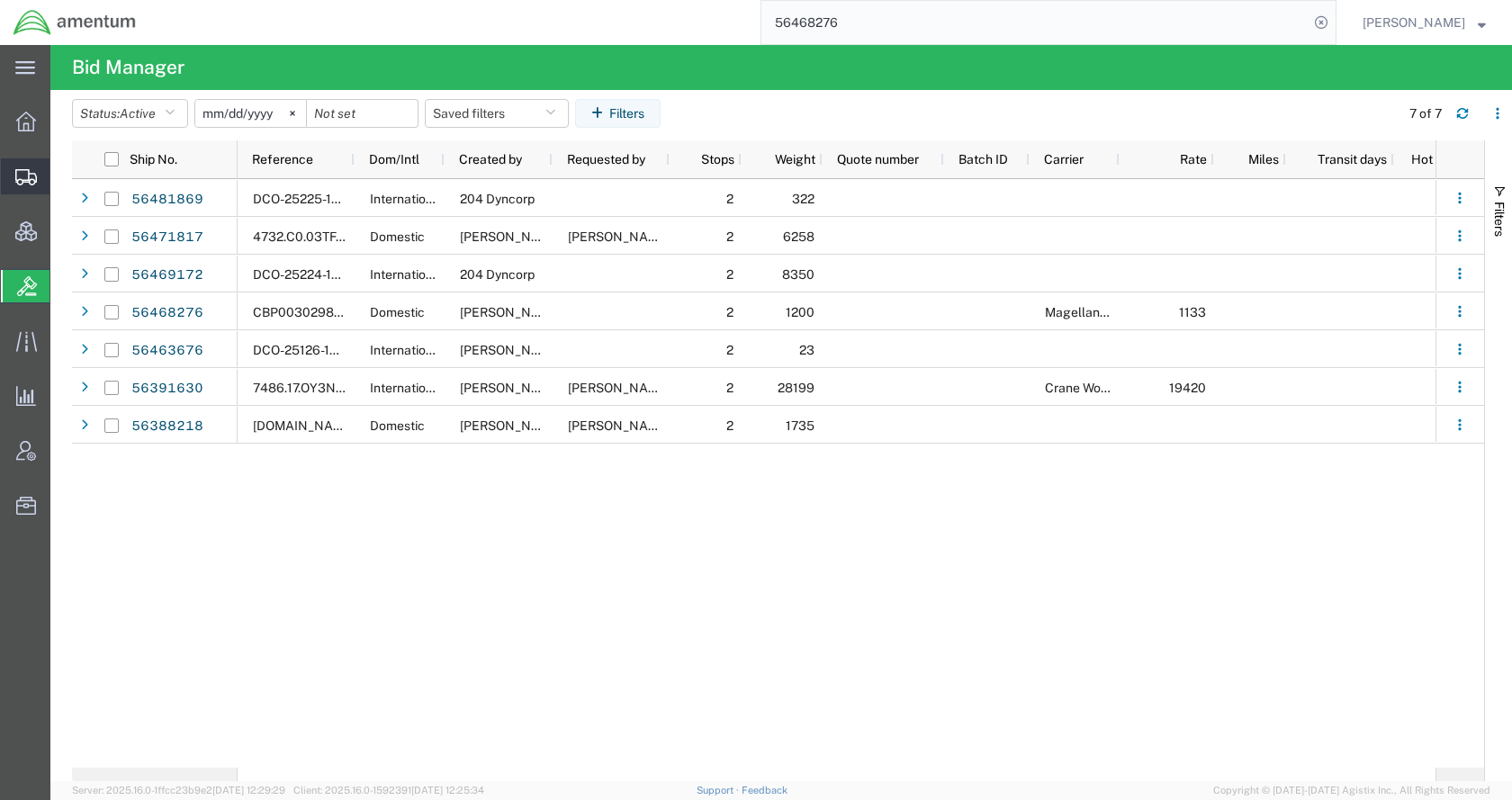
click at [62, 178] on span "Shipments" at bounding box center [56, 176] width 13 height 36
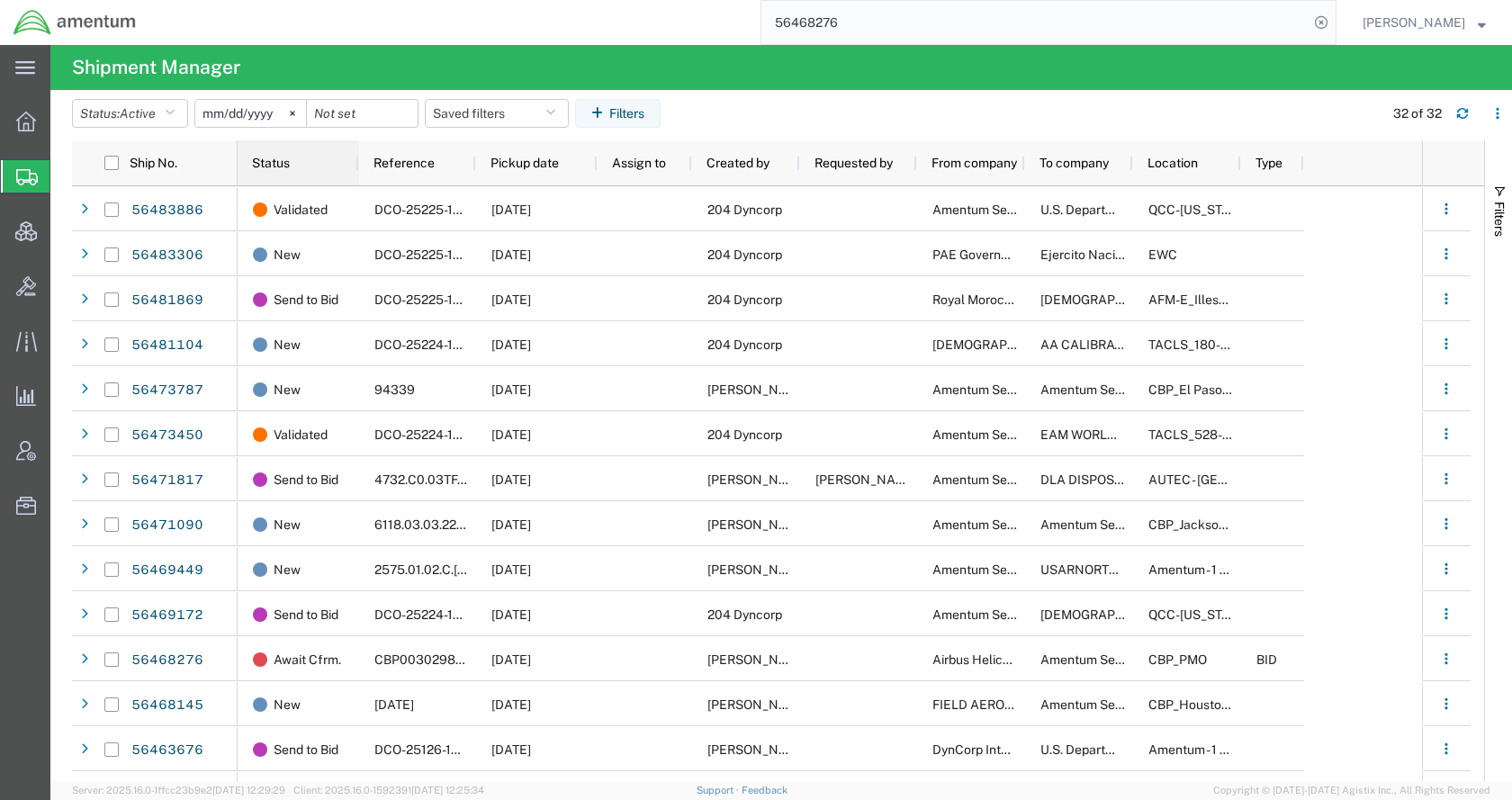
click at [282, 171] on div "Status" at bounding box center [302, 163] width 100 height 36
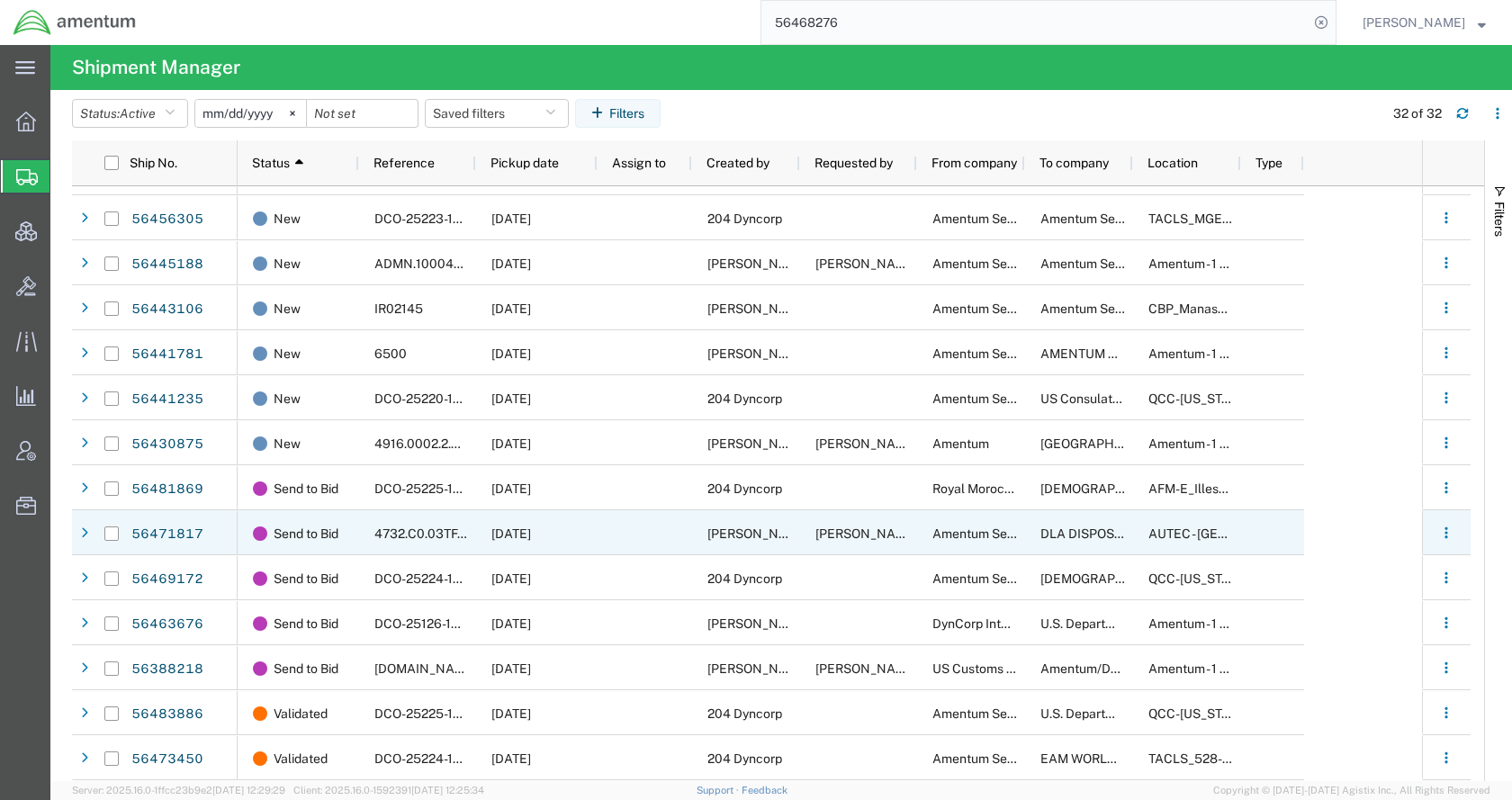
scroll to position [666, 0]
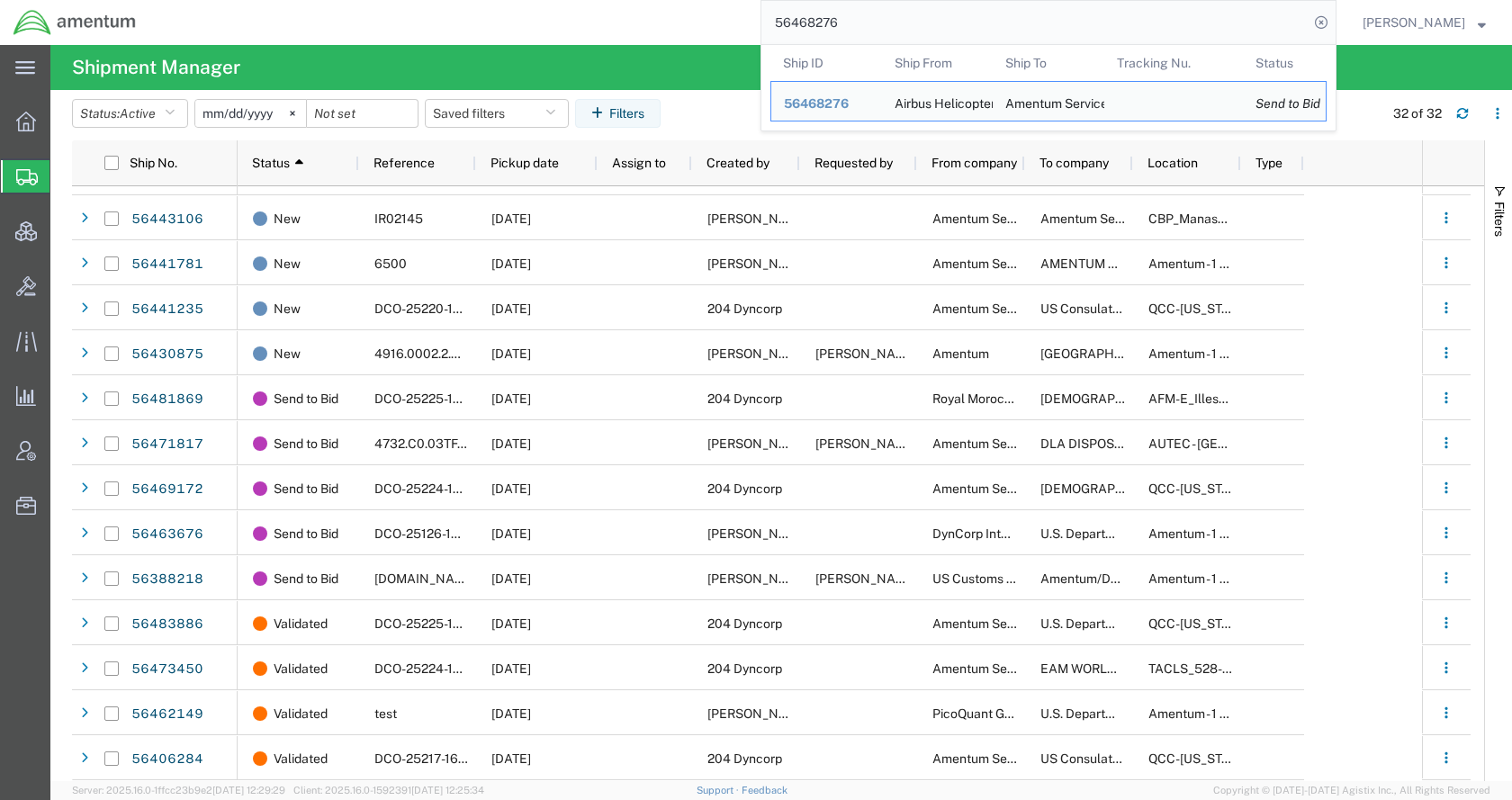
drag, startPoint x: 902, startPoint y: 31, endPoint x: 735, endPoint y: 43, distance: 167.4
click at [735, 43] on div "56468276 Ship ID Ship From Ship To Tracking Nu. Status Ship ID 56468276 Ship Fr…" at bounding box center [742, 22] width 1187 height 45
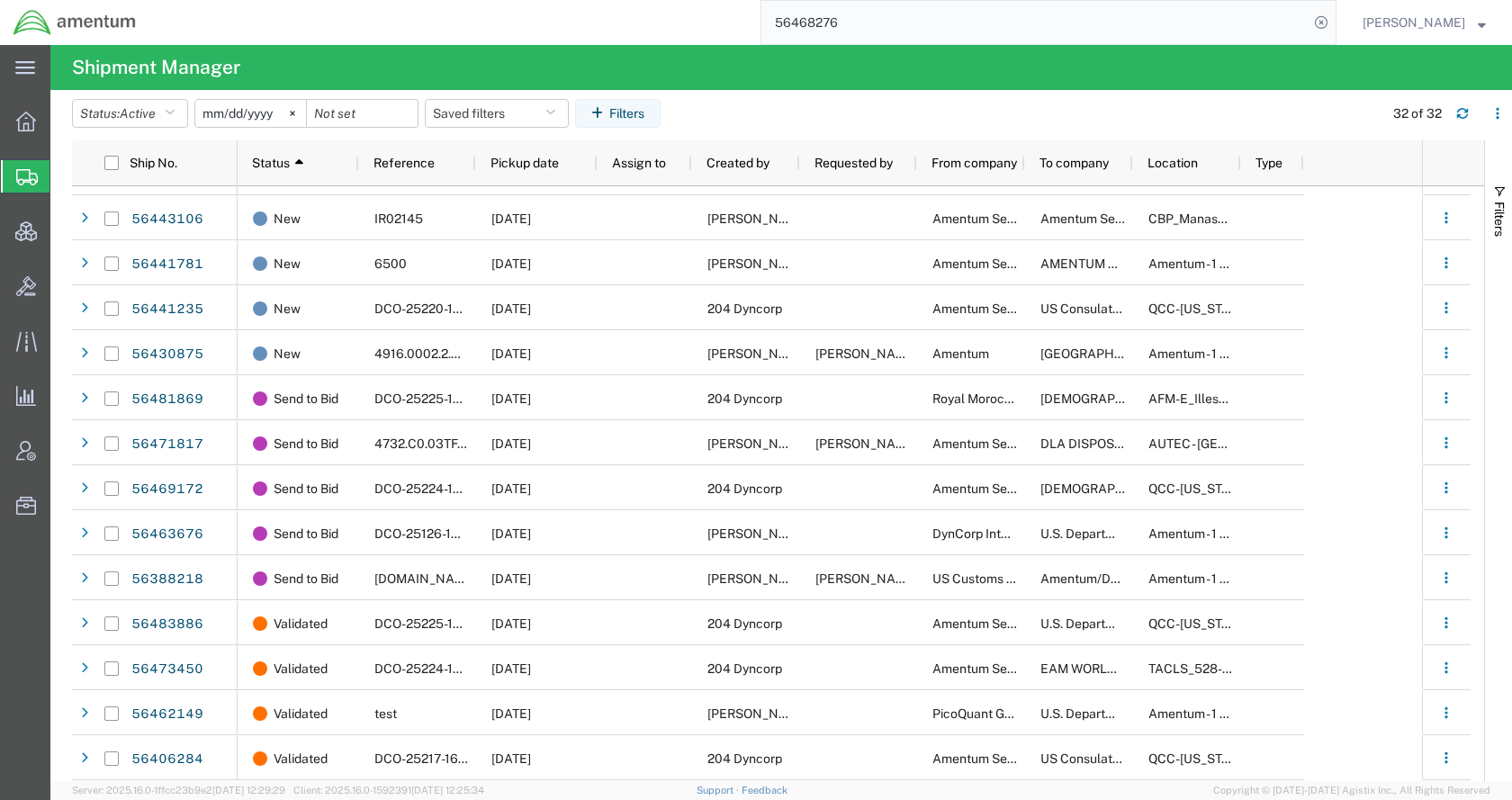
paste input "71817"
type input "56471817"
click at [1333, 20] on icon at bounding box center [1320, 22] width 25 height 25
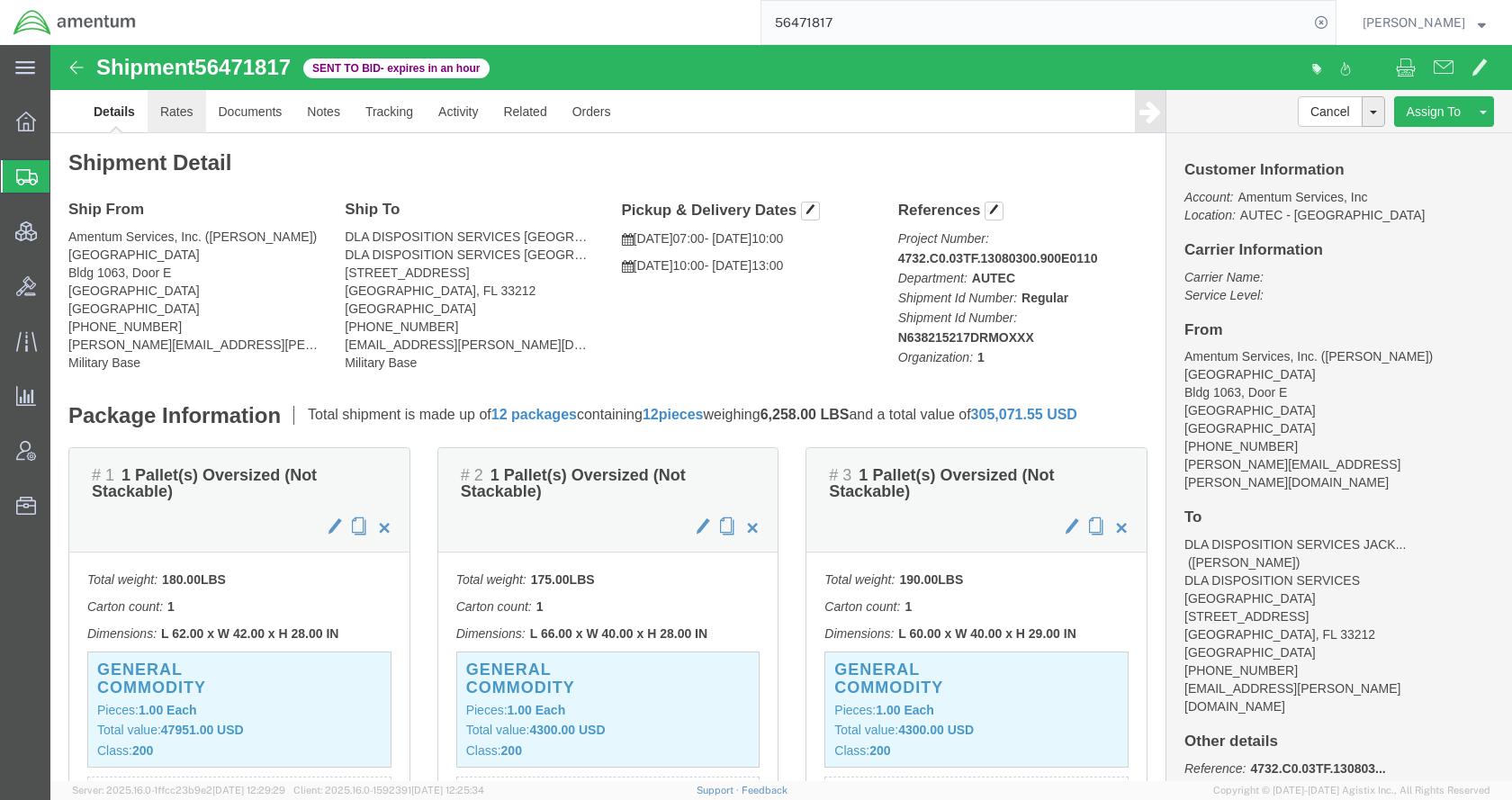
click link "Rates"
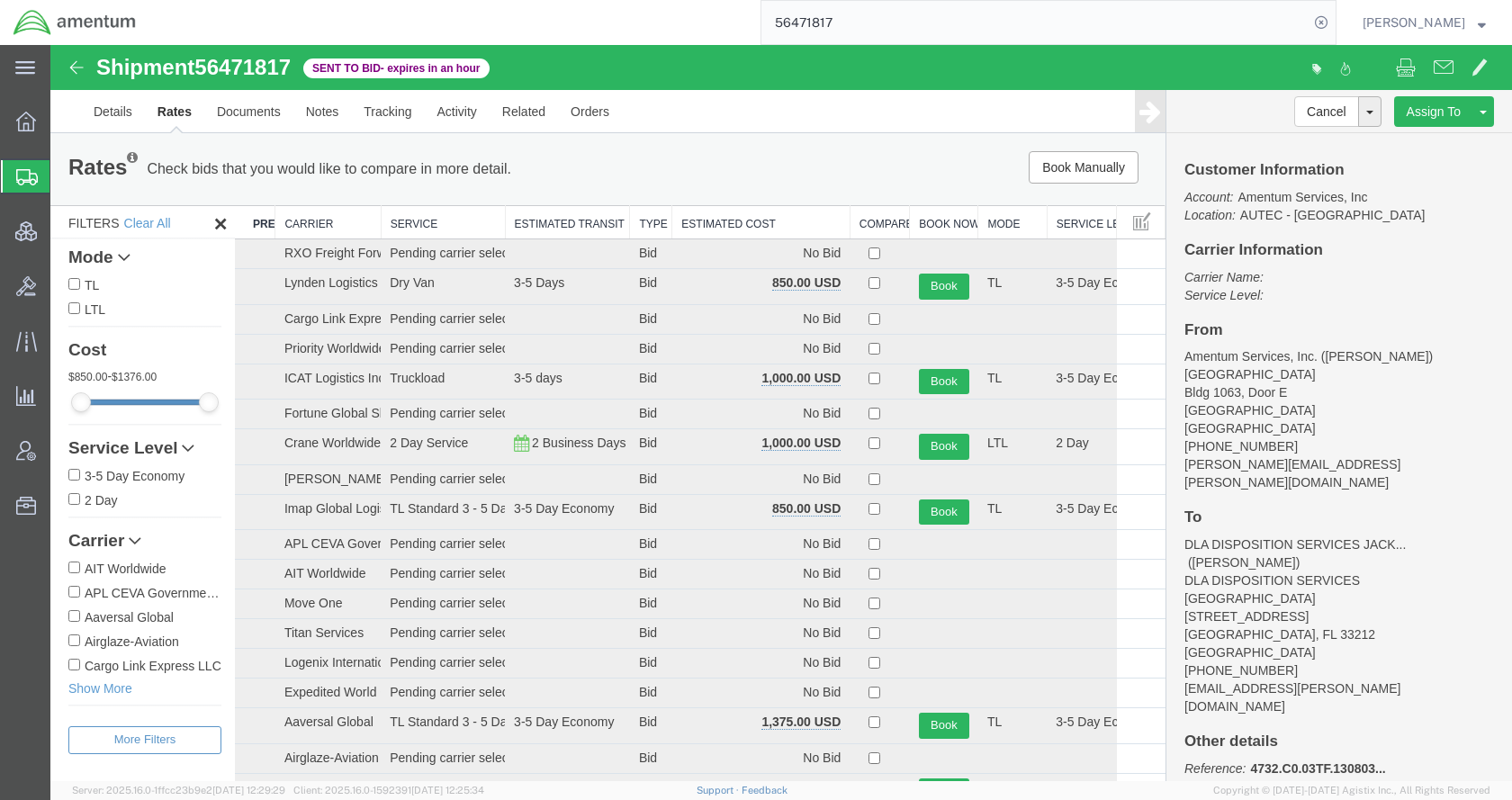
click at [732, 224] on th "Estimated Cost" at bounding box center [761, 223] width 179 height 33
